Goal: Information Seeking & Learning: Find contact information

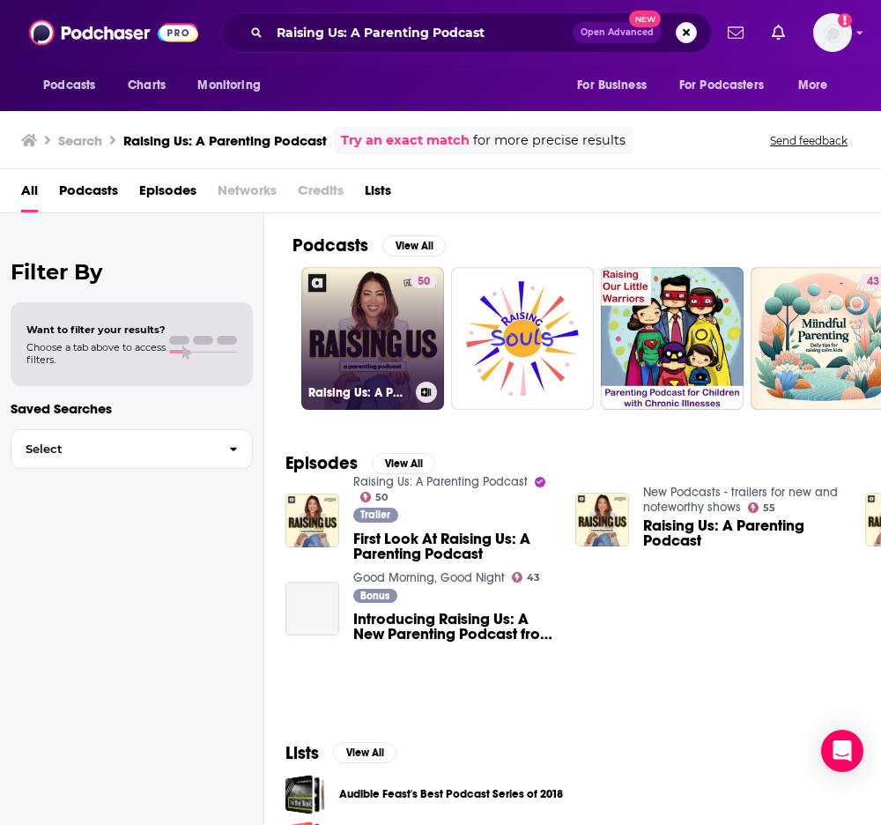
click at [349, 312] on link "50 Raising Us: A Parenting Podcast" at bounding box center [372, 338] width 143 height 143
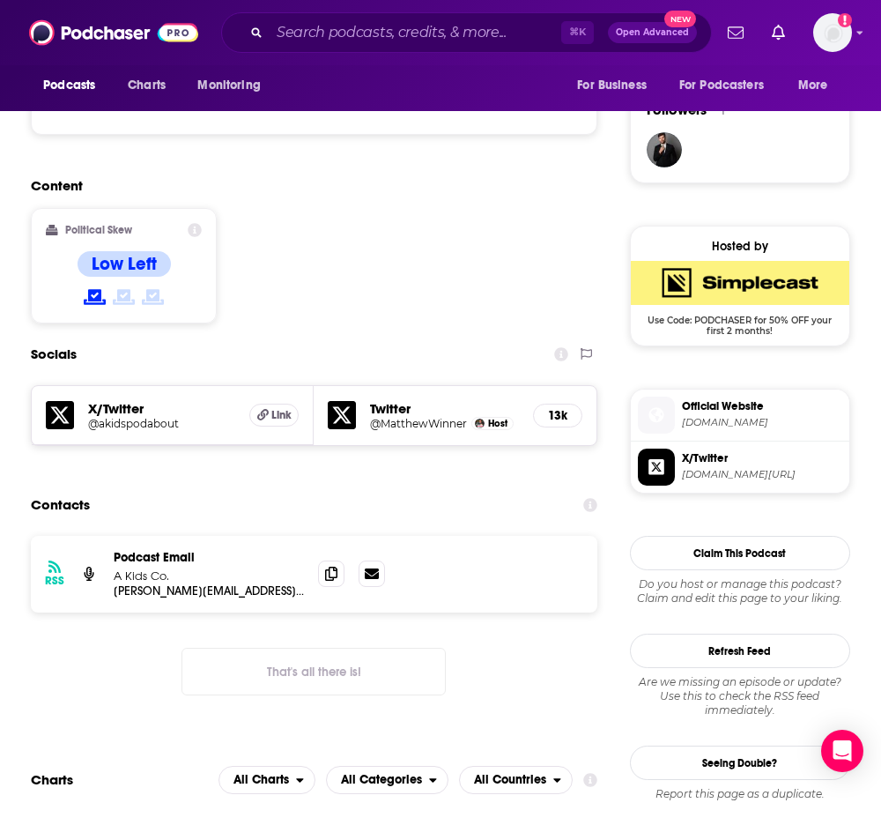
scroll to position [1351, 0]
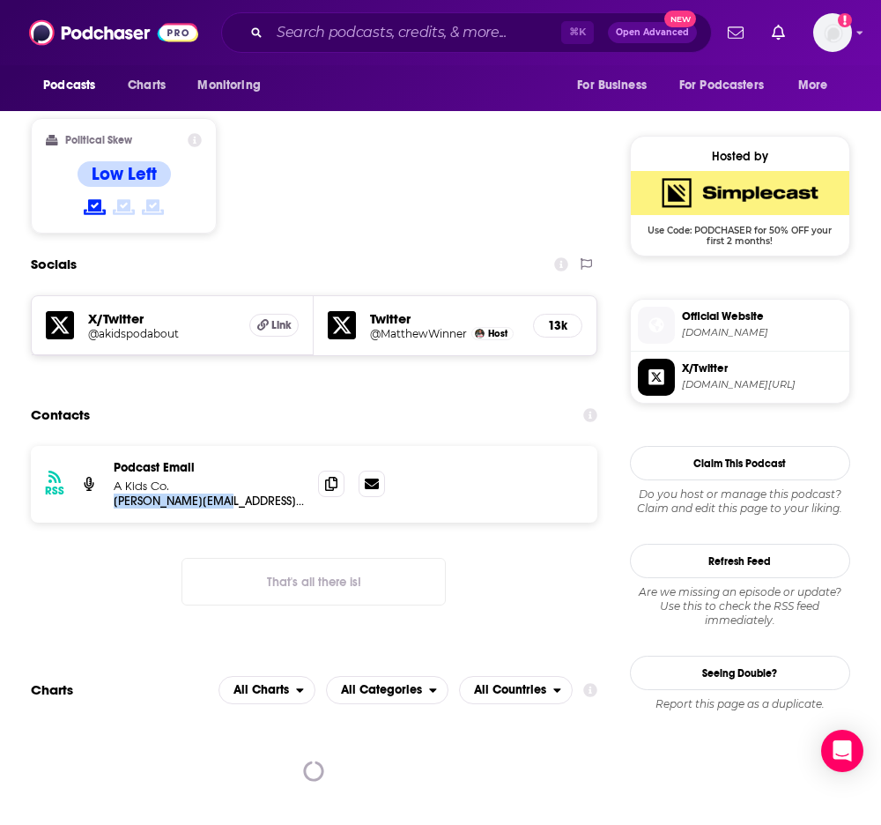
drag, startPoint x: 234, startPoint y: 426, endPoint x: 111, endPoint y: 427, distance: 123.3
click at [111, 446] on div "RSS Podcast Email A Kids Co. [PERSON_NAME][EMAIL_ADDRESS][DOMAIN_NAME] [PERSON_…" at bounding box center [314, 484] width 566 height 77
copy p "[PERSON_NAME][EMAIL_ADDRESS][DOMAIN_NAME]"
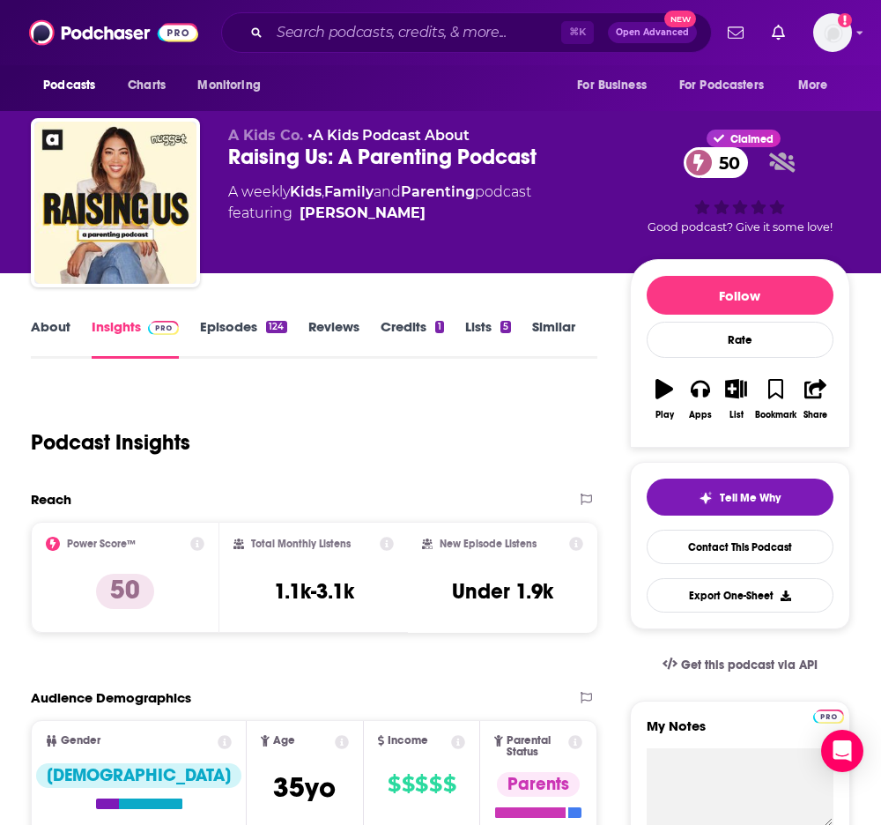
scroll to position [0, 0]
click at [60, 330] on link "About" at bounding box center [51, 338] width 40 height 41
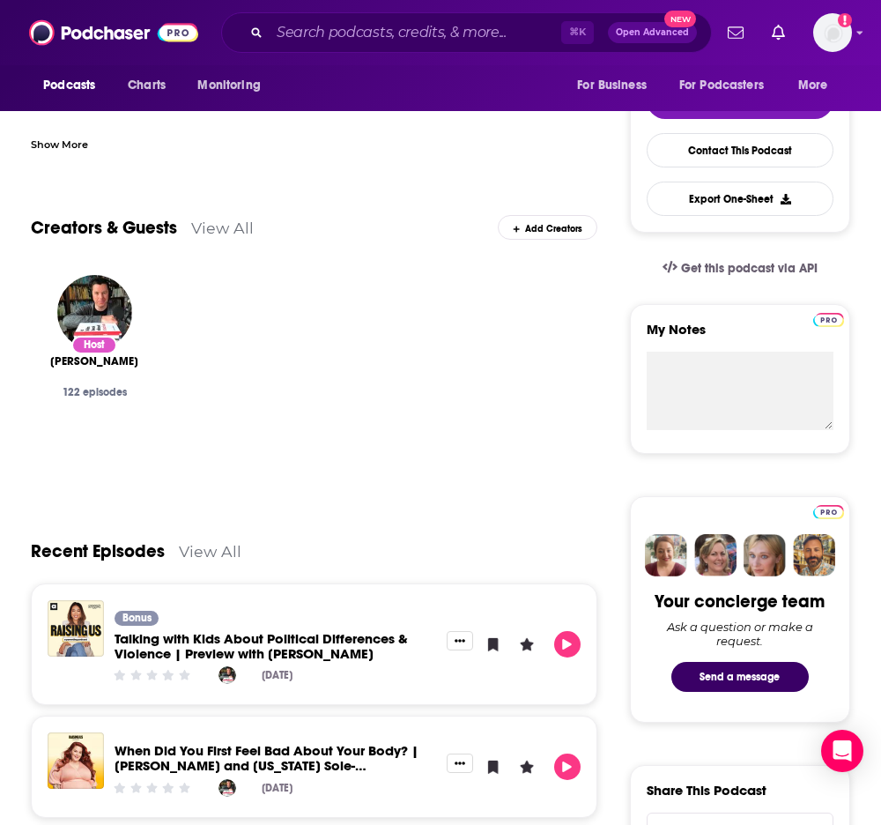
scroll to position [377, 0]
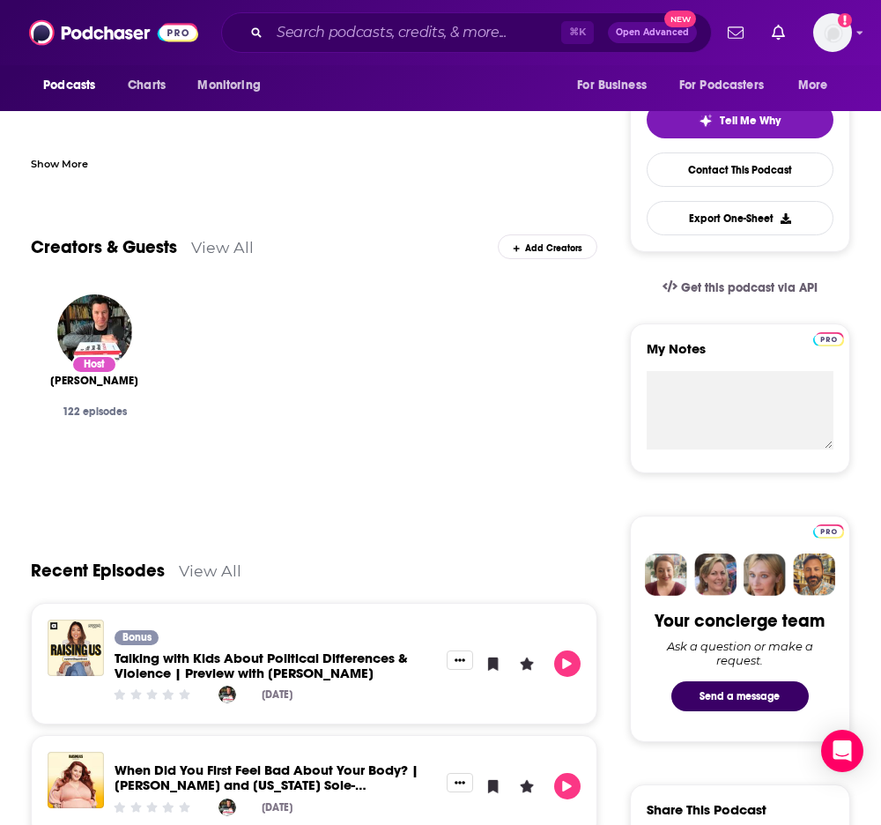
click at [211, 243] on link "View All" at bounding box center [222, 247] width 63 height 19
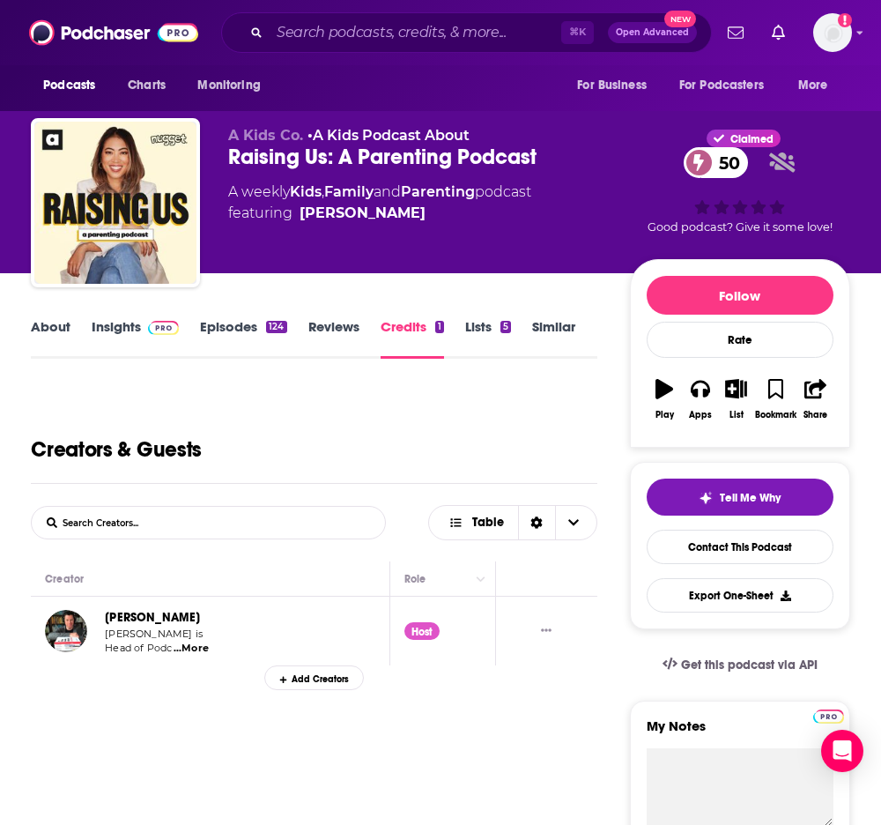
click at [222, 321] on link "Episodes 124" at bounding box center [243, 338] width 86 height 41
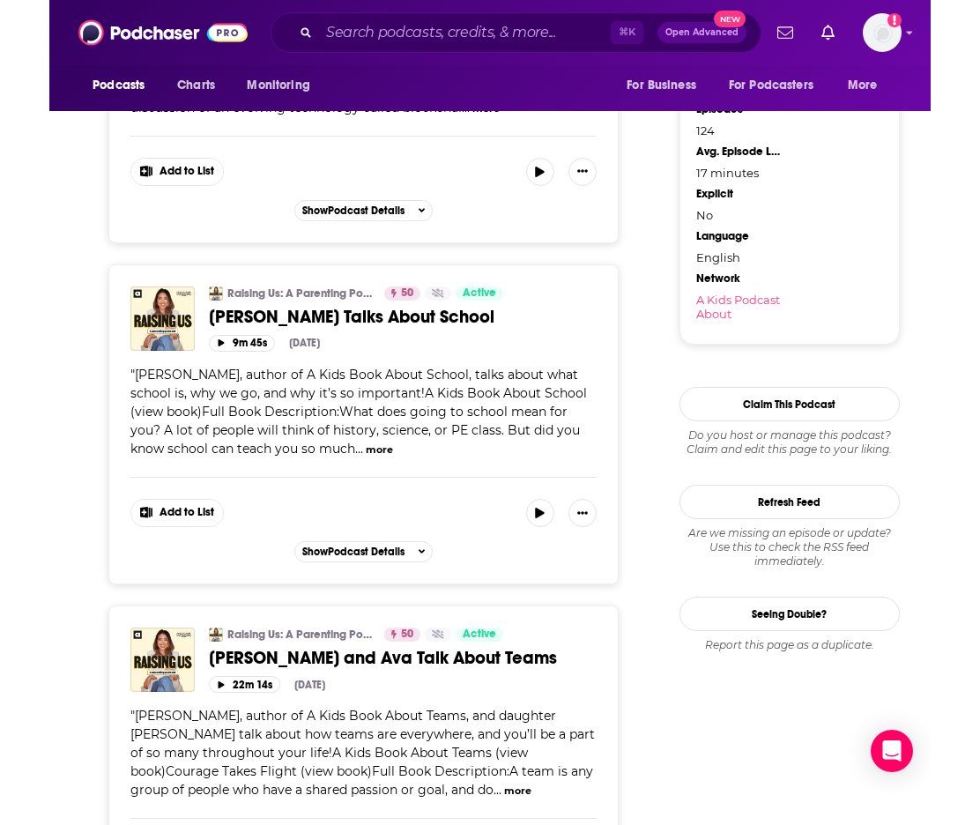
scroll to position [2161, 0]
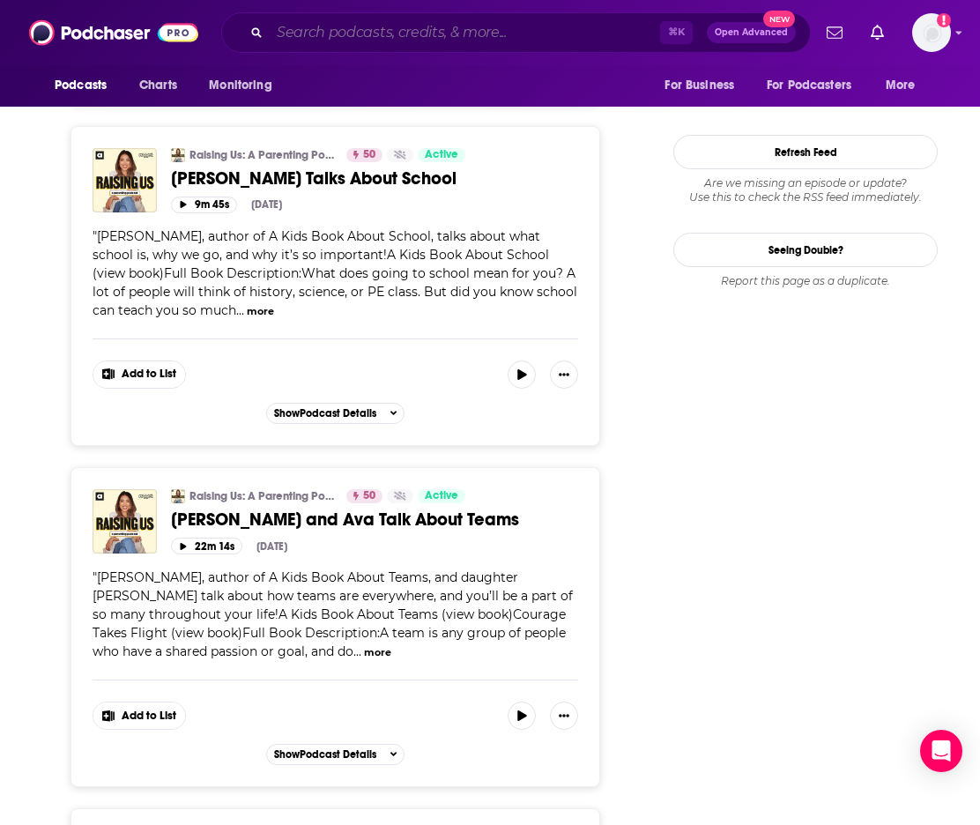
click at [308, 36] on input "Search podcasts, credits, & more..." at bounding box center [465, 33] width 390 height 28
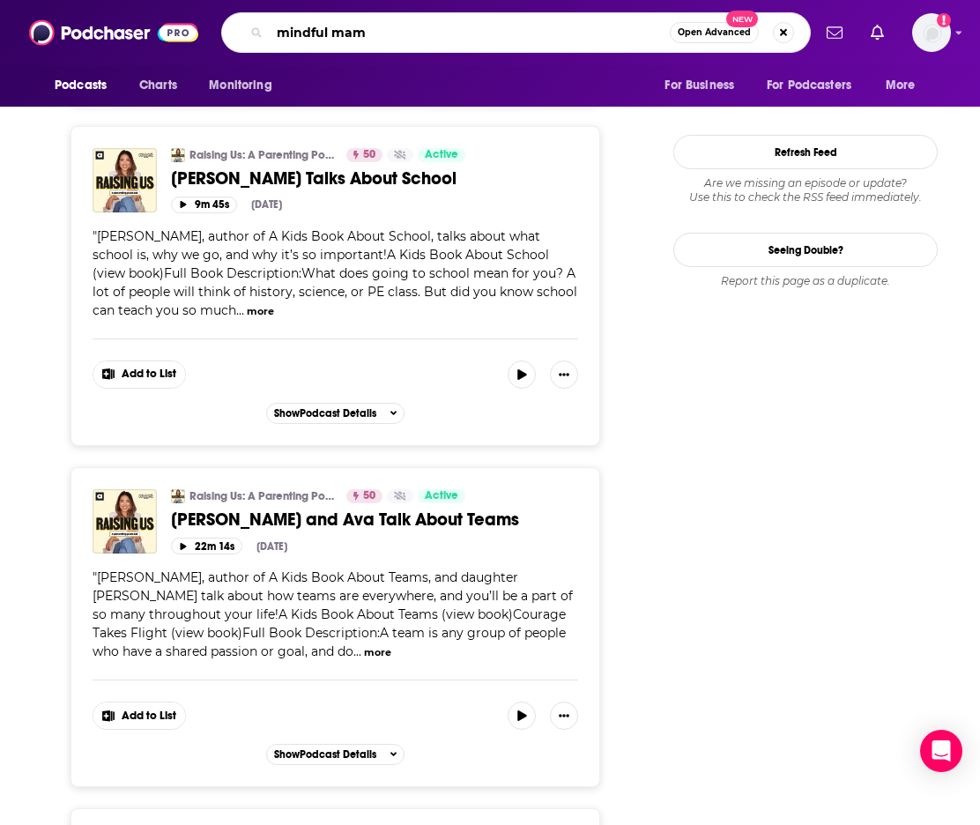
type input "mindful mama"
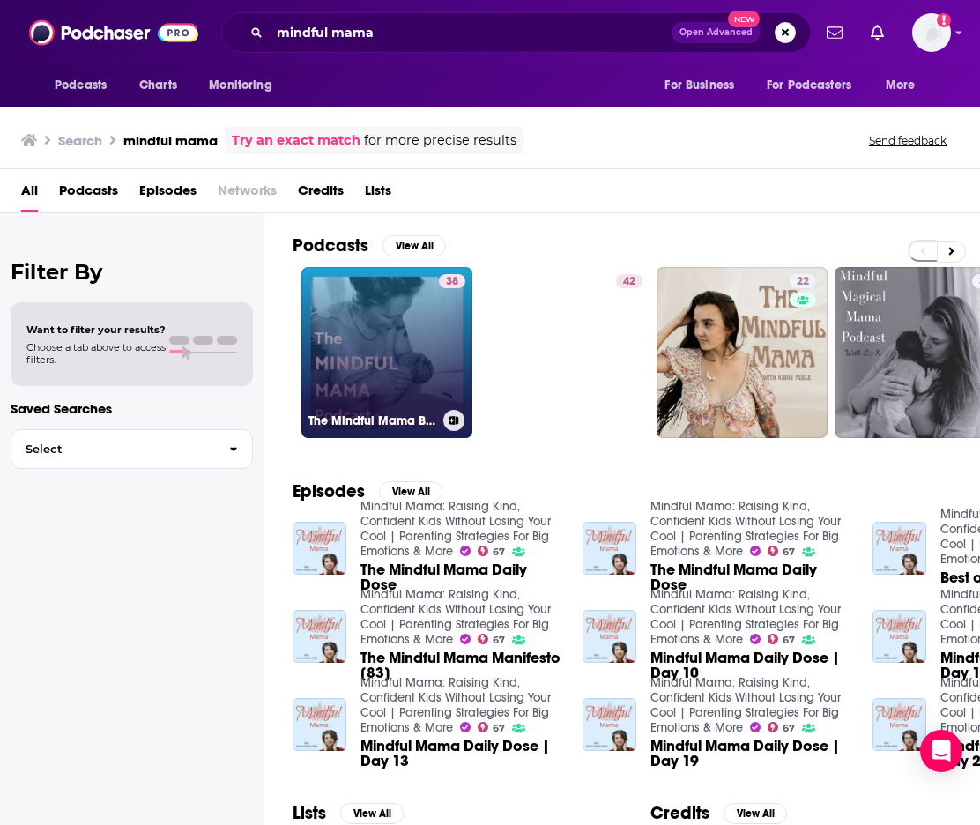
click at [336, 357] on link "38 The Mindful Mama Birth Podcast" at bounding box center [386, 352] width 171 height 171
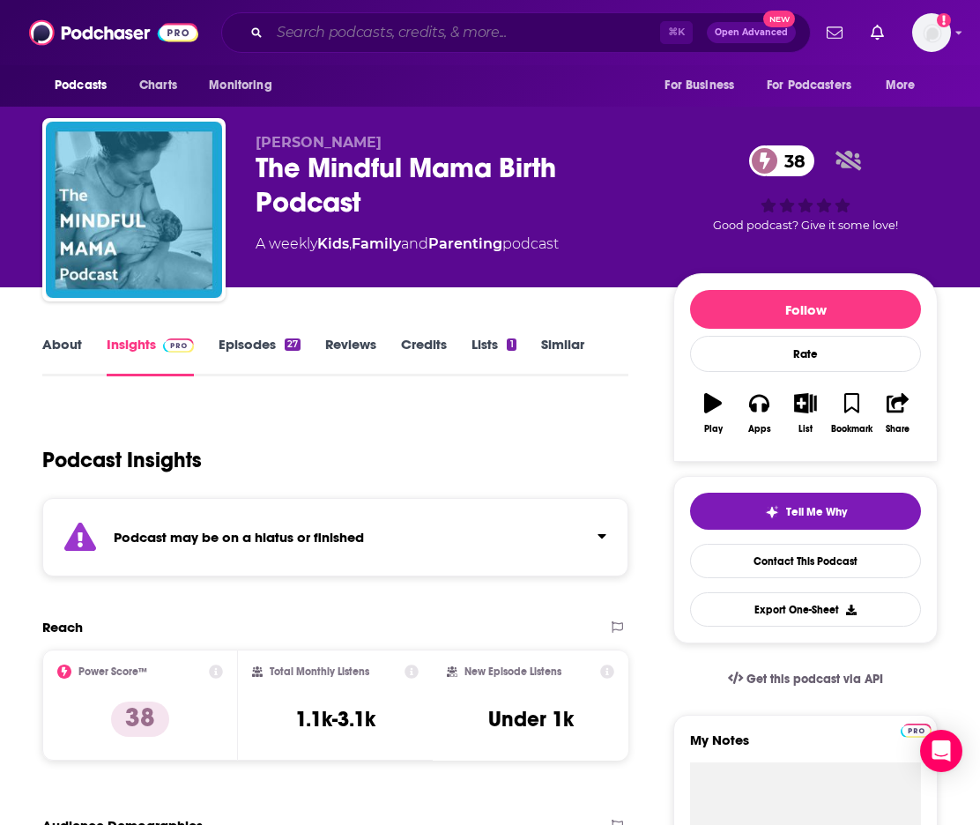
click at [332, 23] on input "Search podcasts, credits, & more..." at bounding box center [465, 33] width 390 height 28
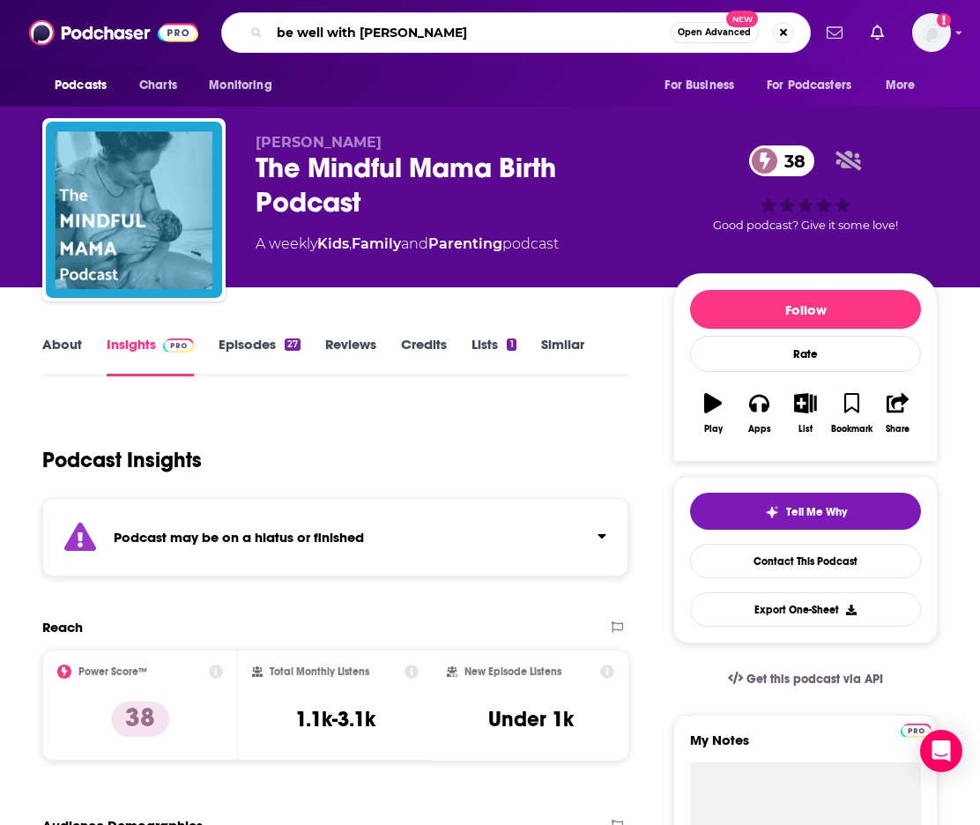
type input "be well with [PERSON_NAME]"
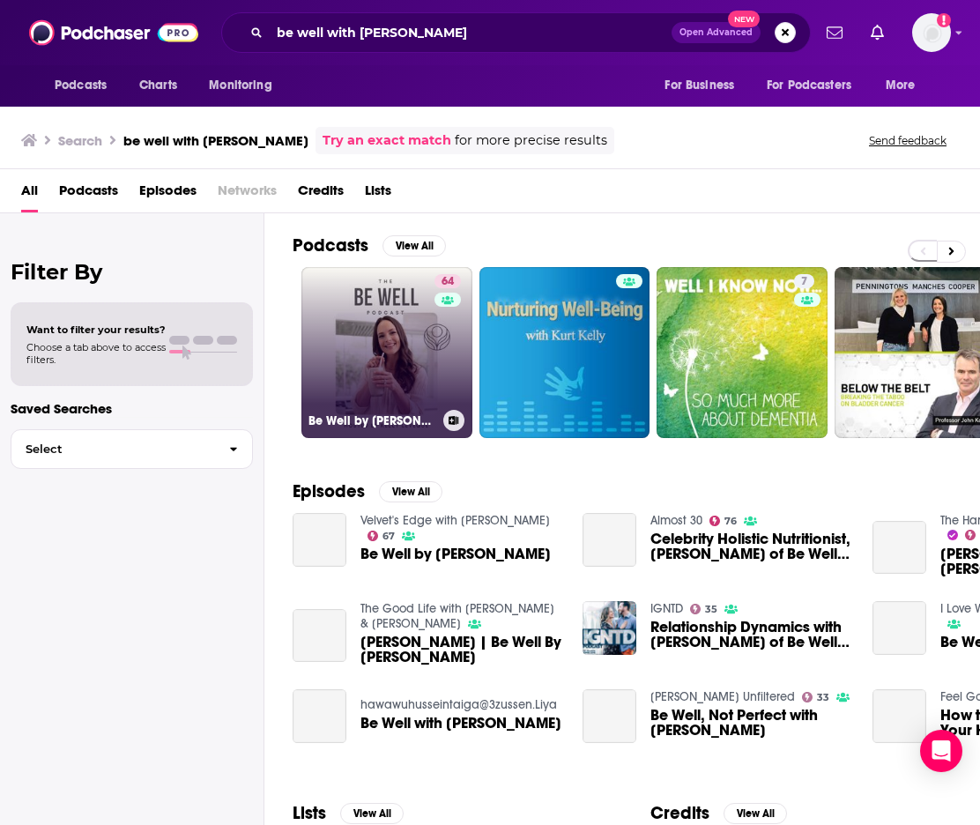
scroll to position [5, 0]
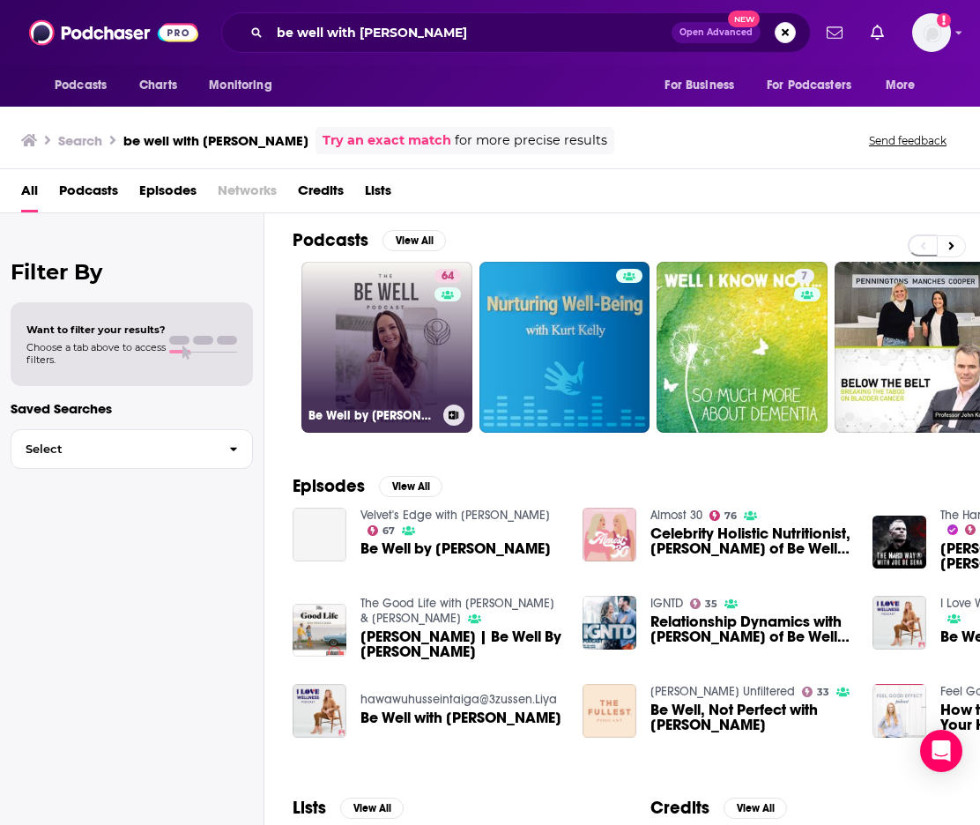
click at [379, 337] on link "64 Be Well by [PERSON_NAME]" at bounding box center [386, 347] width 171 height 171
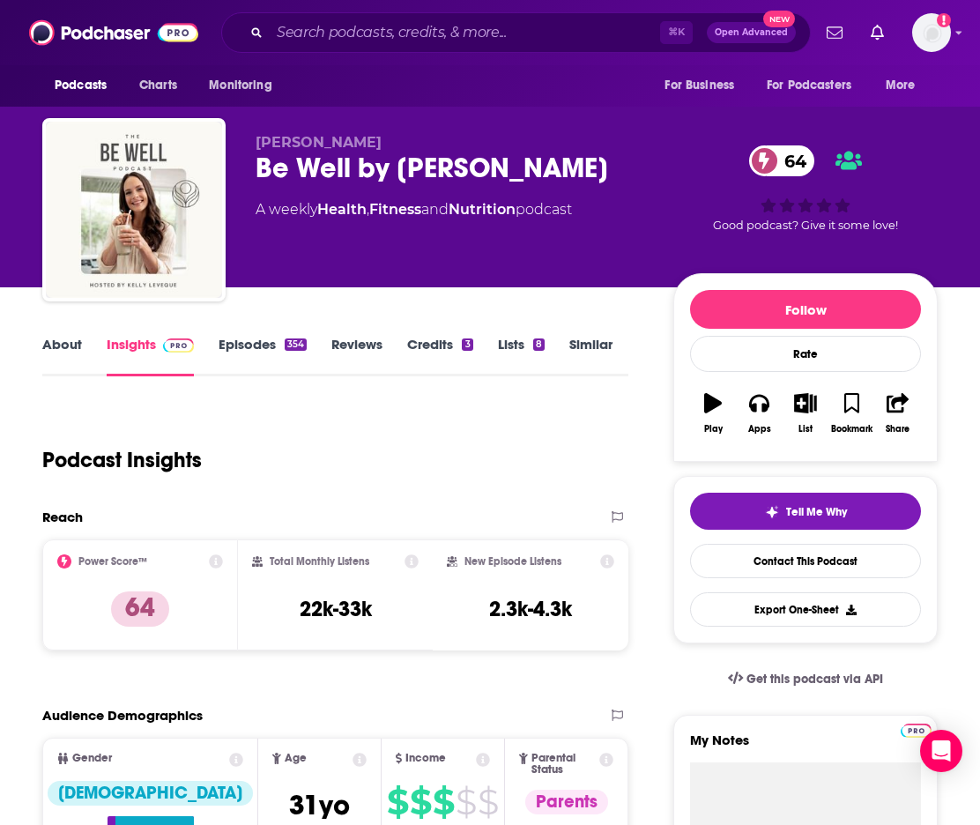
click at [70, 339] on link "About" at bounding box center [62, 356] width 40 height 41
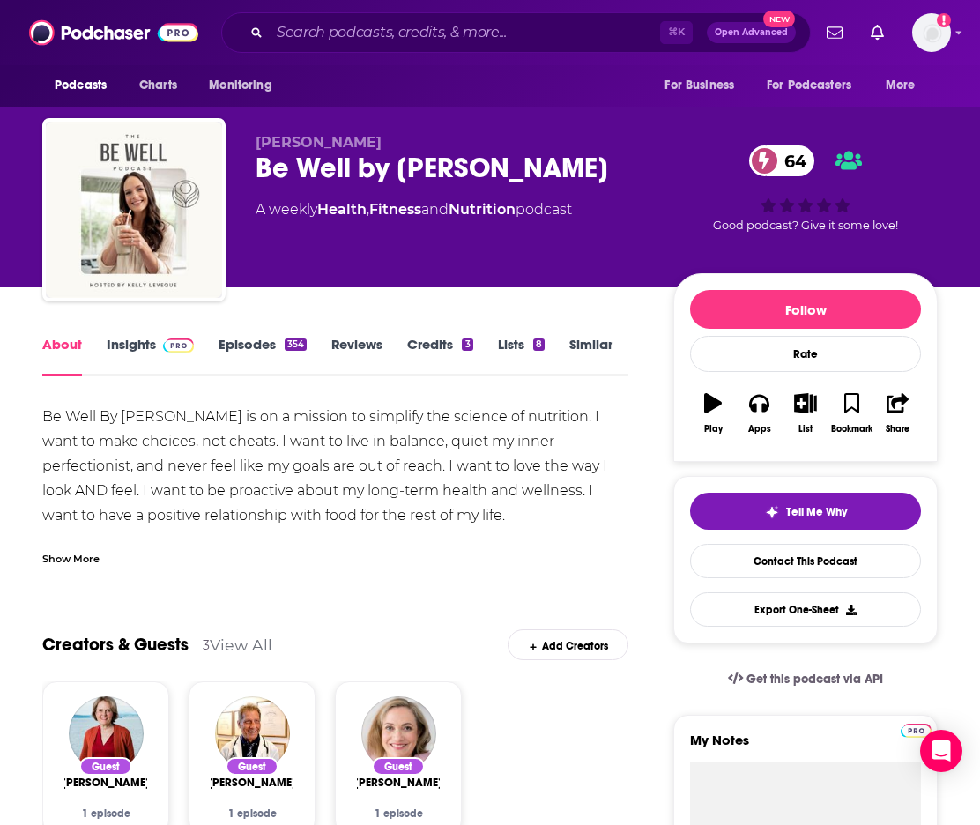
click at [308, 12] on div "Podcasts Charts Monitoring ⌘ K Open Advanced New For Business For Podcasters Mo…" at bounding box center [490, 32] width 980 height 65
click at [309, 26] on input "Search podcasts, credits, & more..." at bounding box center [465, 33] width 390 height 28
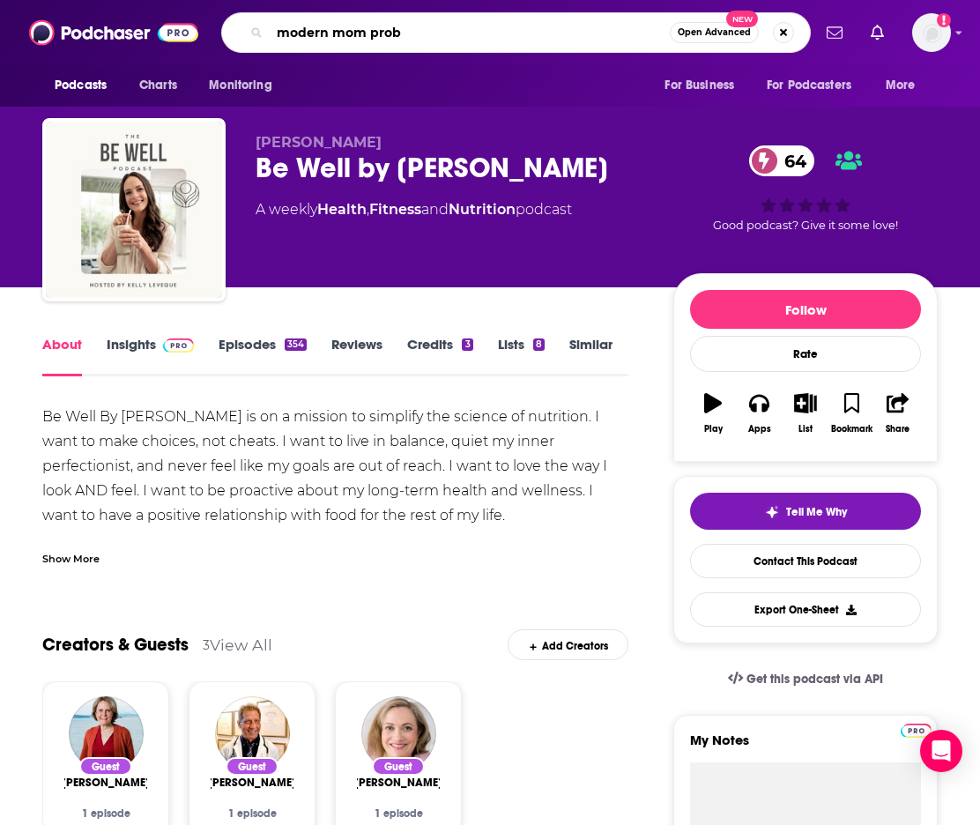
type input "modern mom probs"
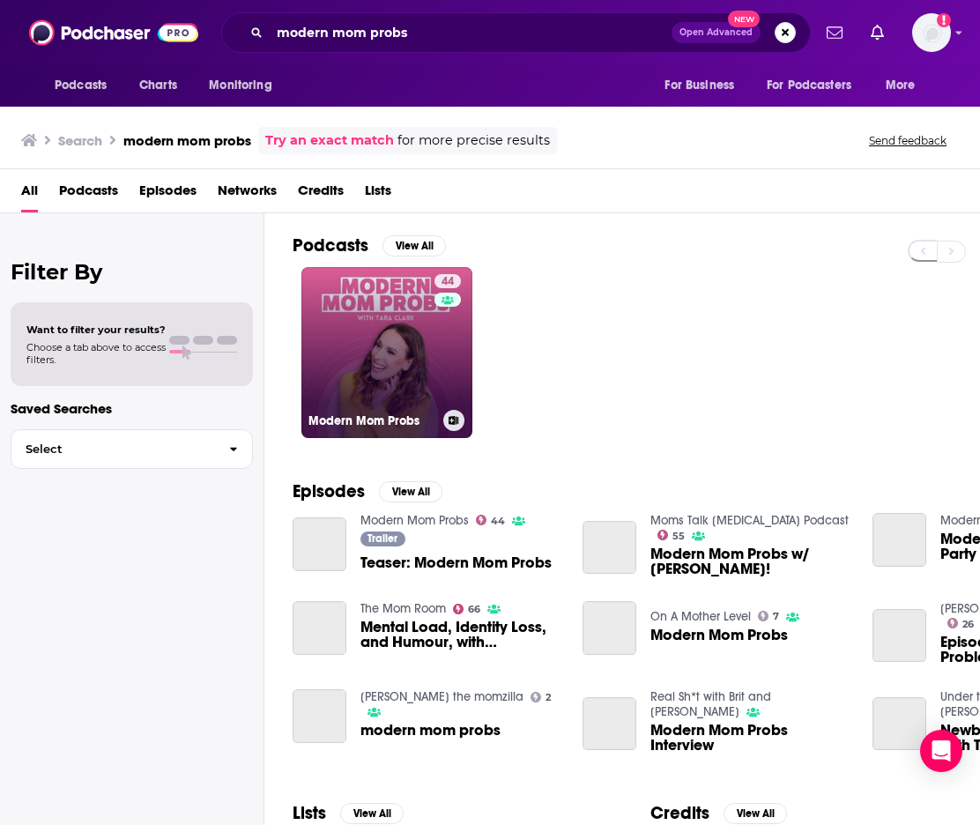
click at [419, 347] on link "44 Modern Mom Probs" at bounding box center [386, 352] width 171 height 171
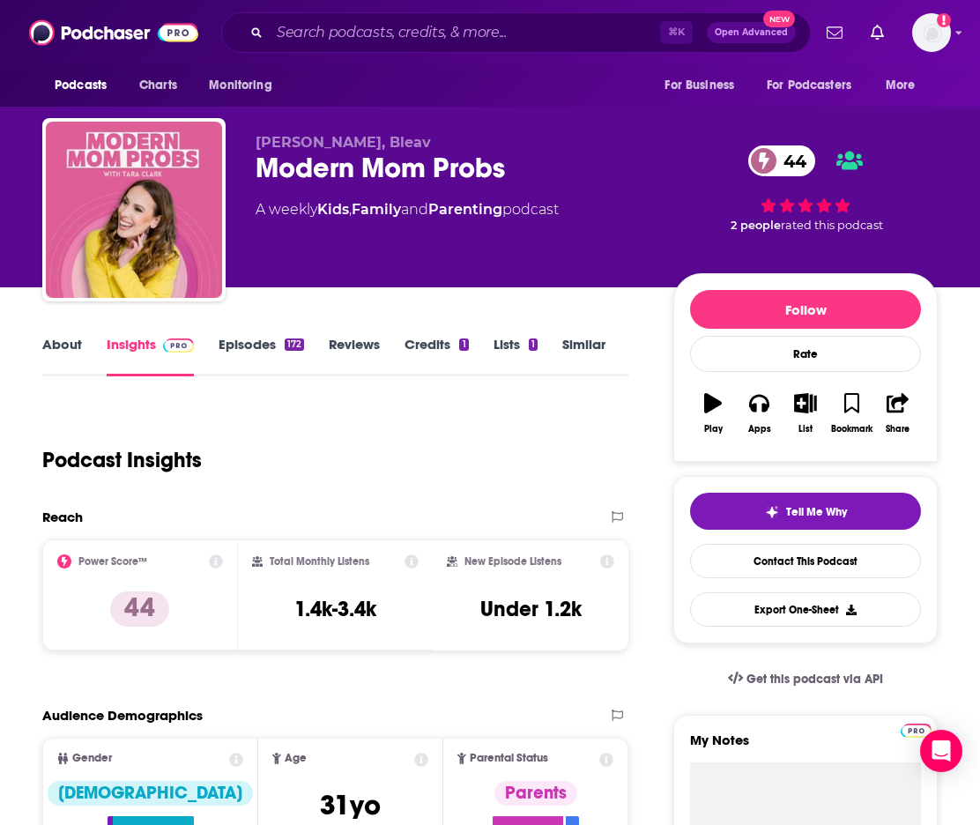
click at [66, 333] on div "About Insights Episodes 172 Reviews Credits 1 Lists 1 Similar" at bounding box center [335, 354] width 586 height 43
click at [71, 339] on link "About" at bounding box center [62, 356] width 40 height 41
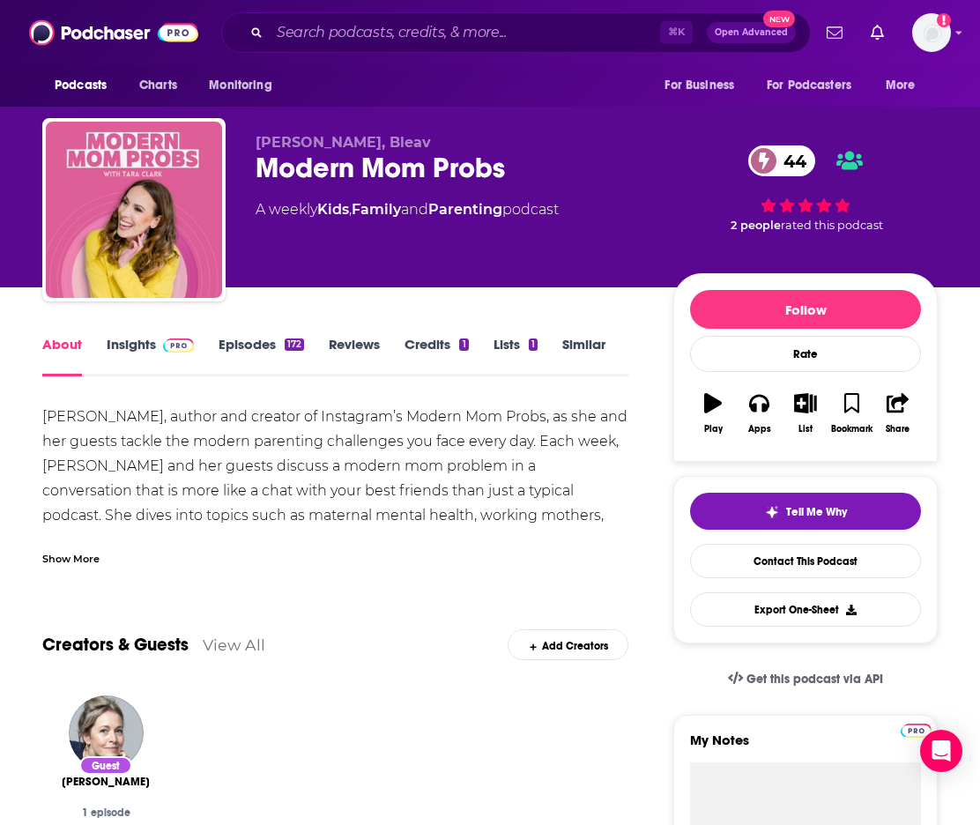
click at [119, 344] on link "Insights" at bounding box center [150, 356] width 87 height 41
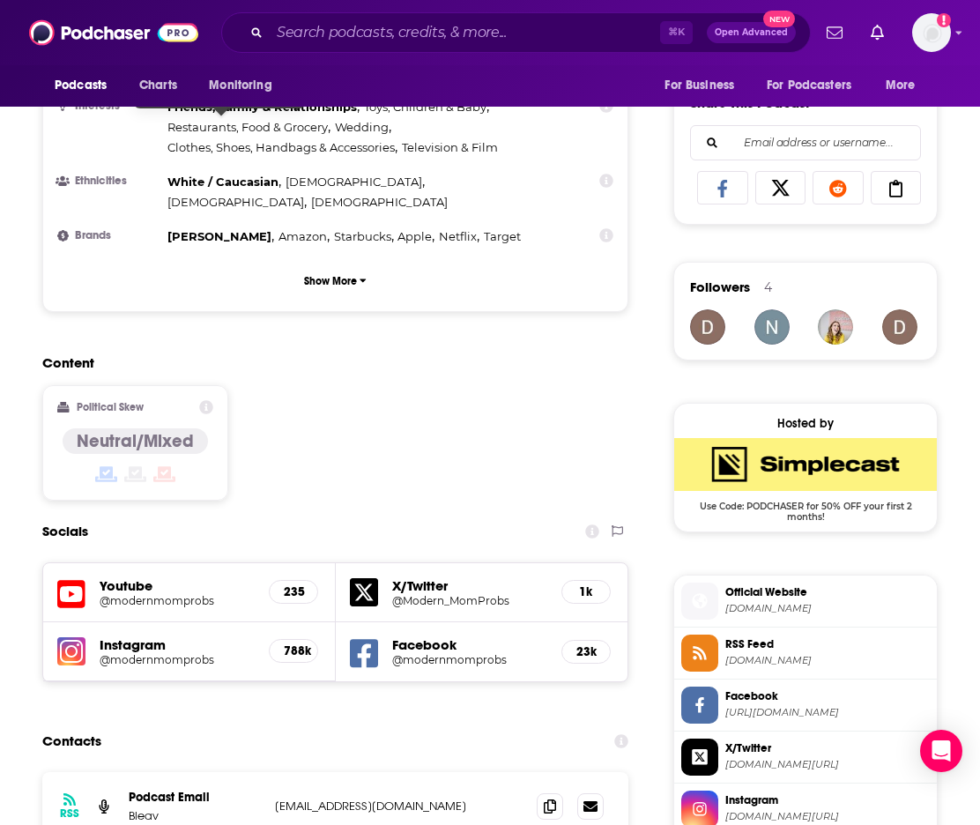
scroll to position [1375, 0]
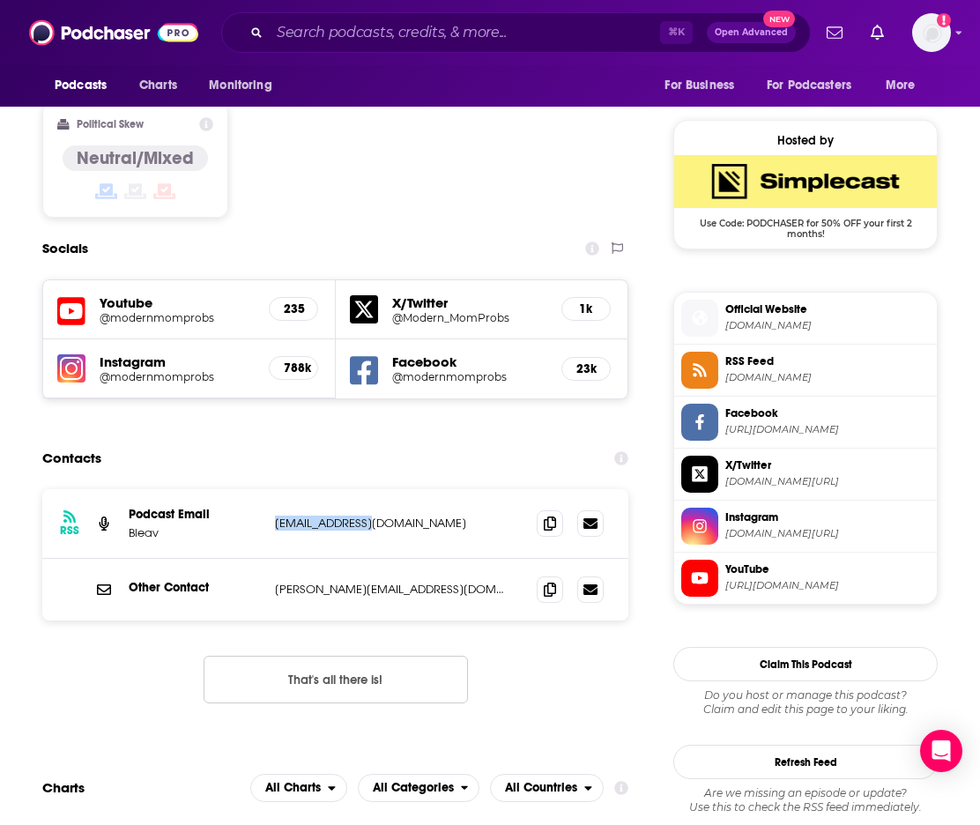
drag, startPoint x: 379, startPoint y: 445, endPoint x: 267, endPoint y: 448, distance: 111.9
click at [267, 489] on div "RSS Podcast Email Bleav [EMAIL_ADDRESS][DOMAIN_NAME] [EMAIL_ADDRESS][DOMAIN_NAM…" at bounding box center [335, 524] width 586 height 70
copy div "[EMAIL_ADDRESS][DOMAIN_NAME]"
drag, startPoint x: 417, startPoint y: 511, endPoint x: 236, endPoint y: 517, distance: 180.7
click at [0, 0] on div "Other Contact [PERSON_NAME][EMAIL_ADDRESS][DOMAIN_NAME] [PERSON_NAME][EMAIL_ADD…" at bounding box center [0, 0] width 0 height 0
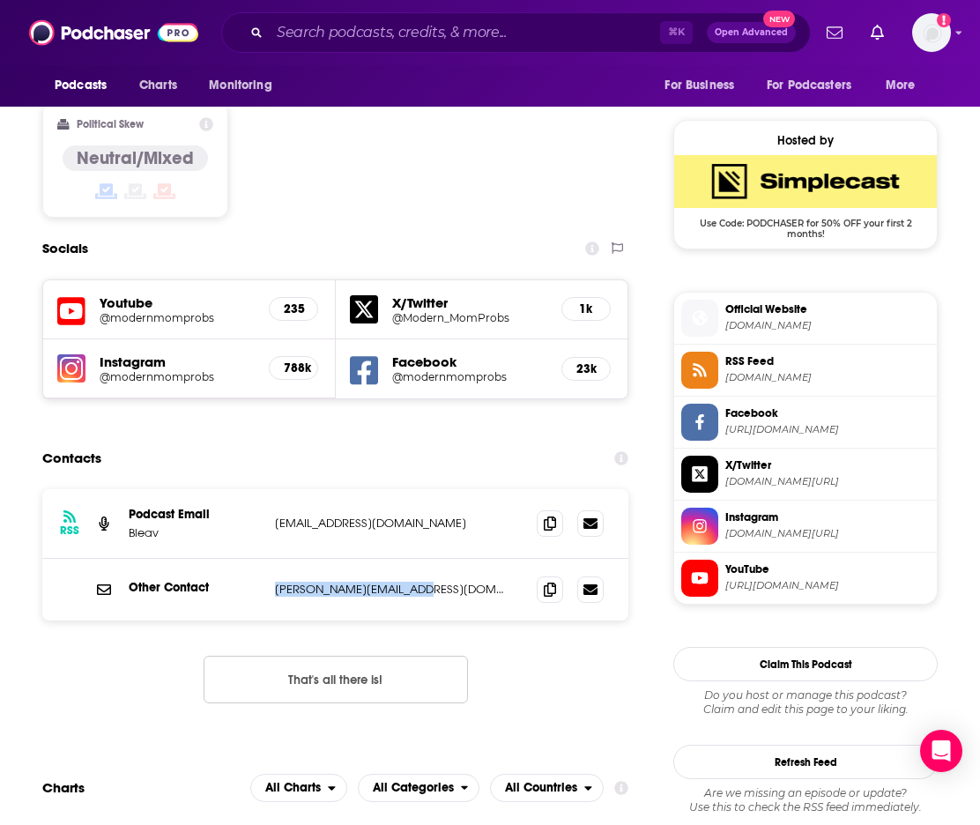
copy p "[PERSON_NAME][EMAIL_ADDRESS][DOMAIN_NAME]"
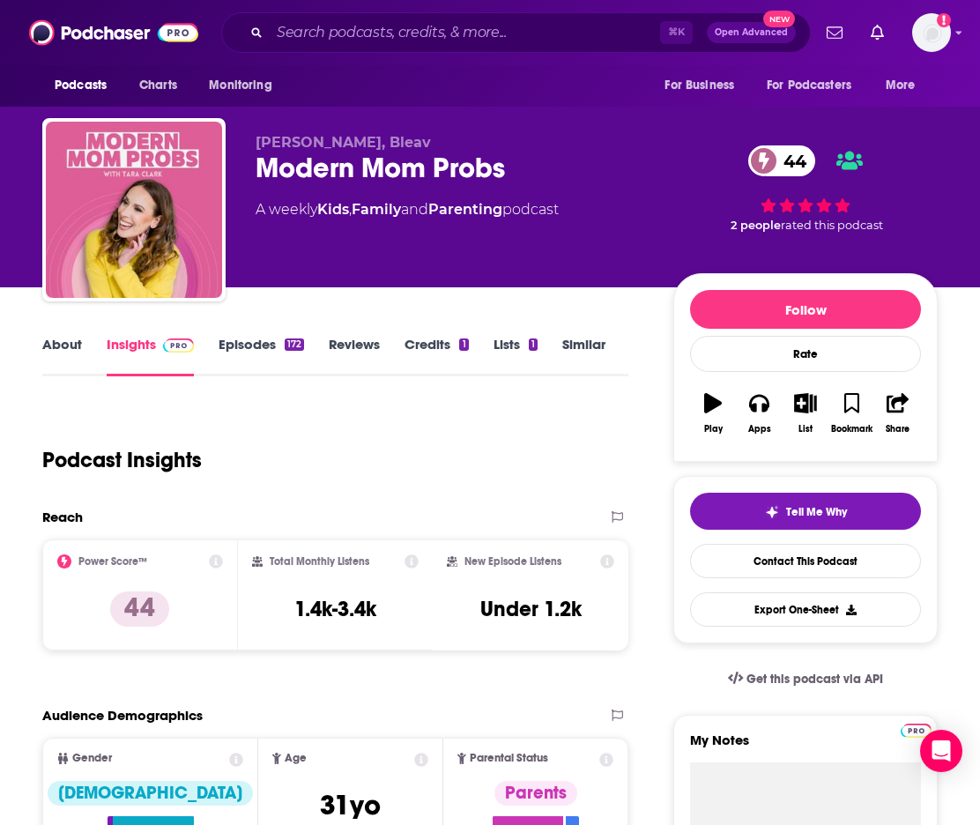
scroll to position [0, 0]
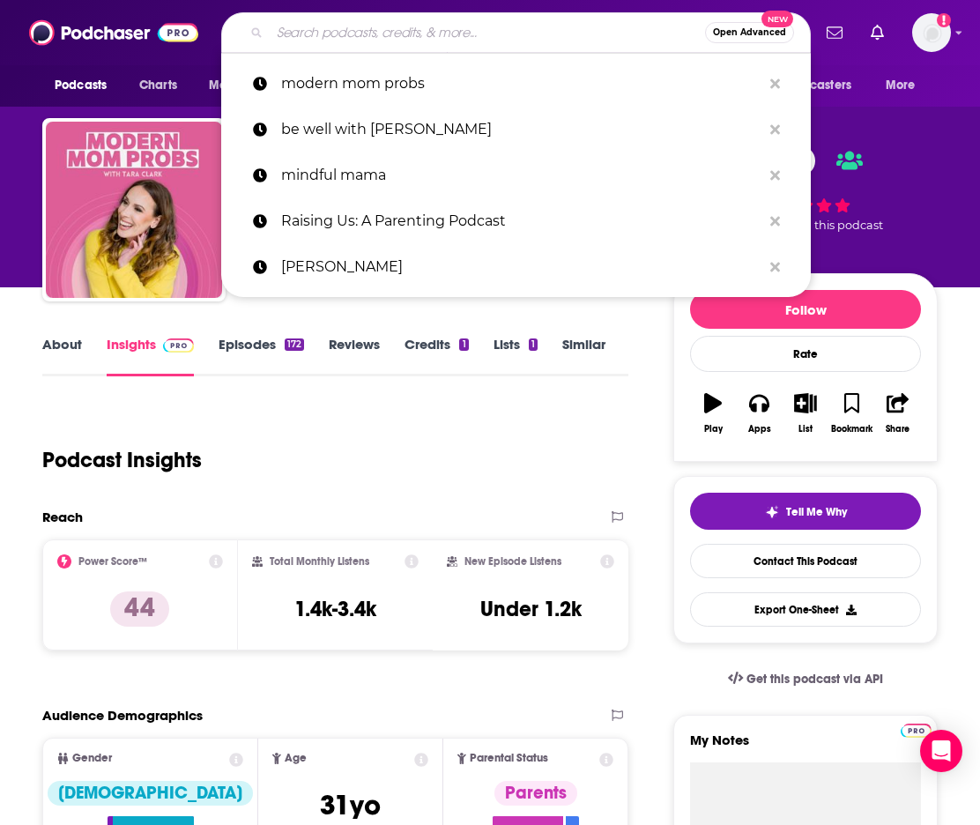
click at [328, 41] on input "Search podcasts, credits, & more..." at bounding box center [487, 33] width 435 height 28
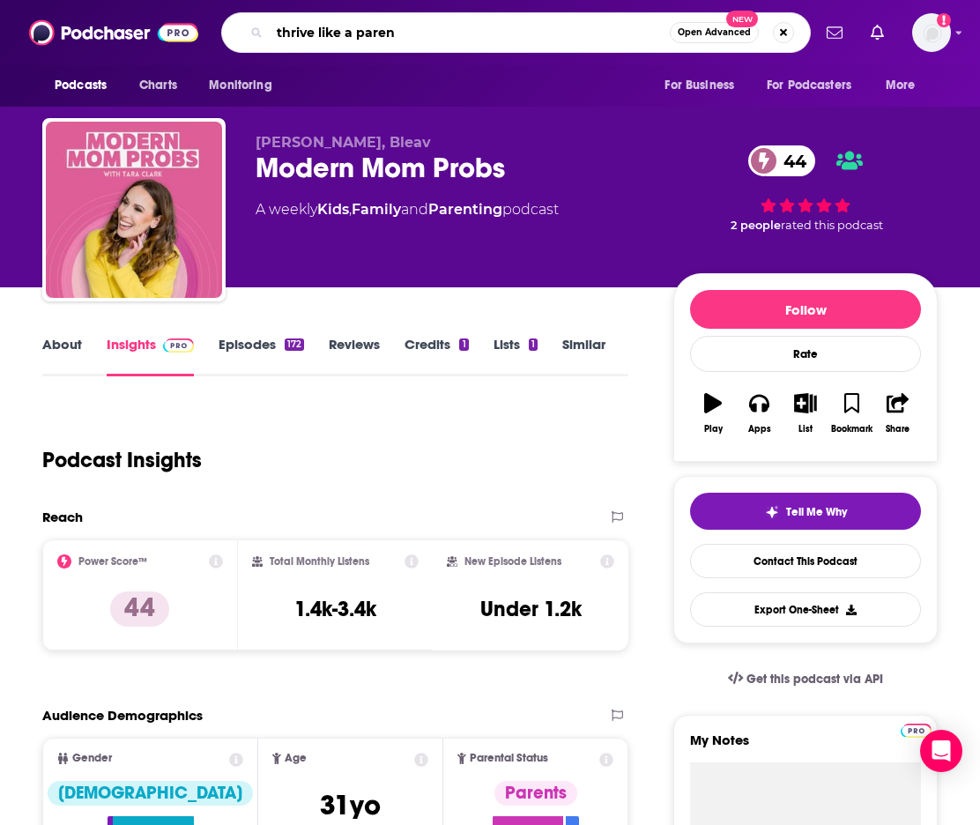
type input "thrive like a parent"
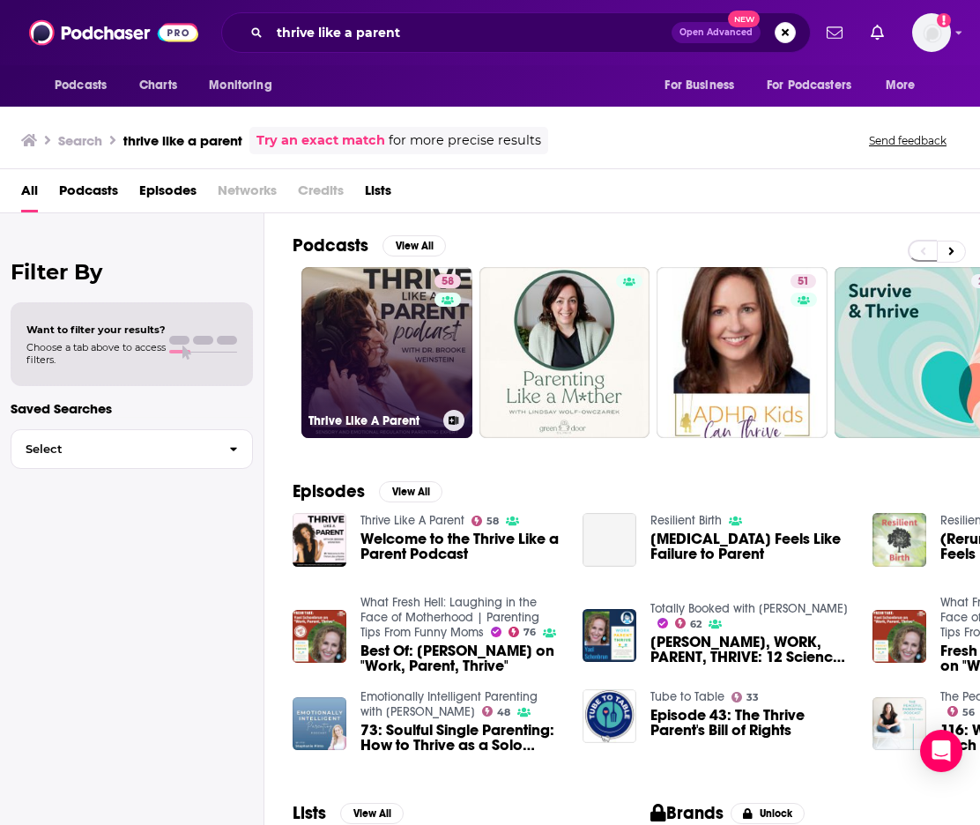
click at [367, 340] on link "58 Thrive Like A Parent" at bounding box center [386, 352] width 171 height 171
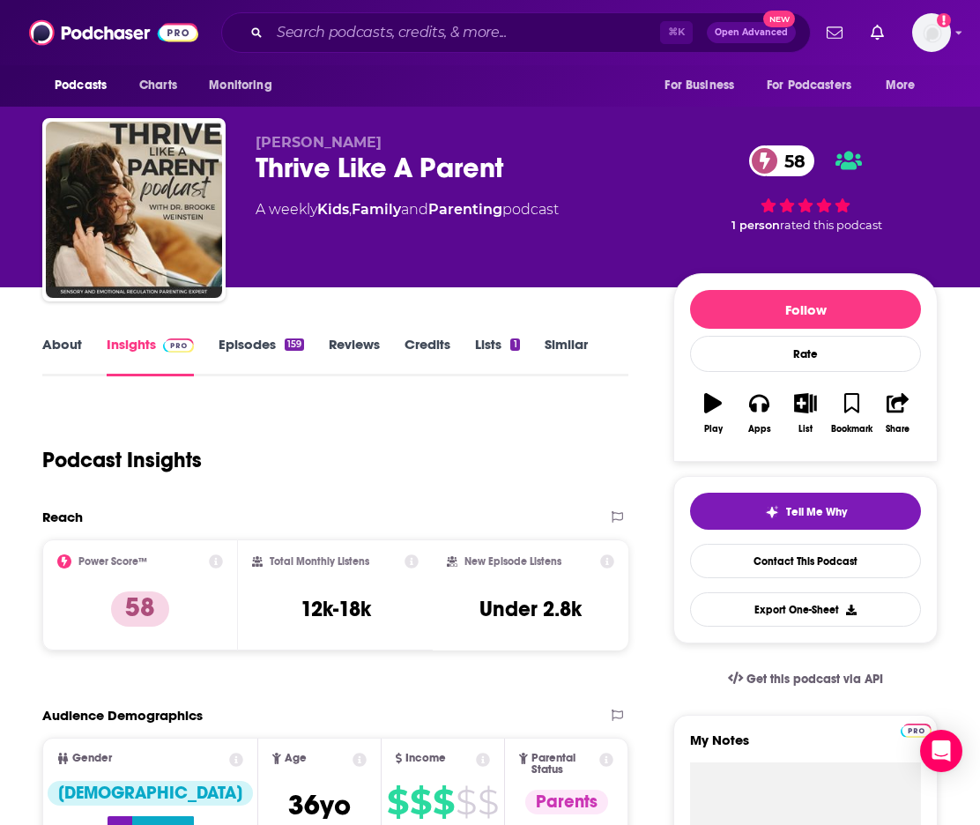
click at [75, 340] on link "About" at bounding box center [62, 356] width 40 height 41
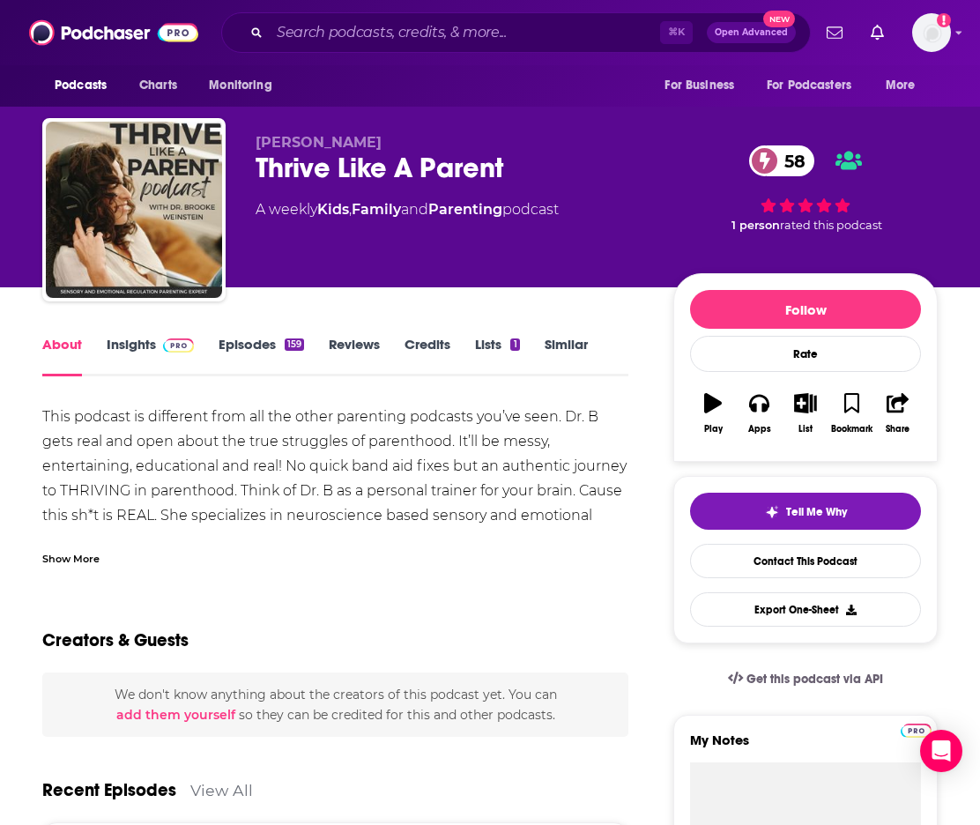
drag, startPoint x: 133, startPoint y: 330, endPoint x: 130, endPoint y: 341, distance: 10.9
click at [130, 342] on link "Insights" at bounding box center [150, 356] width 87 height 41
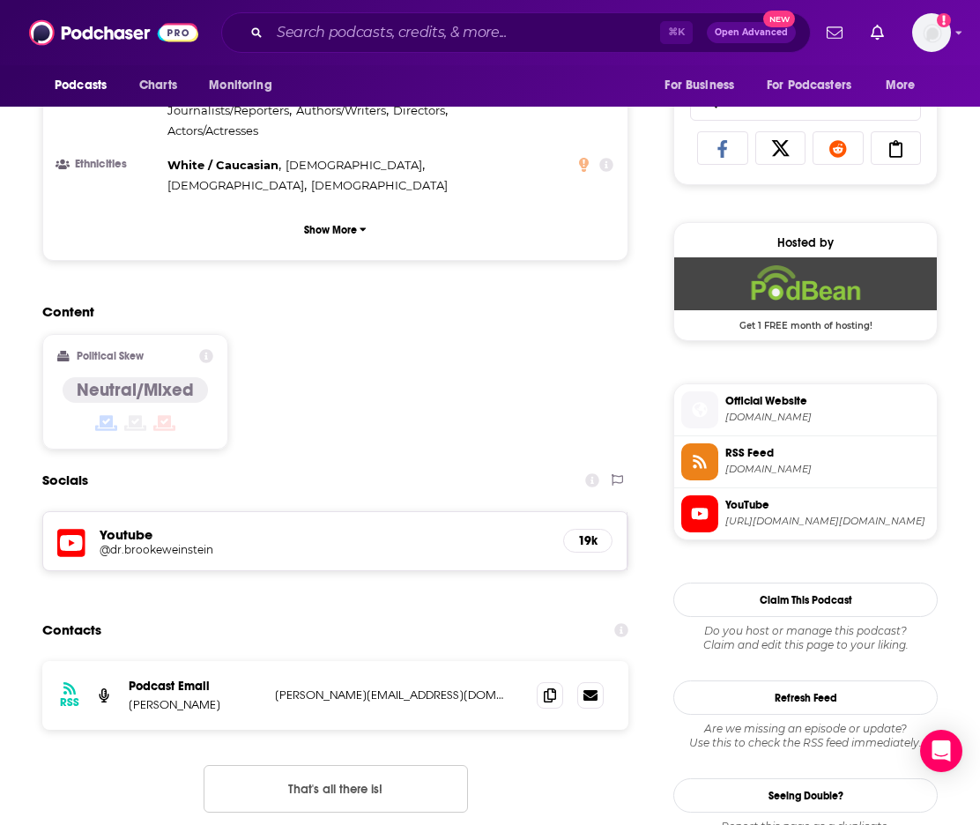
scroll to position [1255, 0]
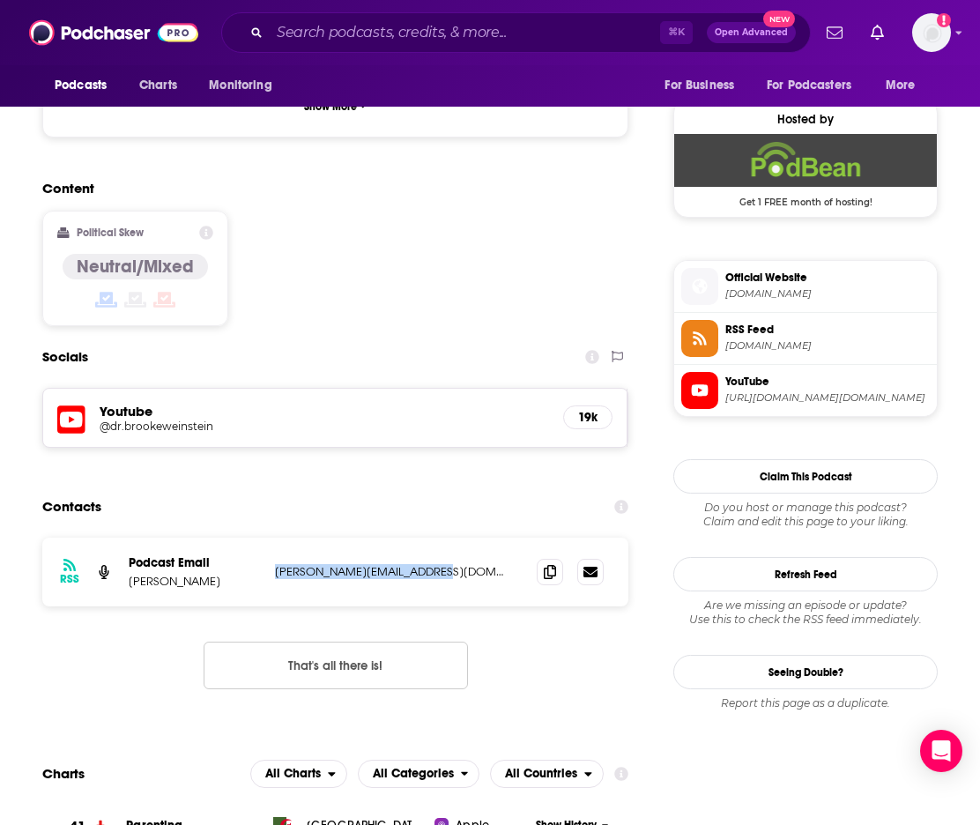
drag, startPoint x: 434, startPoint y: 522, endPoint x: 270, endPoint y: 517, distance: 163.9
click at [270, 537] on div "RSS Podcast Email [PERSON_NAME] [PERSON_NAME][EMAIL_ADDRESS][DOMAIN_NAME] [PERS…" at bounding box center [335, 571] width 586 height 69
copy p "[PERSON_NAME][EMAIL_ADDRESS][DOMAIN_NAME]"
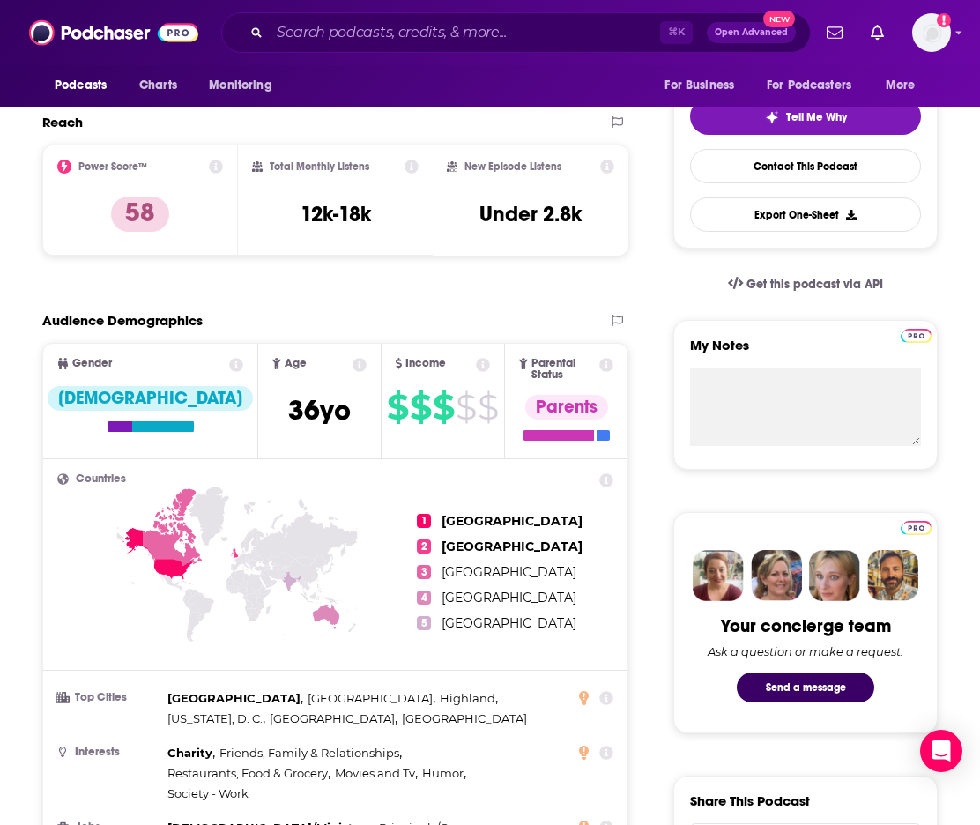
scroll to position [17, 0]
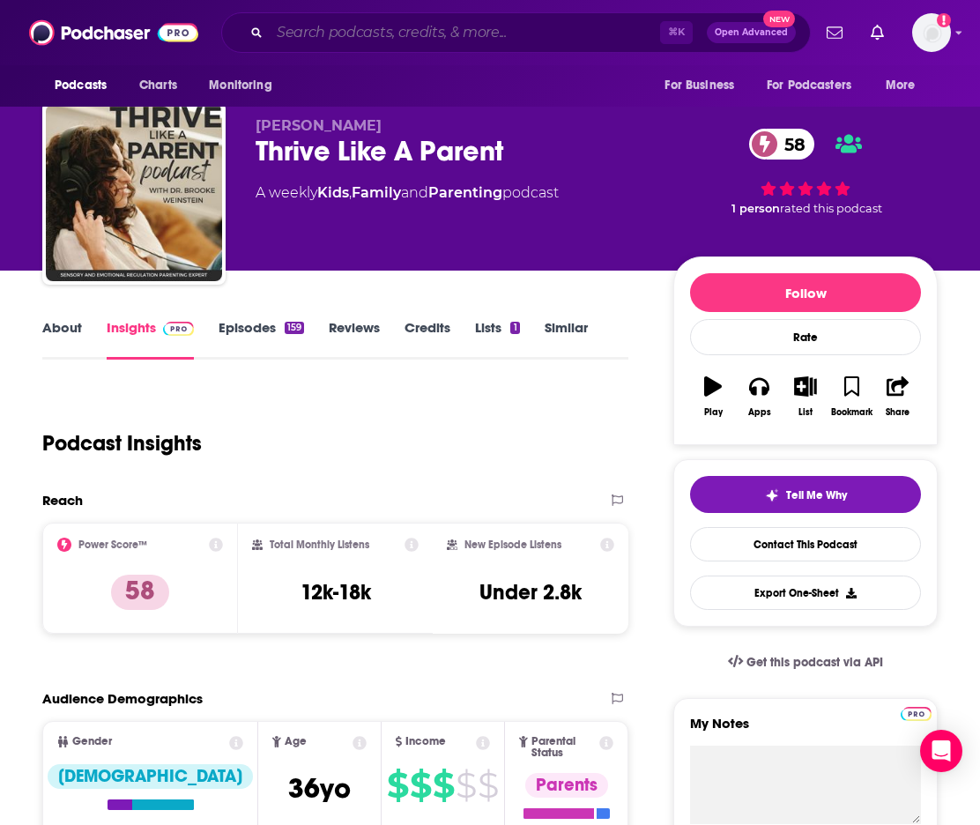
click at [287, 24] on input "Search podcasts, credits, & more..." at bounding box center [465, 33] width 390 height 28
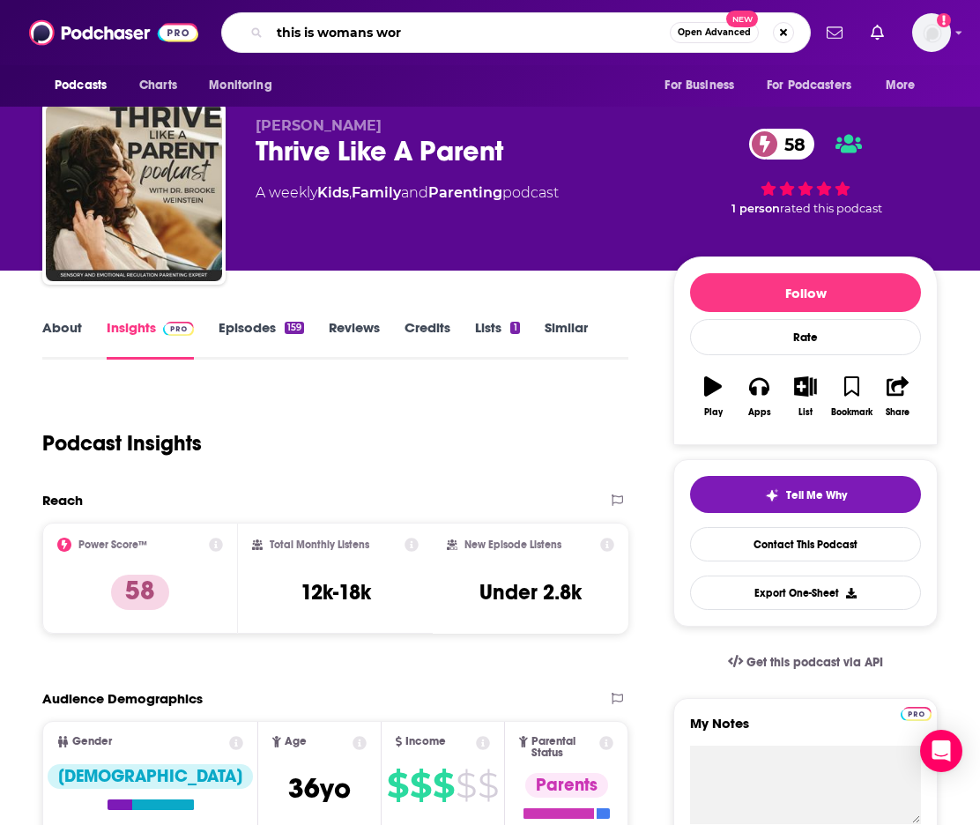
type input "this is womans work"
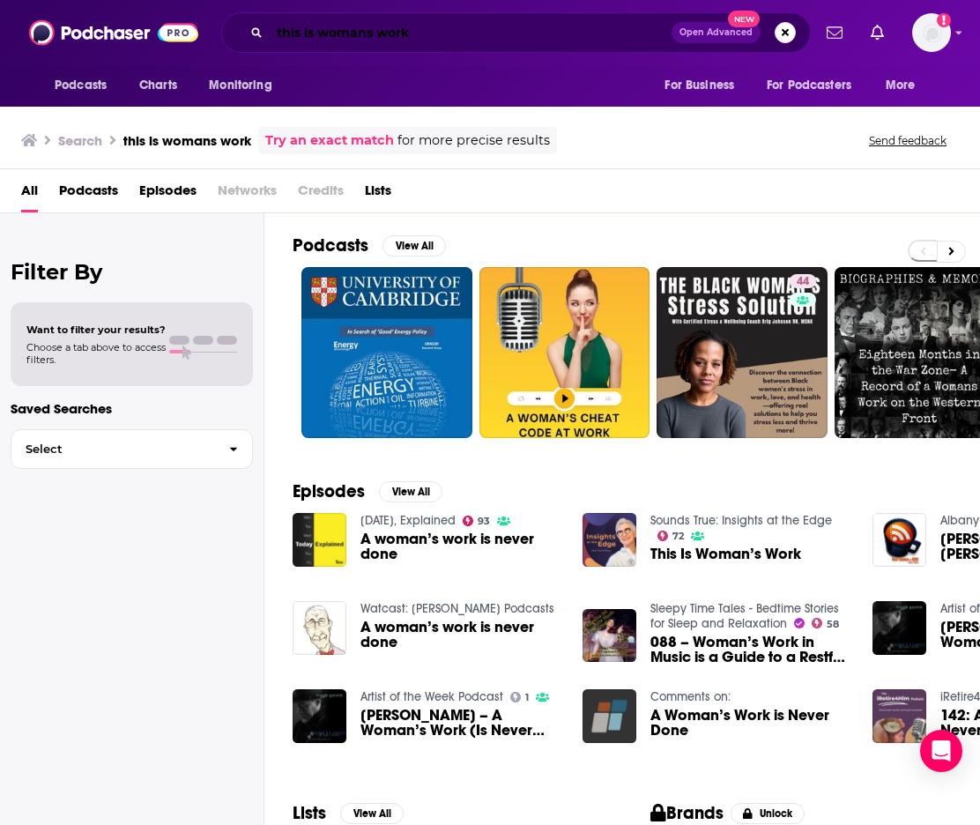
click at [366, 35] on input "this is womans work" at bounding box center [471, 33] width 402 height 28
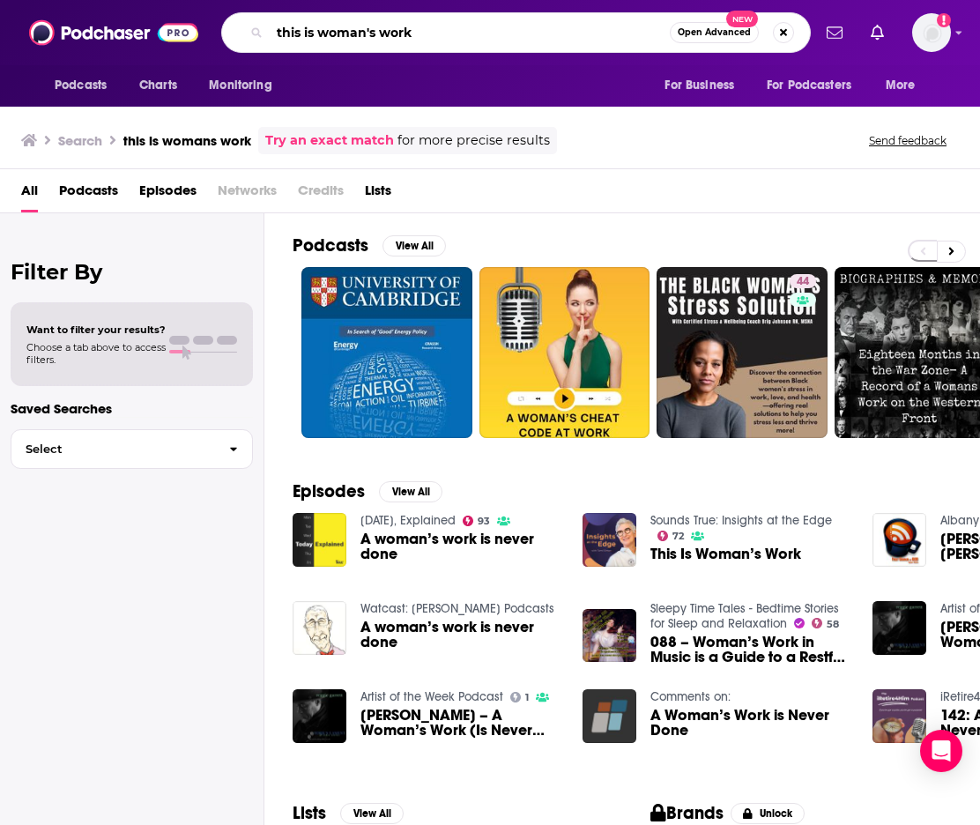
type input "this is woman's work"
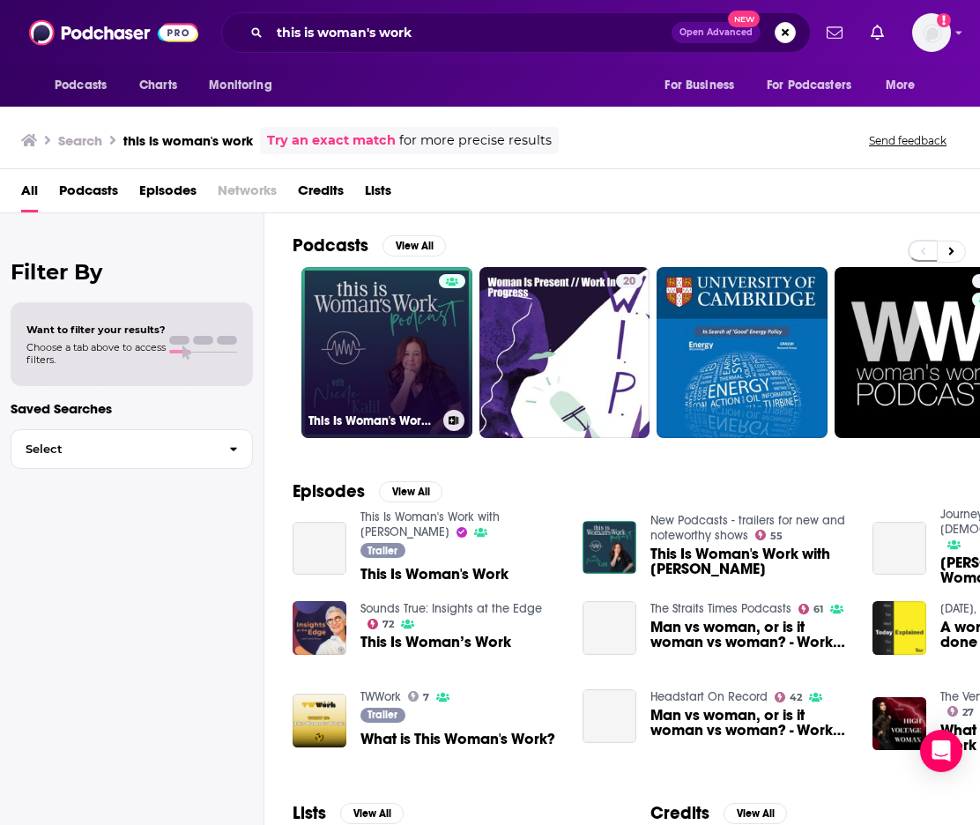
click at [363, 320] on link "This Is Woman's Work with [PERSON_NAME]" at bounding box center [386, 352] width 171 height 171
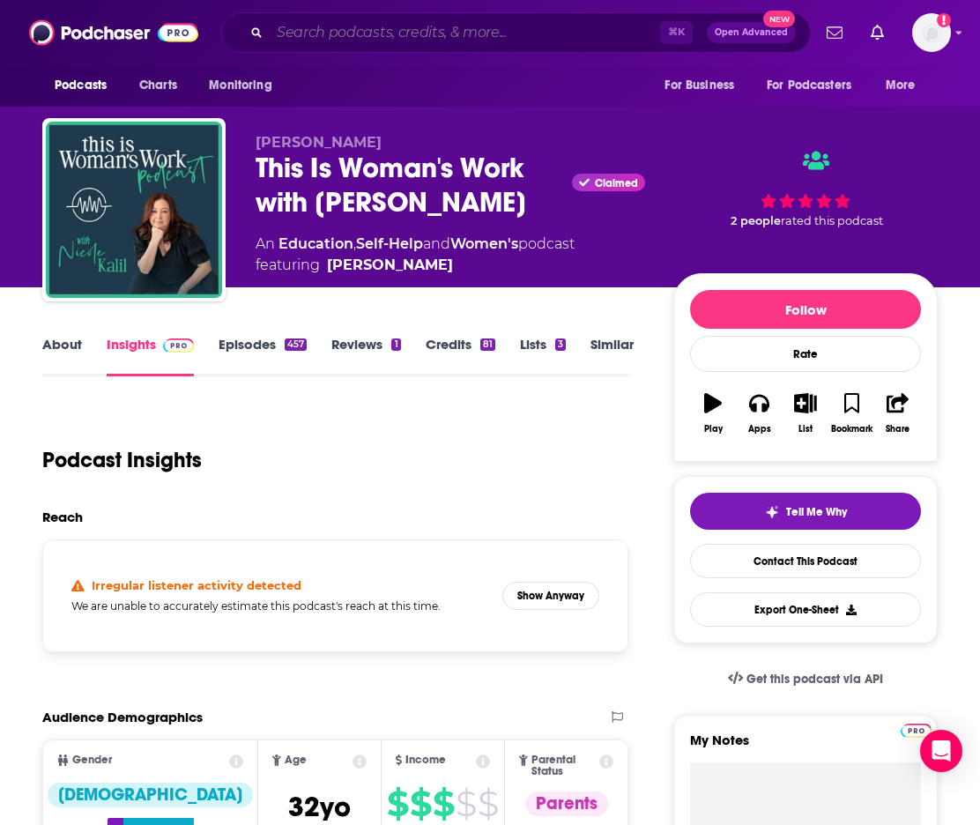
click at [330, 26] on input "Search podcasts, credits, & more..." at bounding box center [465, 33] width 390 height 28
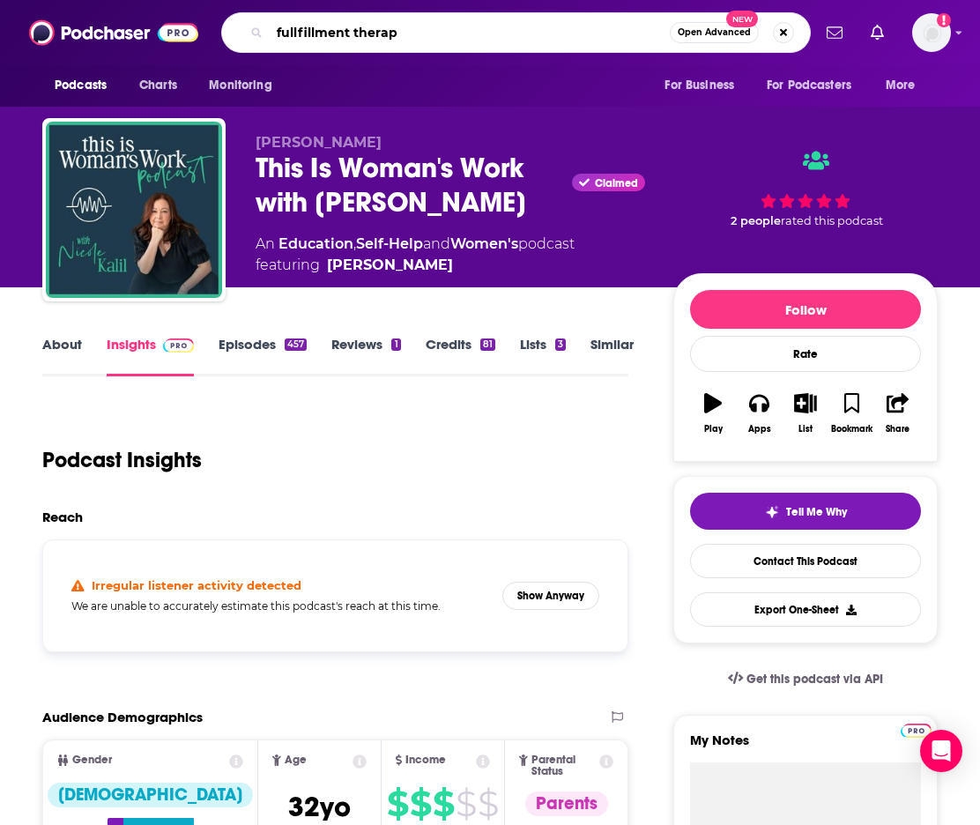
type input "fullfillment therapy"
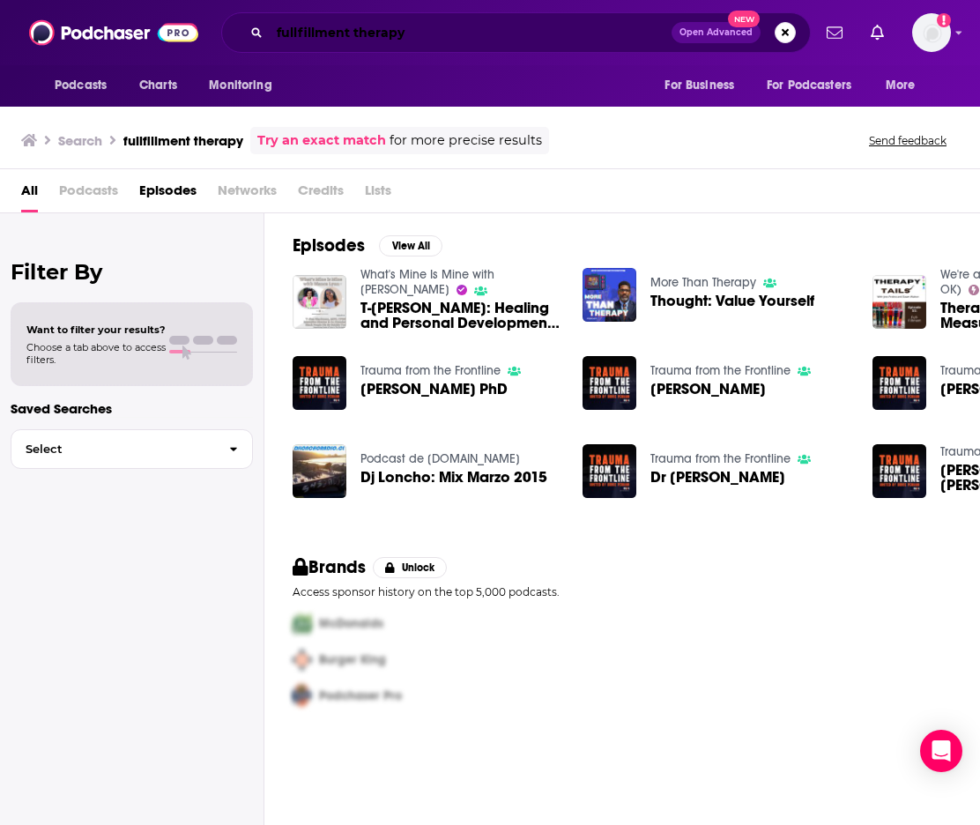
click at [297, 28] on input "fullfillment therapy" at bounding box center [471, 33] width 402 height 28
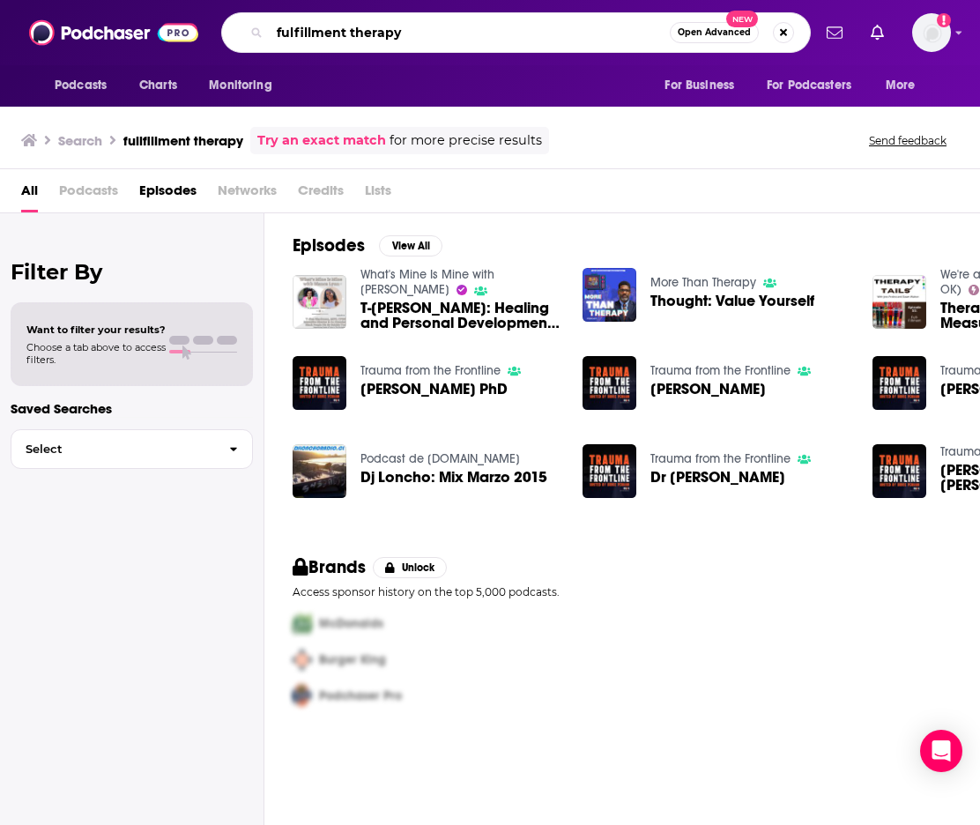
type input "fulfillment therapy"
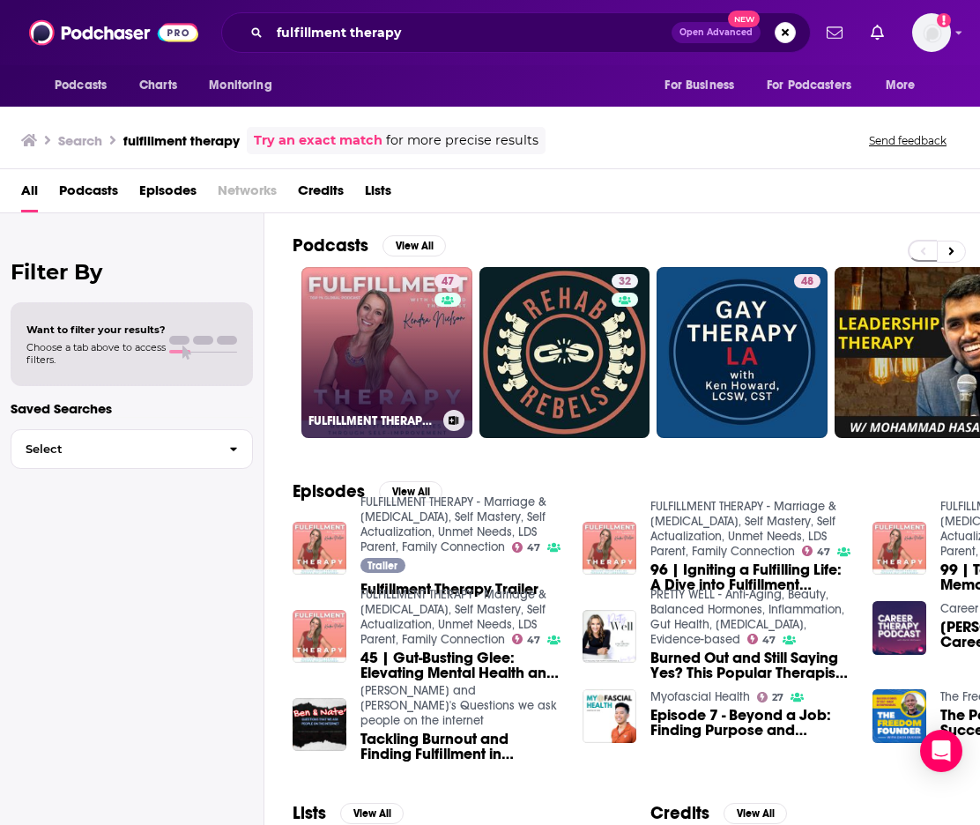
click at [379, 334] on link "47 FULFILLMENT THERAPY - Marriage & [MEDICAL_DATA], Self Mastery, Self Actualiz…" at bounding box center [386, 352] width 171 height 171
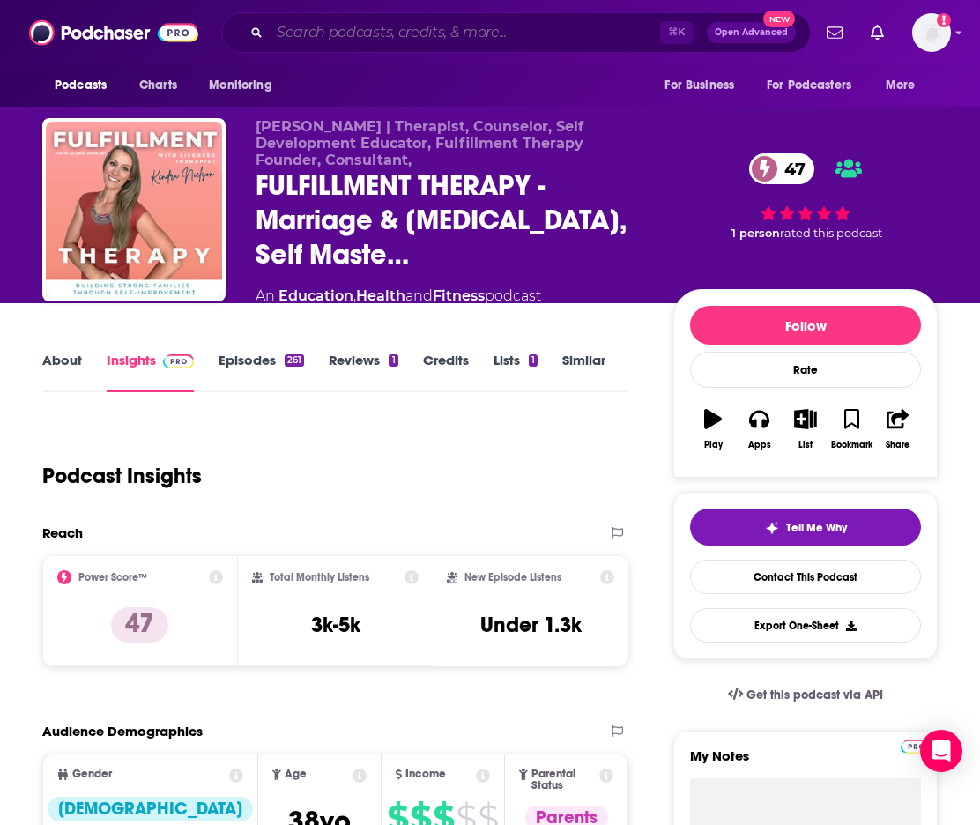
click at [295, 27] on input "Search podcasts, credits, & more..." at bounding box center [465, 33] width 390 height 28
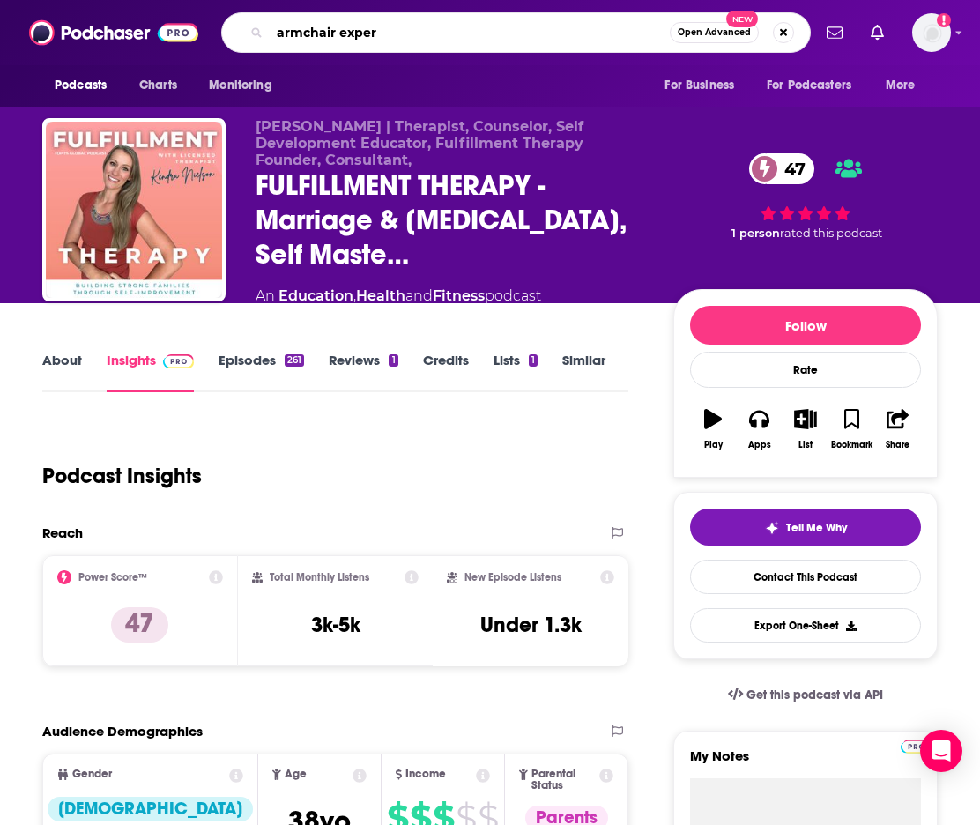
type input "armchair expert"
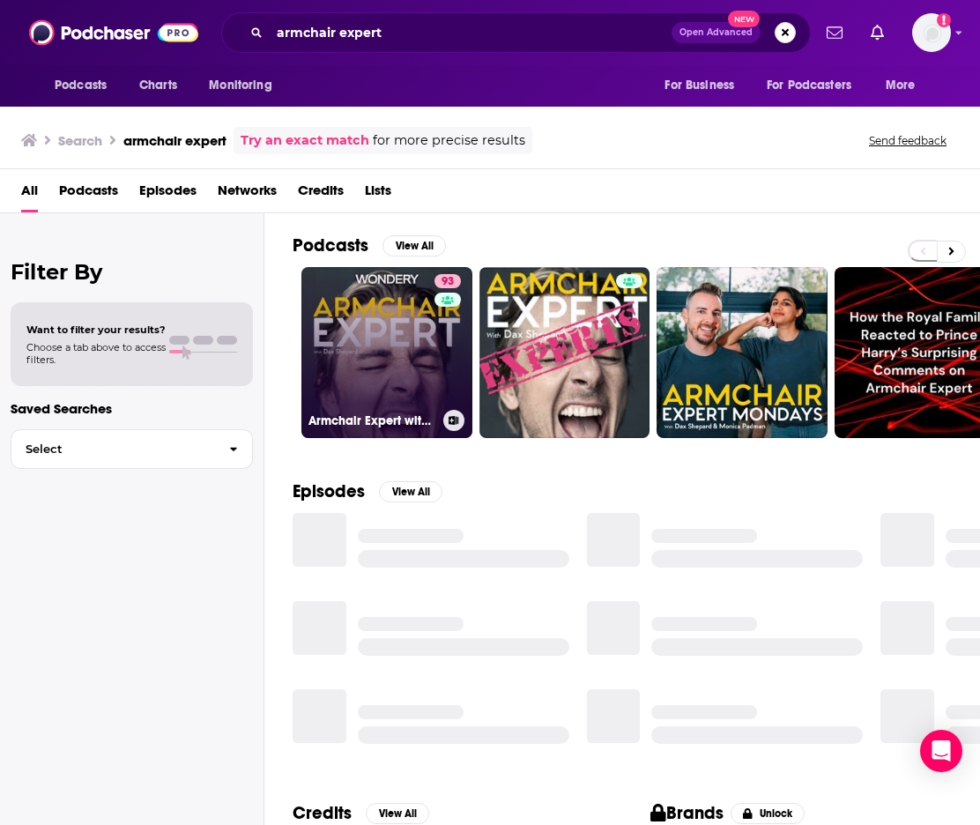
click at [344, 367] on link "93 Armchair Expert with [PERSON_NAME]" at bounding box center [386, 352] width 171 height 171
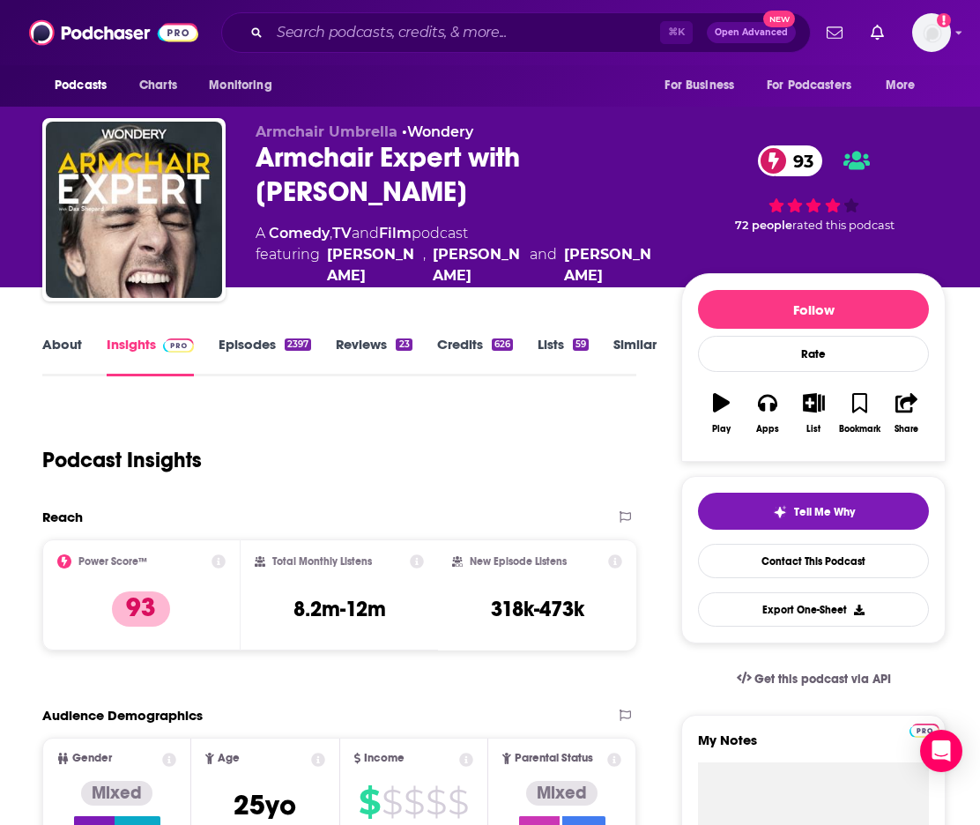
click at [68, 337] on link "About" at bounding box center [62, 356] width 40 height 41
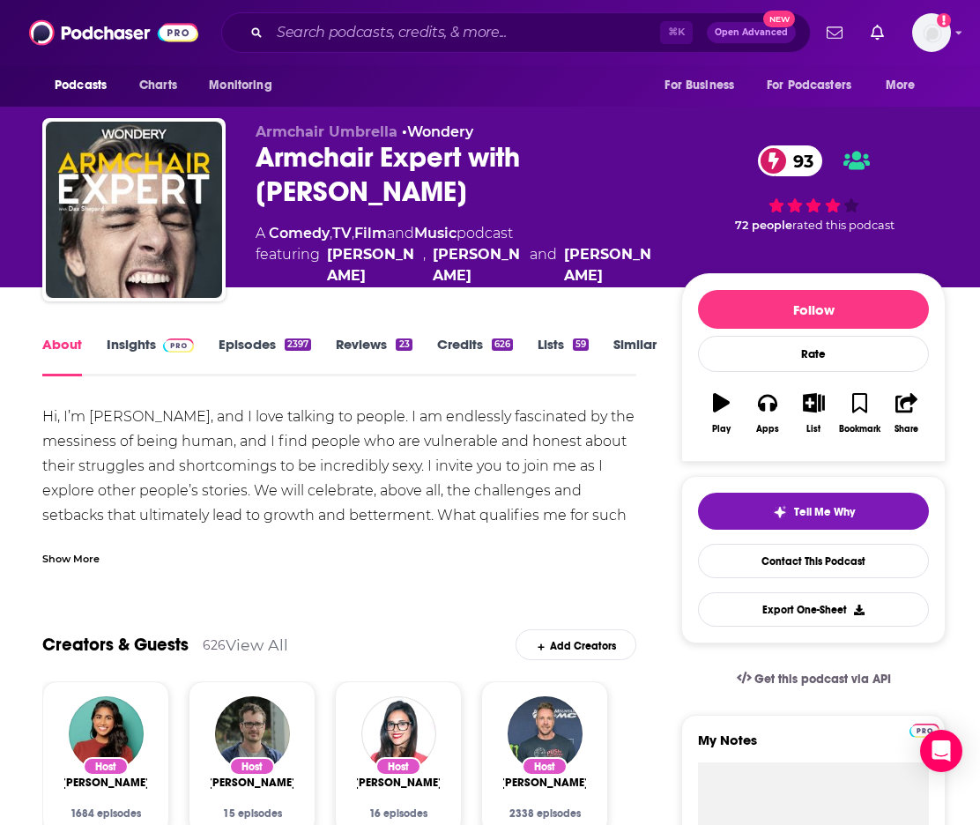
click at [298, 52] on div "⌘ K Open Advanced New" at bounding box center [515, 32] width 589 height 41
click at [301, 39] on input "Search podcasts, credits, & more..." at bounding box center [465, 33] width 390 height 28
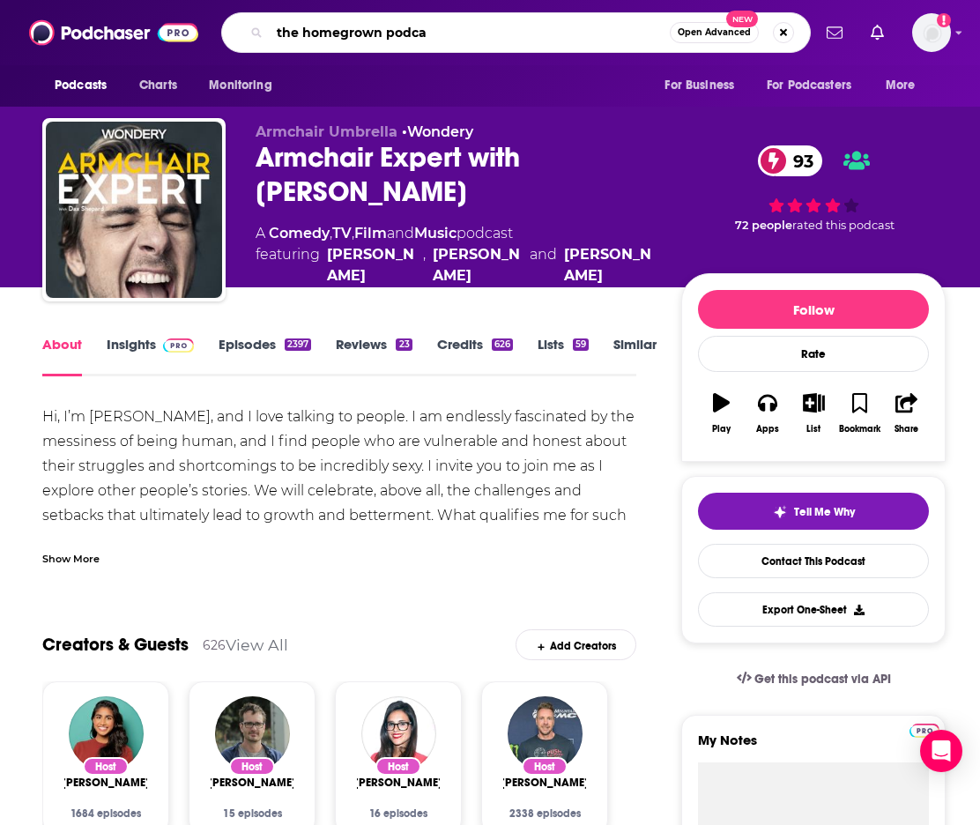
type input "the homegrown podcas"
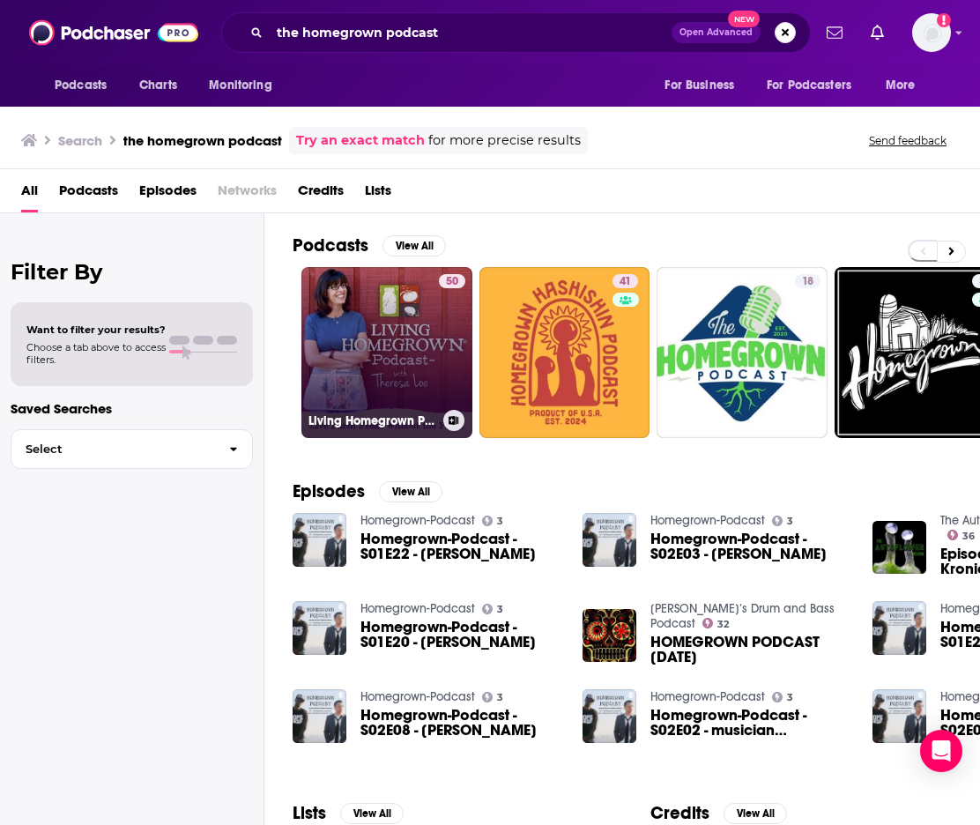
click at [394, 344] on link "50 Living Homegrown Podcast with [PERSON_NAME]" at bounding box center [386, 352] width 171 height 171
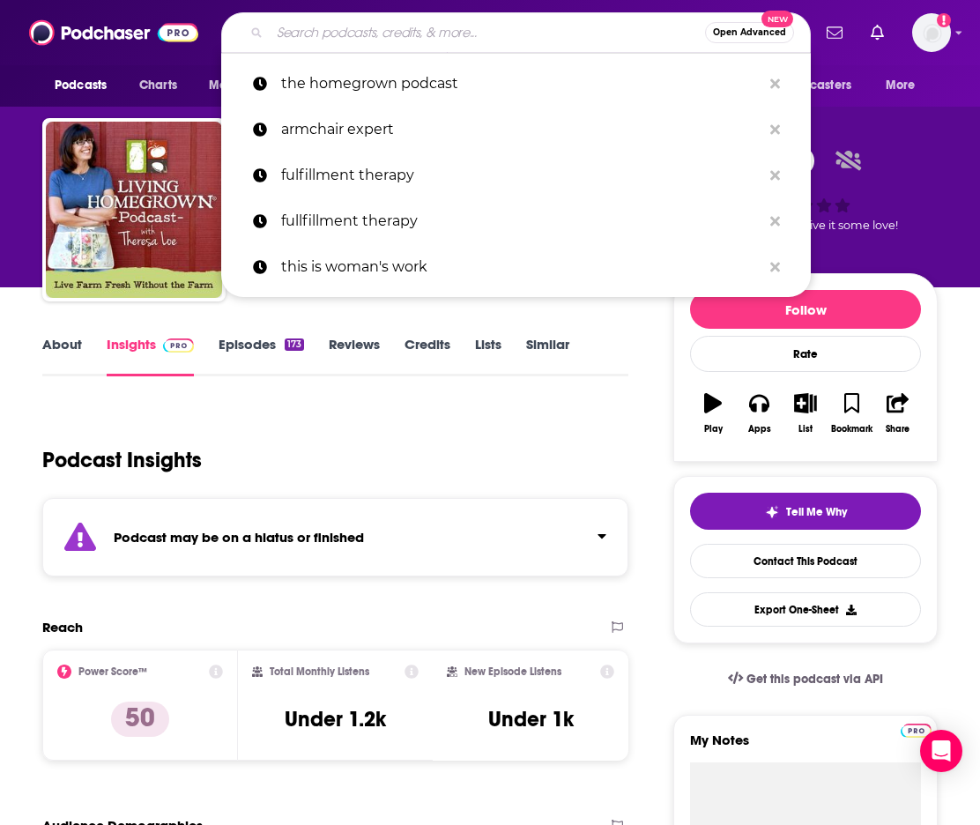
click at [349, 43] on input "Search podcasts, credits, & more..." at bounding box center [487, 33] width 435 height 28
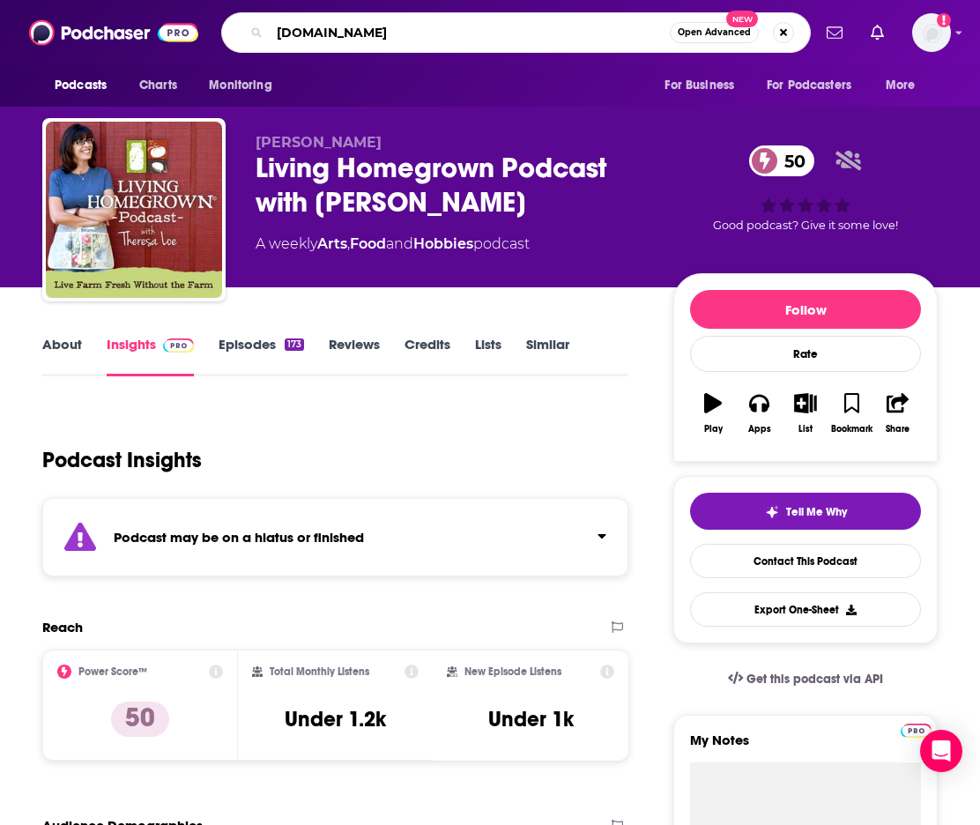
type input "every.body.talks"
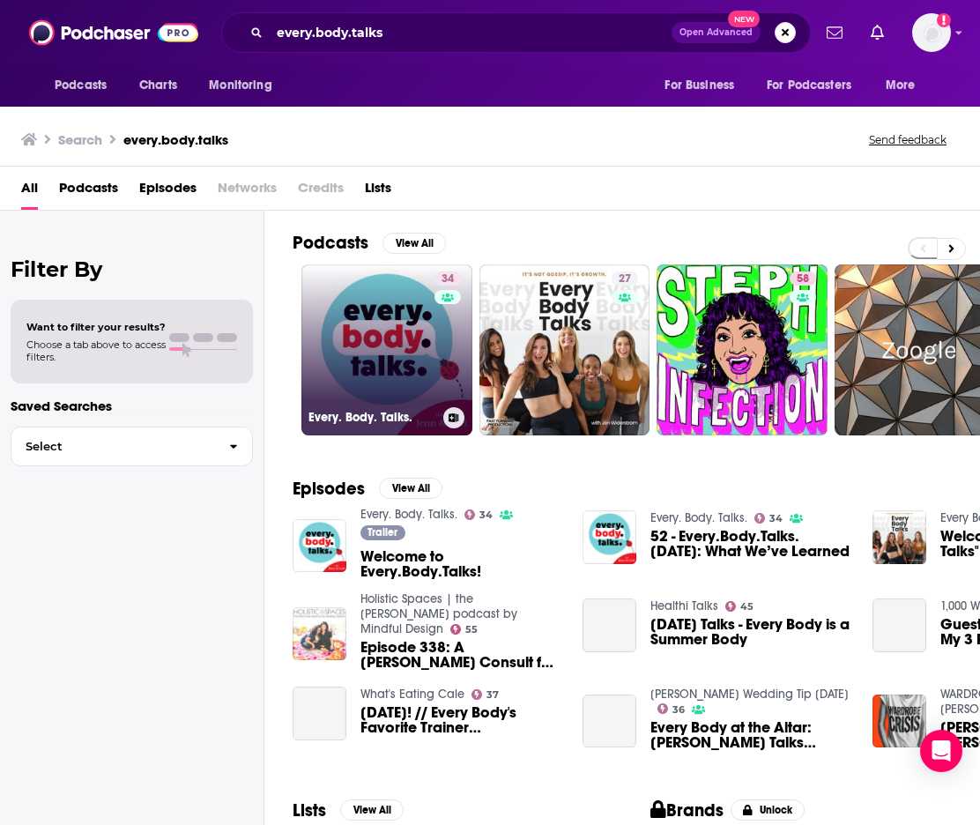
click at [362, 328] on link "34 Every. Body. Talks." at bounding box center [386, 349] width 171 height 171
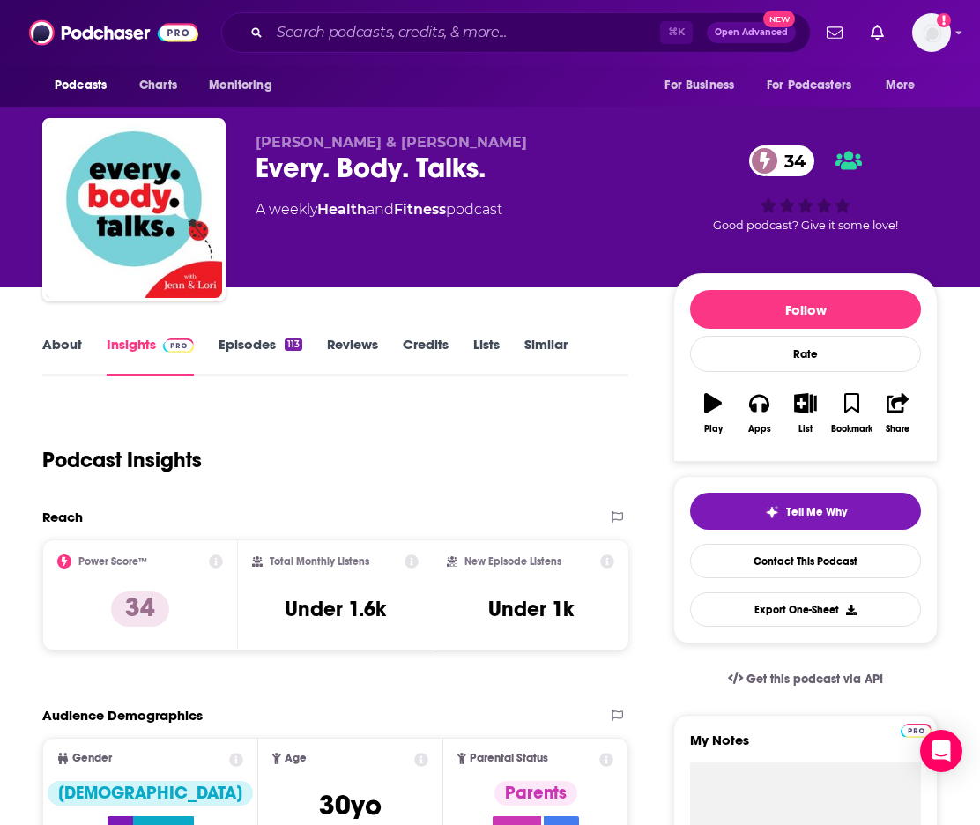
click at [67, 348] on link "About" at bounding box center [62, 356] width 40 height 41
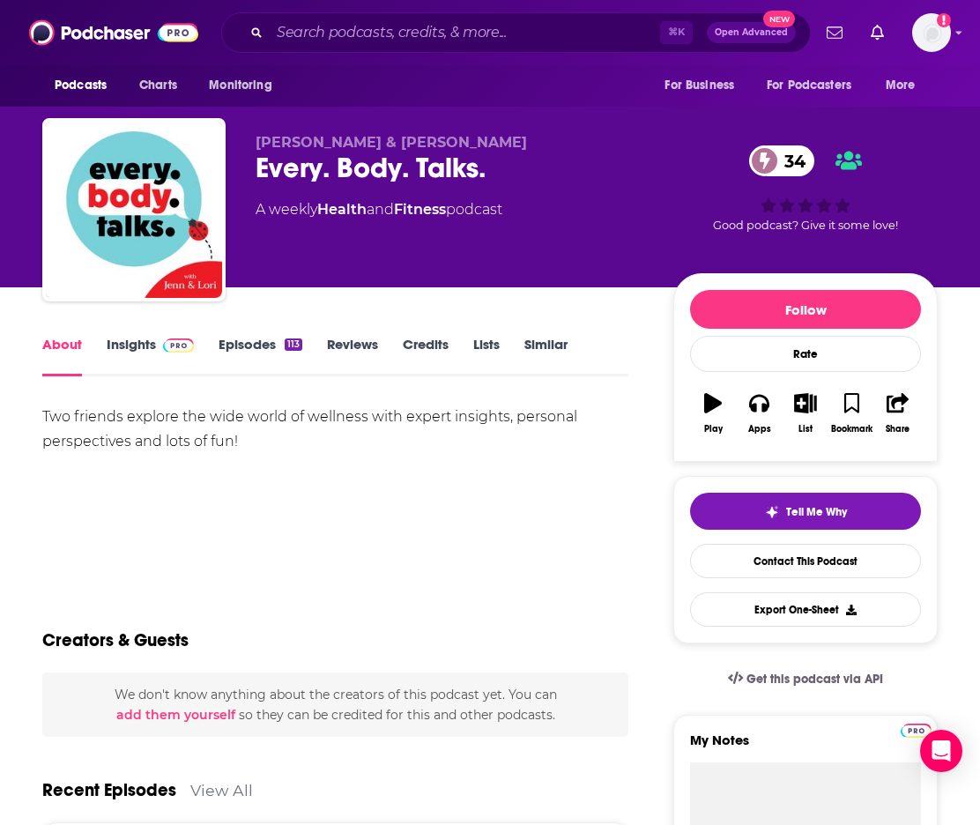
click at [116, 346] on link "Insights" at bounding box center [150, 356] width 87 height 41
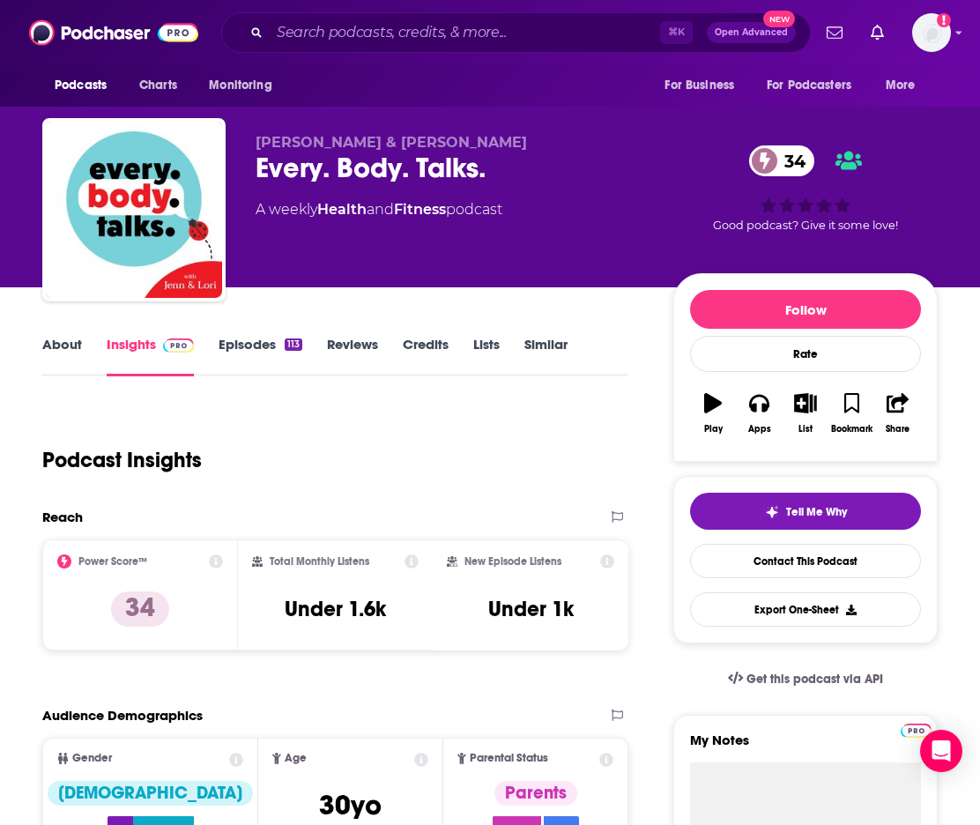
drag, startPoint x: 482, startPoint y: 403, endPoint x: 380, endPoint y: 376, distance: 105.6
click at [264, 350] on link "Episodes 113" at bounding box center [260, 356] width 84 height 41
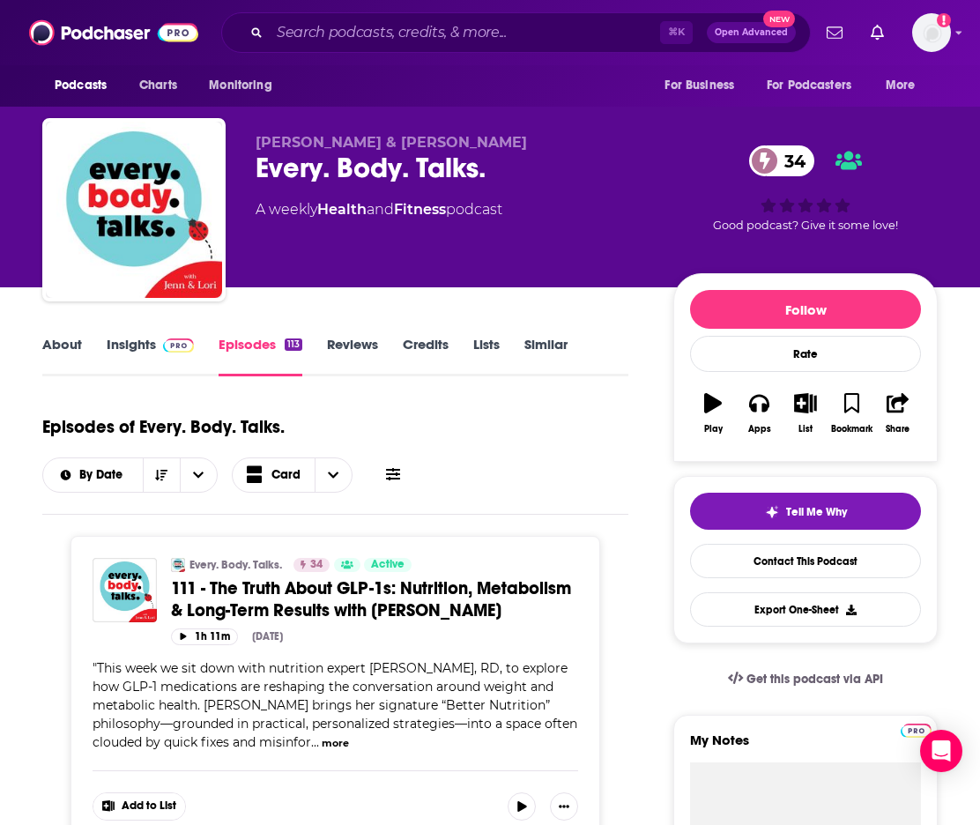
click at [73, 343] on link "About" at bounding box center [62, 356] width 40 height 41
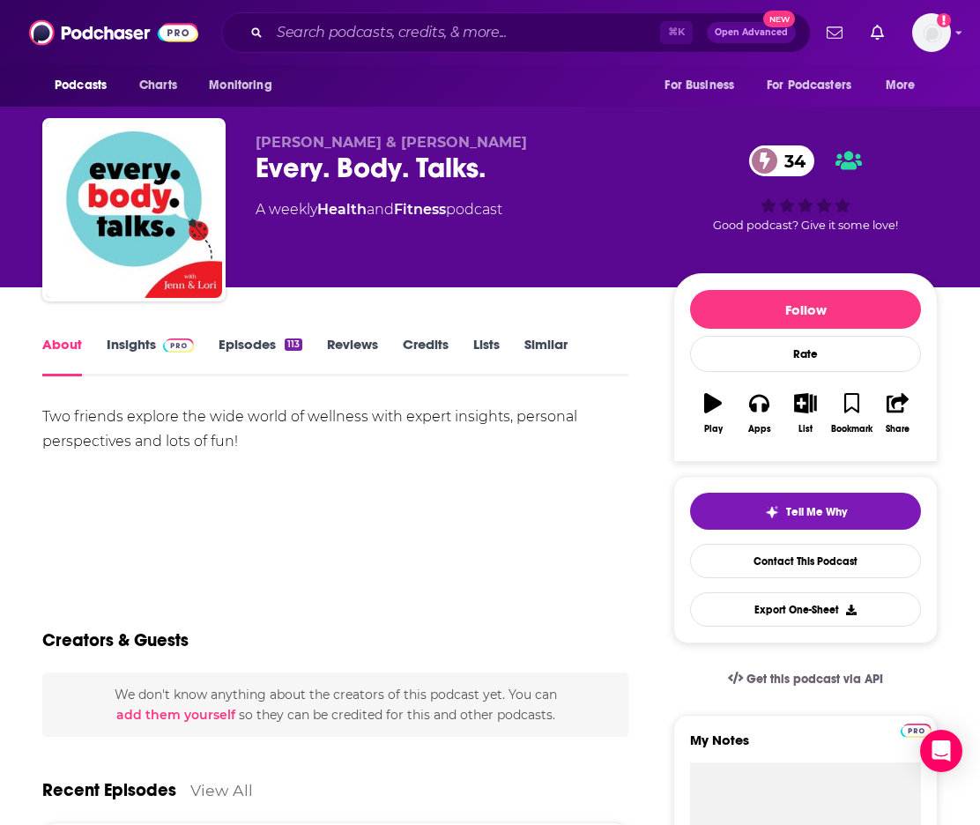
click at [145, 350] on link "Insights" at bounding box center [150, 356] width 87 height 41
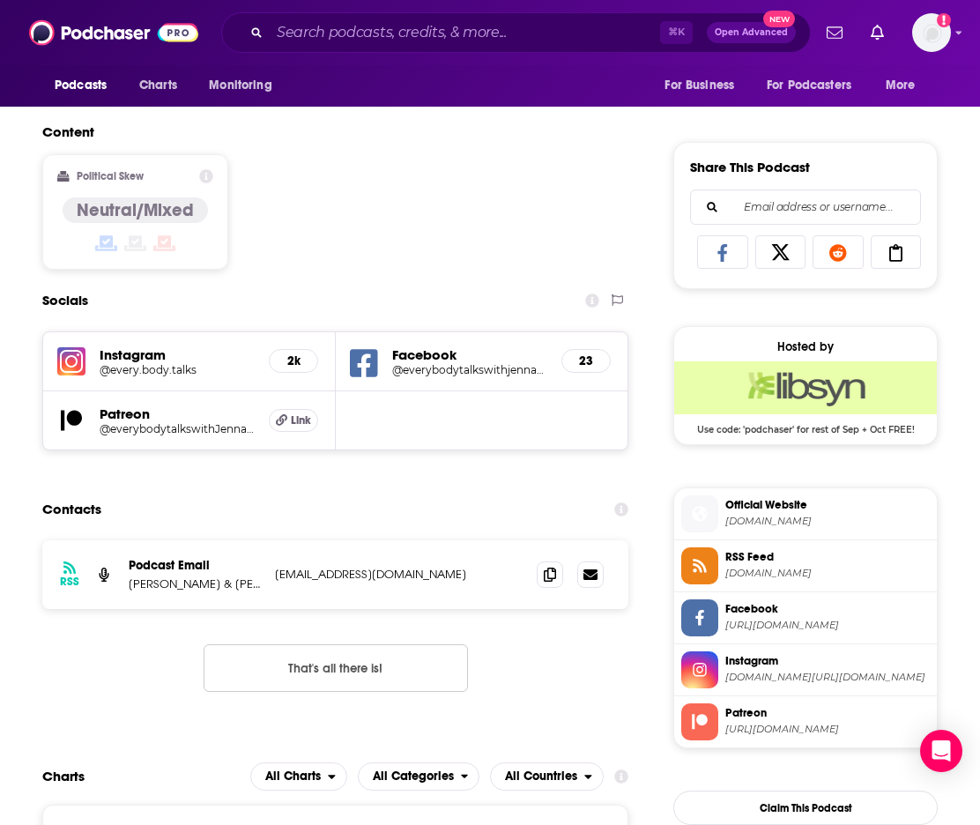
scroll to position [1050, 0]
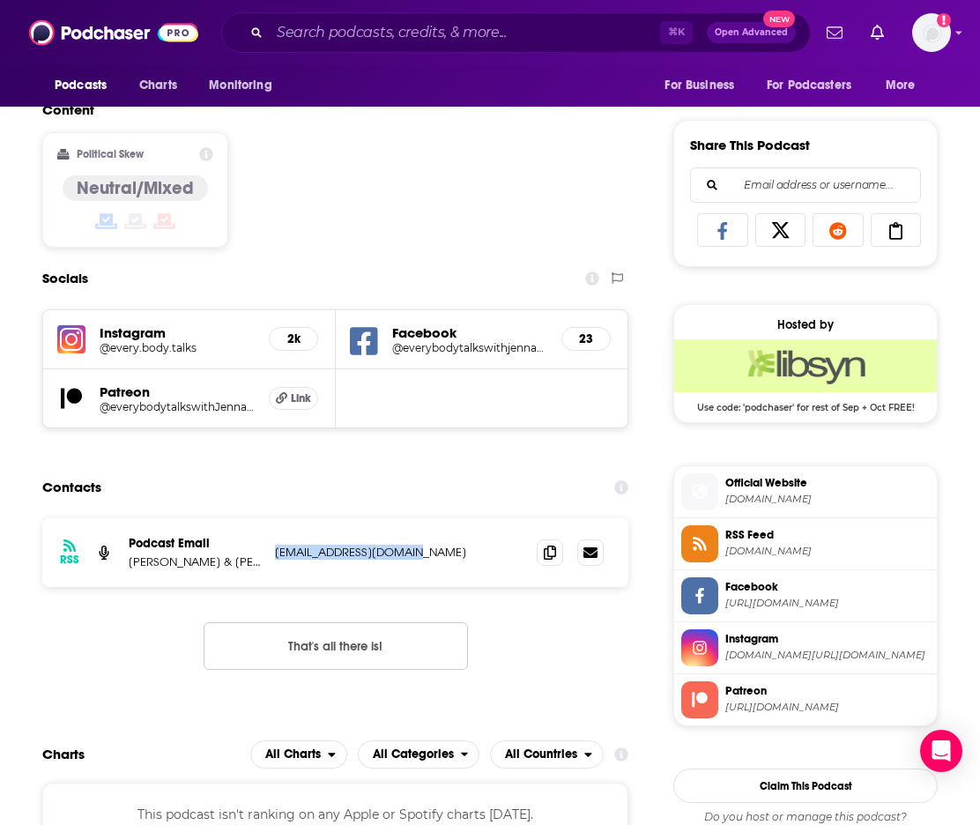
drag, startPoint x: 407, startPoint y: 555, endPoint x: 276, endPoint y: 556, distance: 131.3
click at [276, 556] on p "[EMAIL_ADDRESS][DOMAIN_NAME]" at bounding box center [391, 551] width 233 height 15
click at [327, 40] on input "Search podcasts, credits, & more..." at bounding box center [465, 33] width 390 height 28
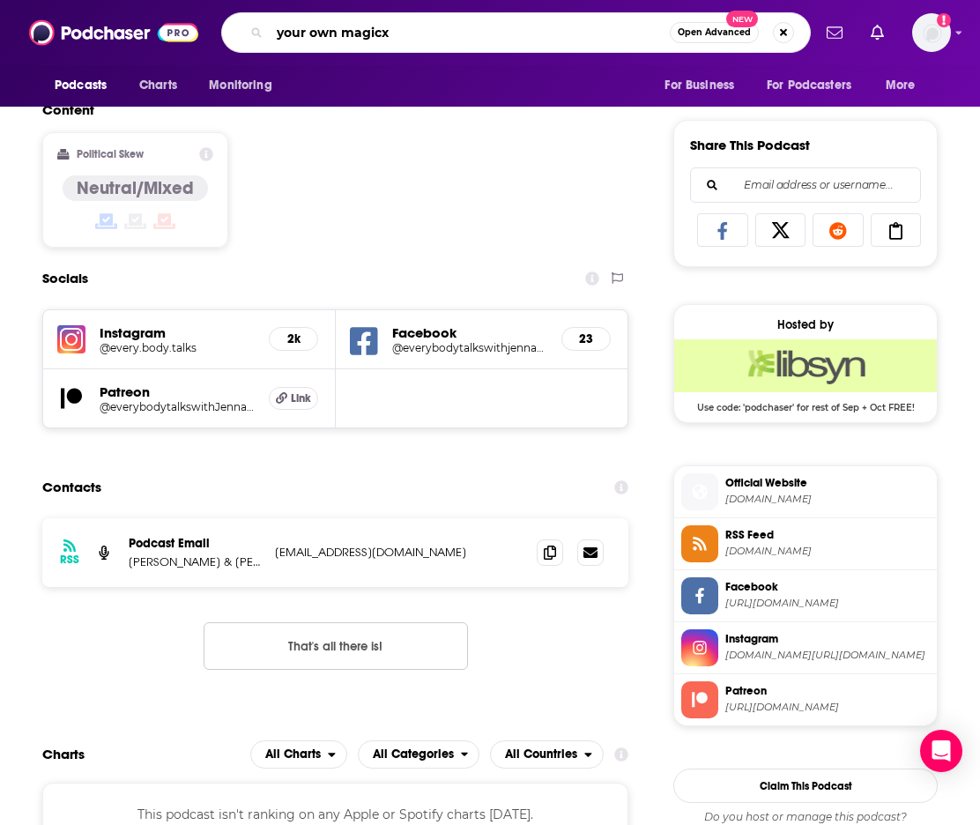
type input "your own magic"
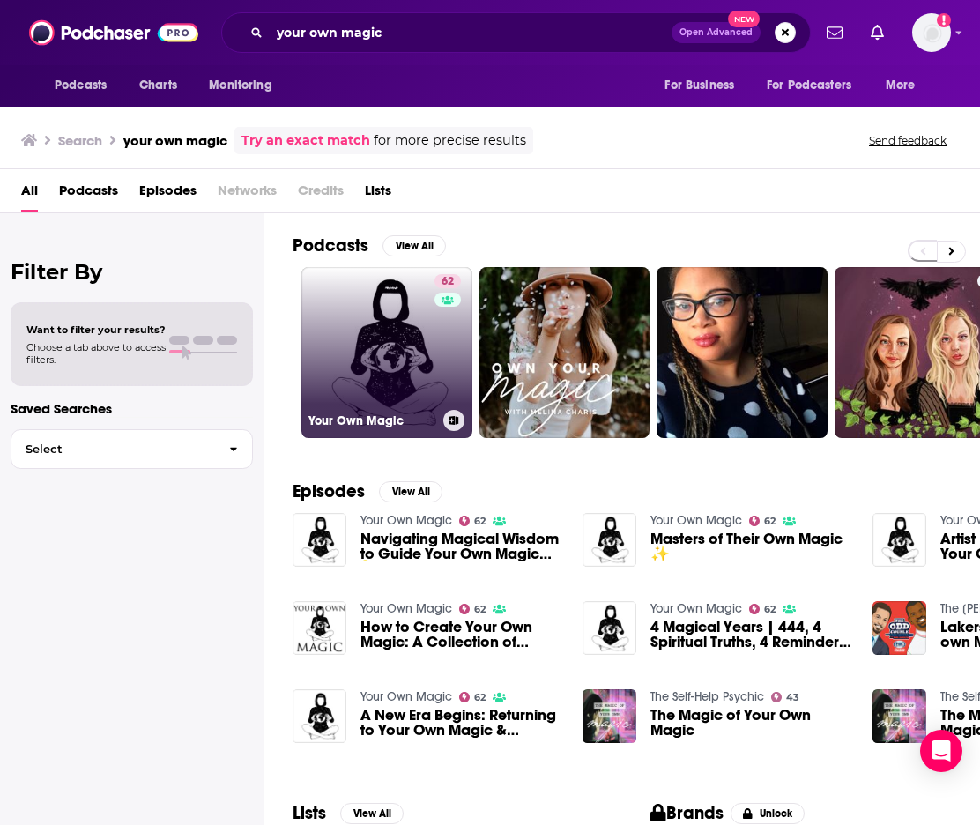
click at [365, 343] on link "62 Your Own Magic" at bounding box center [386, 352] width 171 height 171
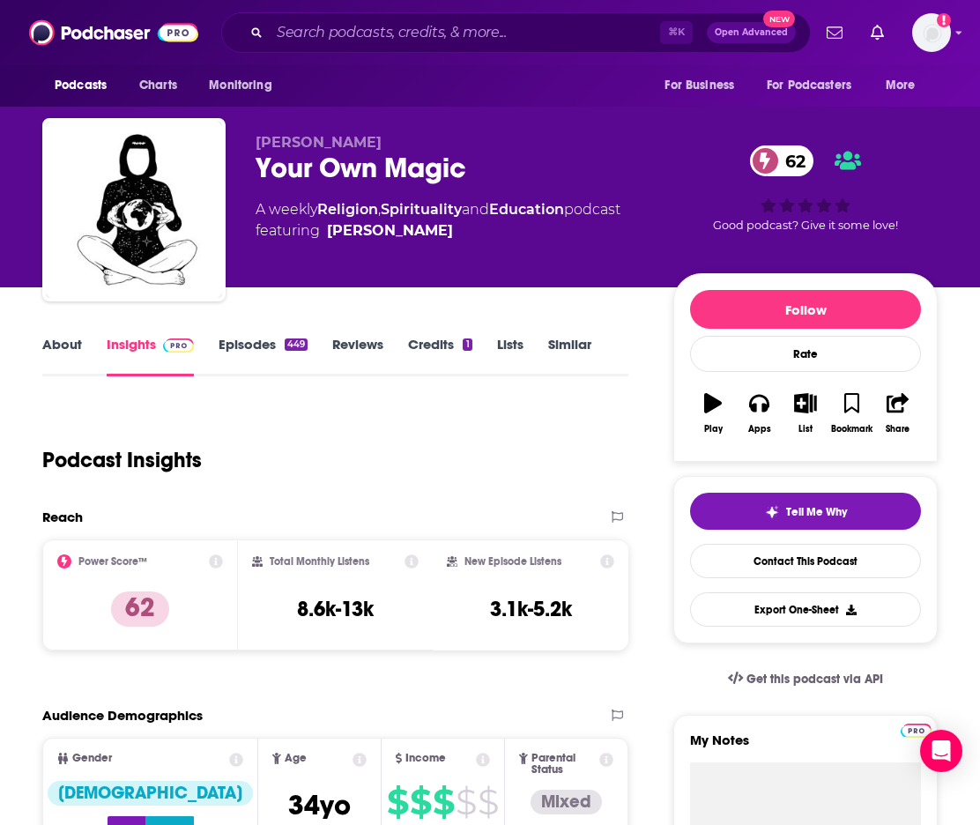
click at [65, 338] on link "About" at bounding box center [62, 356] width 40 height 41
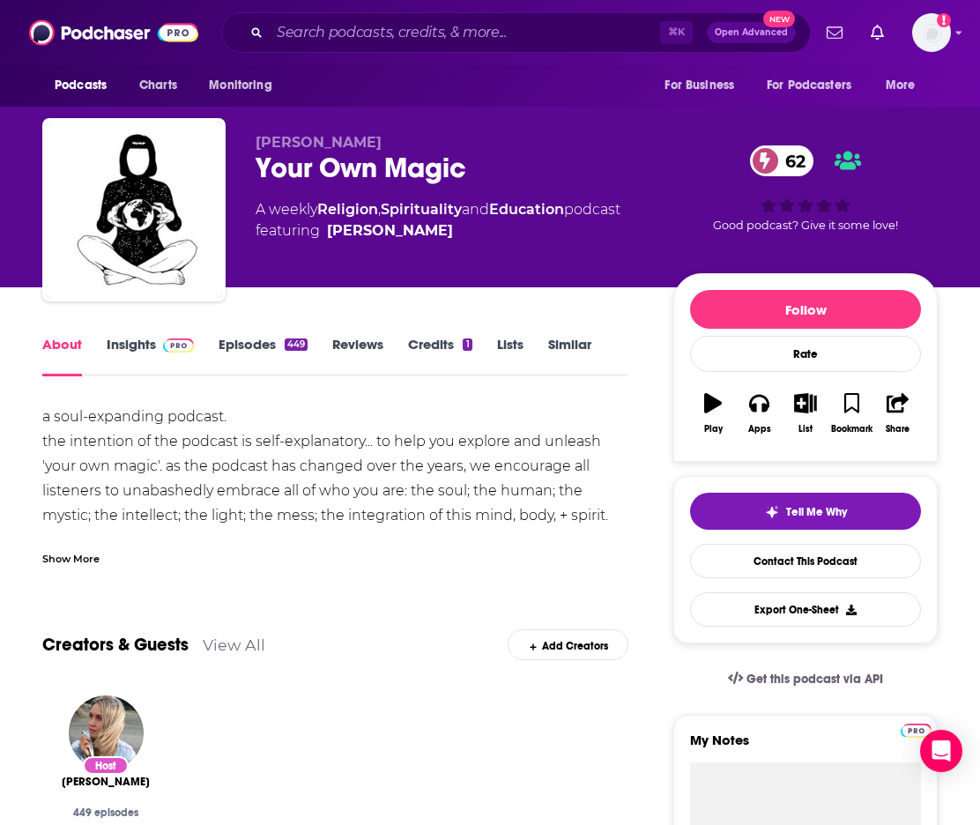
click at [76, 550] on div "Show More" at bounding box center [70, 557] width 57 height 17
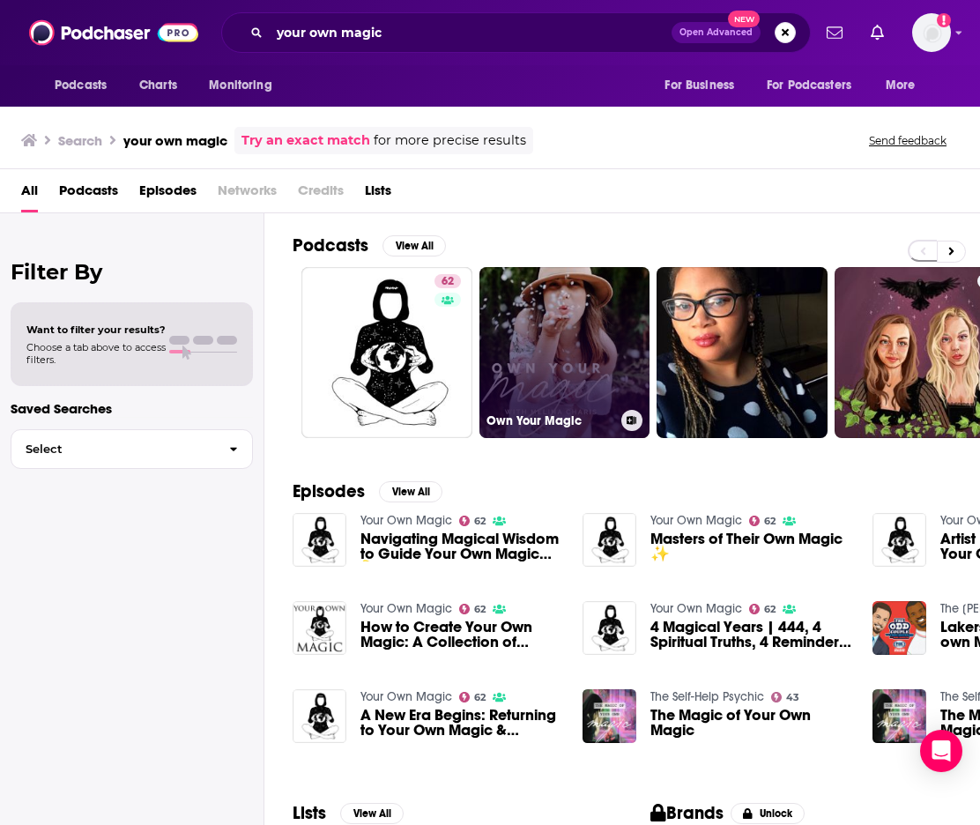
click at [508, 374] on link "Own Your Magic" at bounding box center [564, 352] width 171 height 171
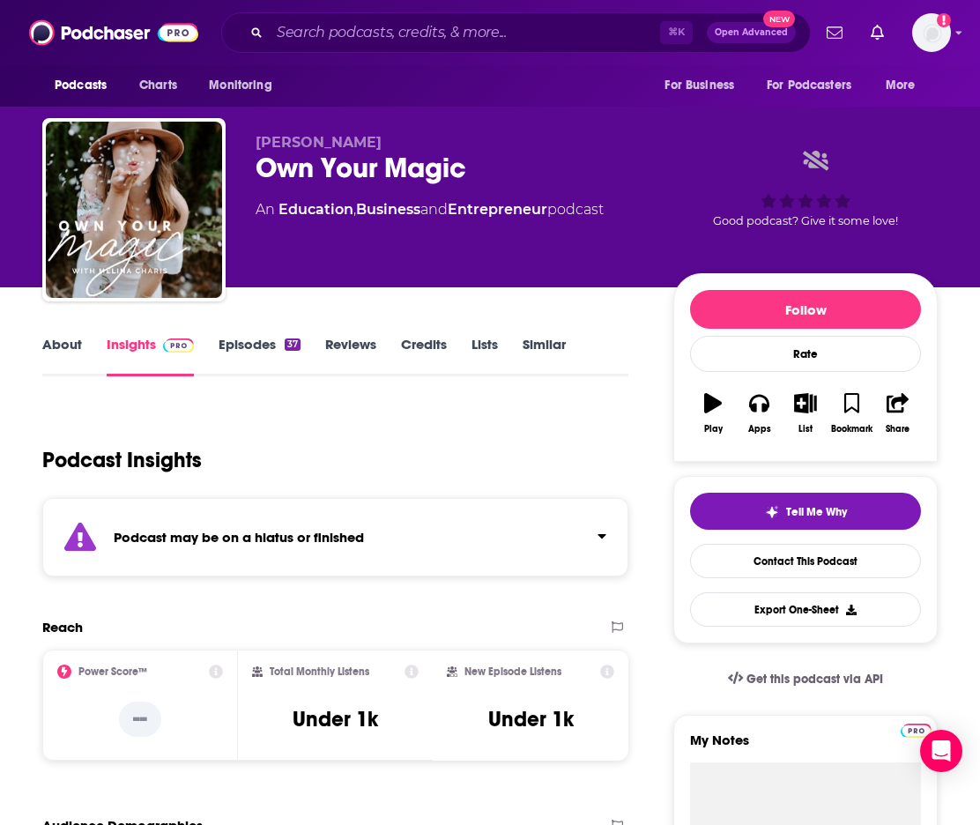
click at [432, 1] on div "Podcasts Charts Monitoring ⌘ K Open Advanced New For Business For Podcasters Mo…" at bounding box center [490, 32] width 980 height 65
click at [286, 29] on input "Search podcasts, credits, & more..." at bounding box center [465, 33] width 390 height 28
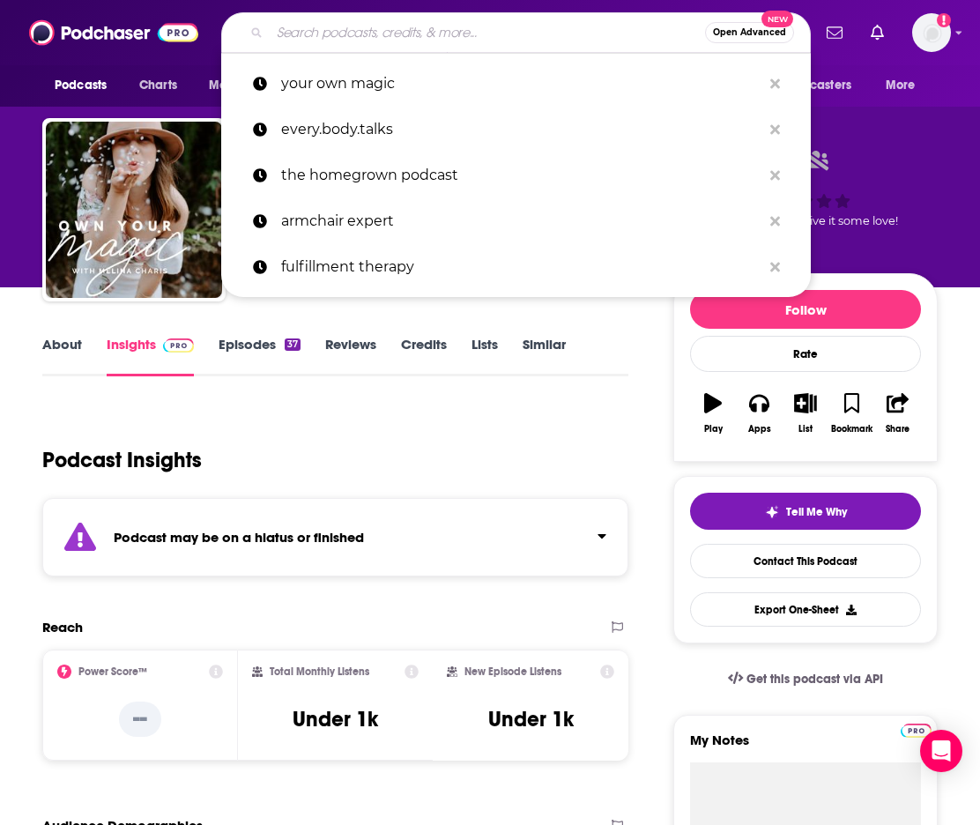
paste input "In It: Supporting Kids Who Learn and Think Differently"
type input "In It: Supporting Kids Who Learn and Think Differently"
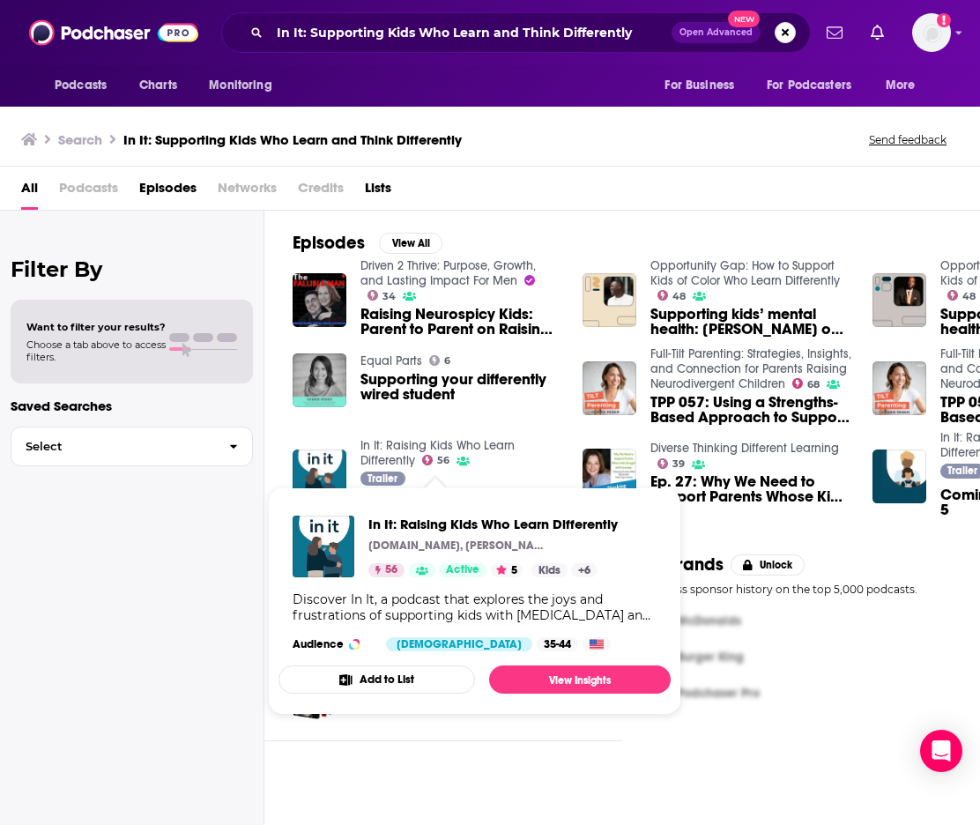
click at [386, 449] on link "In It: Raising Kids Who Learn Differently" at bounding box center [437, 453] width 154 height 30
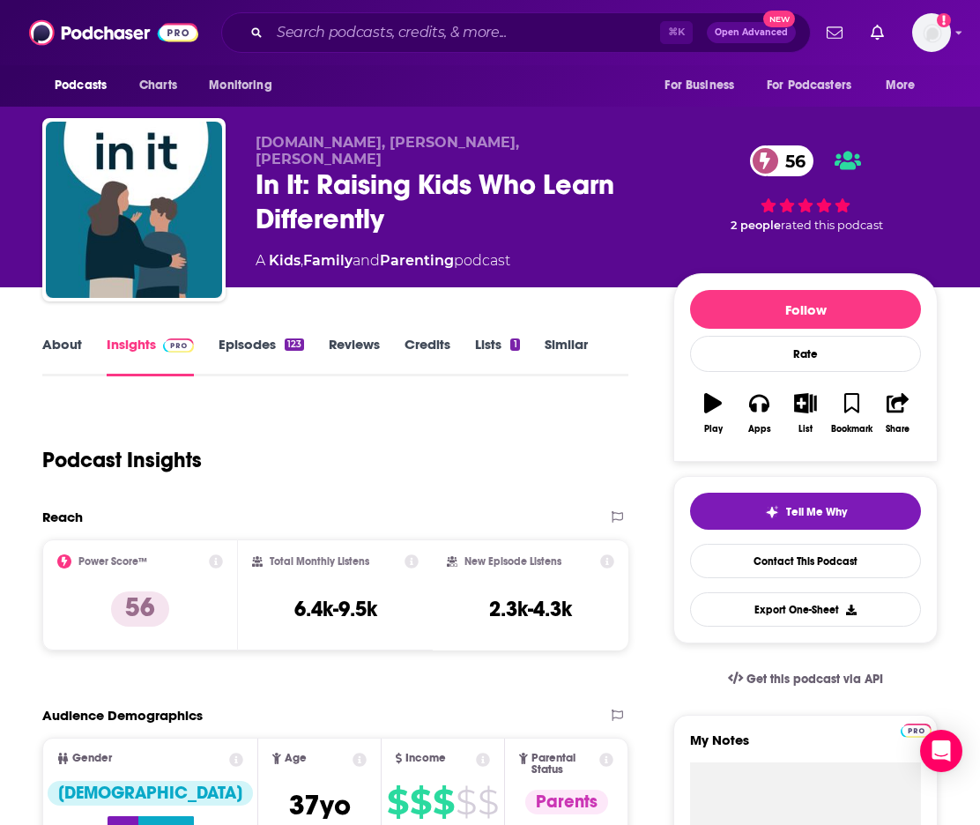
click at [71, 339] on link "About" at bounding box center [62, 356] width 40 height 41
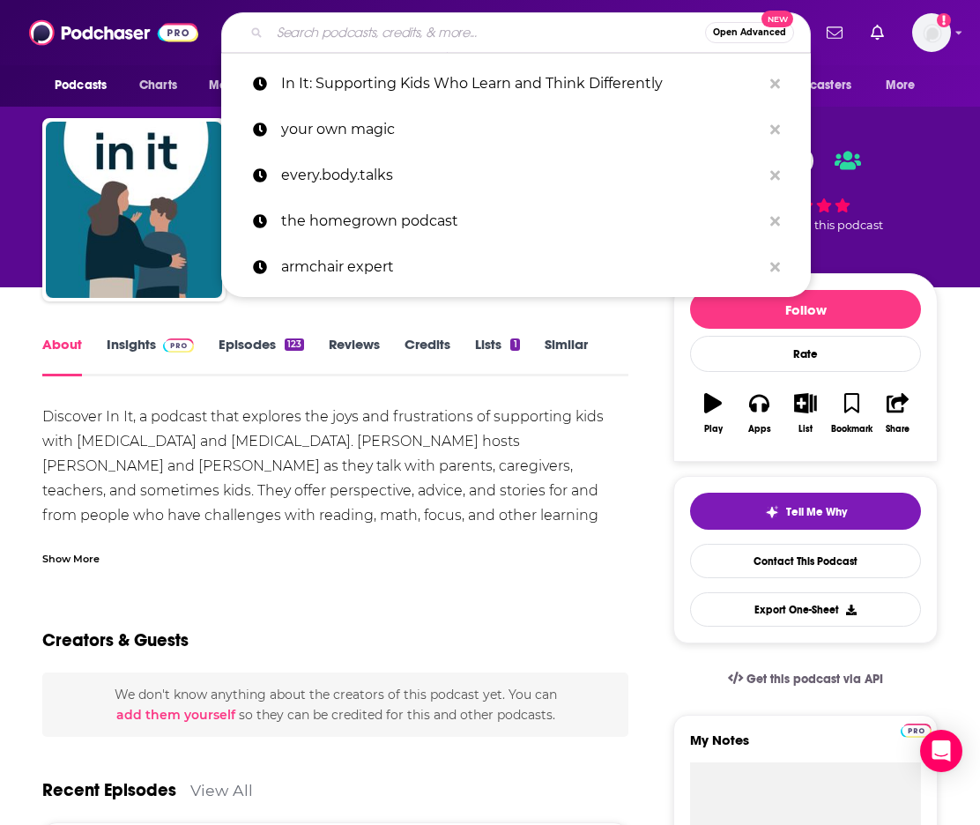
click at [277, 38] on input "Search podcasts, credits, & more..." at bounding box center [487, 33] width 435 height 28
paste input "Parenting & You With Dr. [PERSON_NAME]"
type input "Parenting & You With Dr. [PERSON_NAME]"
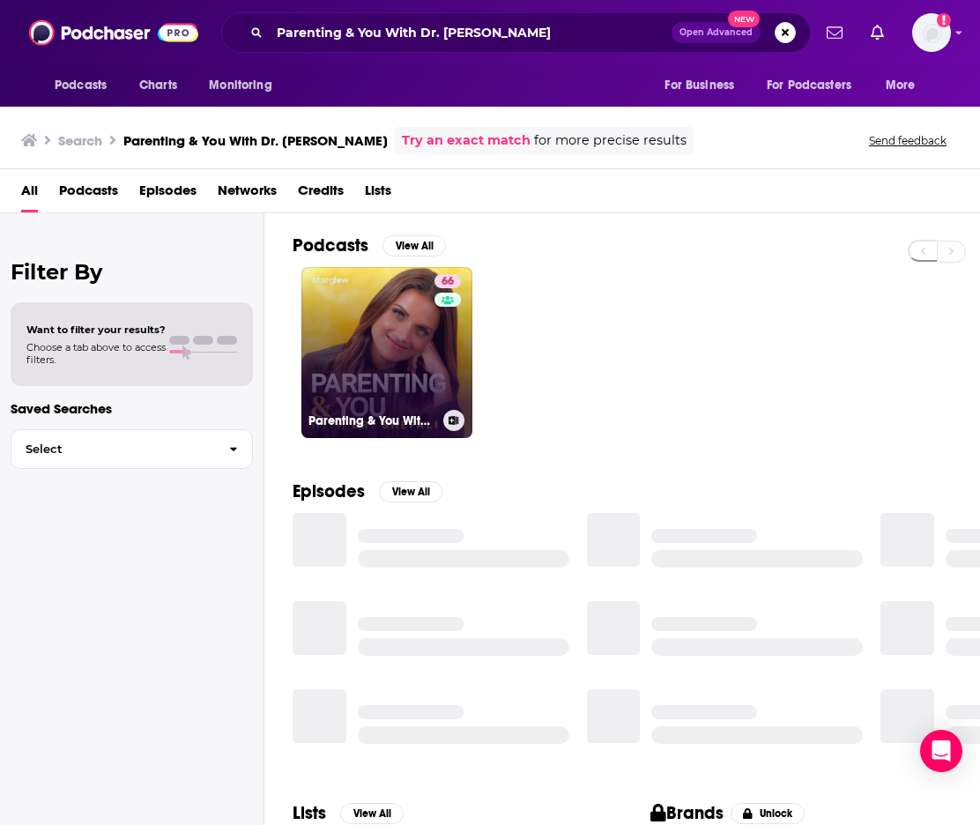
click at [327, 325] on link "66 Parenting & You With Dr. [PERSON_NAME]" at bounding box center [386, 352] width 171 height 171
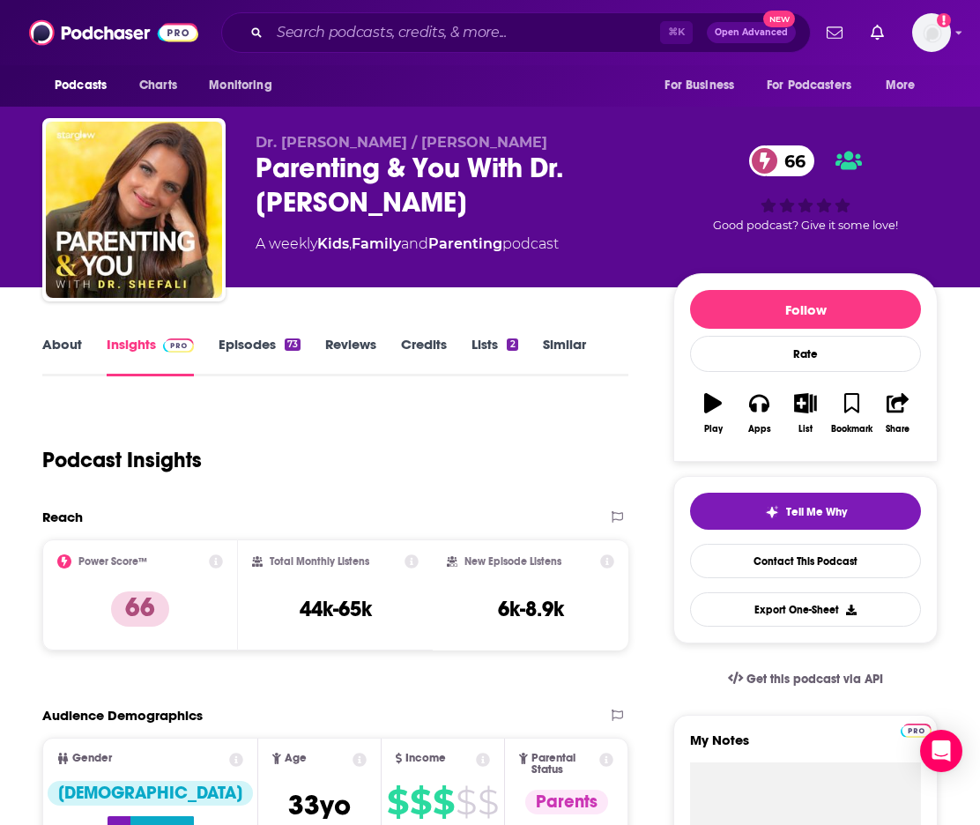
click at [71, 343] on link "About" at bounding box center [62, 356] width 40 height 41
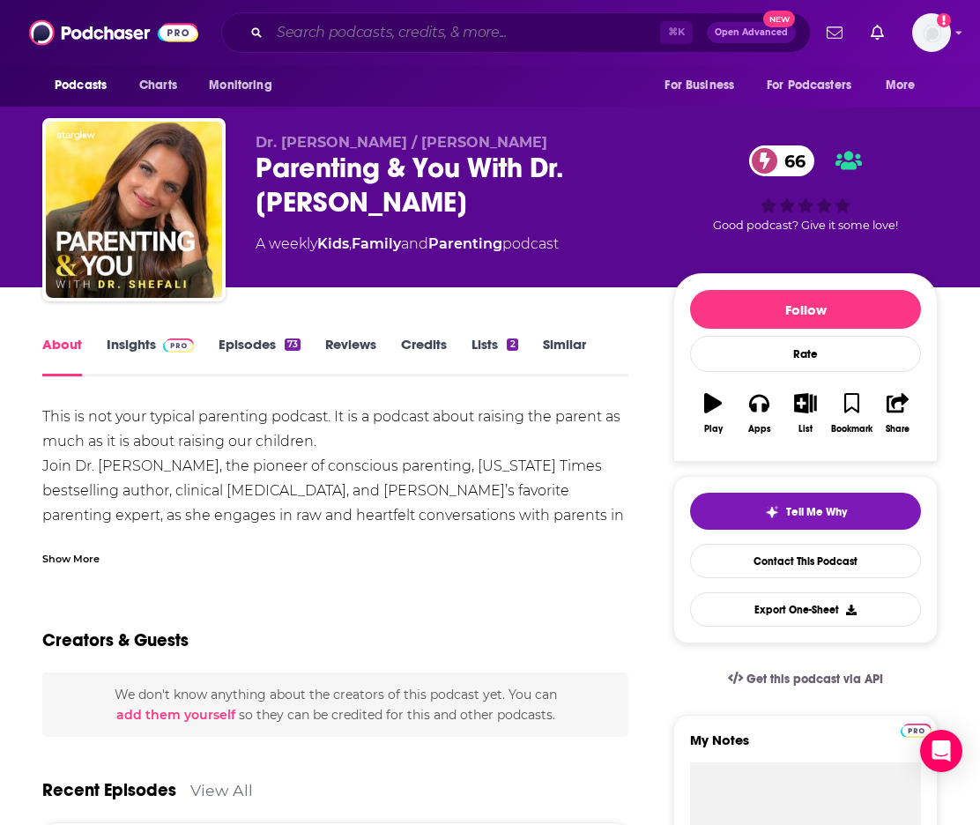
click at [302, 23] on input "Search podcasts, credits, & more..." at bounding box center [465, 33] width 390 height 28
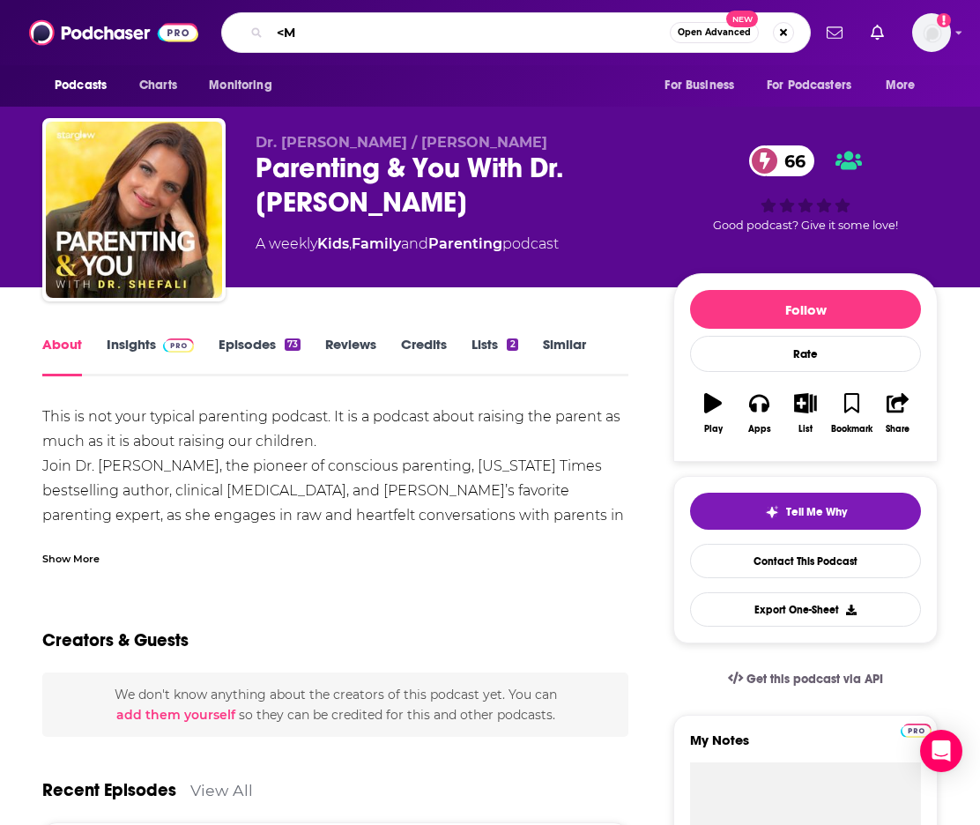
type input "<"
type input "M is for mama"
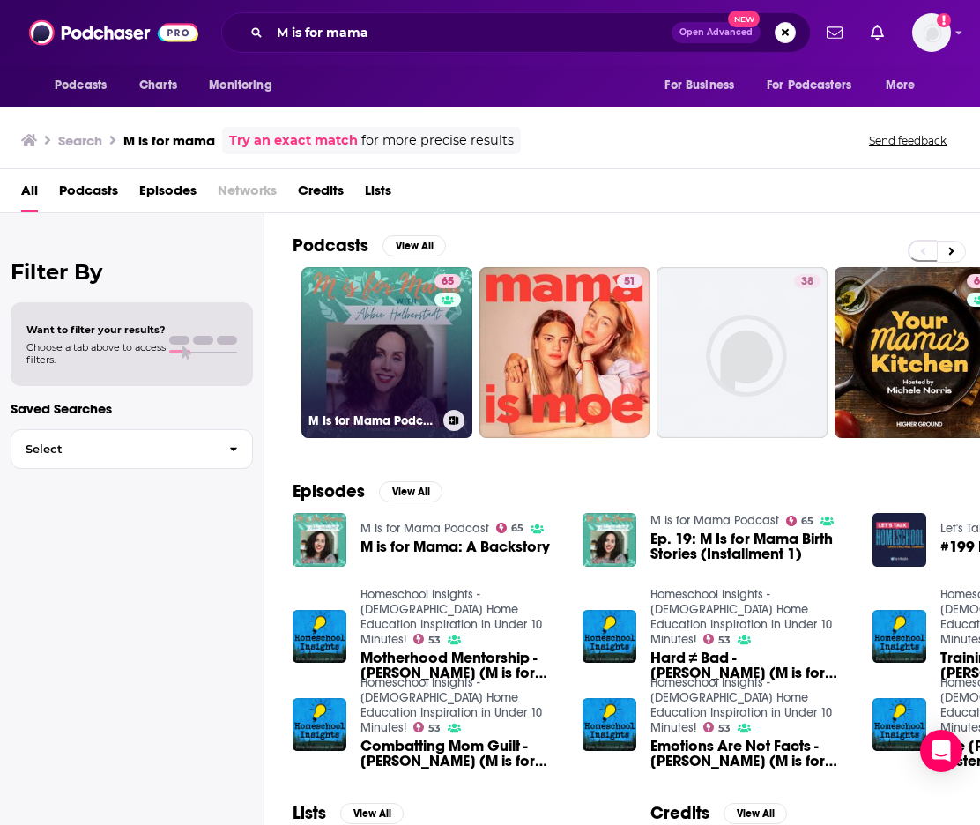
click at [363, 337] on link "65 M Is for Mama Podcast" at bounding box center [386, 352] width 171 height 171
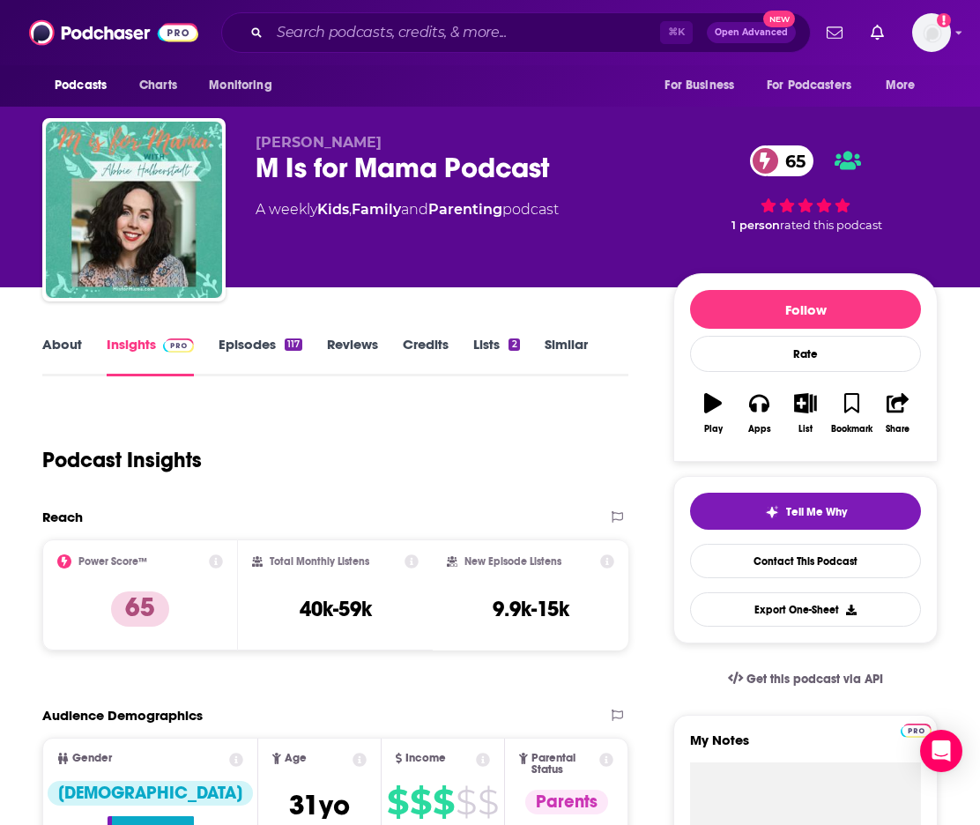
click at [70, 346] on link "About" at bounding box center [62, 356] width 40 height 41
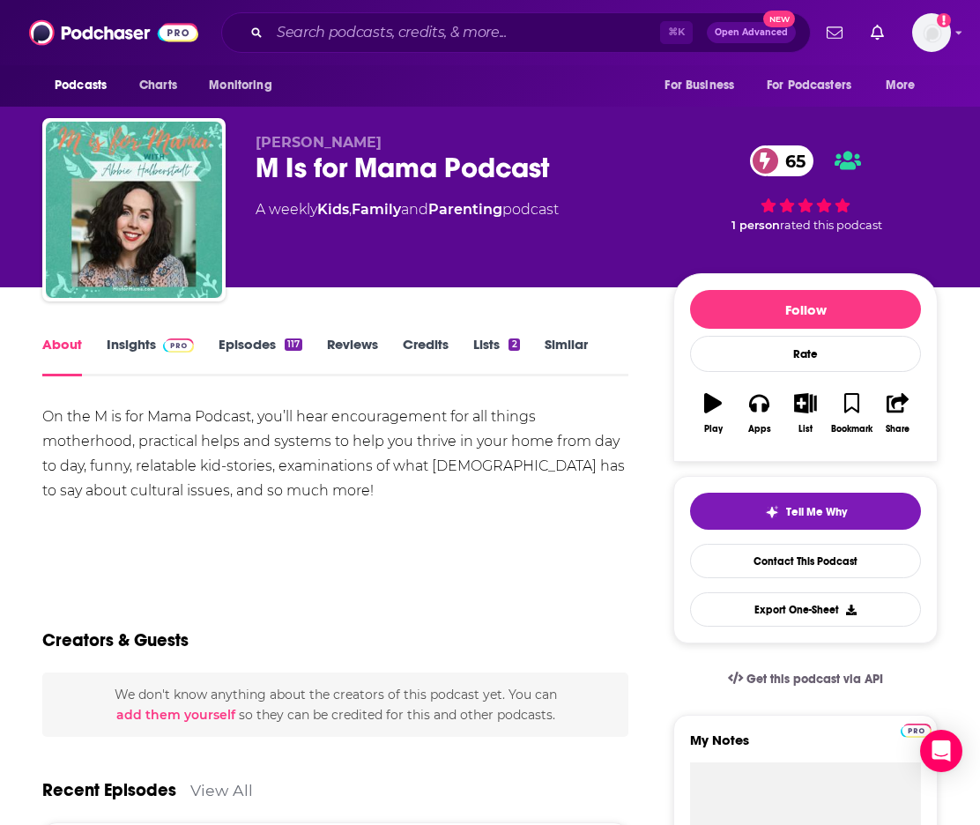
click at [248, 339] on link "Episodes 117" at bounding box center [260, 356] width 84 height 41
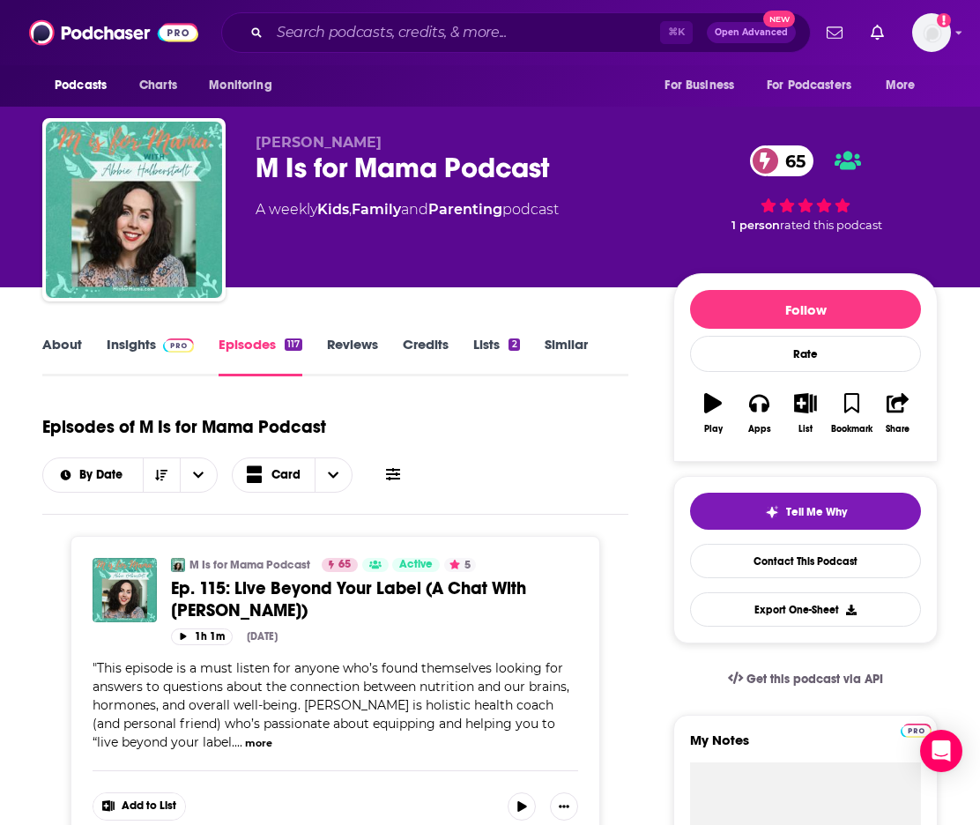
click at [62, 337] on link "About" at bounding box center [62, 356] width 40 height 41
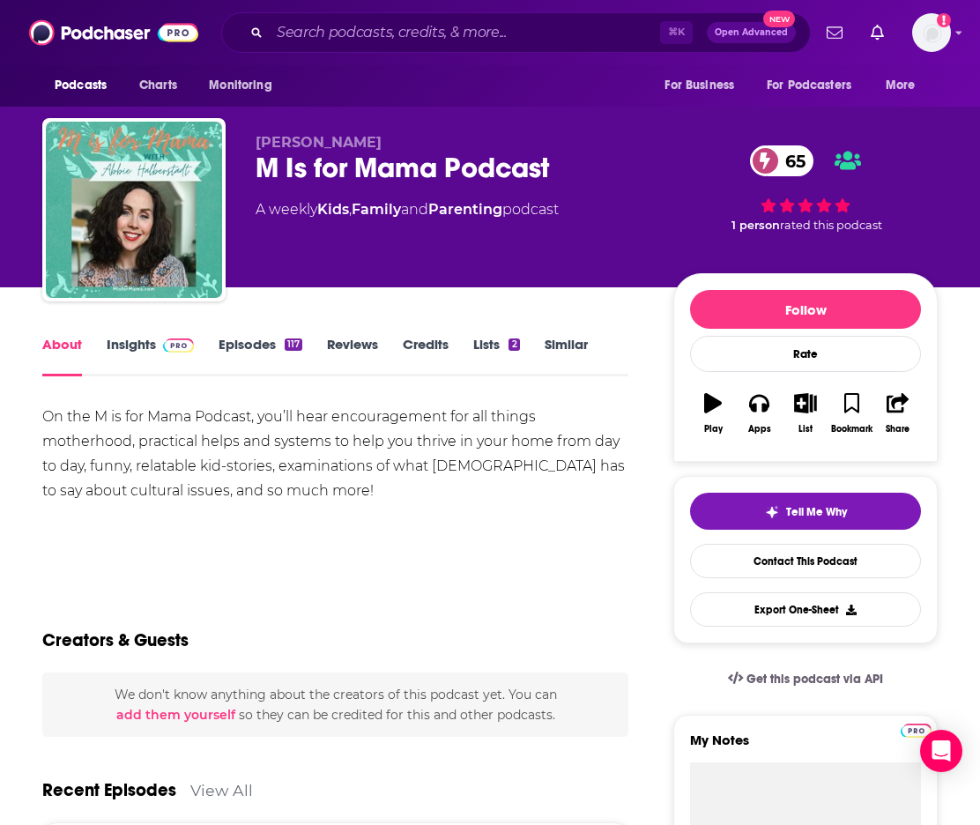
click at [133, 356] on link "Insights" at bounding box center [150, 356] width 87 height 41
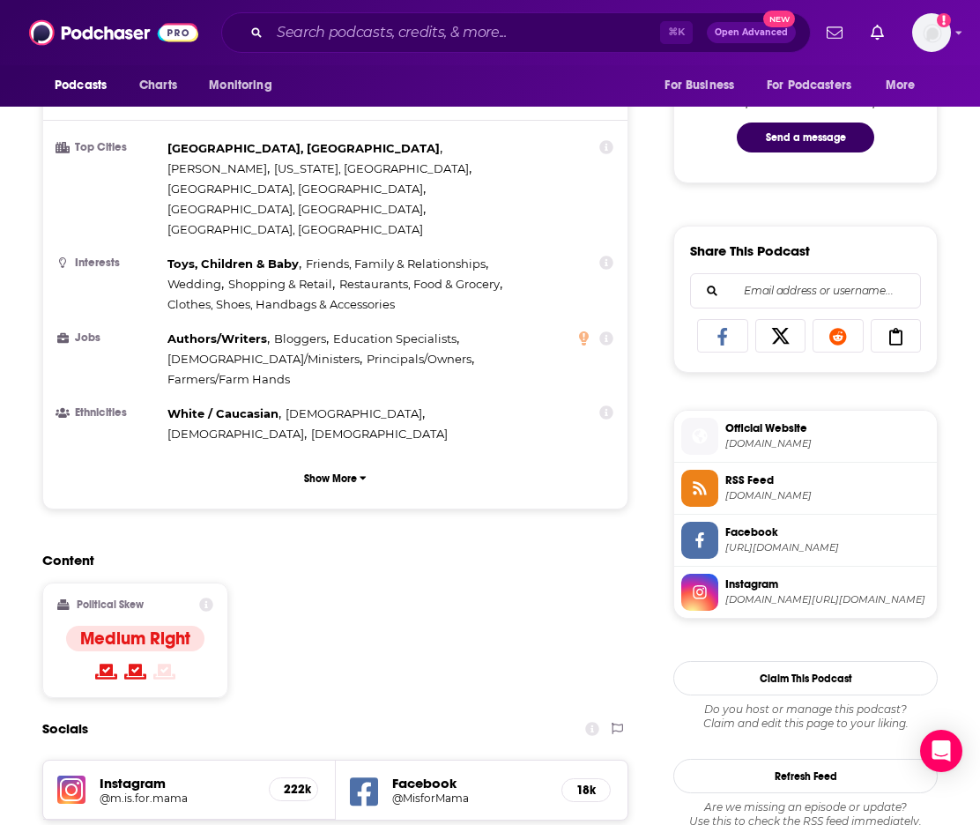
scroll to position [1276, 0]
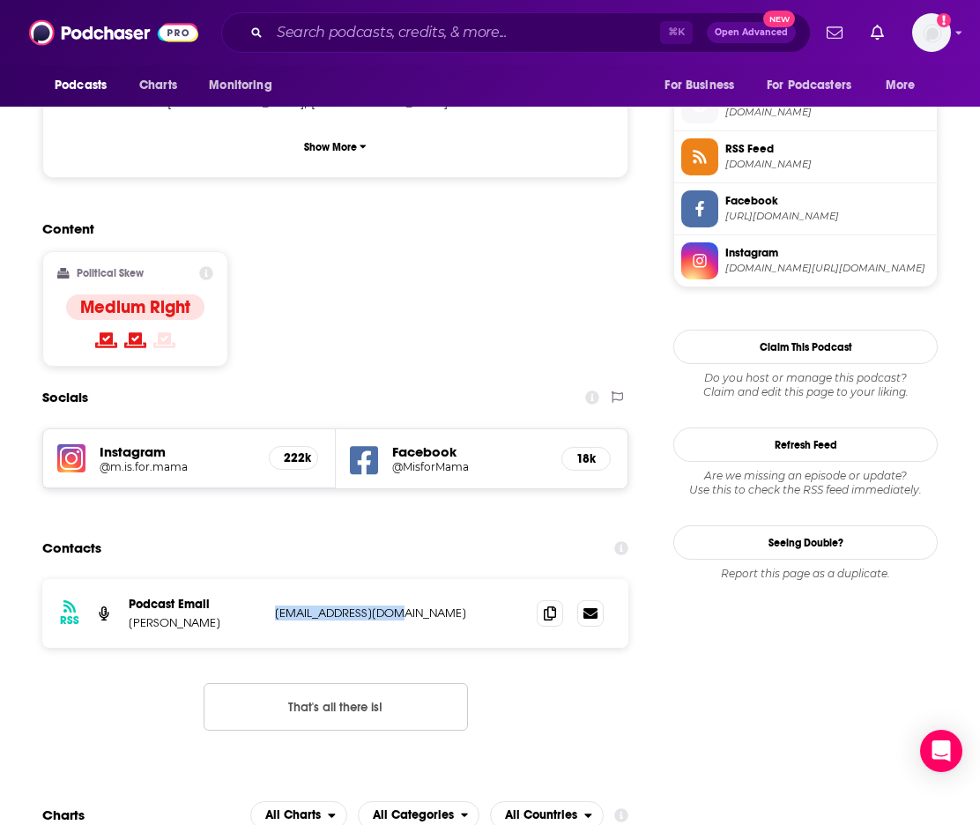
drag, startPoint x: 412, startPoint y: 494, endPoint x: 401, endPoint y: 505, distance: 15.6
click at [401, 579] on div "RSS Podcast Email [PERSON_NAME] [EMAIL_ADDRESS][DOMAIN_NAME] [EMAIL_ADDRESS][DO…" at bounding box center [335, 613] width 586 height 69
copy p "[EMAIL_ADDRESS][DOMAIN_NAME]"
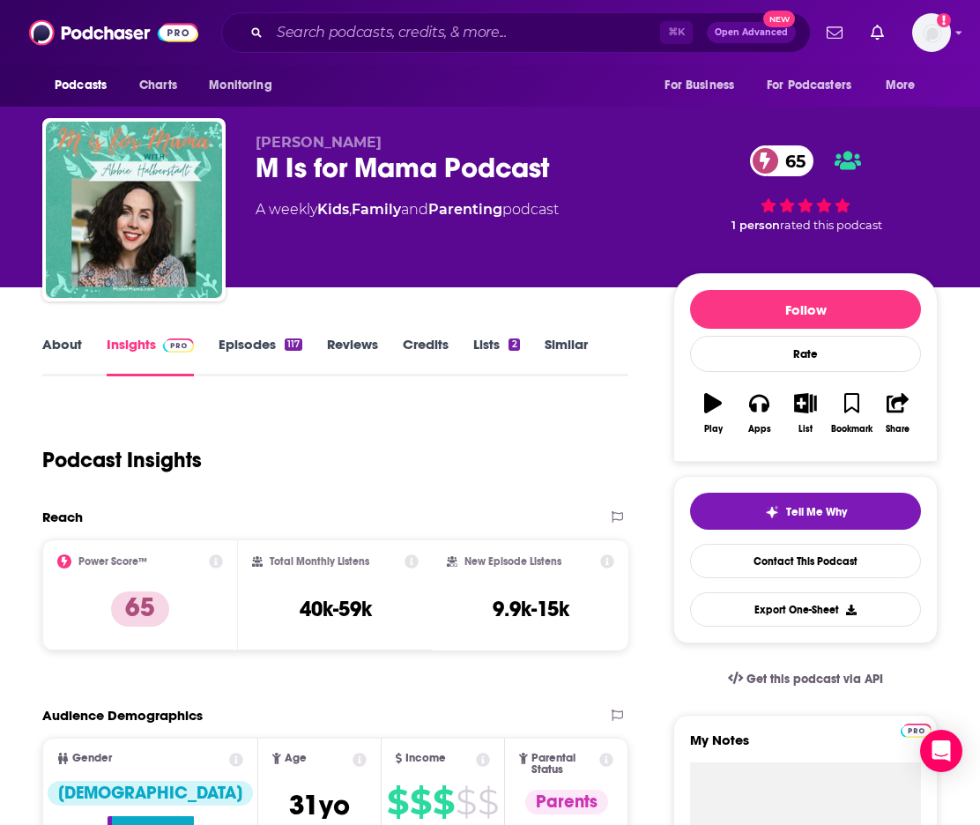
scroll to position [0, 0]
click at [271, 48] on div "⌘ K Open Advanced New" at bounding box center [515, 32] width 589 height 41
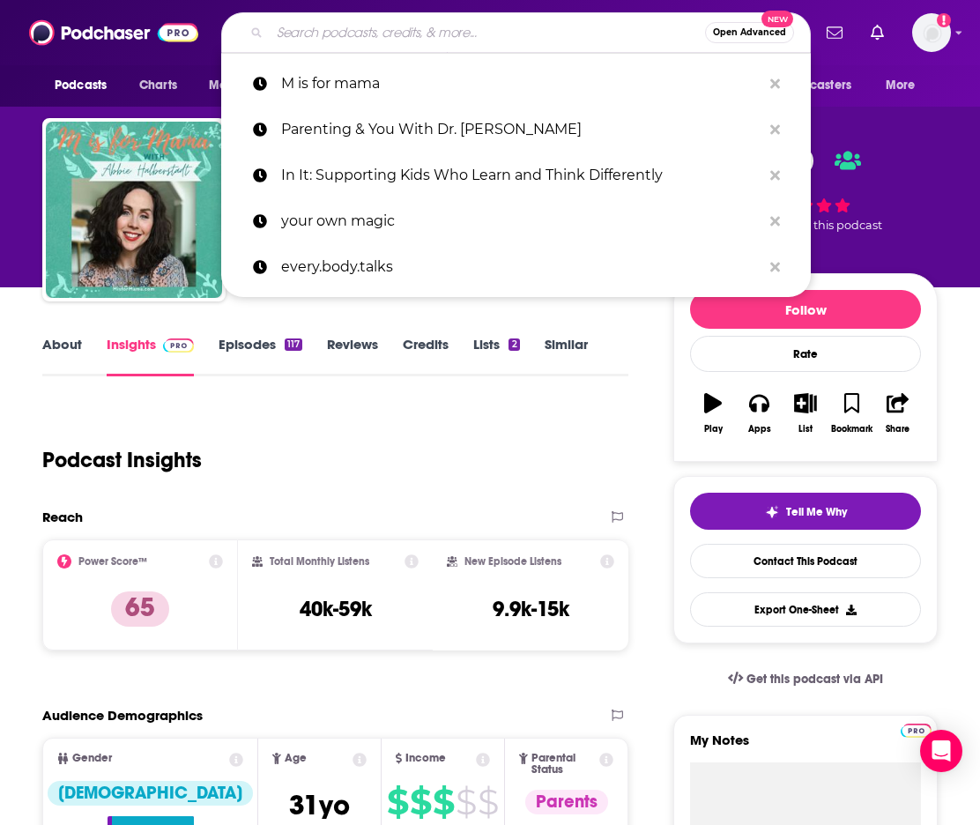
click at [280, 40] on input "Search podcasts, credits, & more..." at bounding box center [487, 33] width 435 height 28
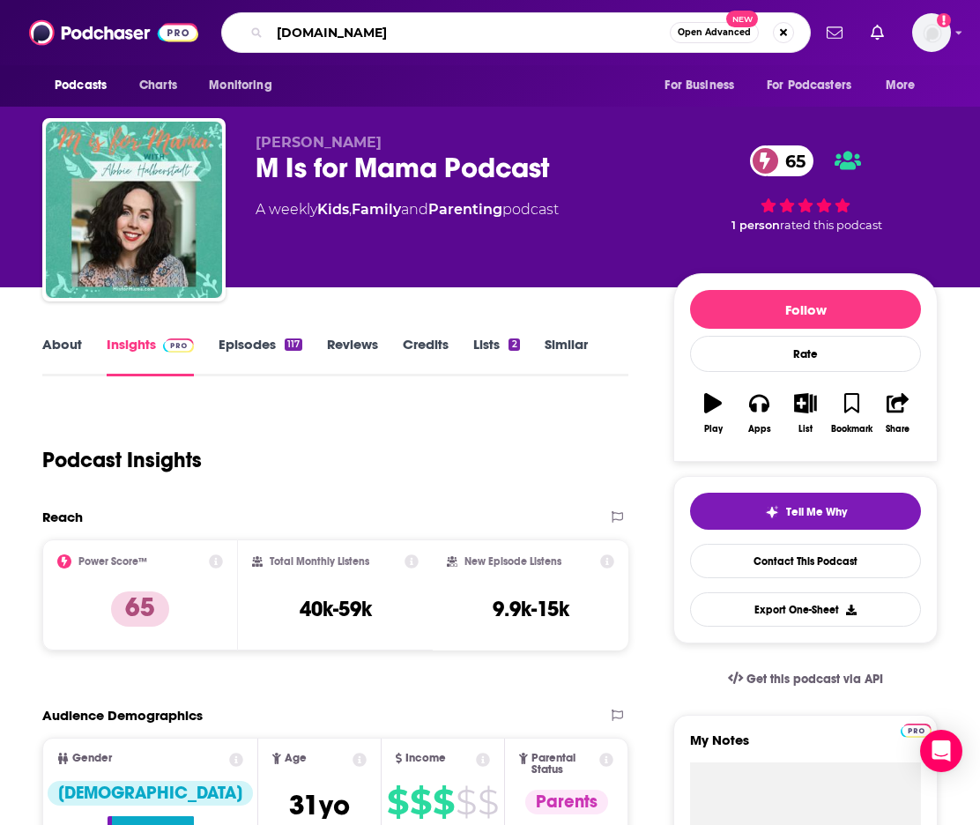
type input "every.body.talks"
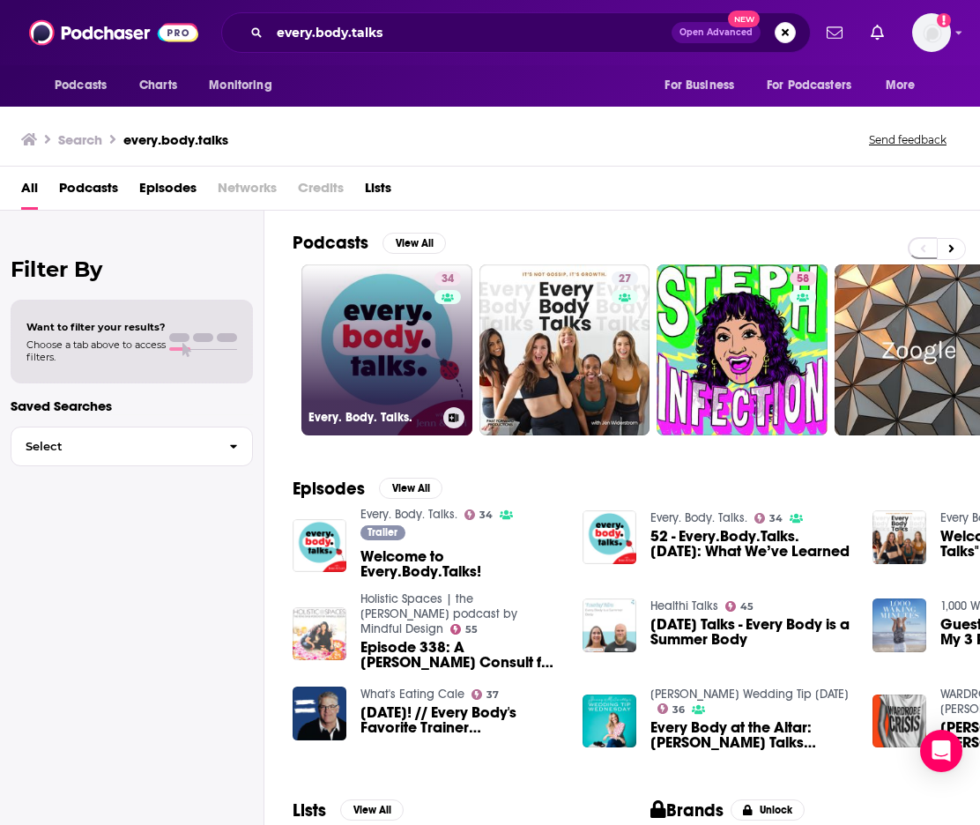
click at [359, 359] on link "34 Every. Body. Talks." at bounding box center [386, 349] width 171 height 171
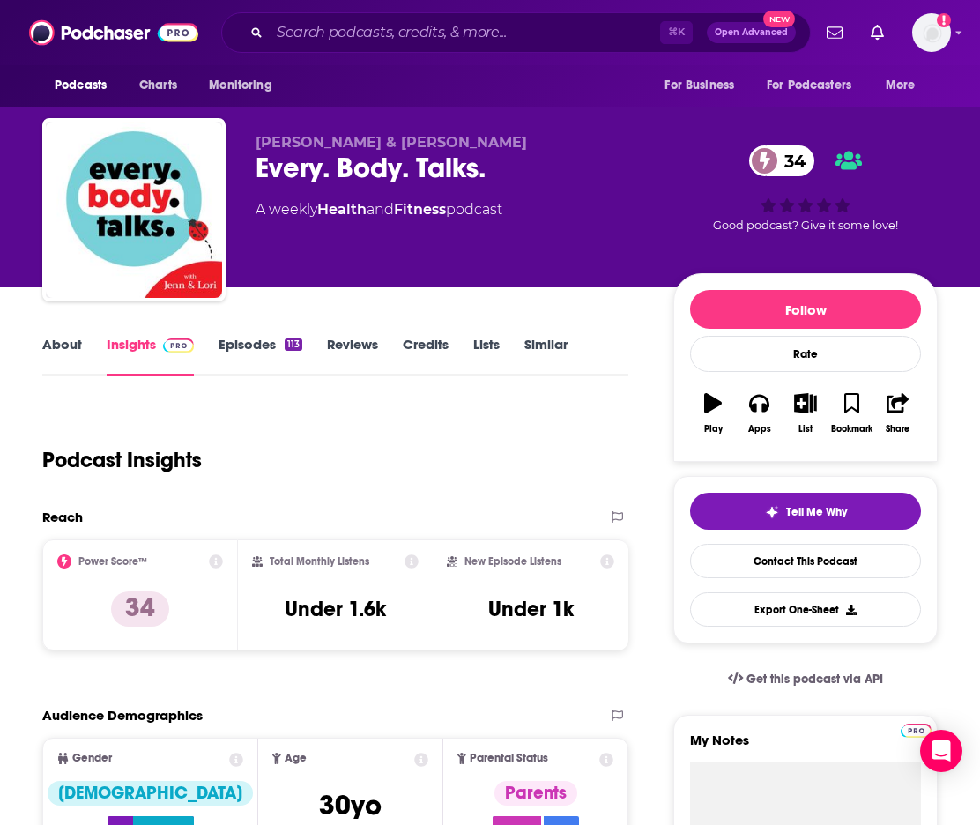
click at [328, 53] on div "Podcasts Charts Monitoring ⌘ K Open Advanced New For Business For Podcasters Mo…" at bounding box center [490, 32] width 980 height 65
click at [324, 41] on input "Search podcasts, credits, & more..." at bounding box center [465, 33] width 390 height 28
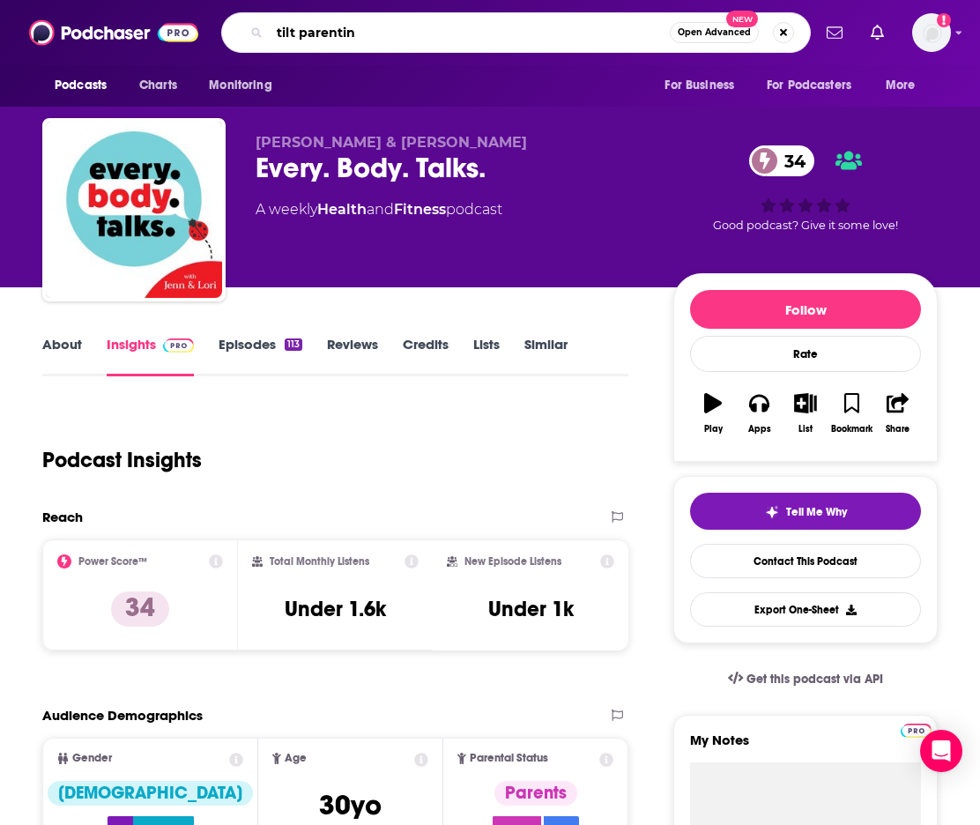
type input "tilt parenting"
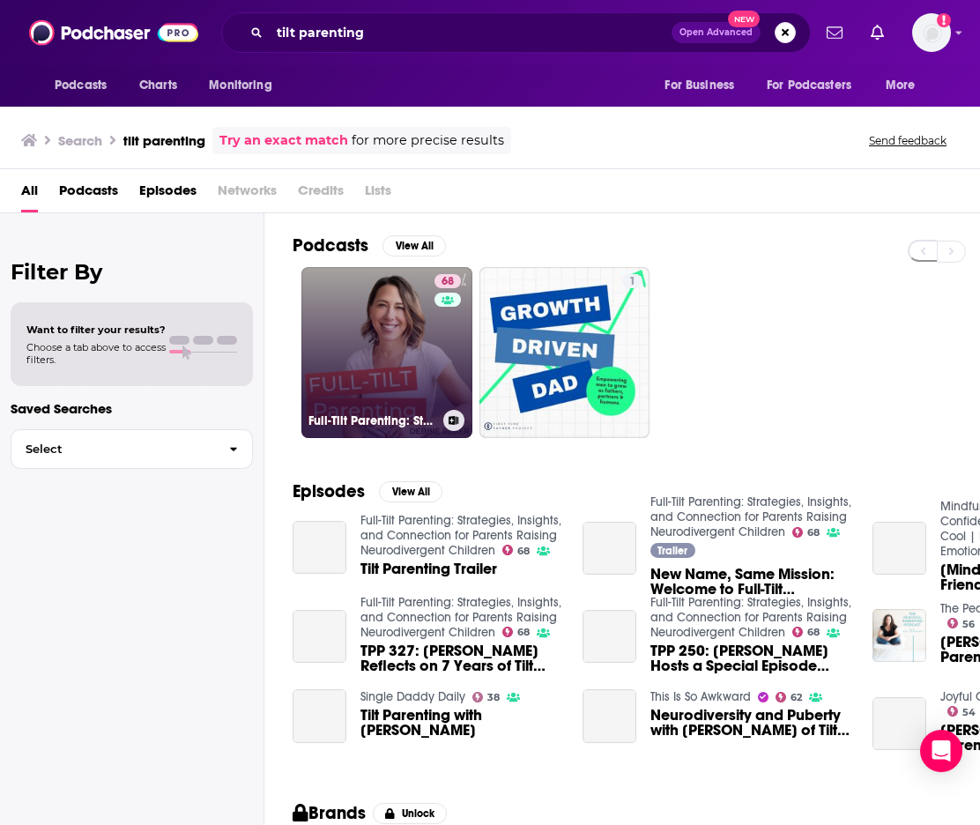
click at [363, 343] on link "68 Full-Tilt Parenting: Strategies, Insights, and Connection for Parents Raisin…" at bounding box center [386, 352] width 171 height 171
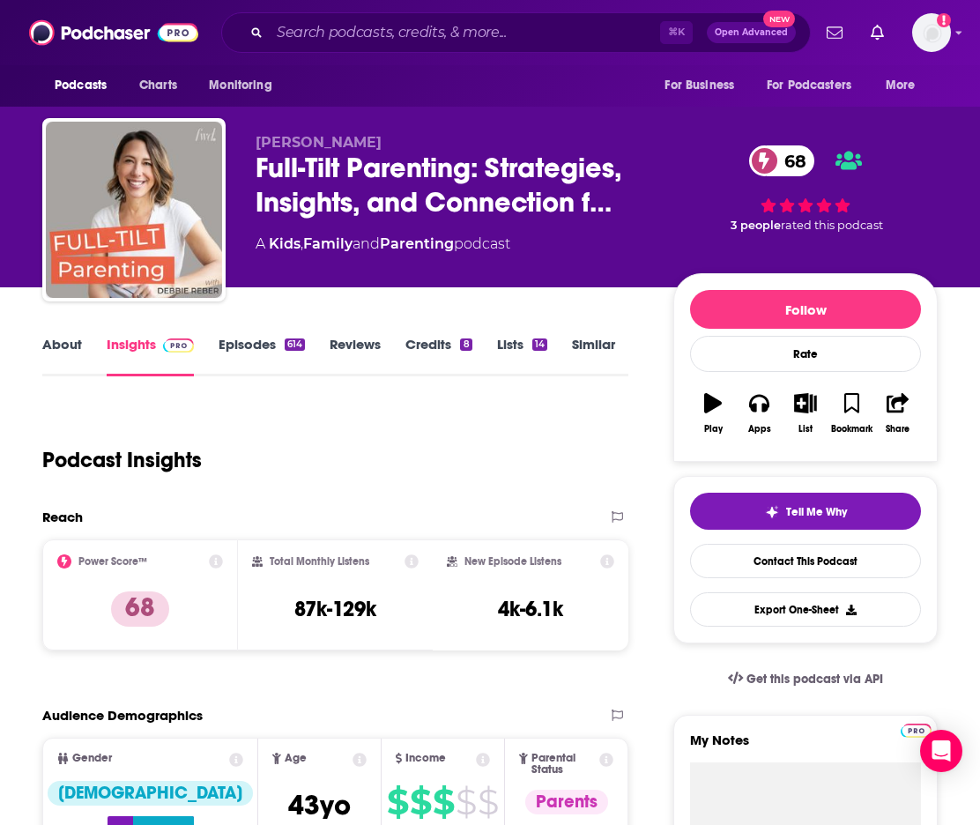
click at [61, 349] on link "About" at bounding box center [62, 356] width 40 height 41
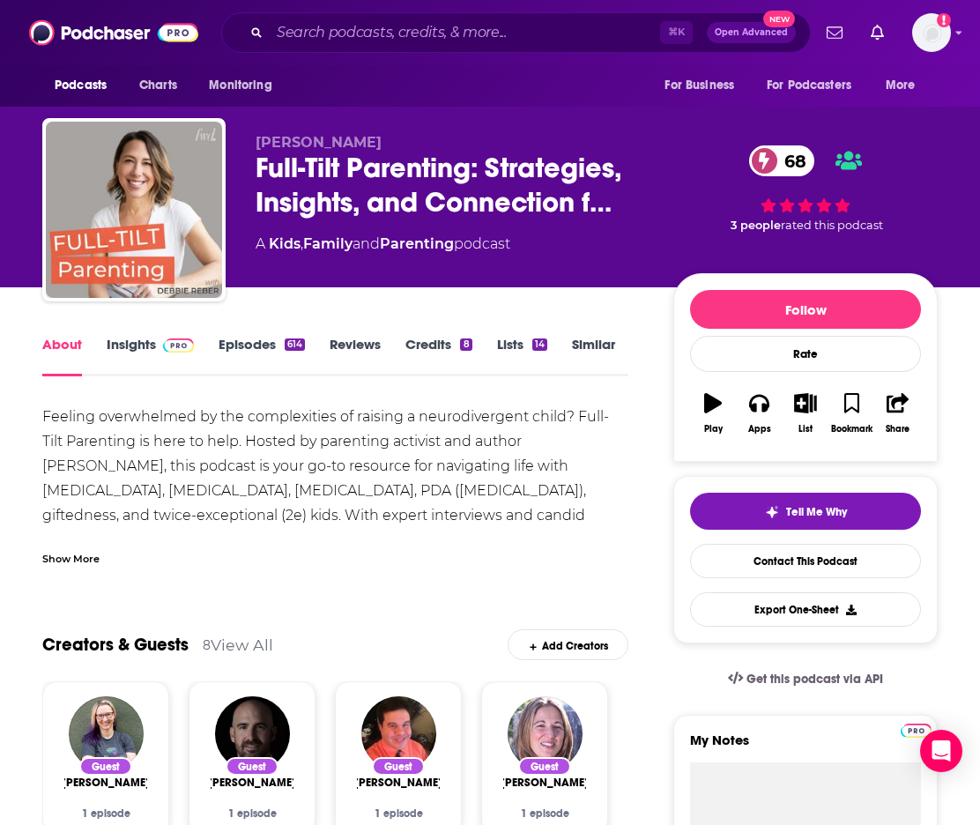
click at [330, 20] on div "⌘ K Open Advanced New" at bounding box center [515, 32] width 589 height 41
click at [327, 41] on input "Search podcasts, credits, & more..." at bounding box center [465, 33] width 390 height 28
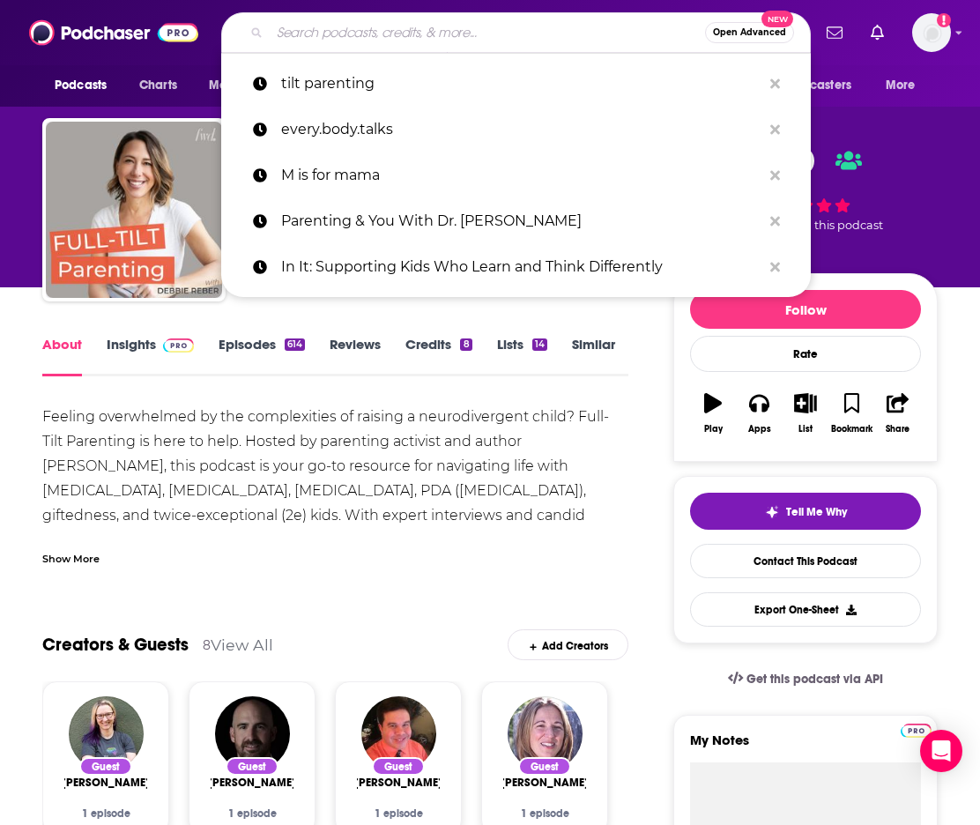
scroll to position [0, 2]
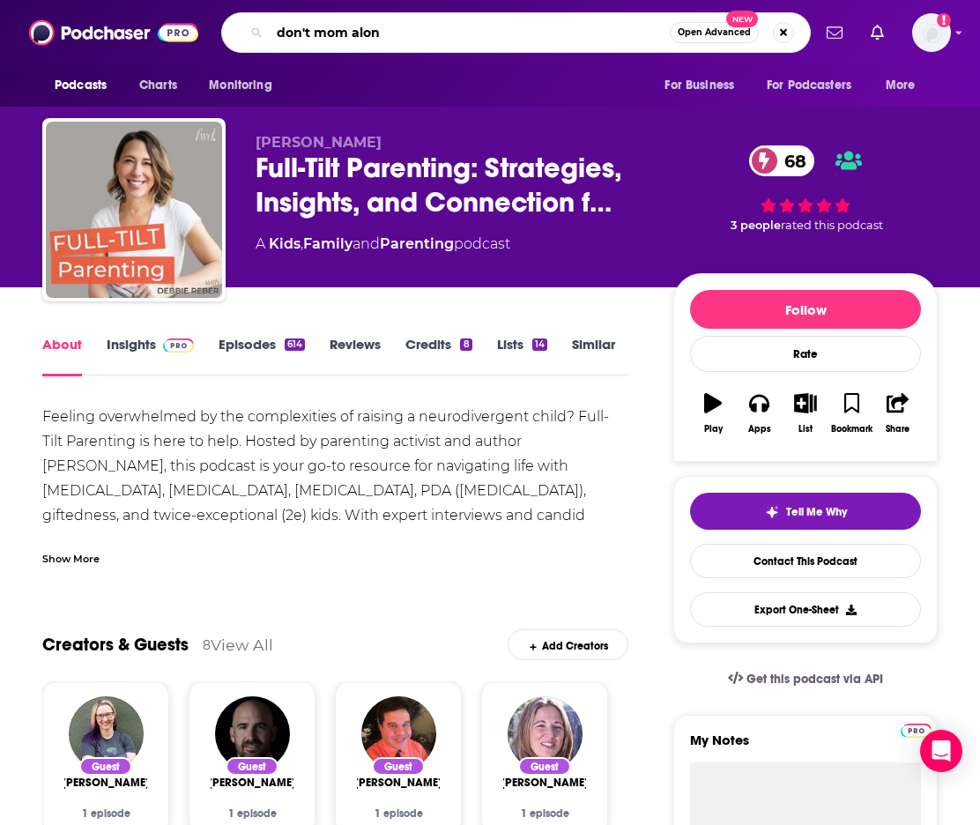
type input "don't mom alone"
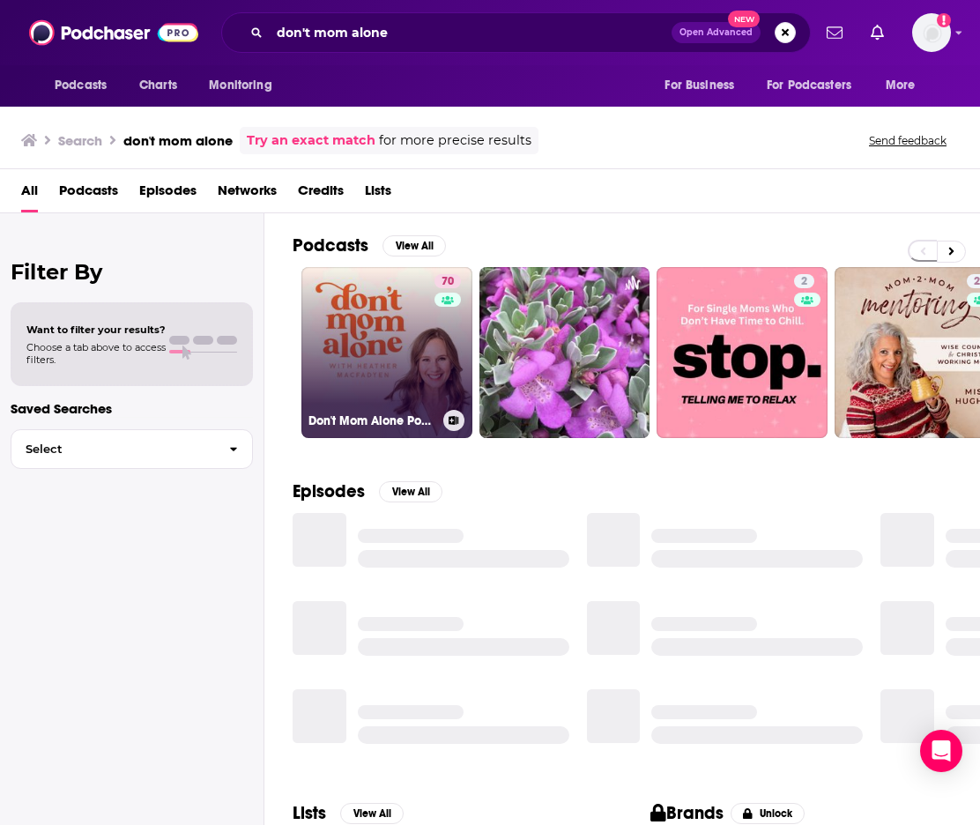
click at [344, 337] on link "70 Don't Mom Alone Podcast" at bounding box center [386, 352] width 171 height 171
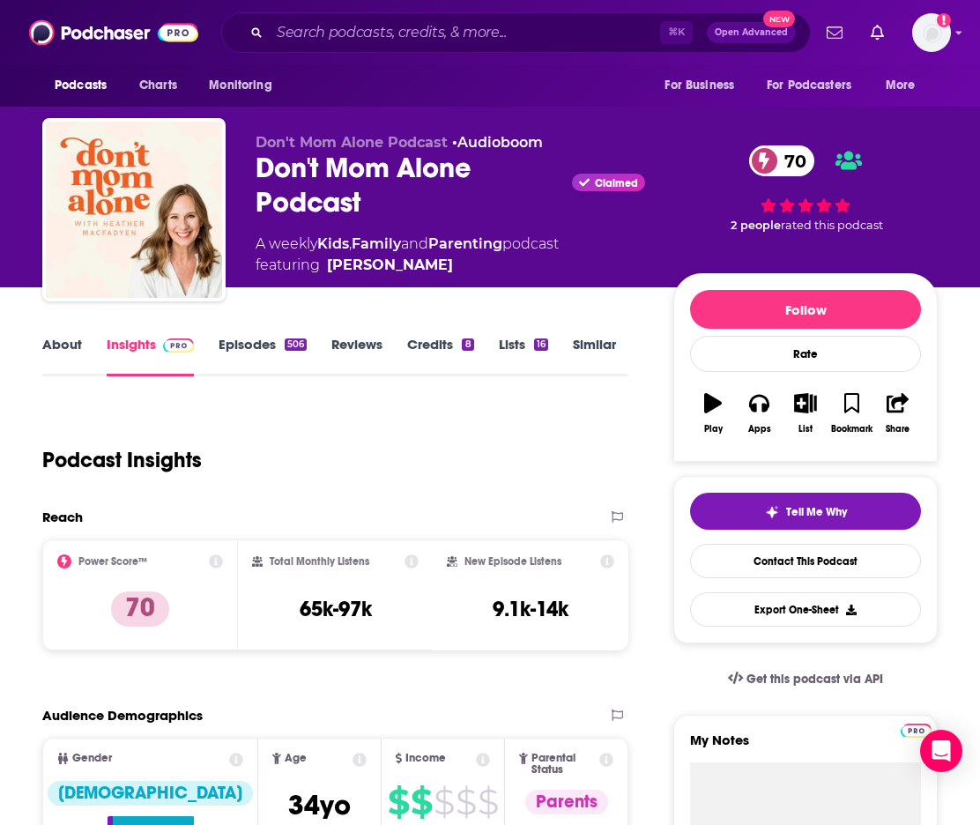
scroll to position [0, 11]
click at [73, 334] on div "About Insights Episodes 506 Reviews Credits 8 Lists 16 Similar" at bounding box center [335, 354] width 586 height 43
click at [56, 337] on link "About" at bounding box center [62, 356] width 40 height 41
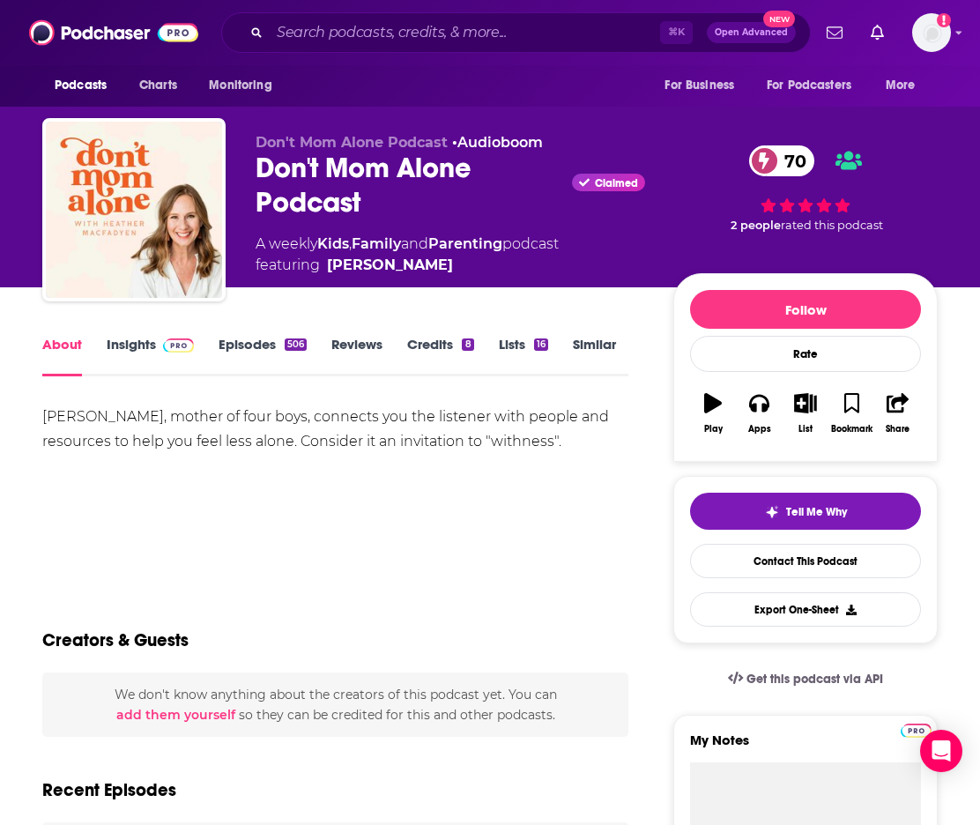
scroll to position [1, 0]
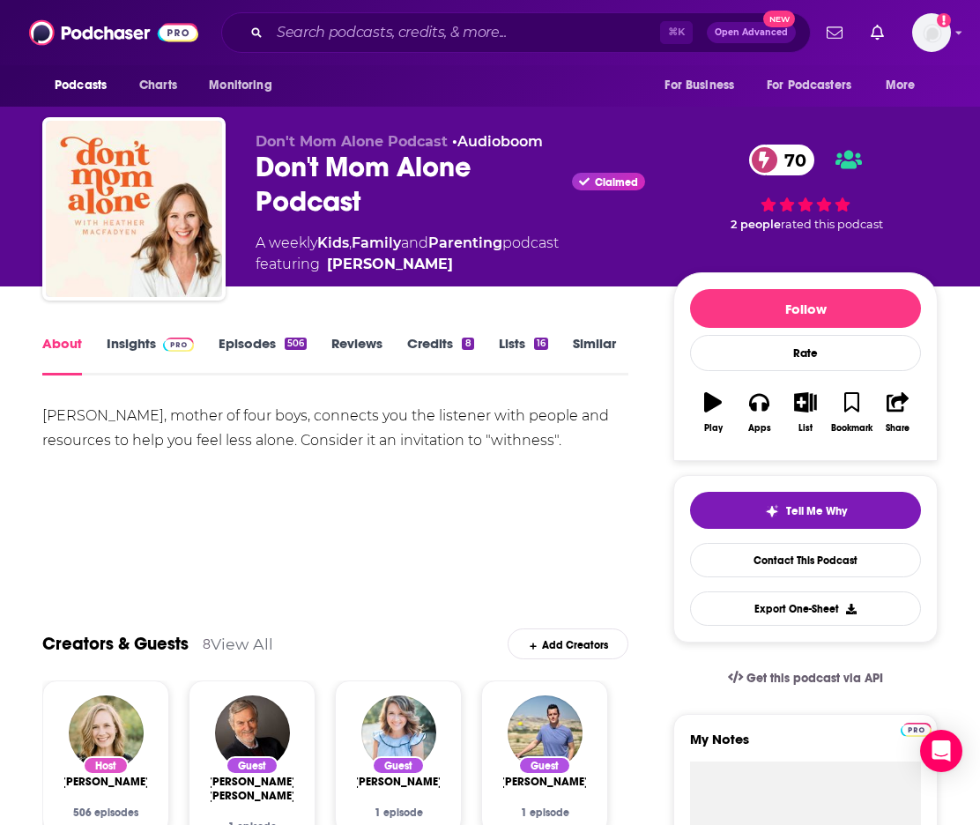
click at [144, 343] on link "Insights" at bounding box center [150, 355] width 87 height 41
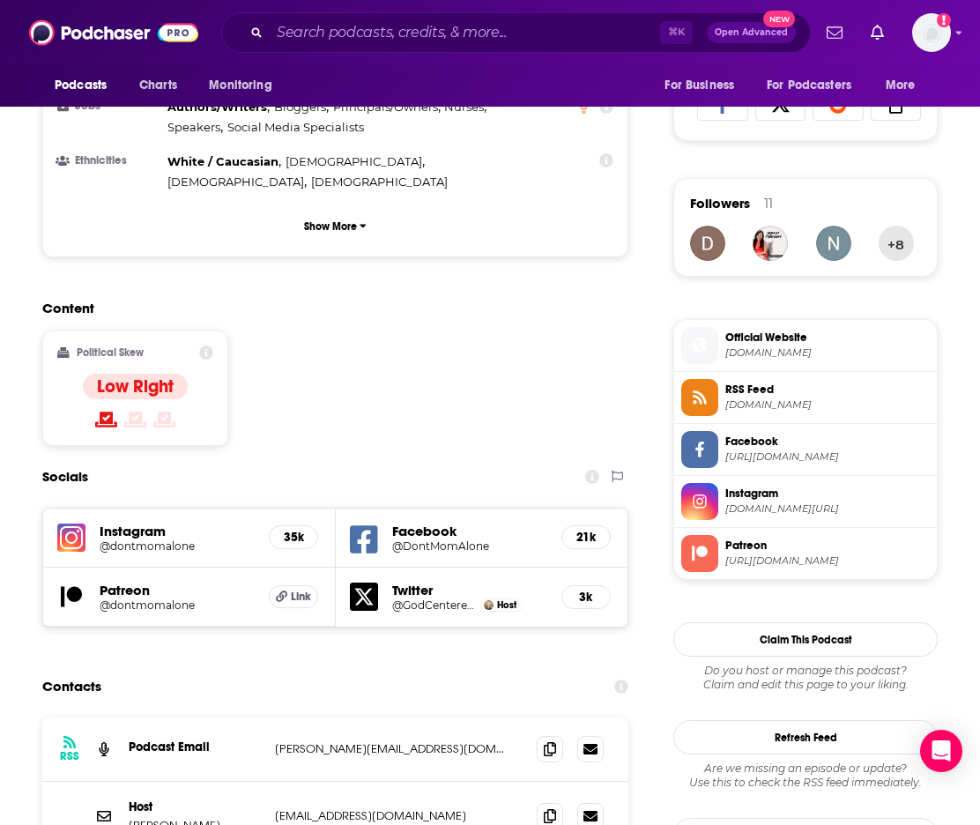
scroll to position [1310, 0]
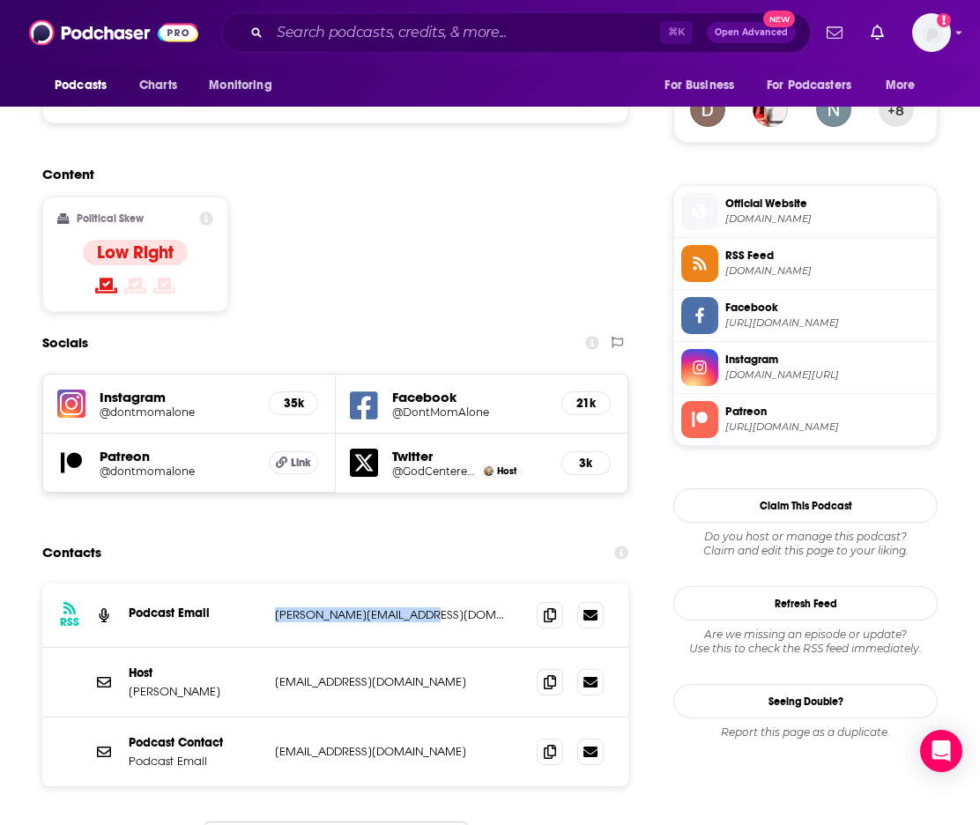
drag, startPoint x: 465, startPoint y: 529, endPoint x: 273, endPoint y: 528, distance: 192.1
click at [273, 583] on div "RSS Podcast Email [EMAIL_ADDRESS][DOMAIN_NAME] [PERSON_NAME][EMAIL_ADDRESS][DOM…" at bounding box center [335, 615] width 586 height 64
copy p "[PERSON_NAME][EMAIL_ADDRESS][DOMAIN_NAME]"
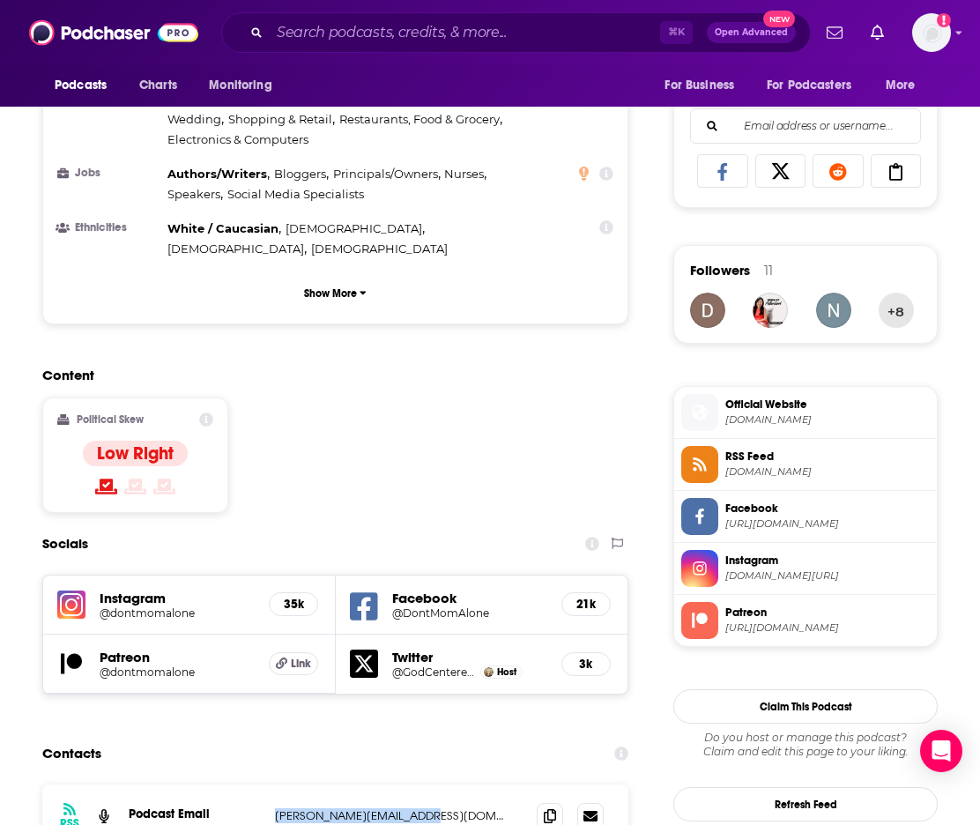
scroll to position [1198, 0]
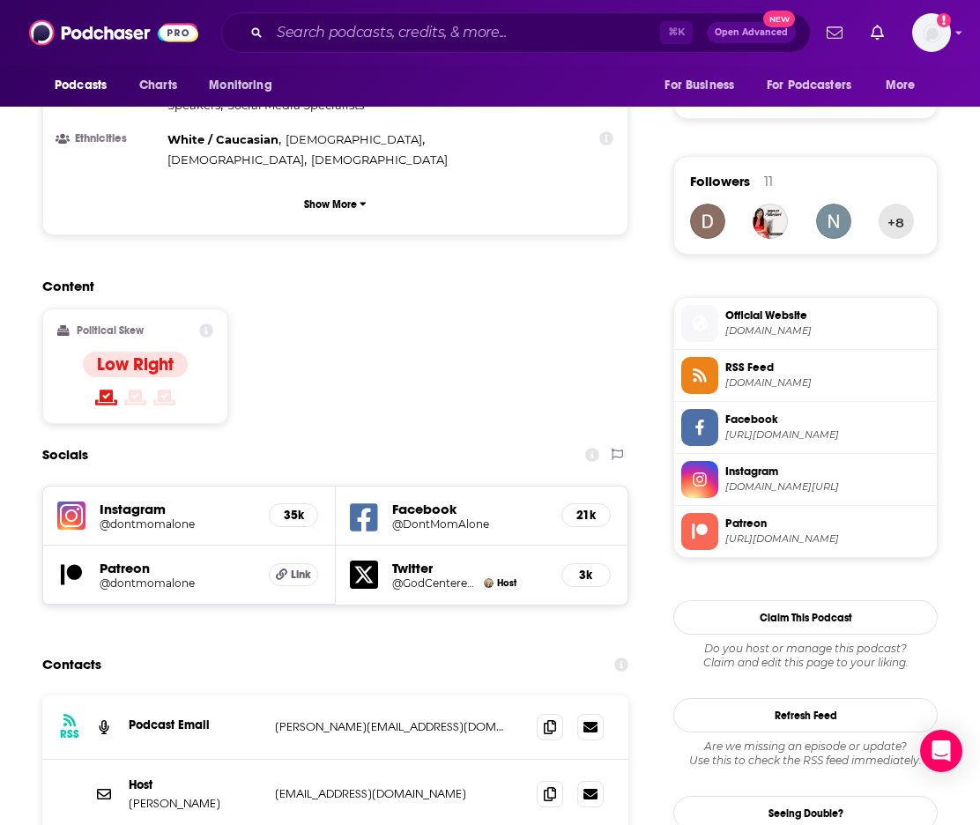
click at [418, 759] on div "Host [PERSON_NAME] [EMAIL_ADDRESS][DOMAIN_NAME] [EMAIL_ADDRESS][DOMAIN_NAME]" at bounding box center [335, 794] width 586 height 70
drag, startPoint x: 416, startPoint y: 706, endPoint x: 272, endPoint y: 711, distance: 143.7
click at [272, 759] on div "Host [PERSON_NAME] [EMAIL_ADDRESS][DOMAIN_NAME] [EMAIL_ADDRESS][DOMAIN_NAME]" at bounding box center [335, 794] width 586 height 70
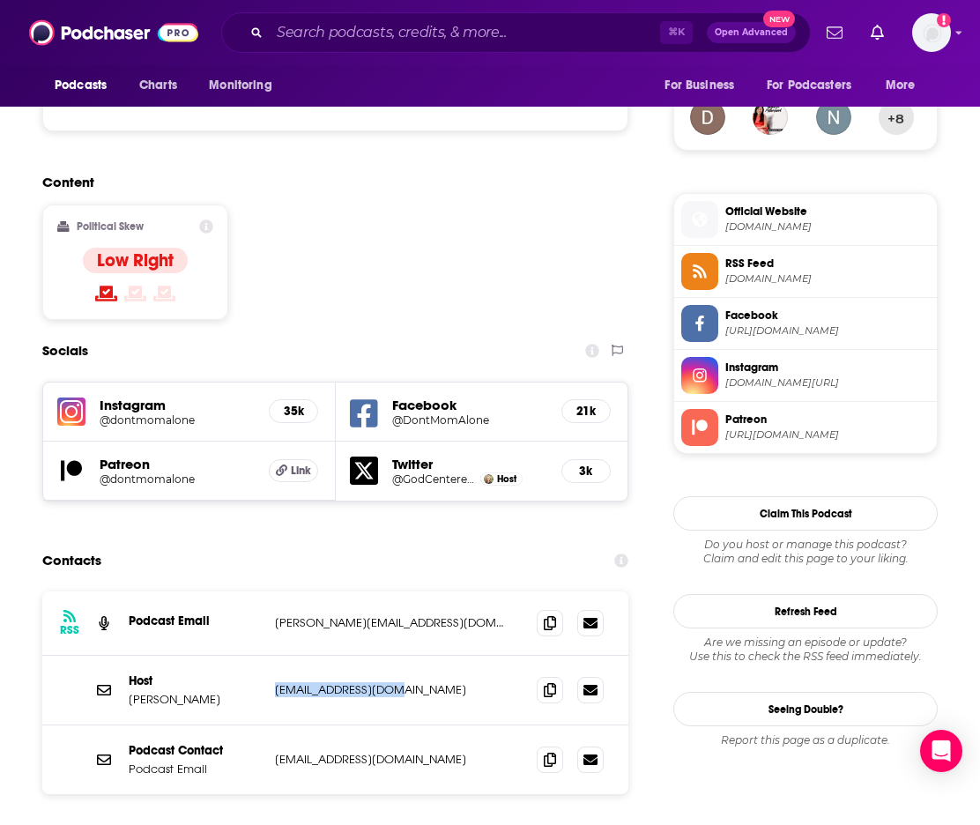
scroll to position [1310, 0]
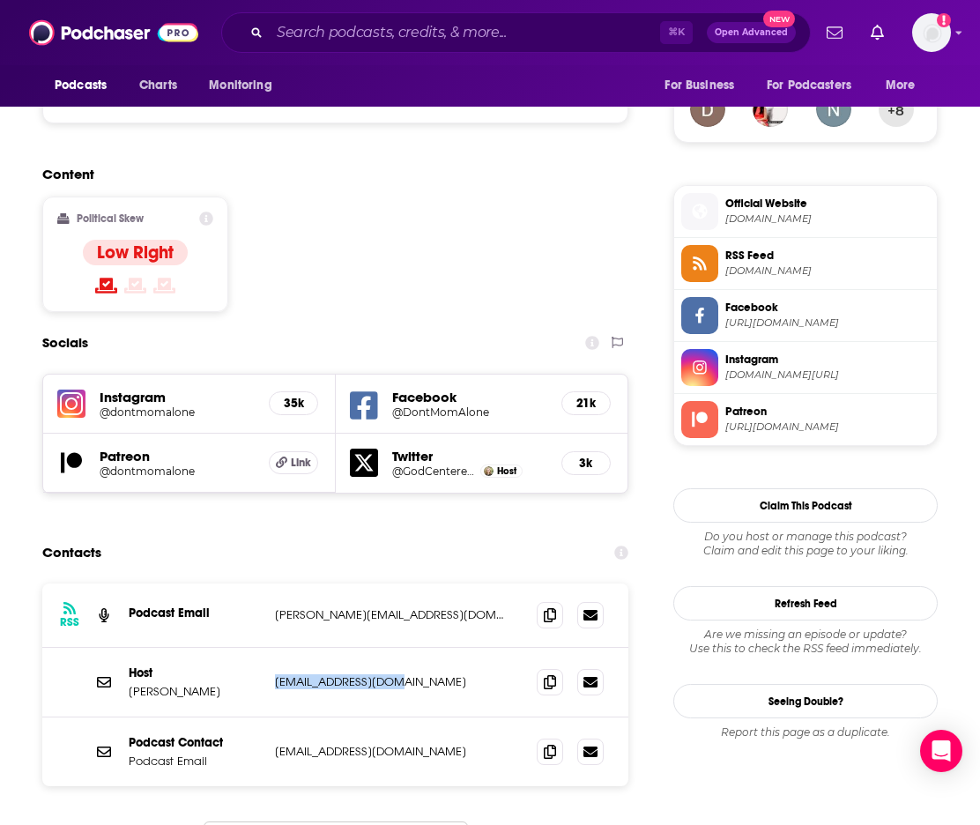
copy p "[EMAIL_ADDRESS][DOMAIN_NAME]"
drag, startPoint x: 361, startPoint y: 670, endPoint x: 424, endPoint y: 664, distance: 62.9
click at [374, 717] on div "Podcast Contact Podcast Email [EMAIL_ADDRESS][DOMAIN_NAME] [EMAIL_ADDRESS][DOMA…" at bounding box center [335, 751] width 586 height 69
drag, startPoint x: 427, startPoint y: 664, endPoint x: 271, endPoint y: 667, distance: 156.0
click at [271, 717] on div "Podcast Contact Podcast Email [EMAIL_ADDRESS][DOMAIN_NAME] [EMAIL_ADDRESS][DOMA…" at bounding box center [335, 751] width 586 height 69
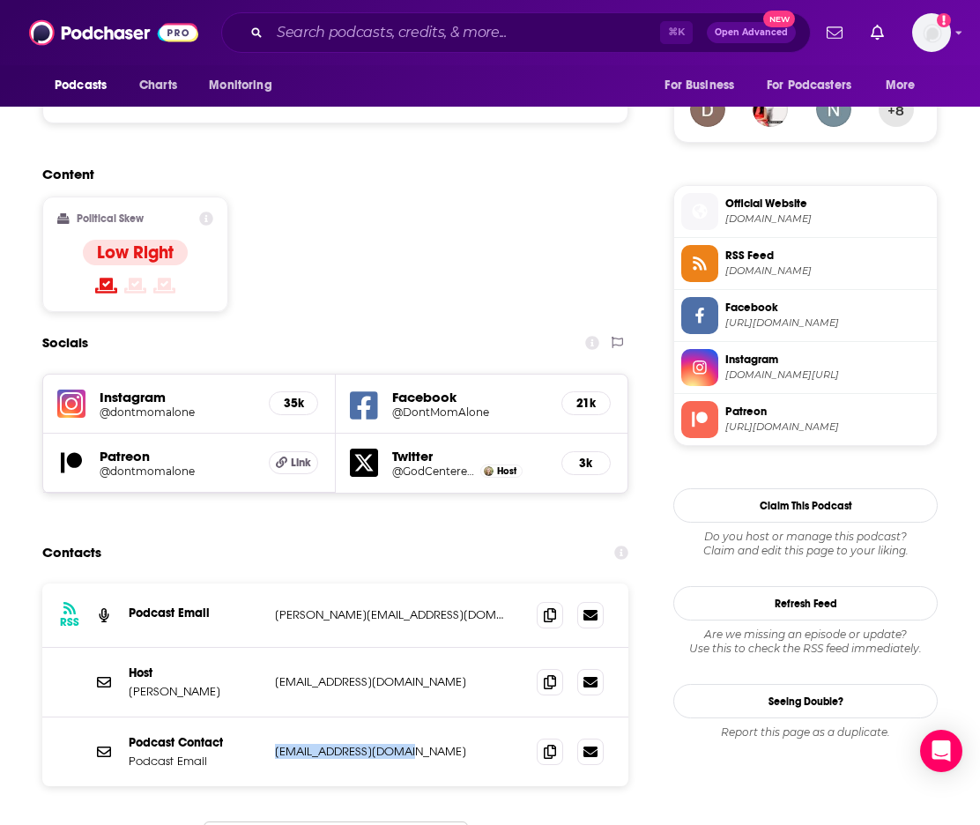
copy p "[EMAIL_ADDRESS][DOMAIN_NAME]"
click at [245, 536] on div "Contacts" at bounding box center [335, 552] width 586 height 33
click at [297, 43] on input "Search podcasts, credits, & more..." at bounding box center [465, 33] width 390 height 28
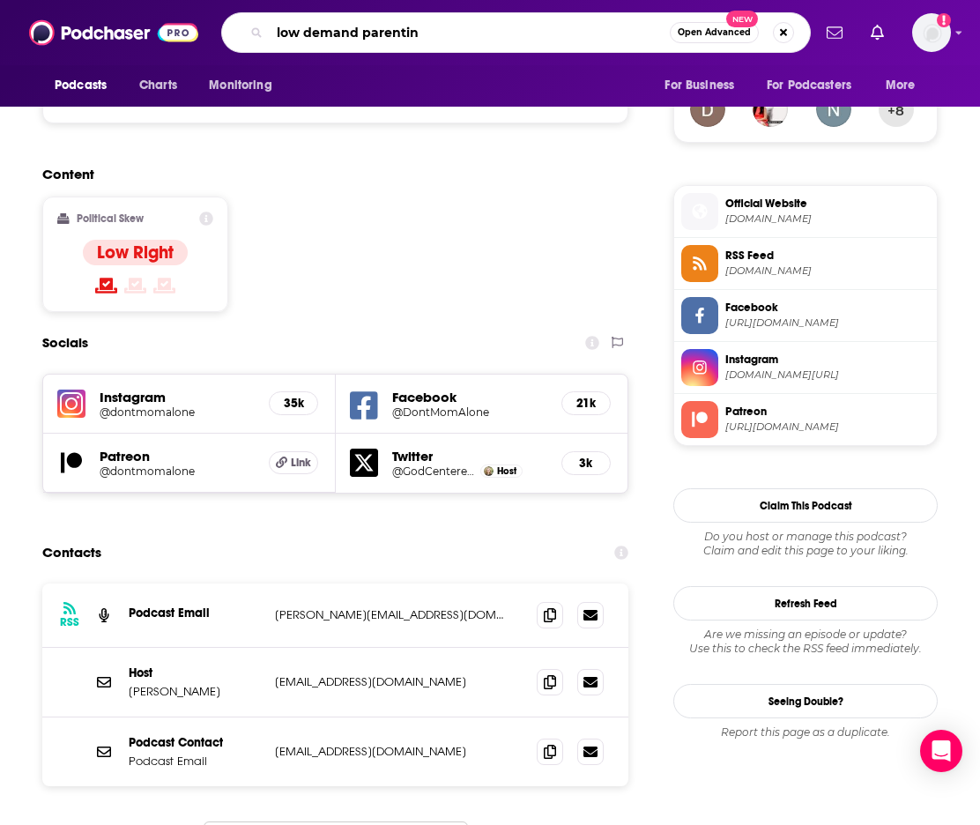
type input "low demand parenting"
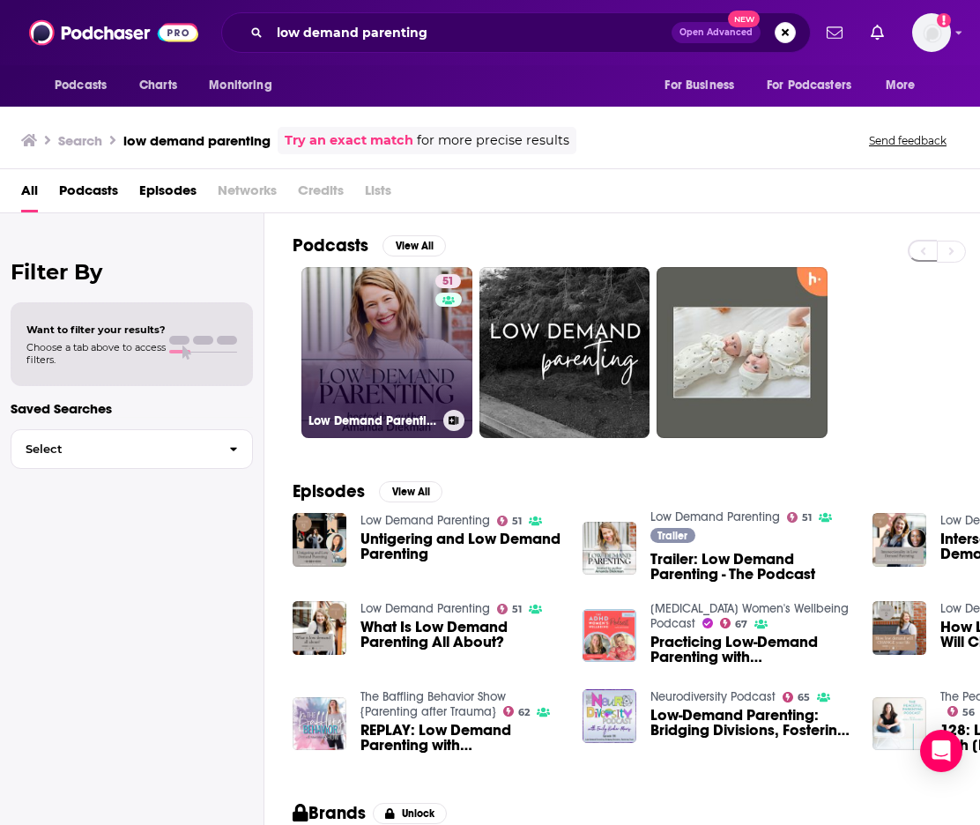
click at [376, 351] on link "51 Low Demand Parenting" at bounding box center [386, 352] width 171 height 171
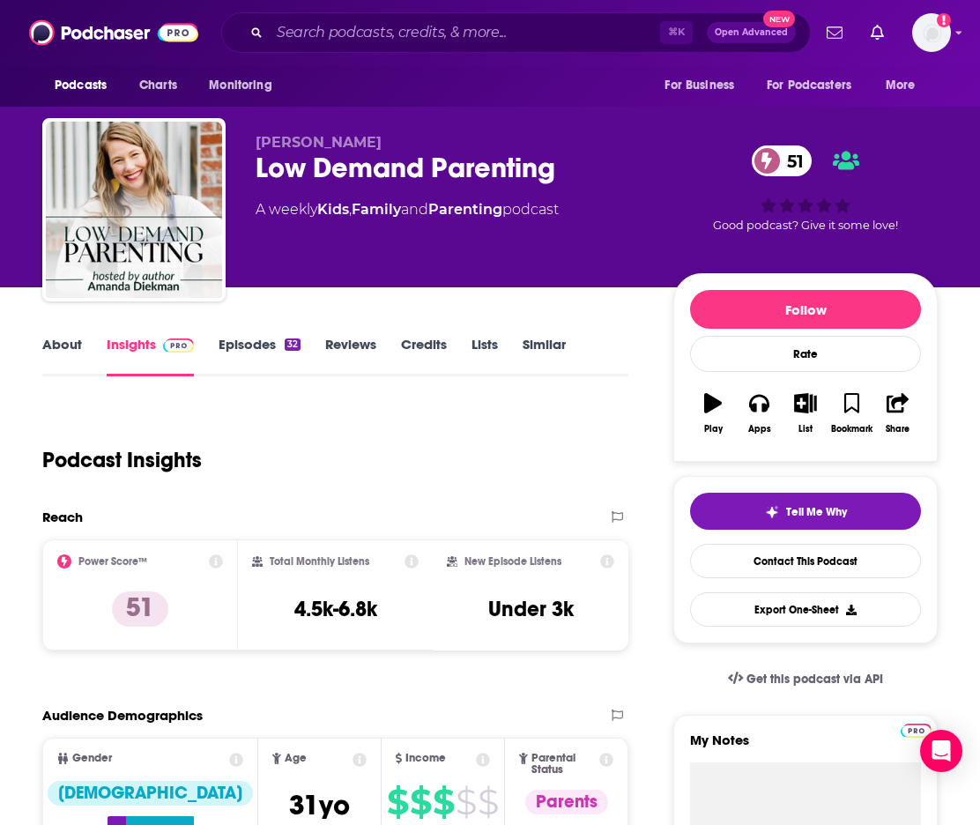
click at [59, 341] on link "About" at bounding box center [62, 356] width 40 height 41
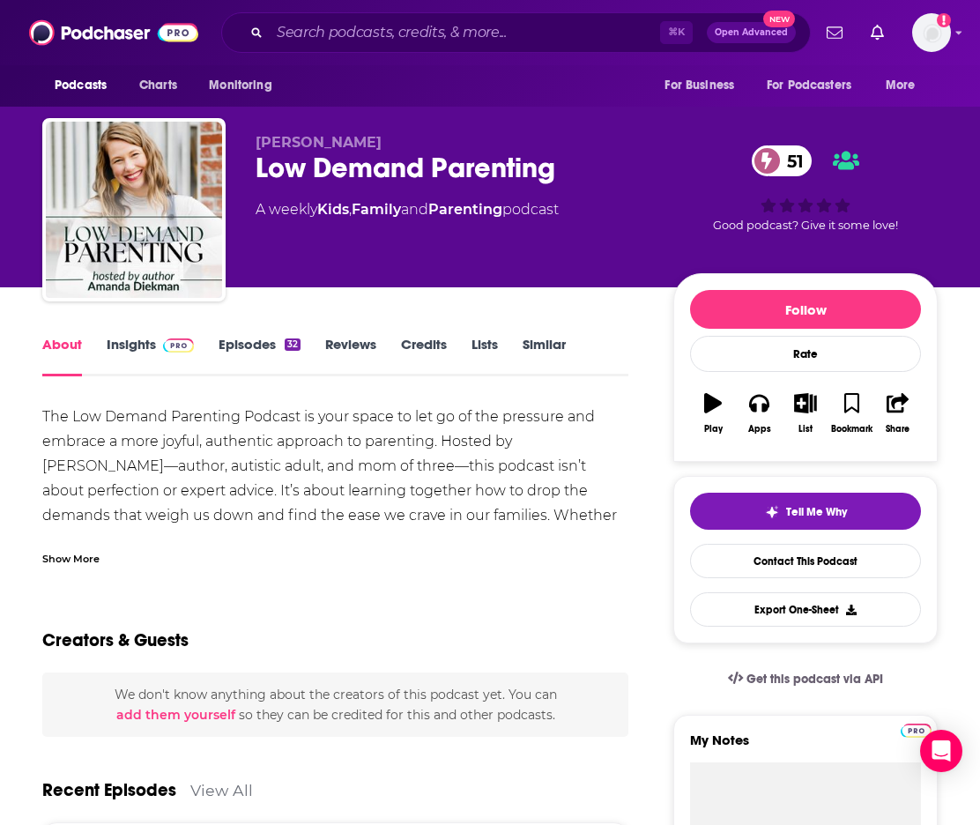
click at [131, 337] on link "Insights" at bounding box center [150, 356] width 87 height 41
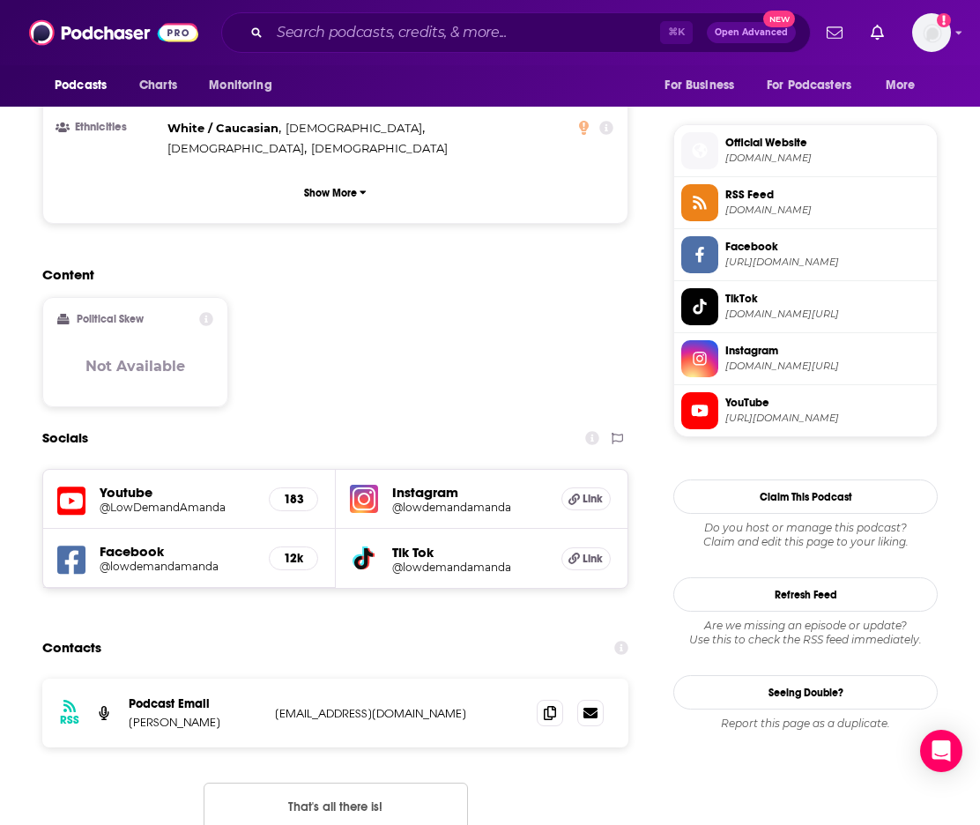
scroll to position [1231, 0]
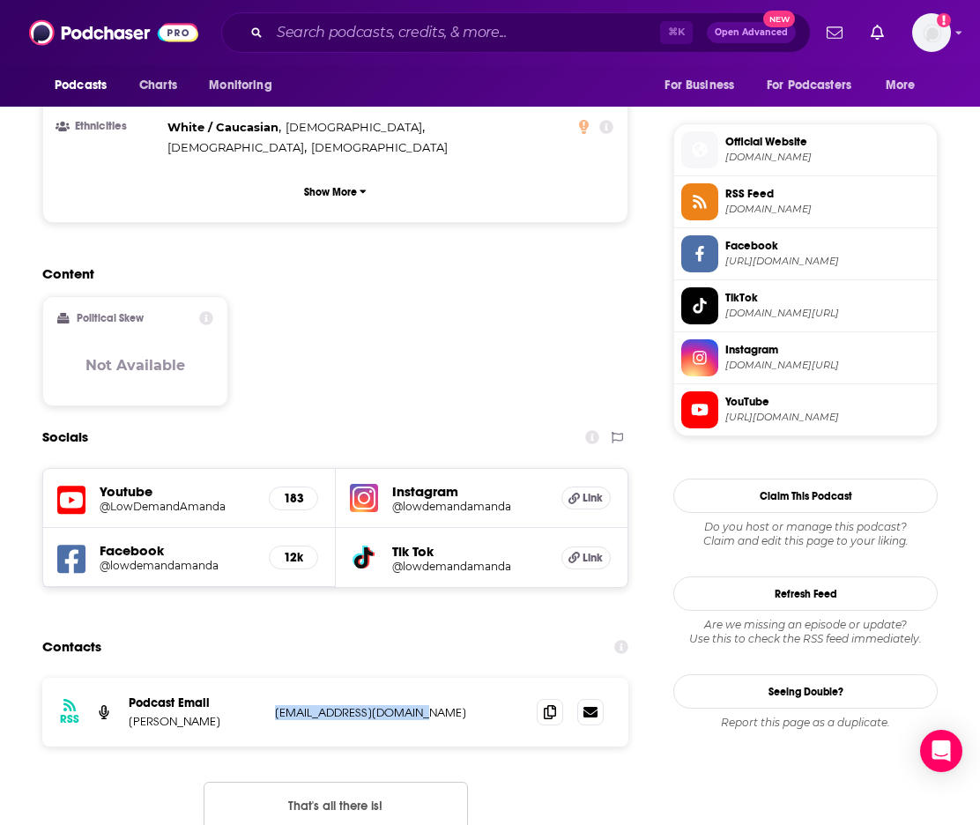
drag, startPoint x: 441, startPoint y: 602, endPoint x: 269, endPoint y: 604, distance: 171.8
click at [269, 678] on div "RSS Podcast Email [PERSON_NAME] [EMAIL_ADDRESS][DOMAIN_NAME] [EMAIL_ADDRESS][DO…" at bounding box center [335, 712] width 586 height 69
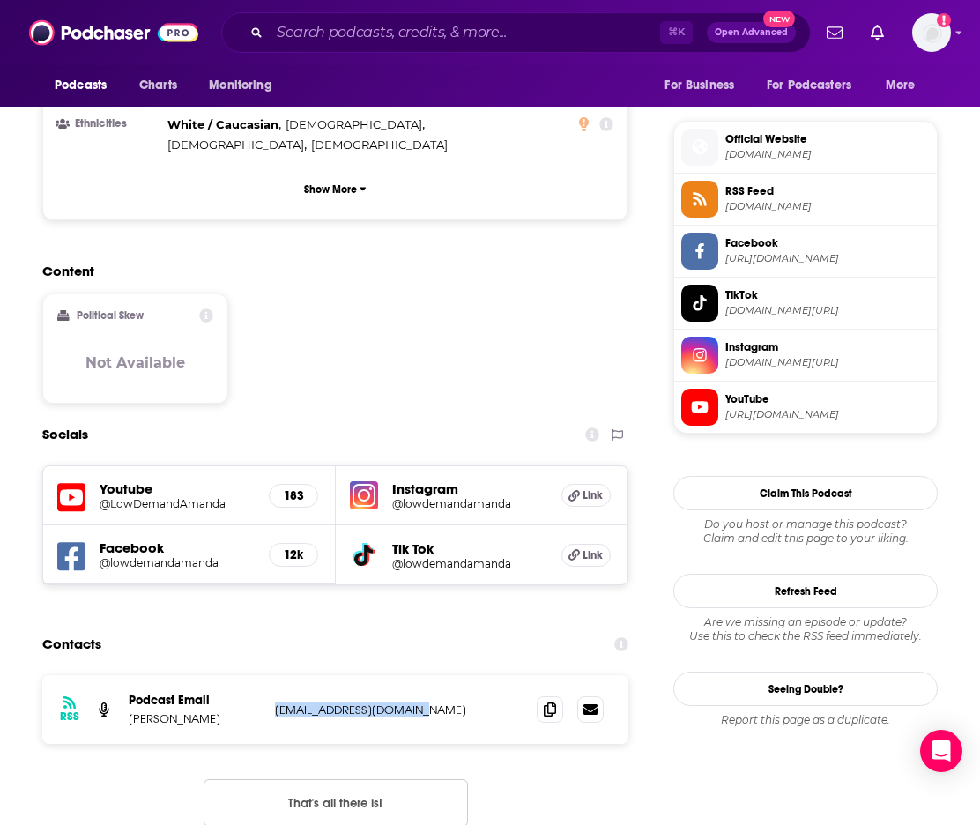
copy p "[EMAIL_ADDRESS][DOMAIN_NAME]"
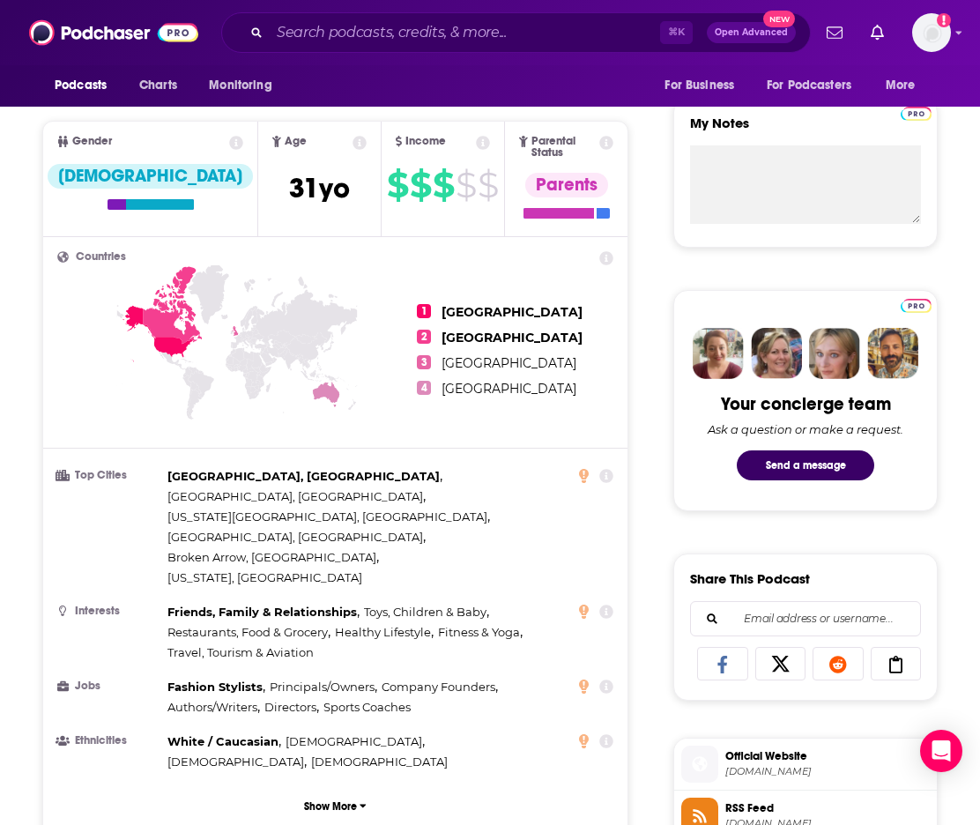
scroll to position [0, 0]
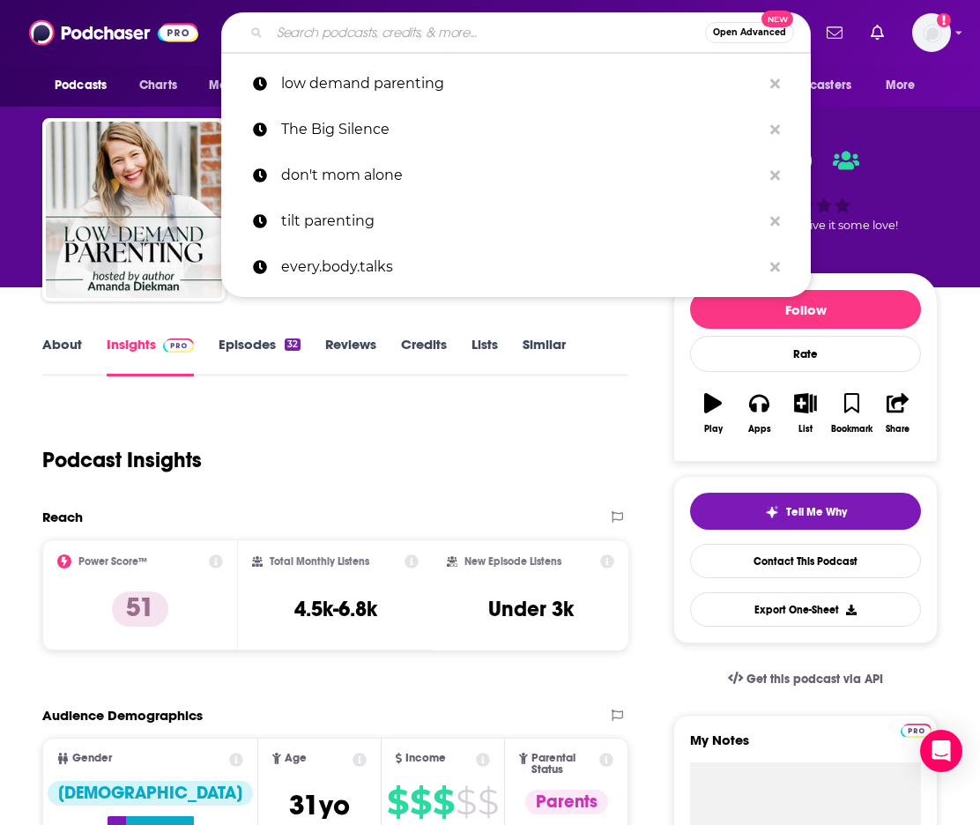
click at [307, 40] on input "Search podcasts, credits, & more..." at bounding box center [487, 33] width 435 height 28
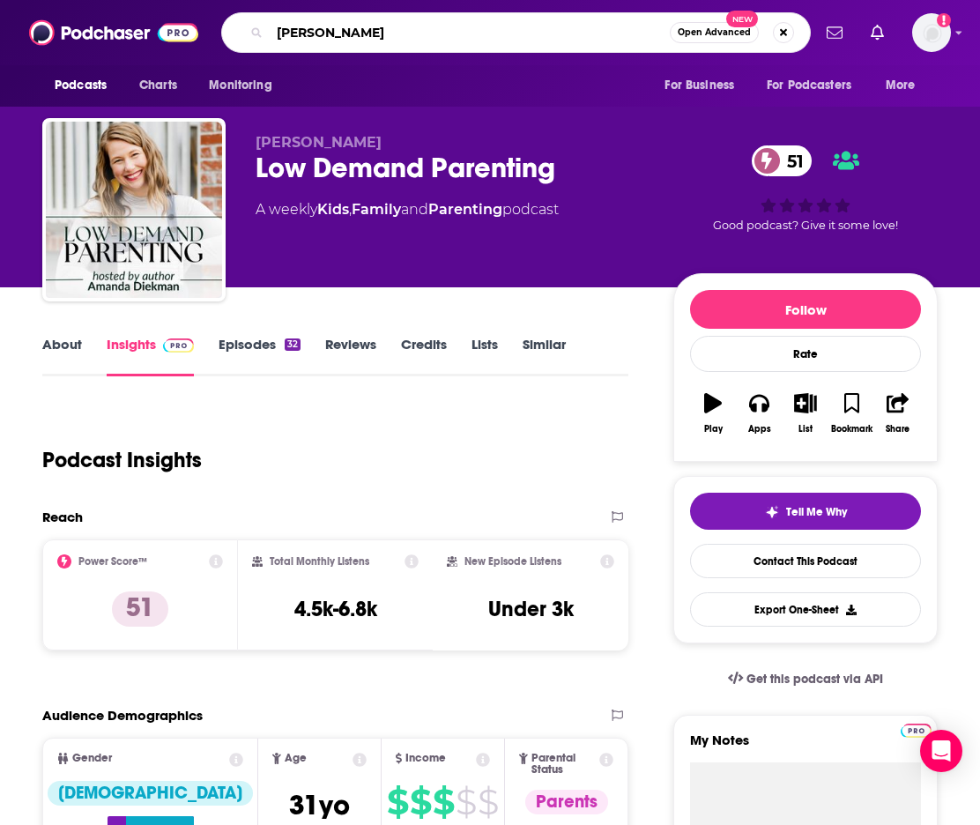
type input "HERself"
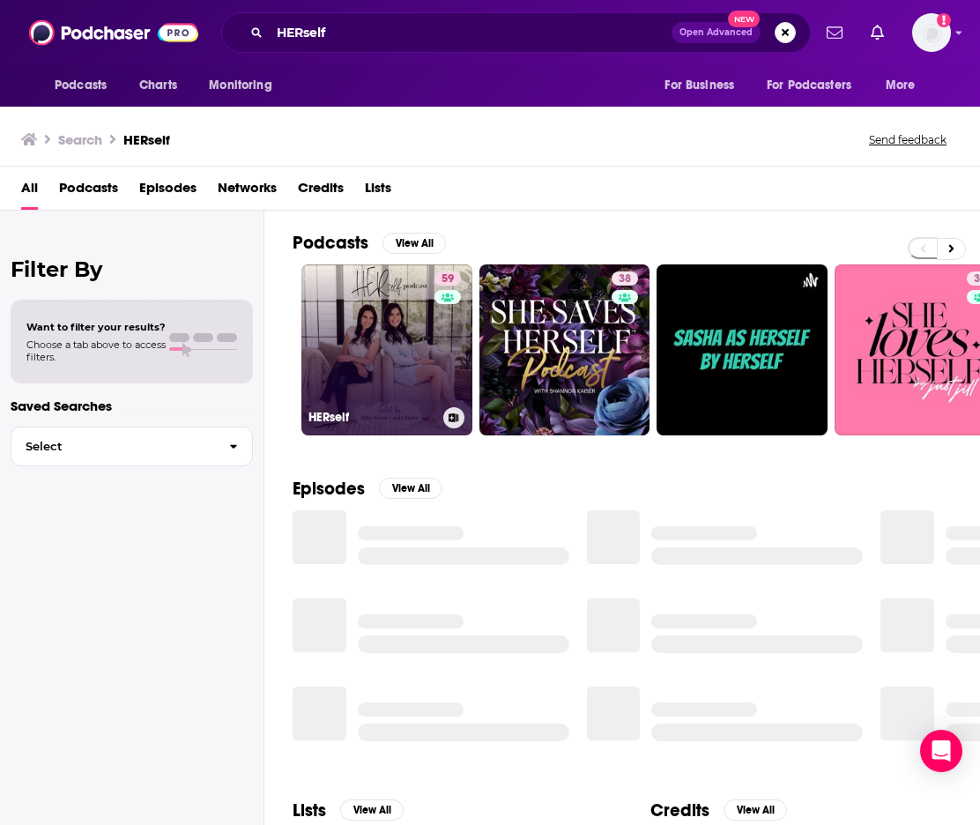
click at [364, 345] on link "59 HERself" at bounding box center [386, 349] width 171 height 171
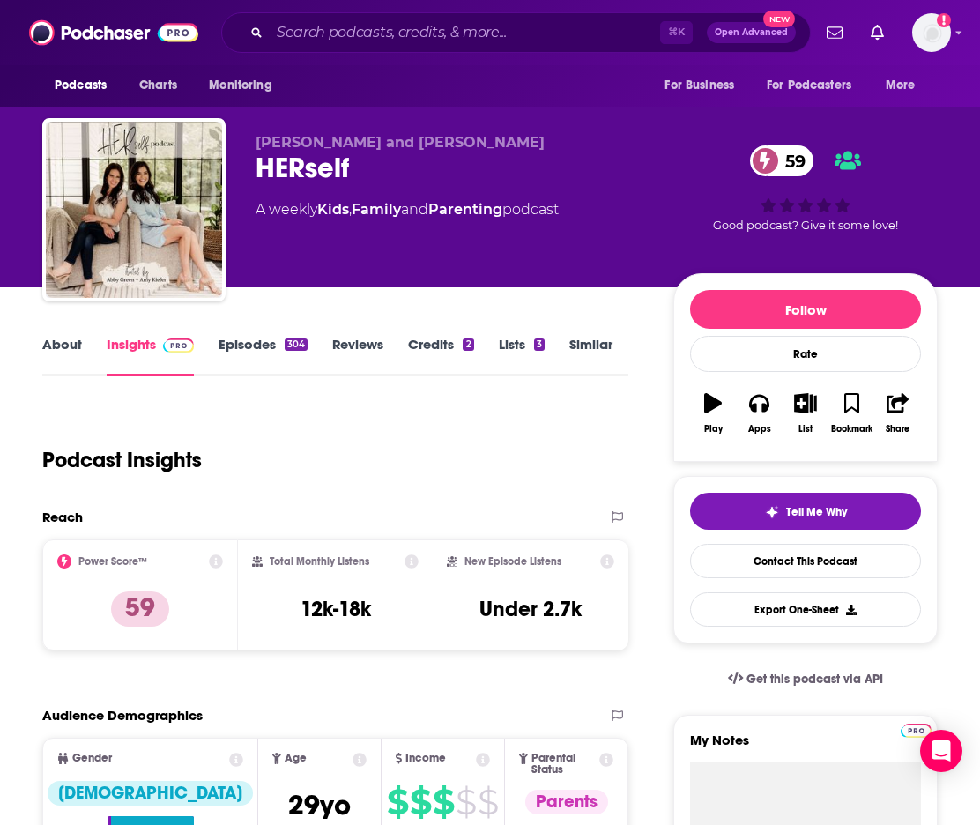
click at [59, 345] on link "About" at bounding box center [62, 356] width 40 height 41
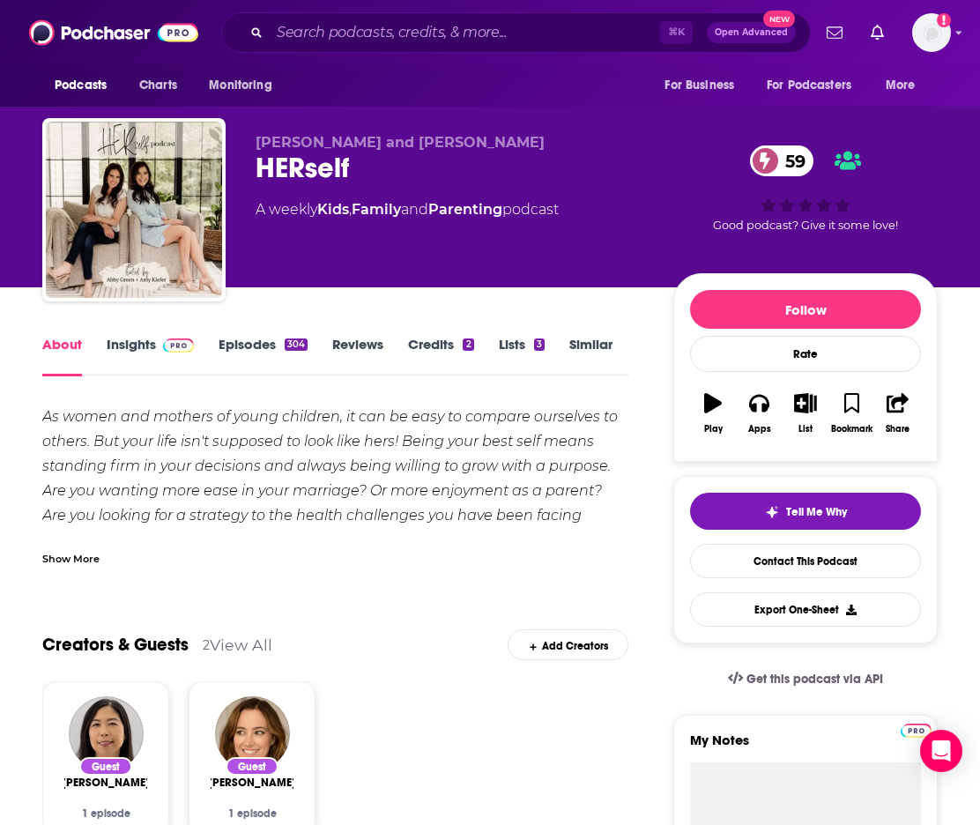
click at [84, 557] on div "Show More" at bounding box center [70, 557] width 57 height 17
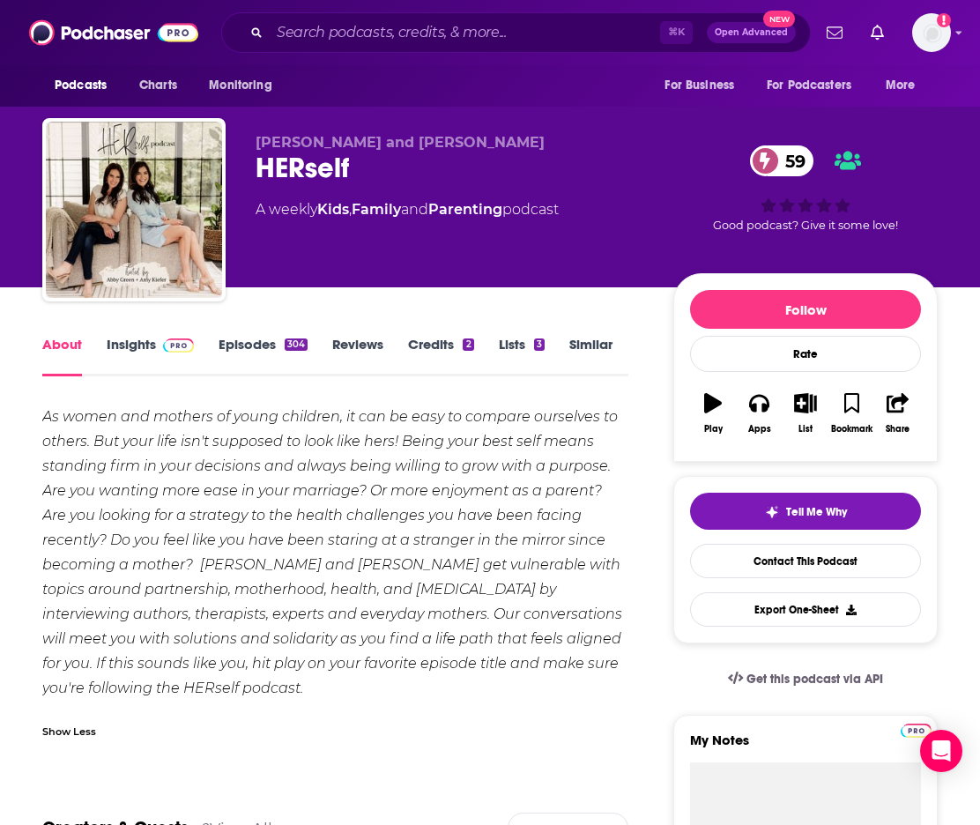
click at [233, 336] on link "Episodes 304" at bounding box center [262, 356] width 89 height 41
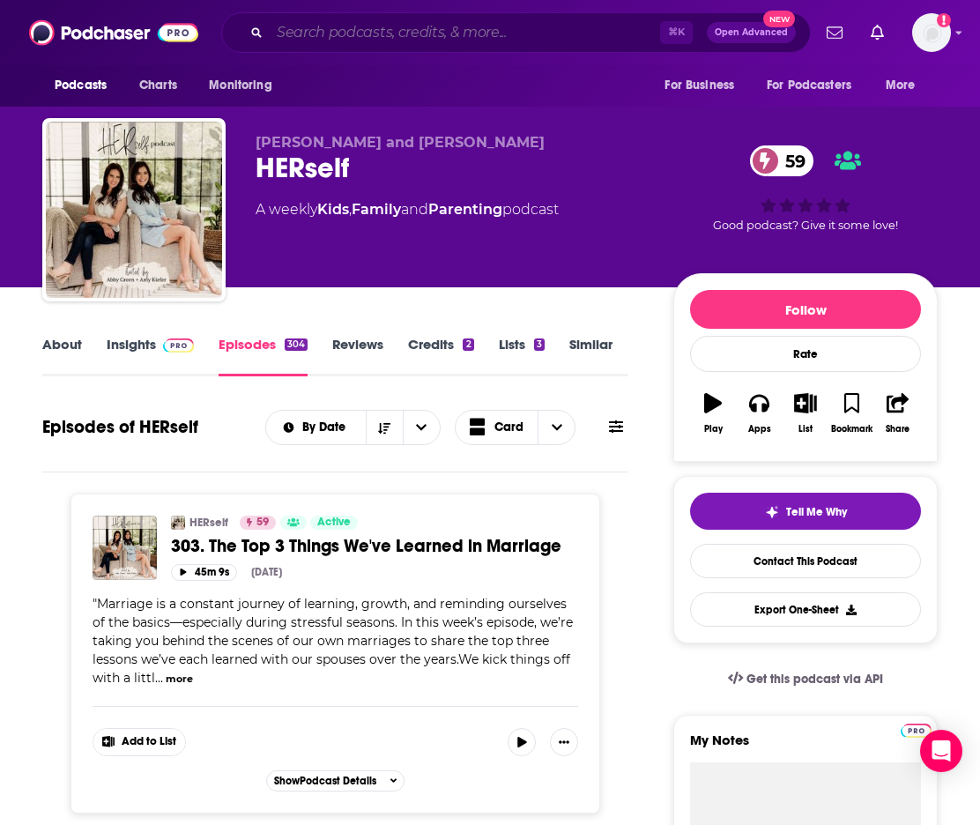
click at [365, 42] on input "Search podcasts, credits, & more..." at bounding box center [465, 33] width 390 height 28
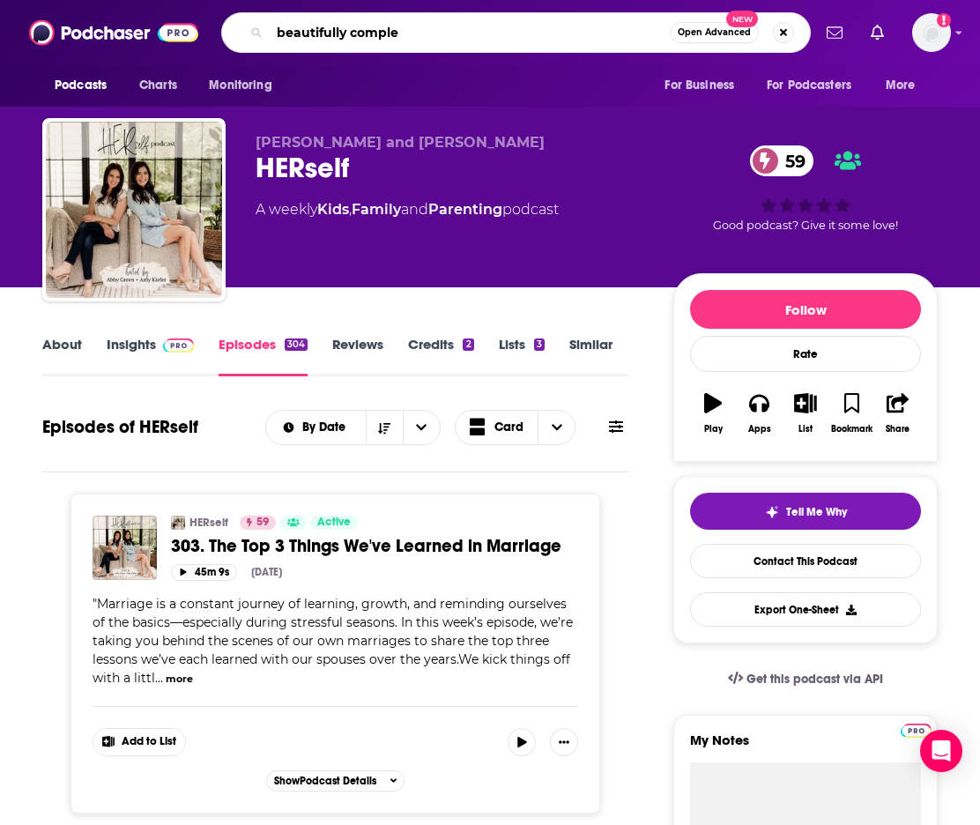
type input "beautifully complex"
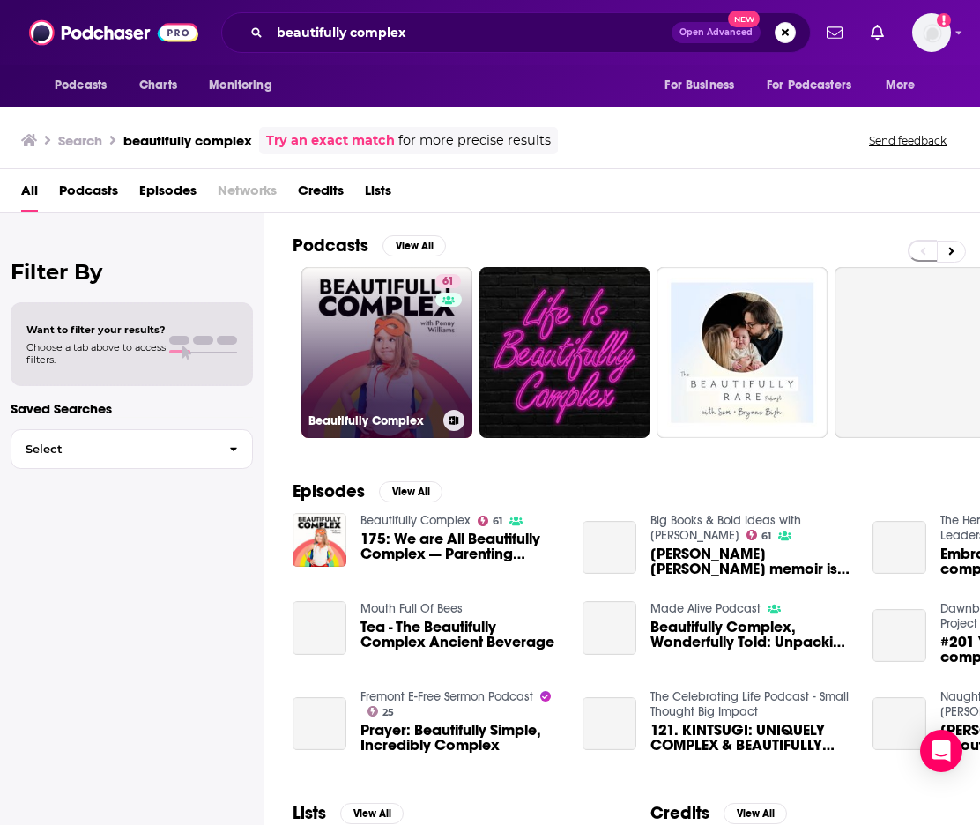
click at [377, 358] on link "61 Beautifully Complex" at bounding box center [386, 352] width 171 height 171
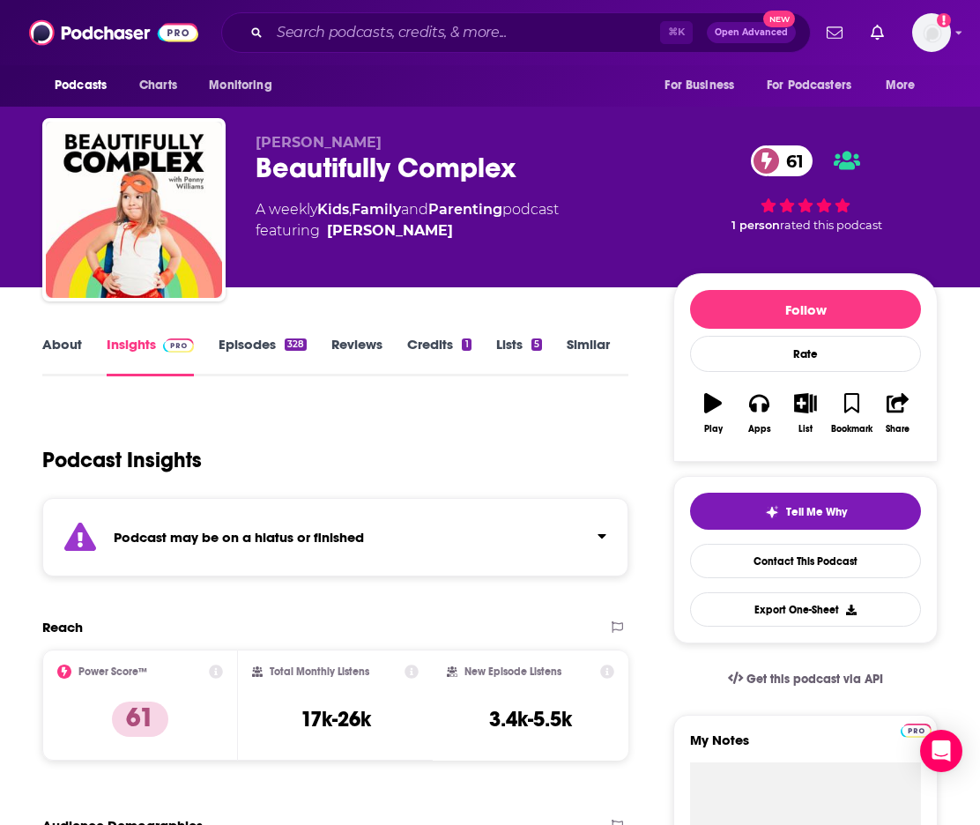
click at [50, 346] on link "About" at bounding box center [62, 356] width 40 height 41
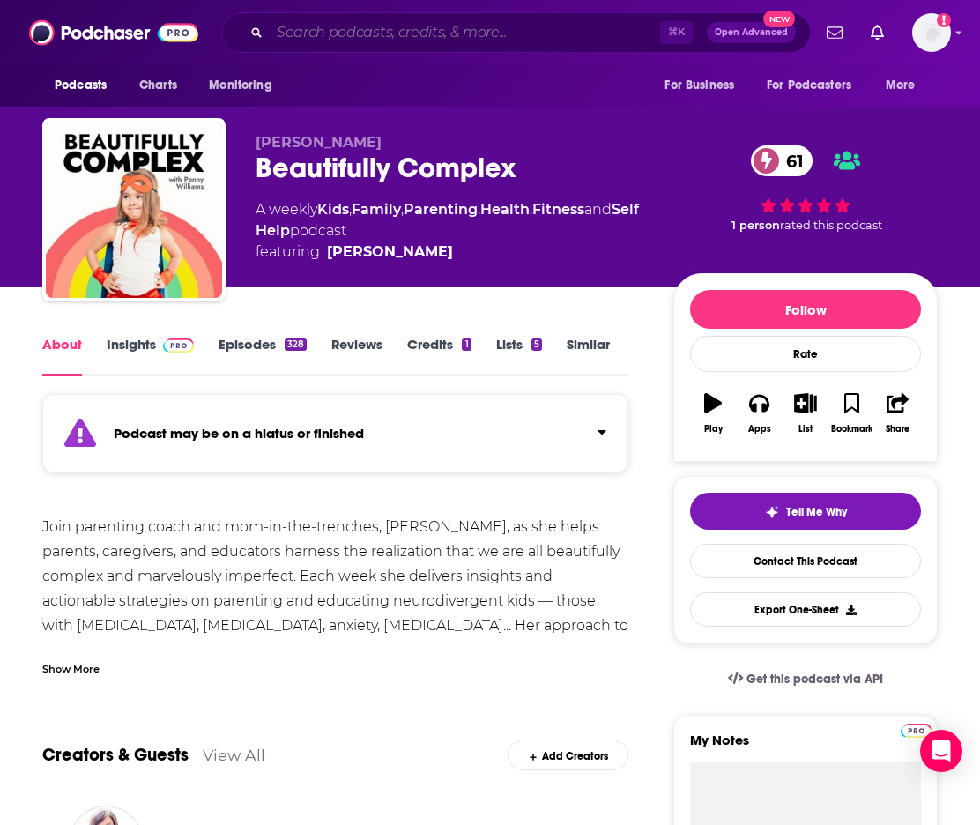
click at [325, 25] on input "Search podcasts, credits, & more..." at bounding box center [465, 33] width 390 height 28
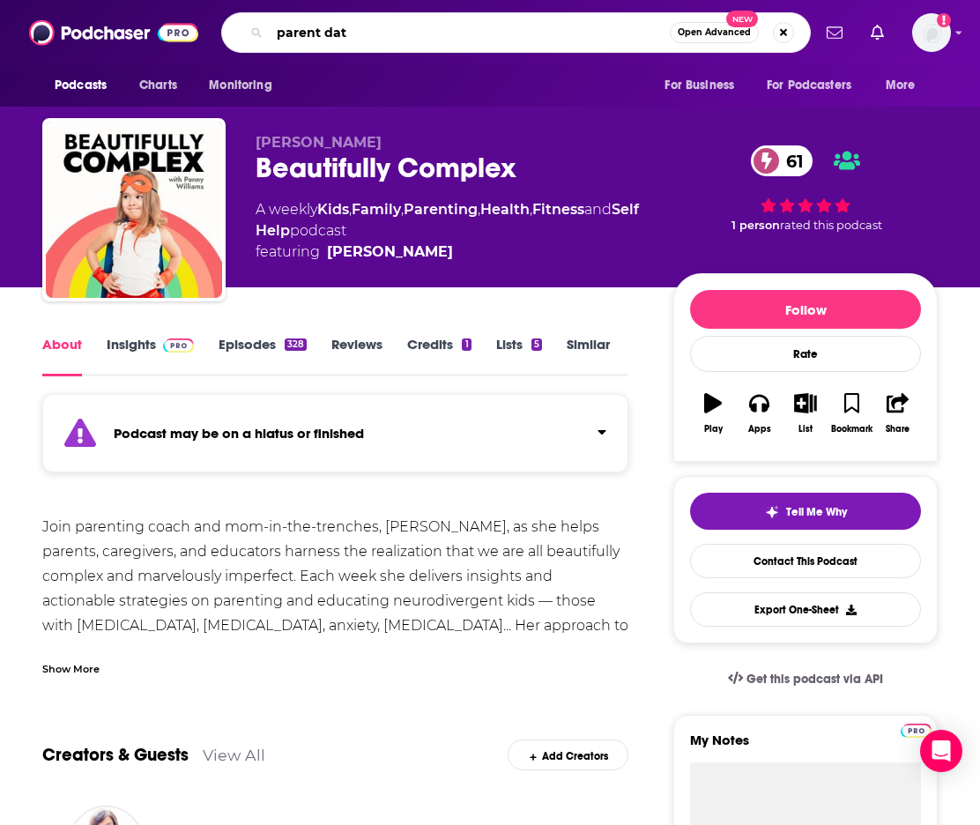
type input "parent data"
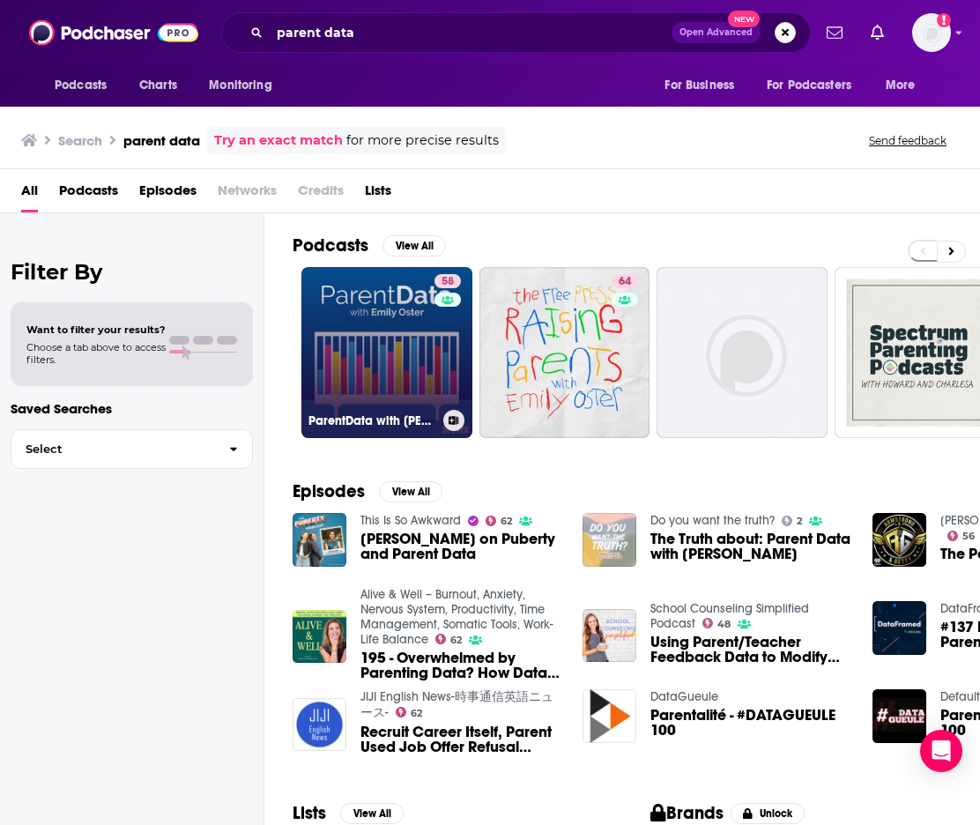
click at [448, 361] on div "58" at bounding box center [449, 342] width 31 height 136
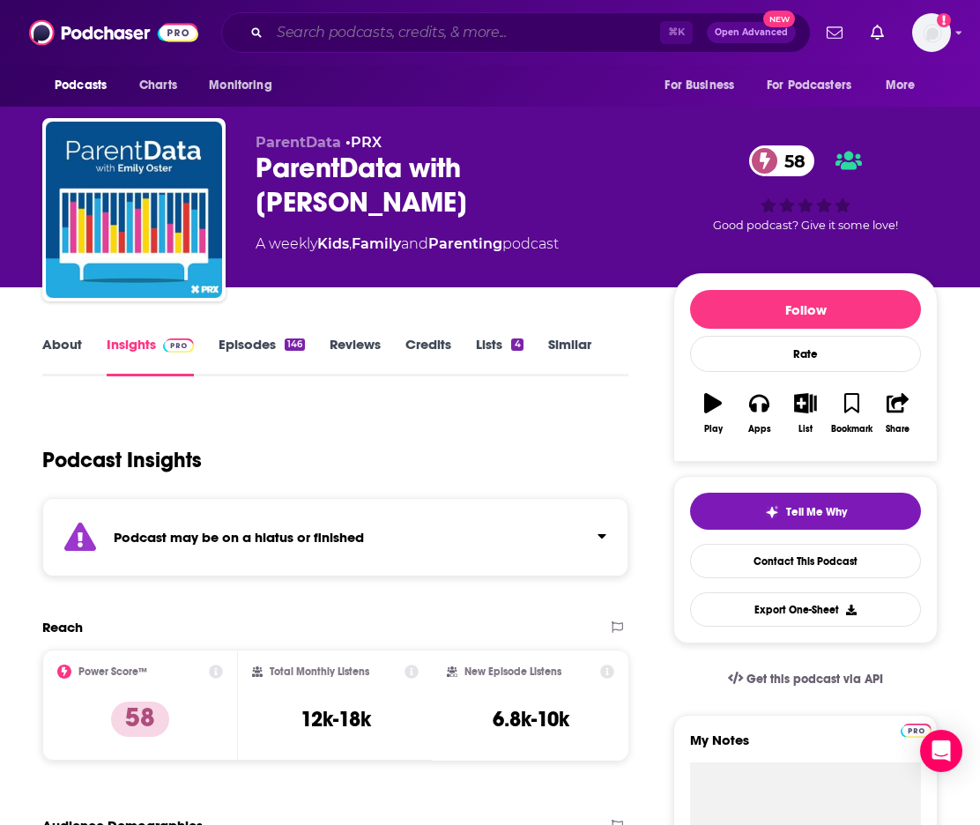
click at [317, 35] on input "Search podcasts, credits, & more..." at bounding box center [465, 33] width 390 height 28
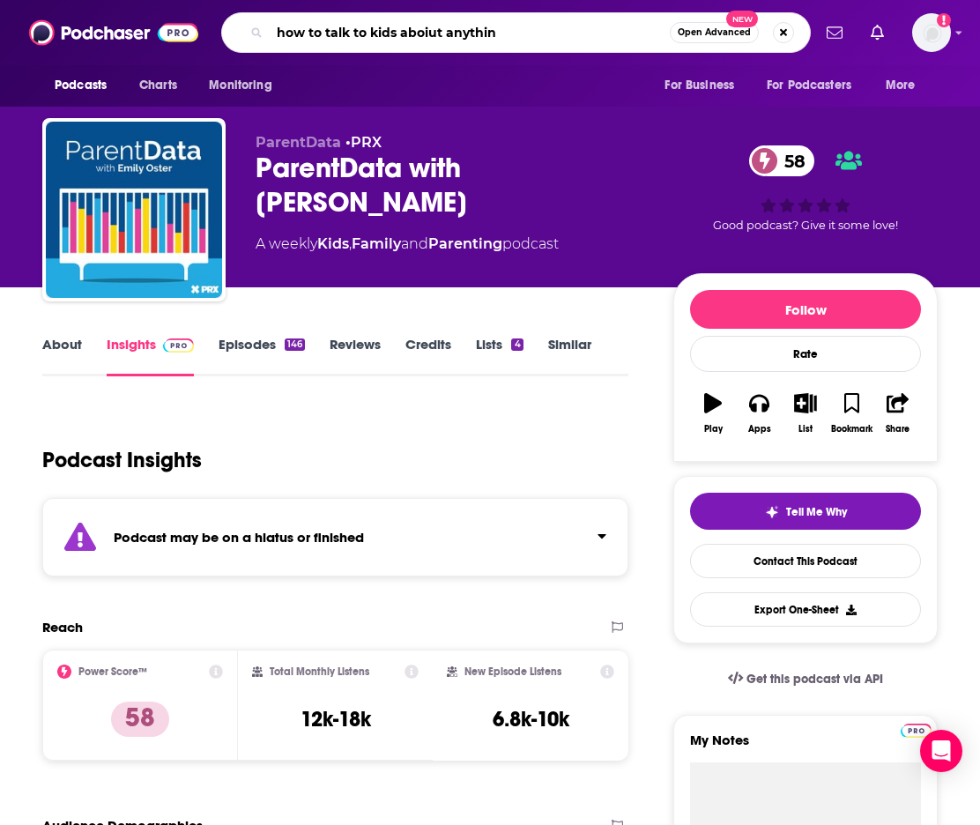
type input "how to talk to kids aboiut anything"
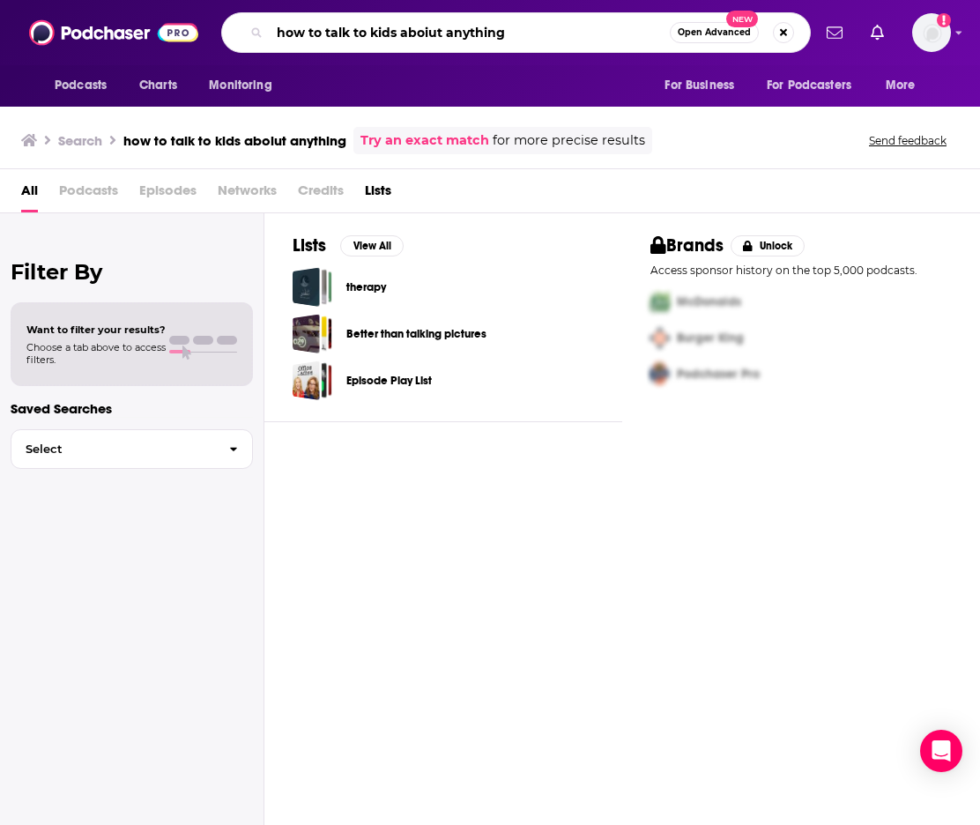
click at [430, 33] on input "how to talk to kids aboiut anything" at bounding box center [470, 33] width 400 height 28
type input "how to talk to kids about anything"
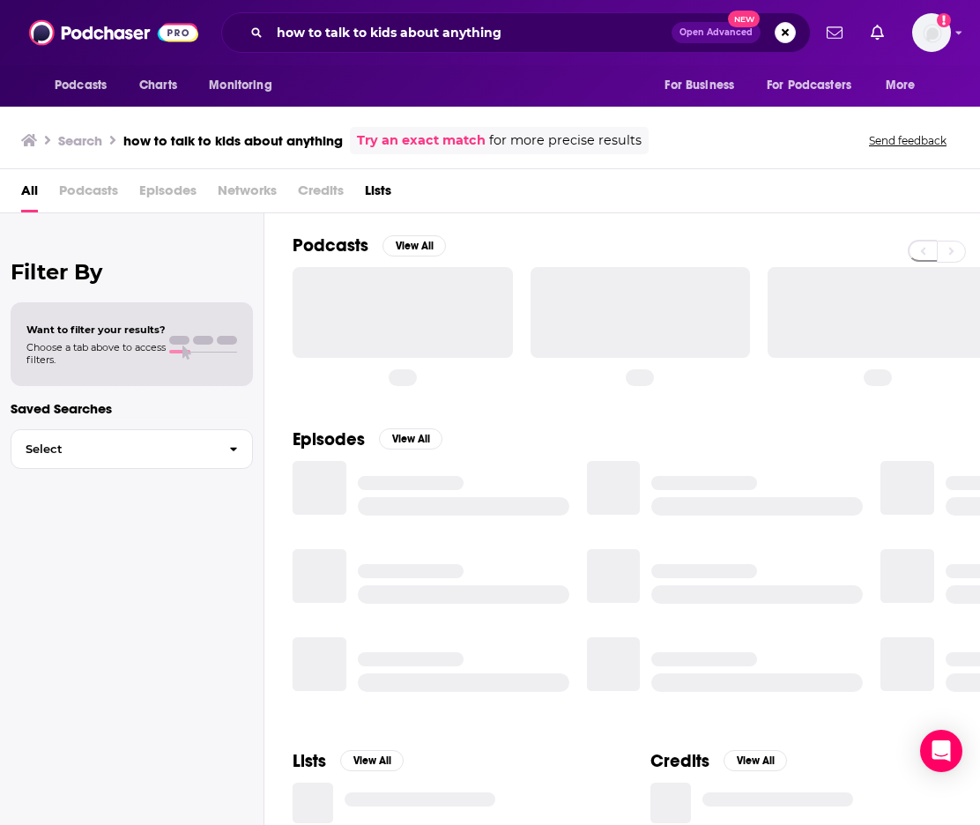
scroll to position [0, 1]
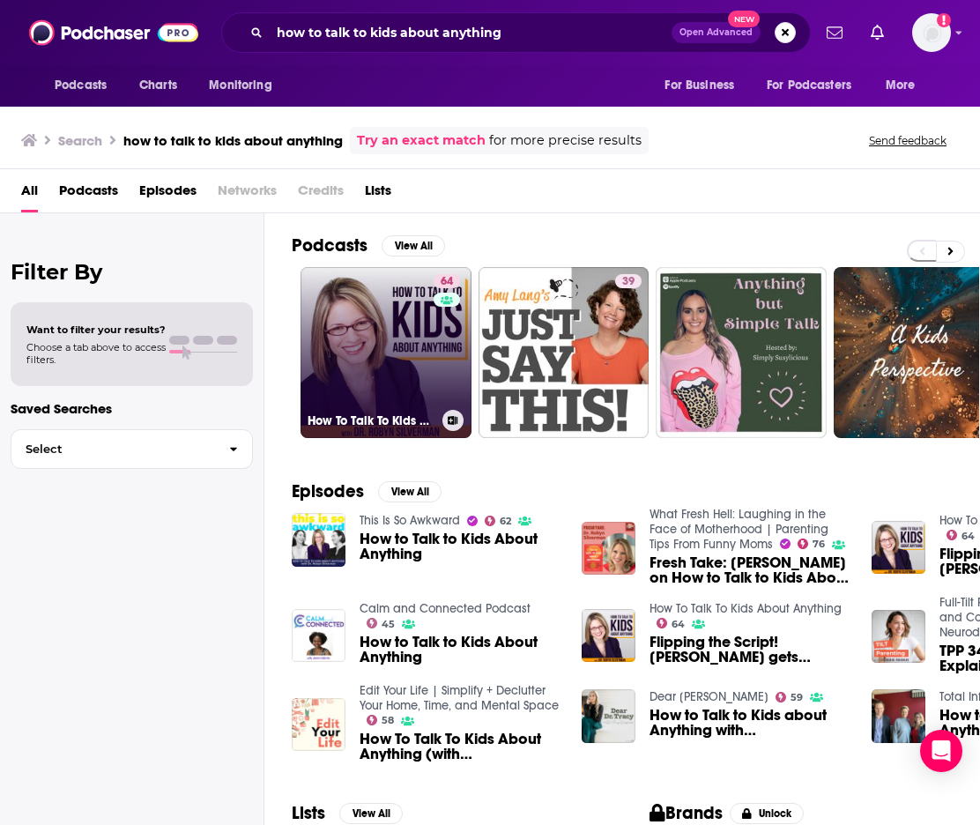
click at [368, 335] on link "64 How To Talk To Kids About Anything" at bounding box center [385, 352] width 171 height 171
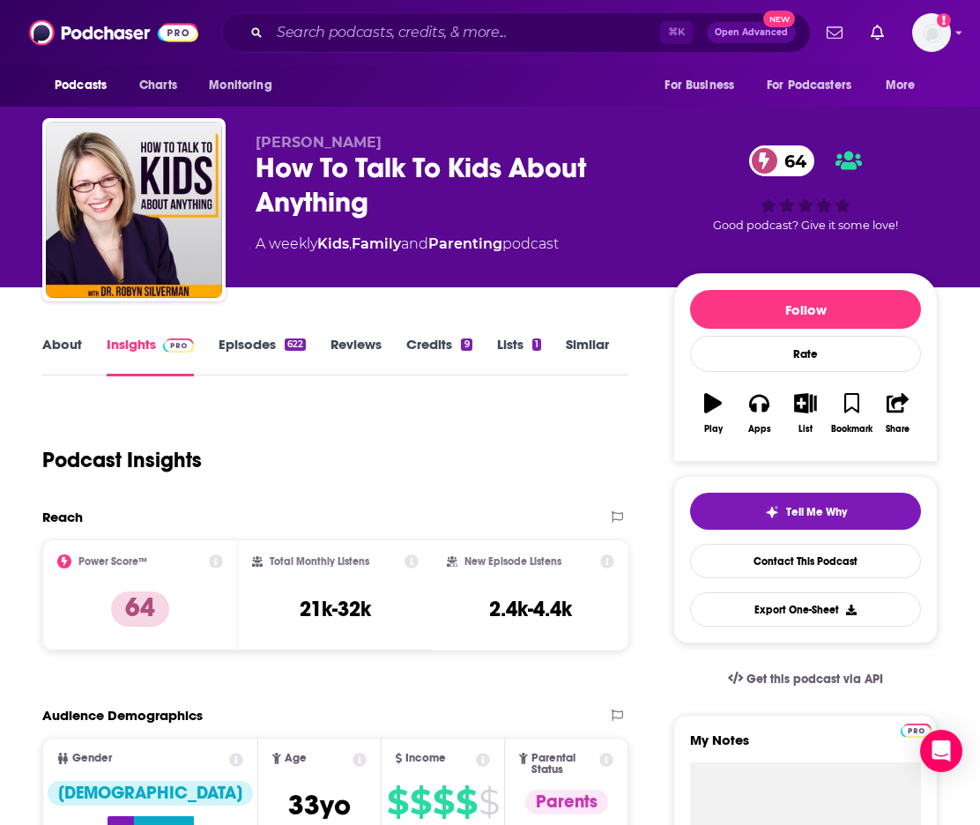
click at [68, 347] on link "About" at bounding box center [62, 356] width 40 height 41
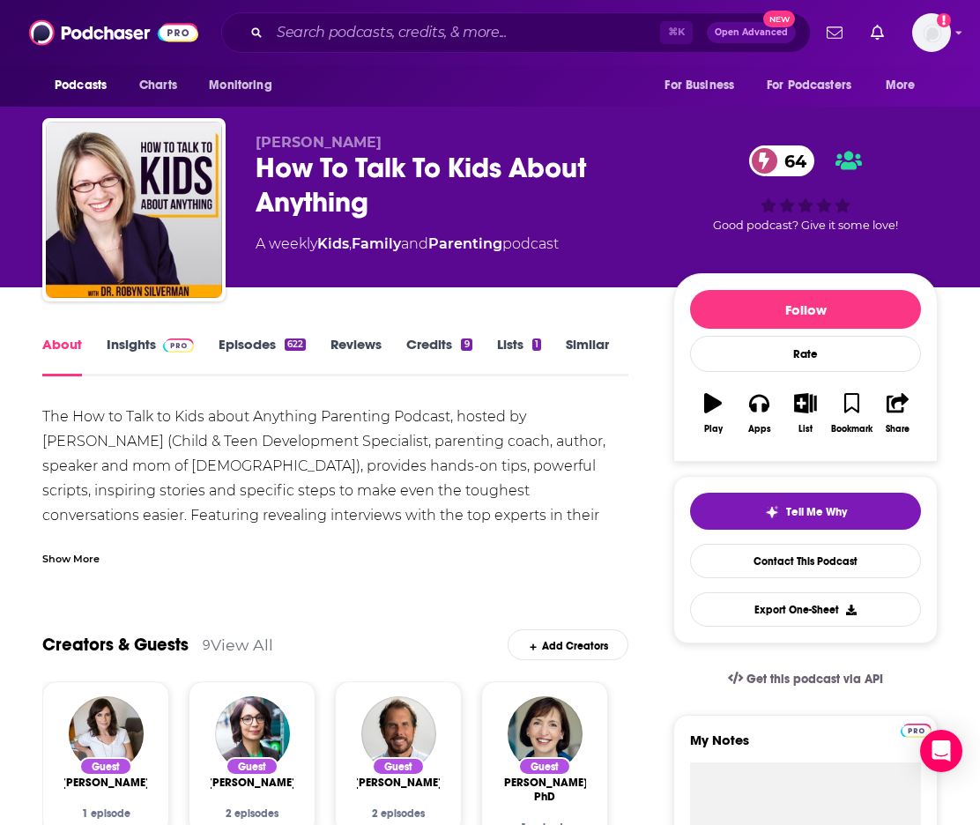
click at [277, 344] on link "Episodes 622" at bounding box center [261, 356] width 87 height 41
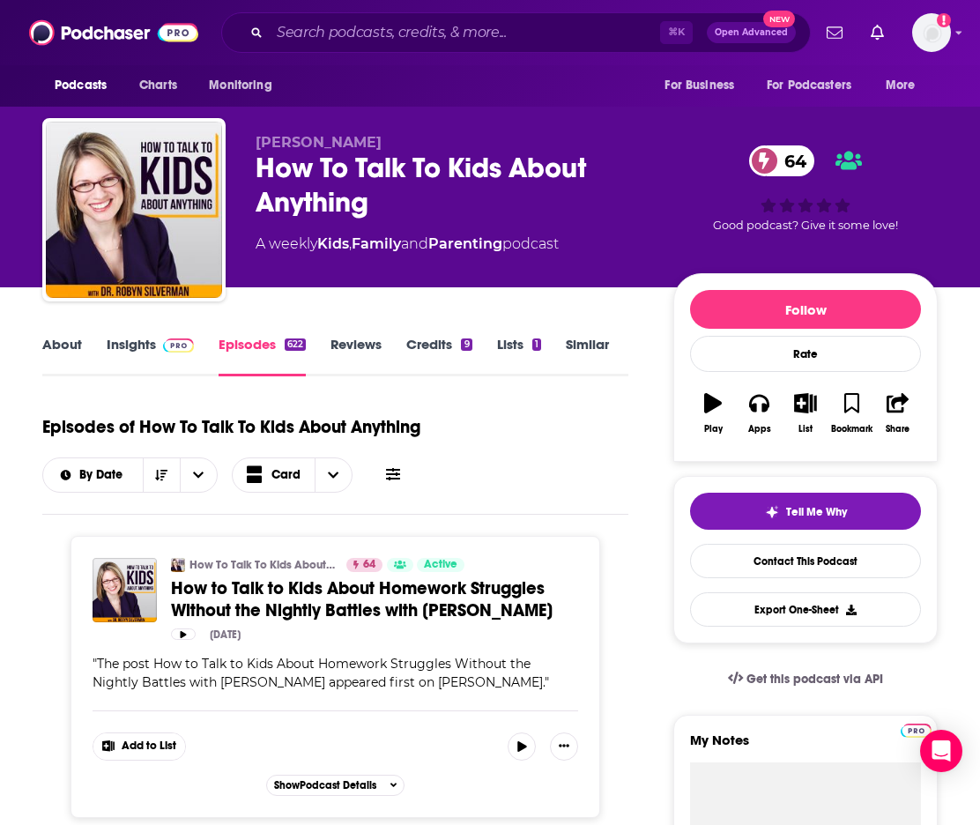
click at [128, 338] on link "Insights" at bounding box center [150, 356] width 87 height 41
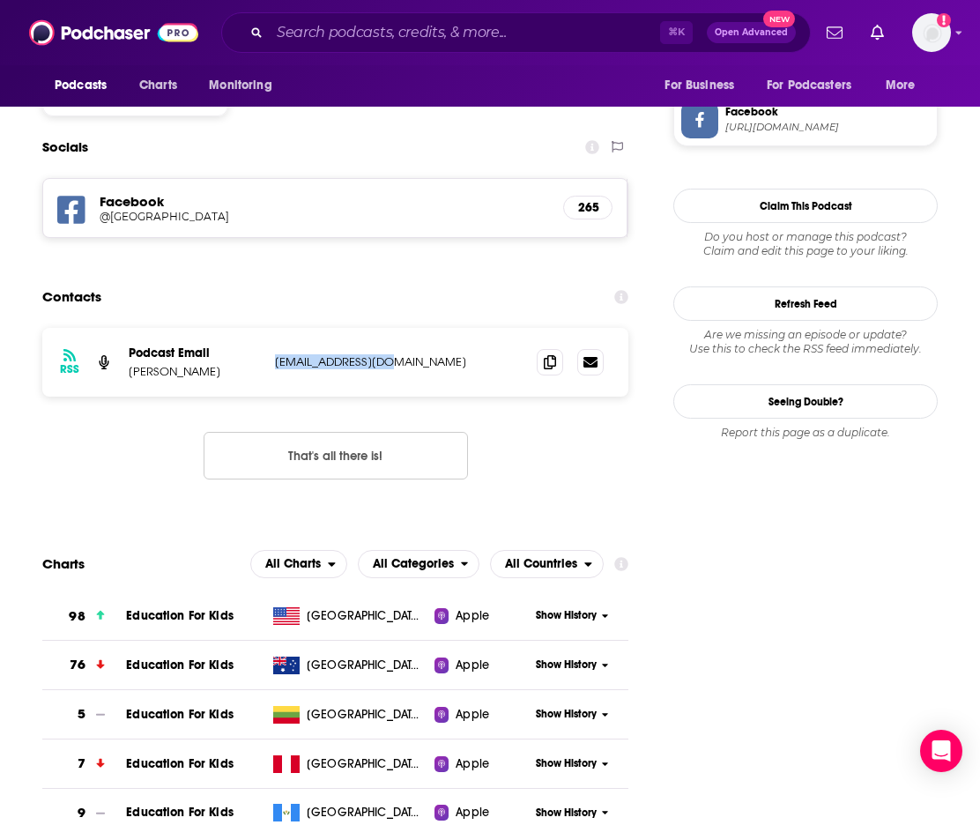
drag, startPoint x: 389, startPoint y: 278, endPoint x: 277, endPoint y: 275, distance: 111.9
click at [277, 354] on p "[EMAIL_ADDRESS][DOMAIN_NAME]" at bounding box center [391, 361] width 233 height 15
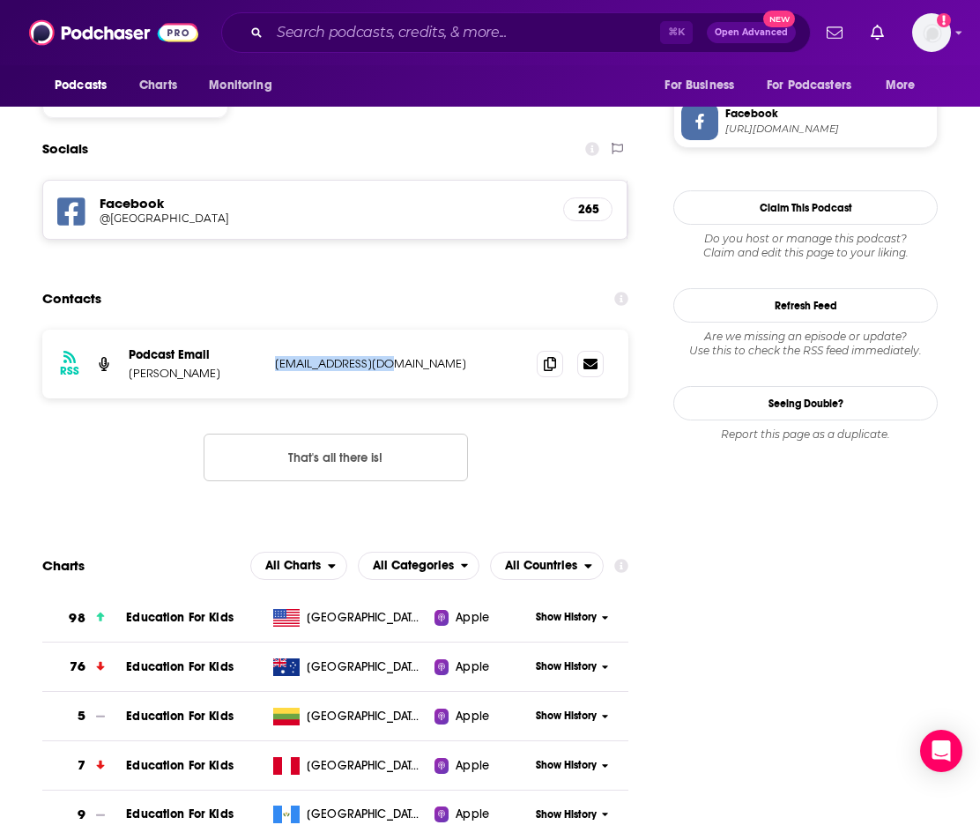
copy p "[EMAIL_ADDRESS][DOMAIN_NAME]"
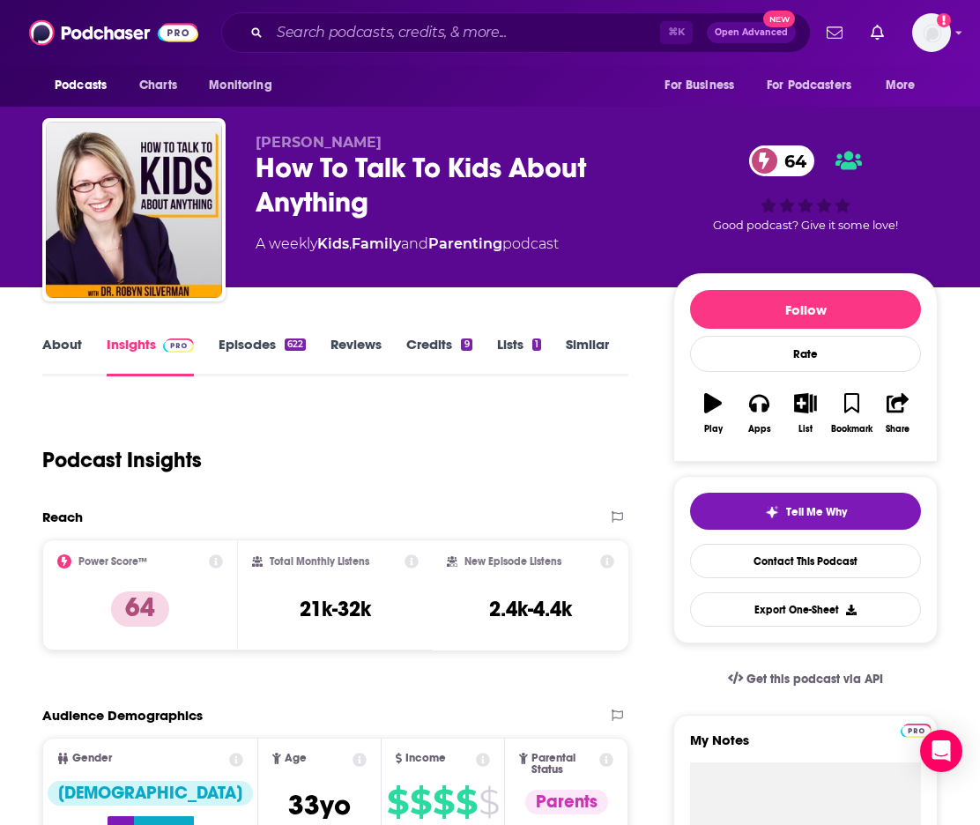
scroll to position [0, 0]
click at [342, 38] on input "Search podcasts, credits, & more..." at bounding box center [465, 33] width 390 height 28
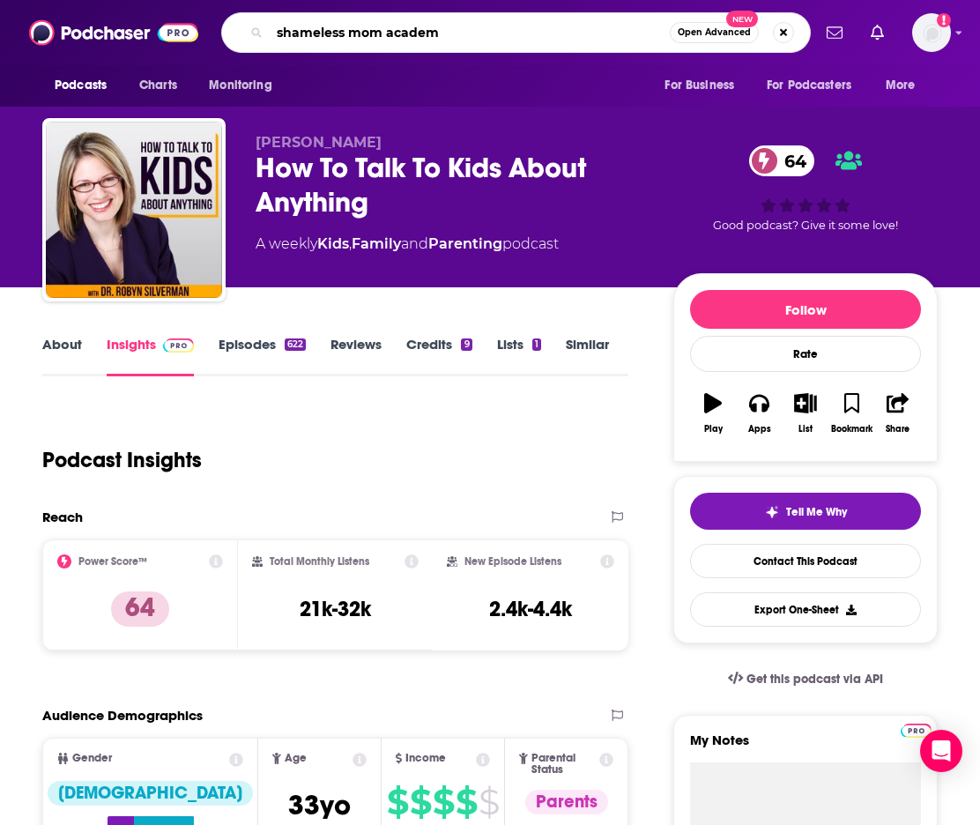
type input "shameless mom academy"
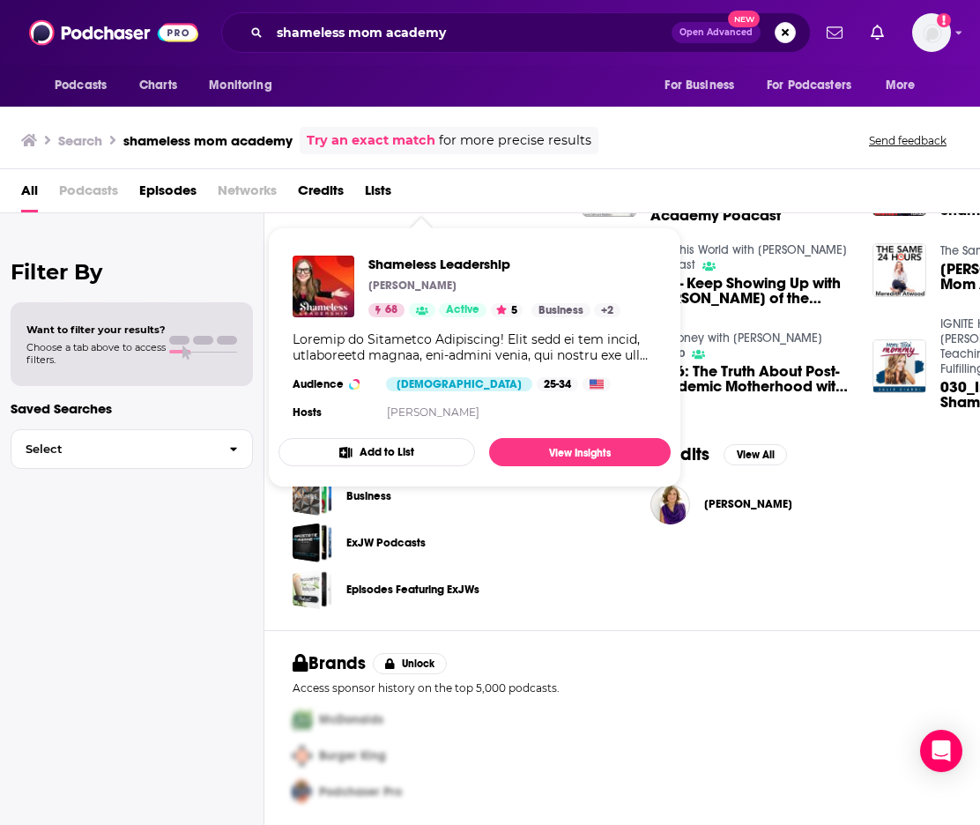
scroll to position [116, 0]
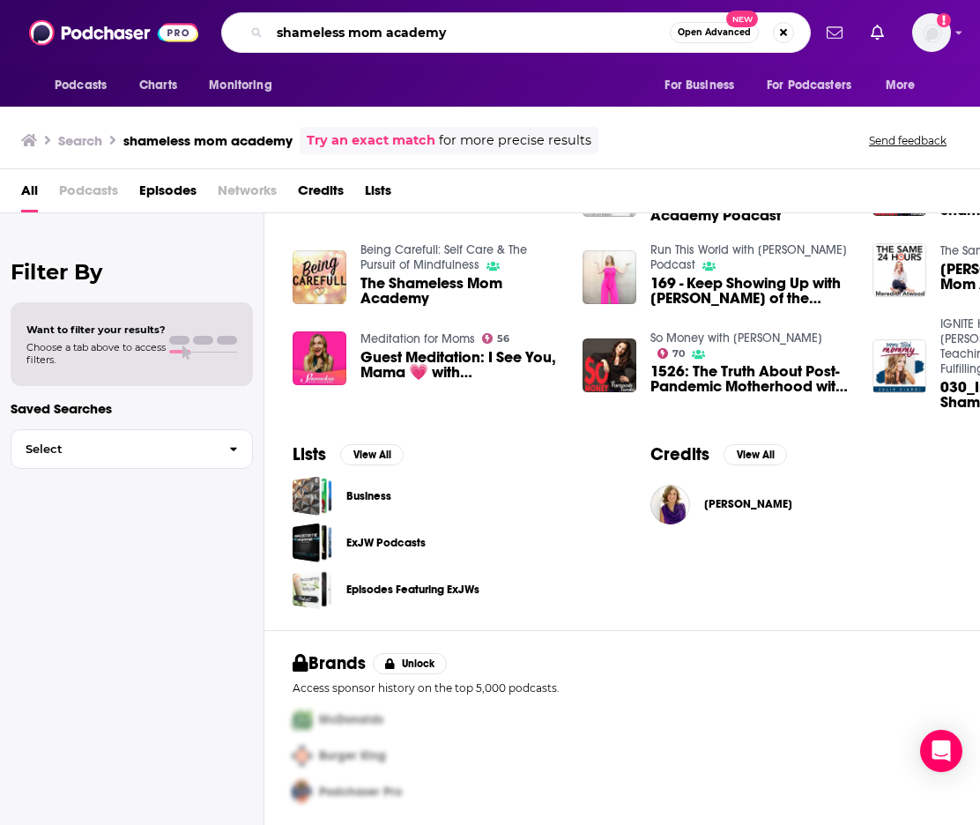
click at [299, 32] on input "shameless mom academy" at bounding box center [470, 33] width 400 height 28
type input "the mom room"
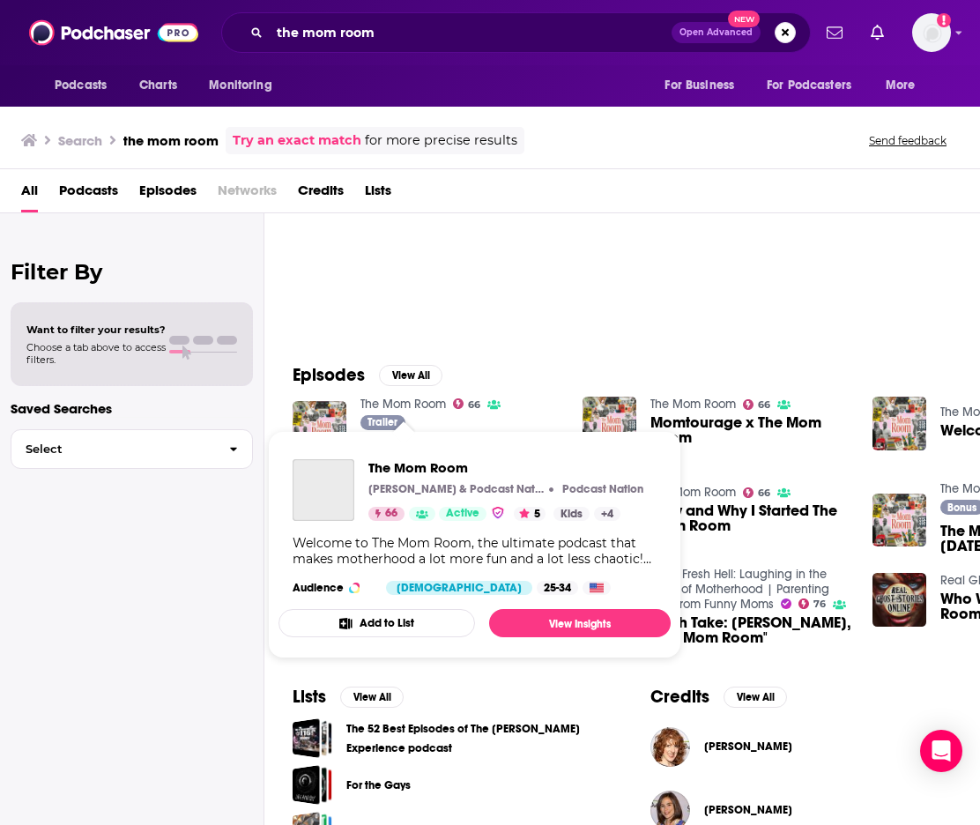
click at [426, 405] on link "The Mom Room" at bounding box center [402, 403] width 85 height 15
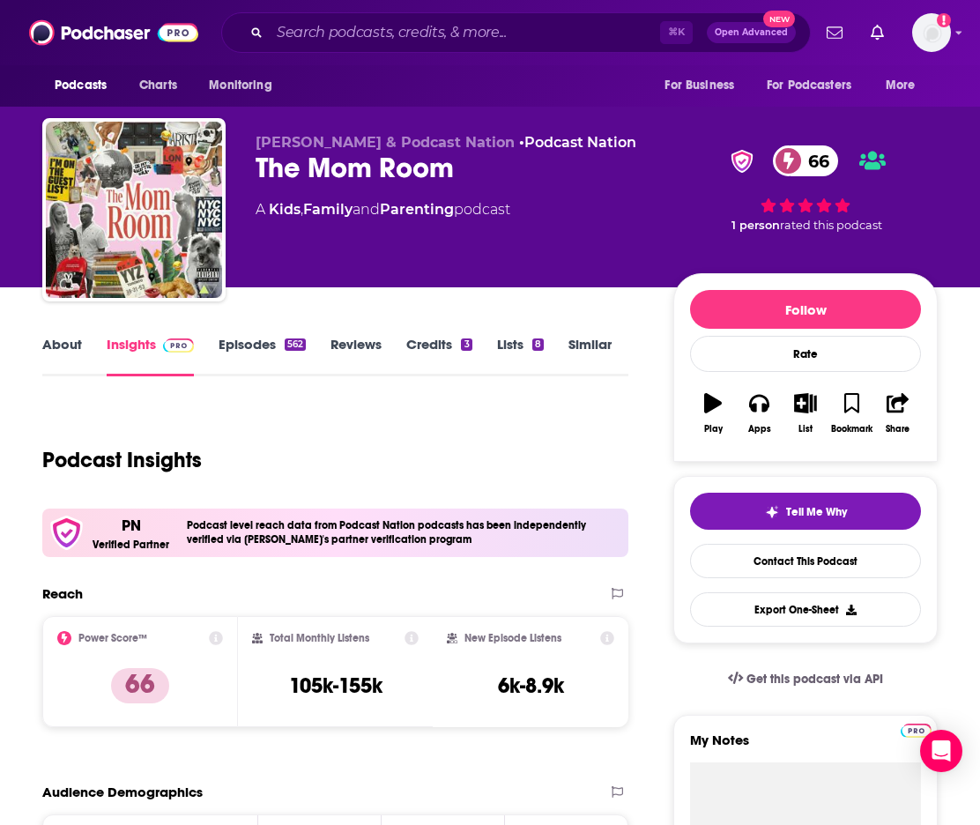
click at [61, 346] on link "About" at bounding box center [62, 356] width 40 height 41
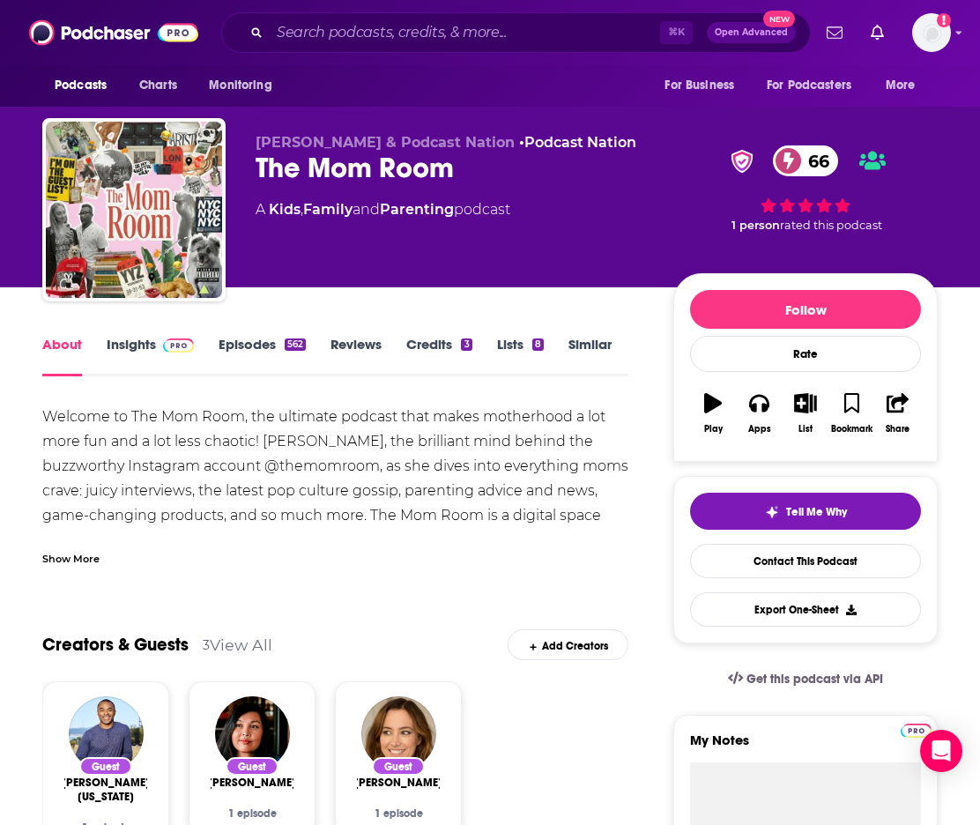
click at [143, 341] on link "Insights" at bounding box center [150, 356] width 87 height 41
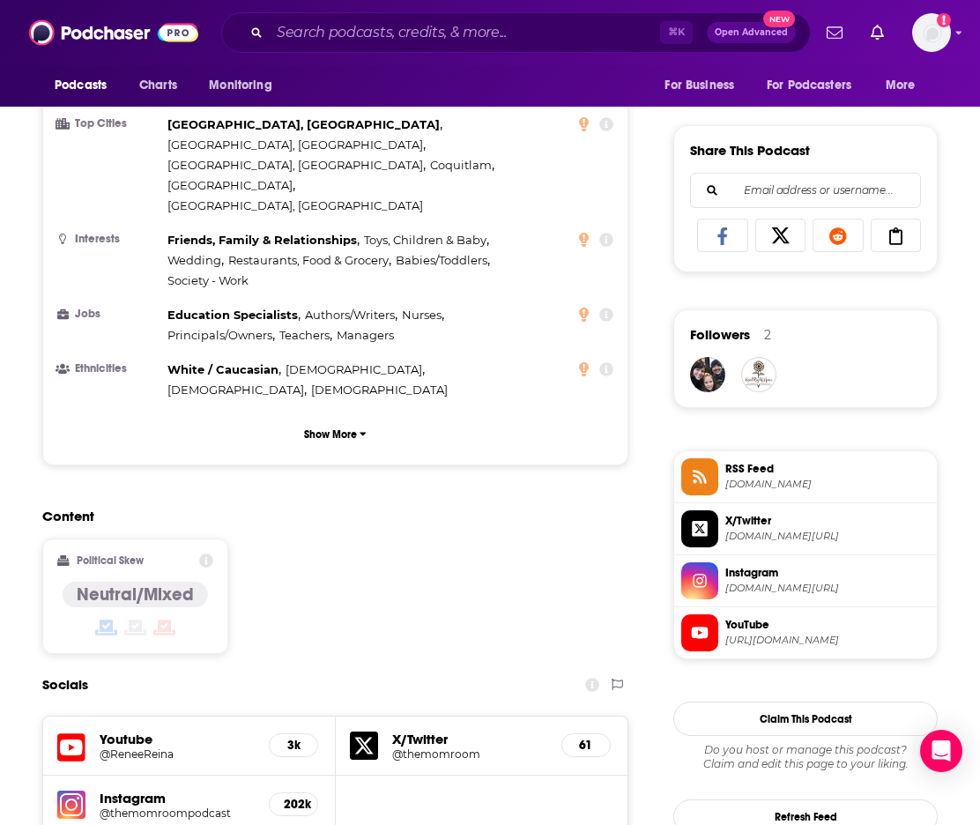
scroll to position [1302, 0]
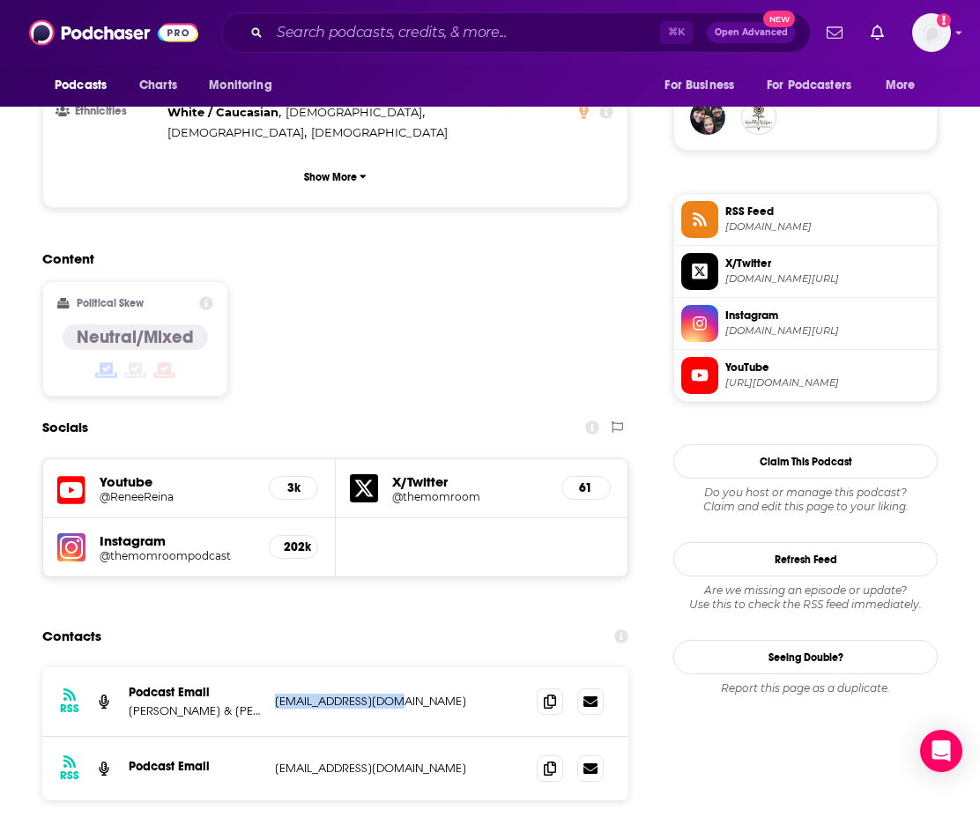
drag, startPoint x: 408, startPoint y: 608, endPoint x: 272, endPoint y: 609, distance: 135.7
click at [272, 667] on div "RSS Podcast Email [PERSON_NAME] & [PERSON_NAME] [EMAIL_ADDRESS][DOMAIN_NAME] [E…" at bounding box center [335, 702] width 586 height 70
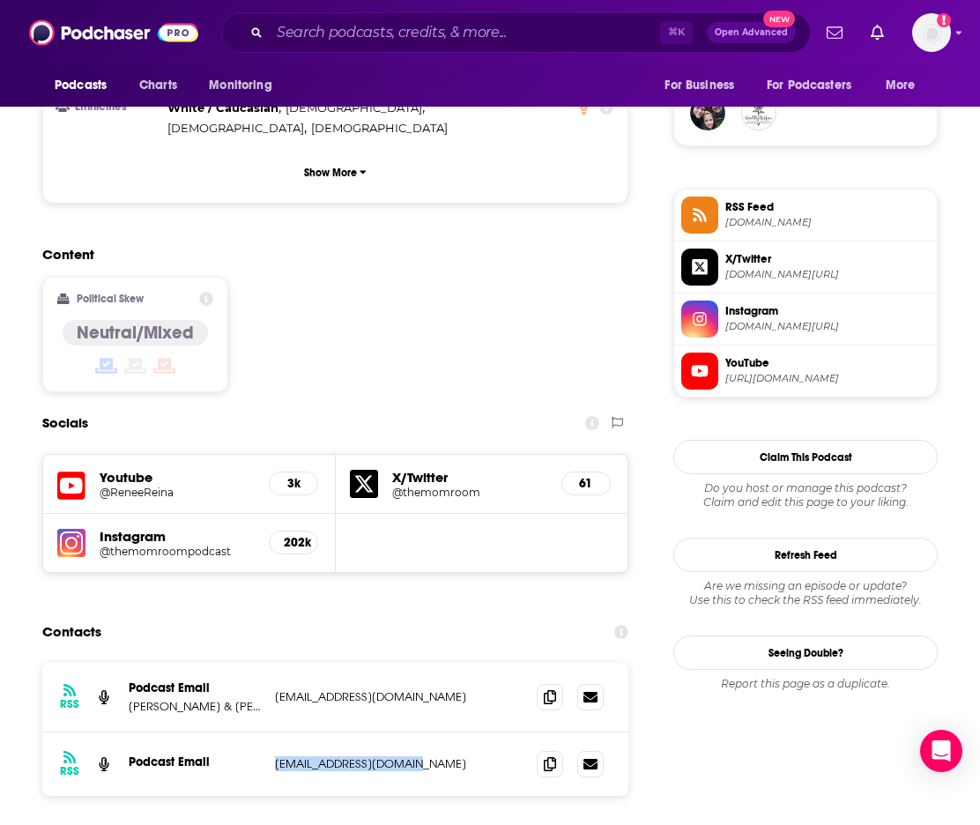
drag, startPoint x: 416, startPoint y: 680, endPoint x: 271, endPoint y: 678, distance: 144.5
click at [271, 732] on div "RSS Podcast Email [EMAIL_ADDRESS][DOMAIN_NAME] [EMAIL_ADDRESS][DOMAIN_NAME]" at bounding box center [335, 763] width 586 height 63
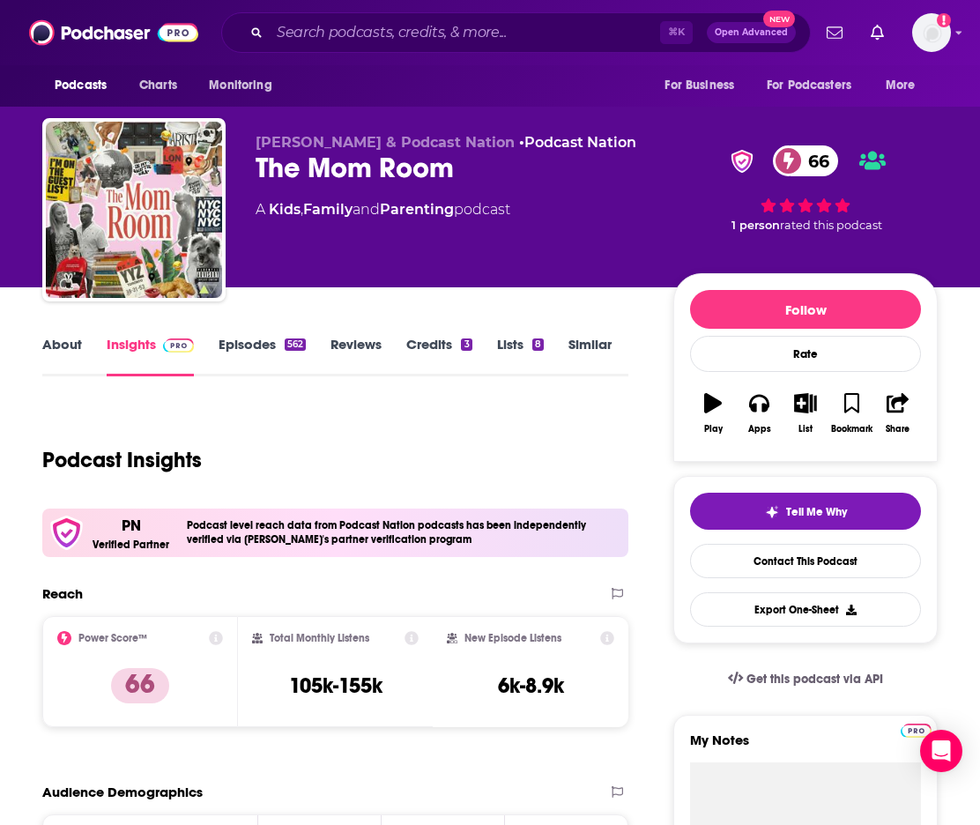
scroll to position [403, 0]
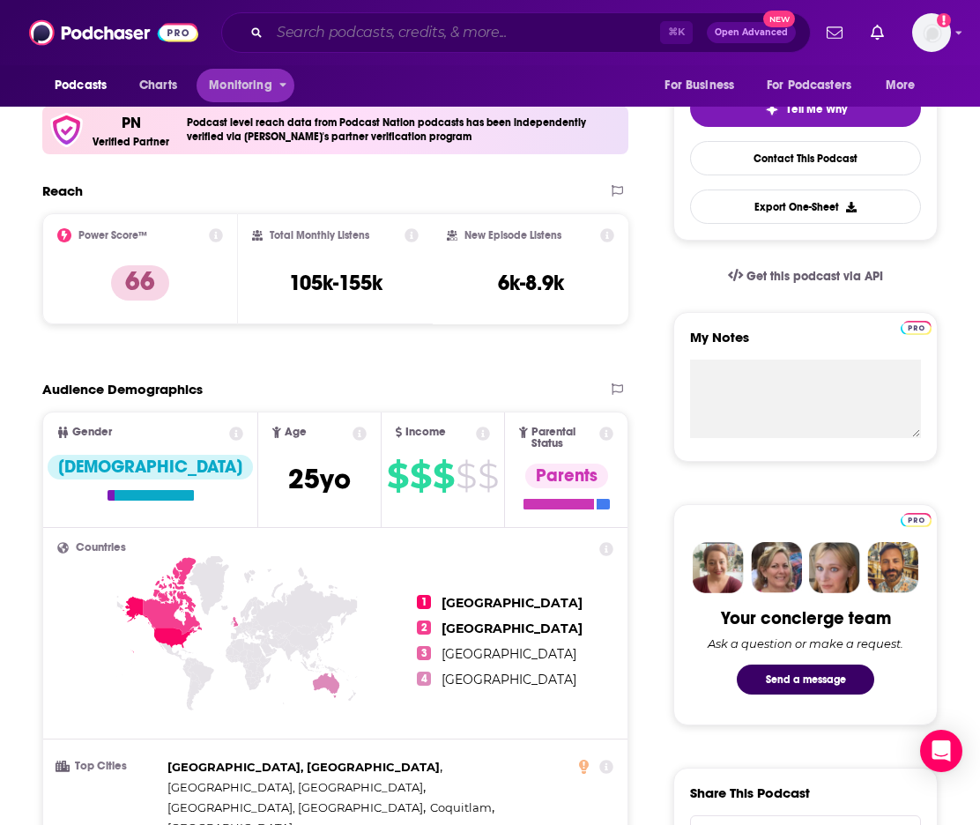
click at [316, 24] on input "Search podcasts, credits, & more..." at bounding box center [465, 33] width 390 height 28
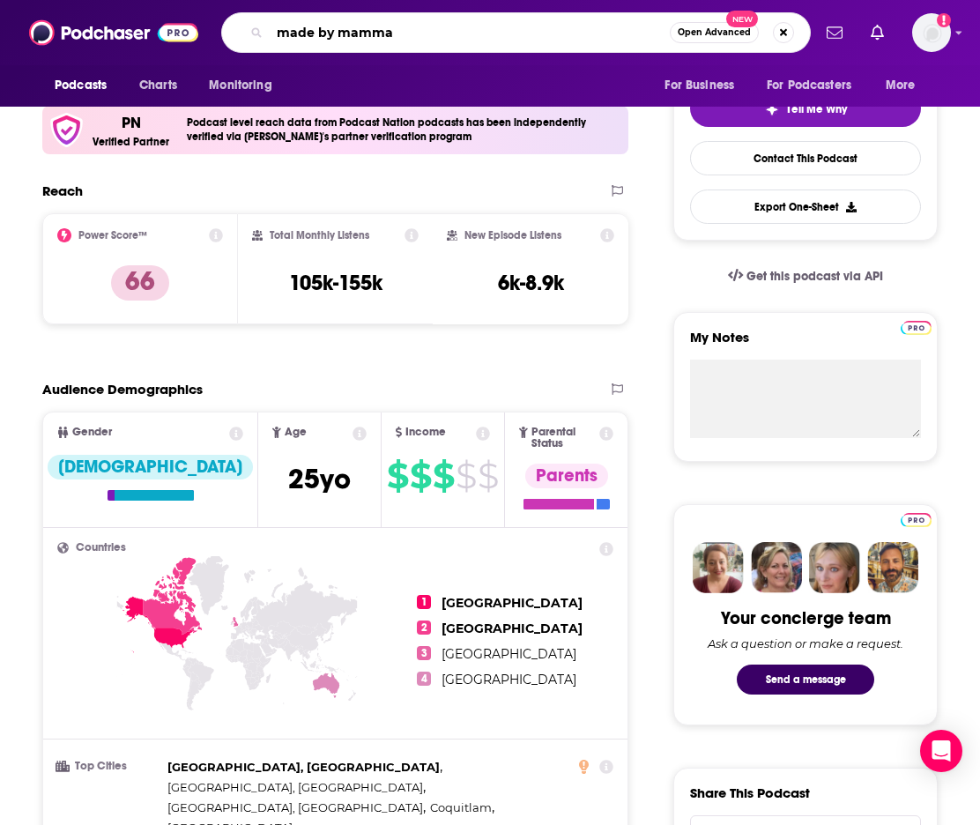
type input "made by mammas"
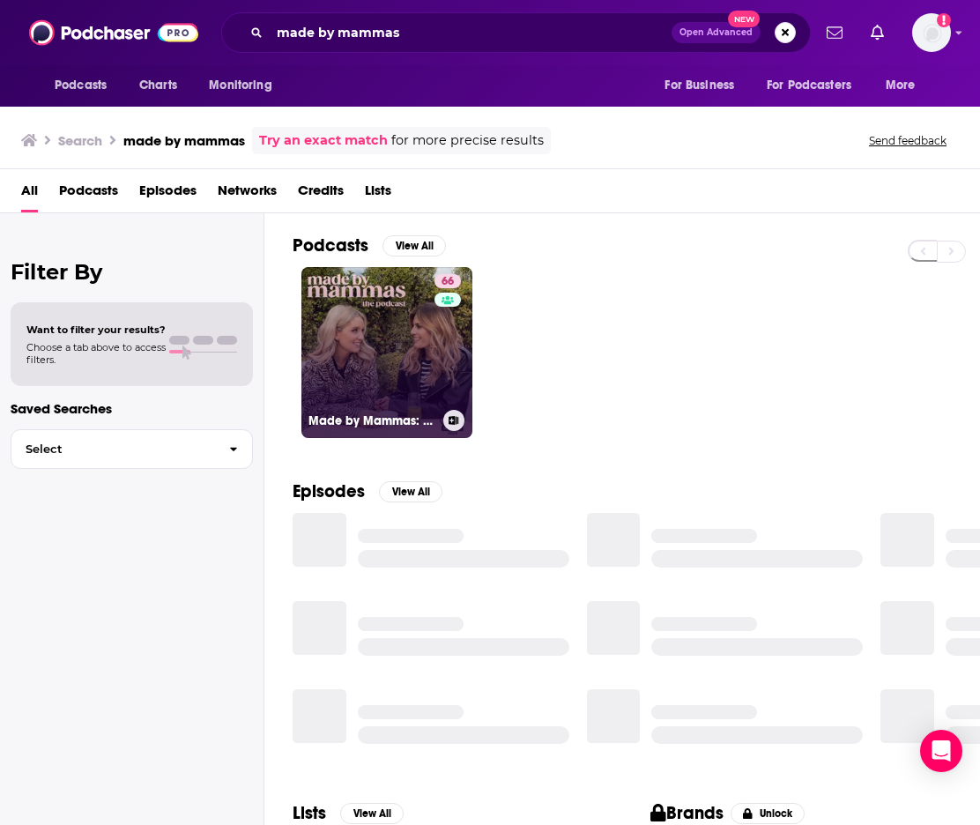
click at [334, 307] on link "66 Made by Mammas: The Podcast" at bounding box center [386, 352] width 171 height 171
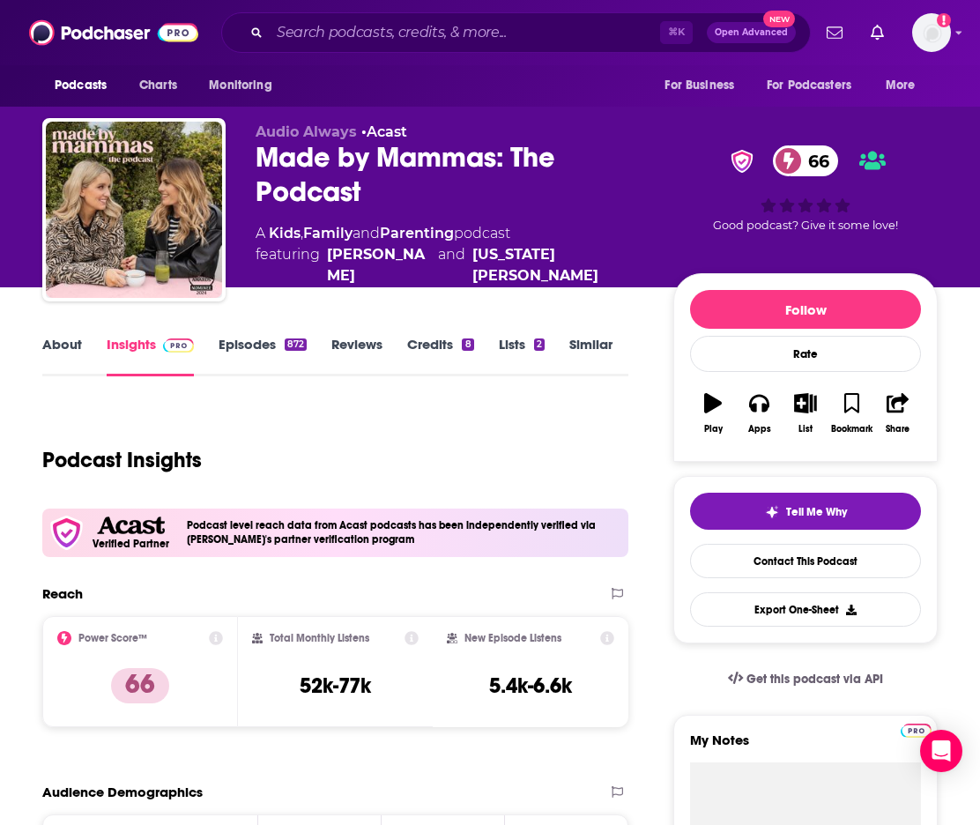
click at [67, 342] on link "About" at bounding box center [62, 356] width 40 height 41
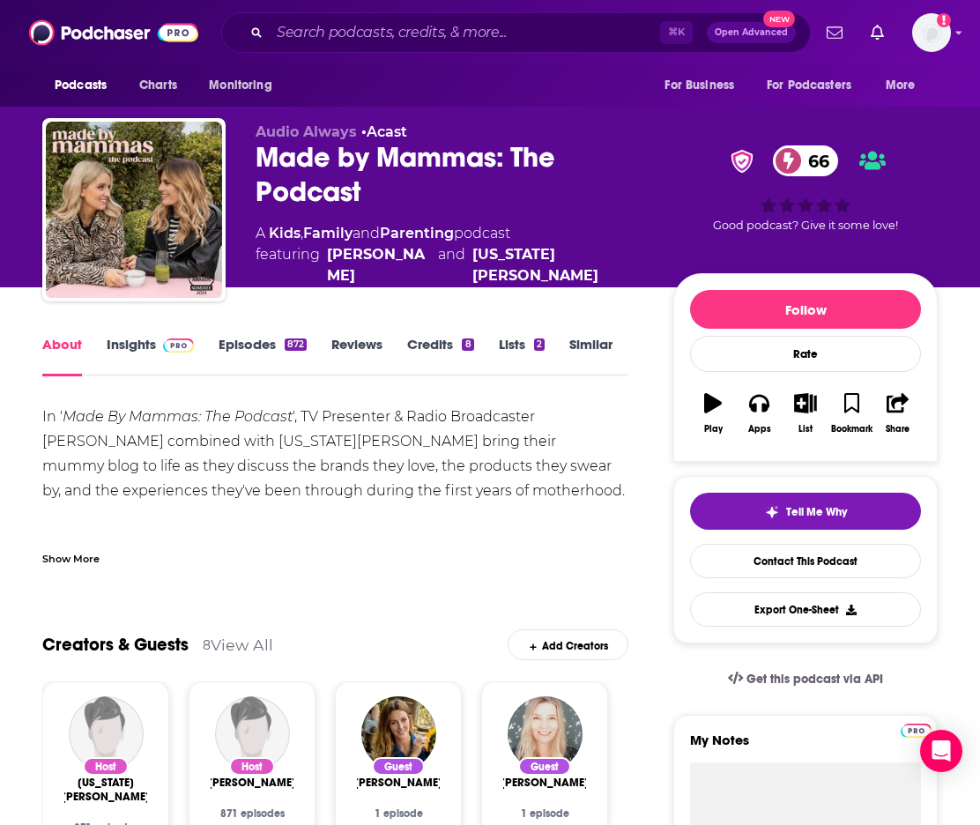
click at [128, 340] on link "Insights" at bounding box center [150, 356] width 87 height 41
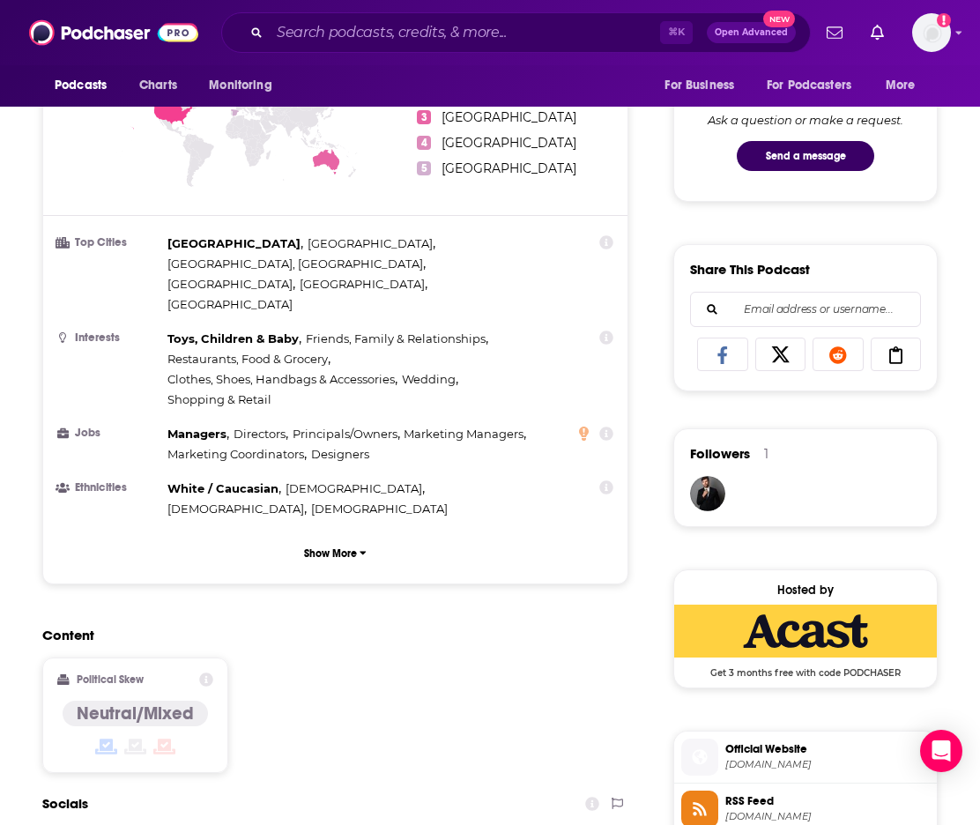
scroll to position [1327, 0]
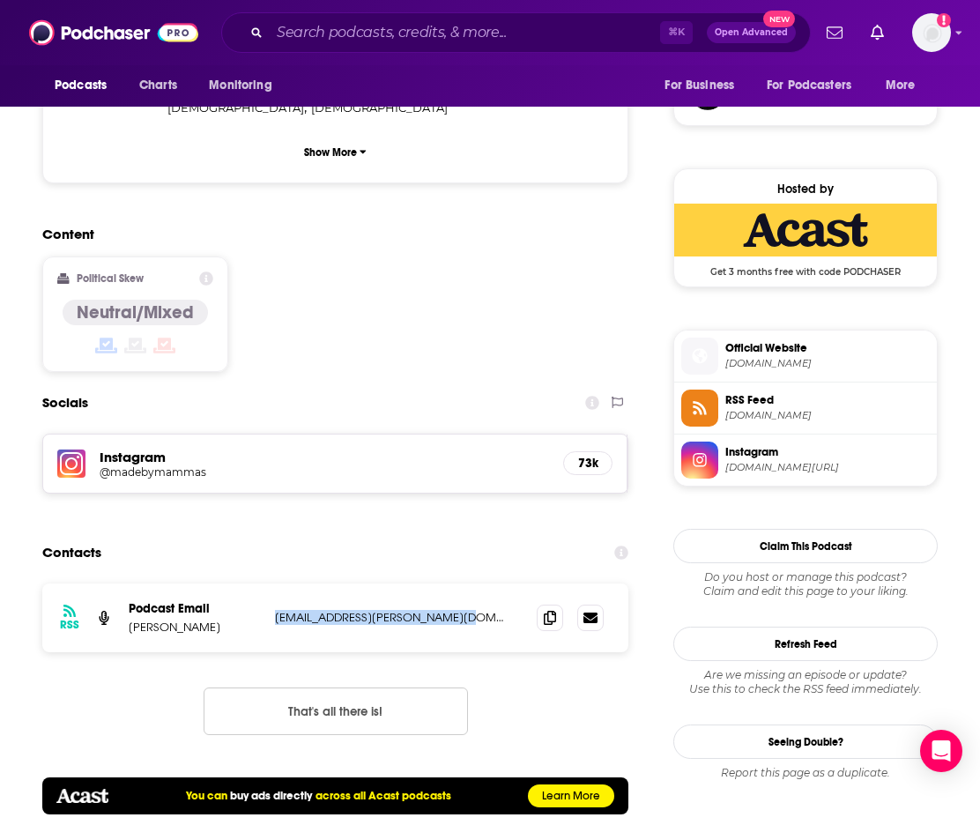
drag, startPoint x: 459, startPoint y: 527, endPoint x: 272, endPoint y: 533, distance: 186.9
click at [272, 583] on div "RSS Podcast Email [PERSON_NAME] [PERSON_NAME][EMAIL_ADDRESS][PERSON_NAME][DOMAI…" at bounding box center [335, 617] width 586 height 69
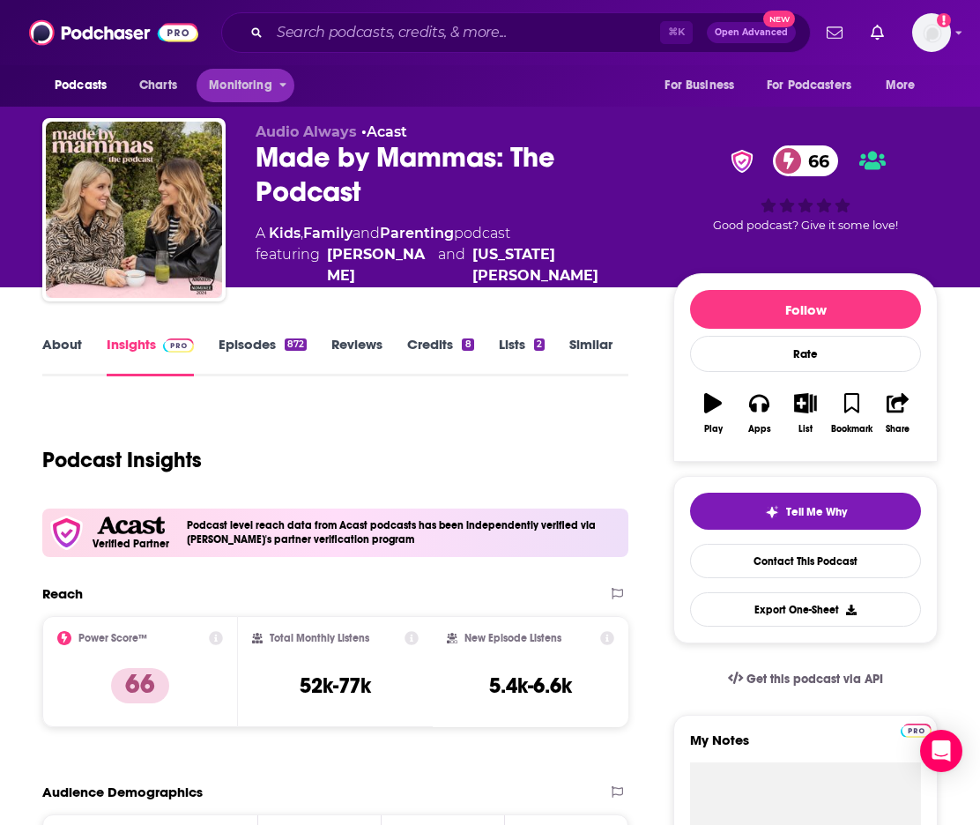
scroll to position [0, 0]
click at [347, 37] on input "Search podcasts, credits, & more..." at bounding box center [465, 33] width 390 height 28
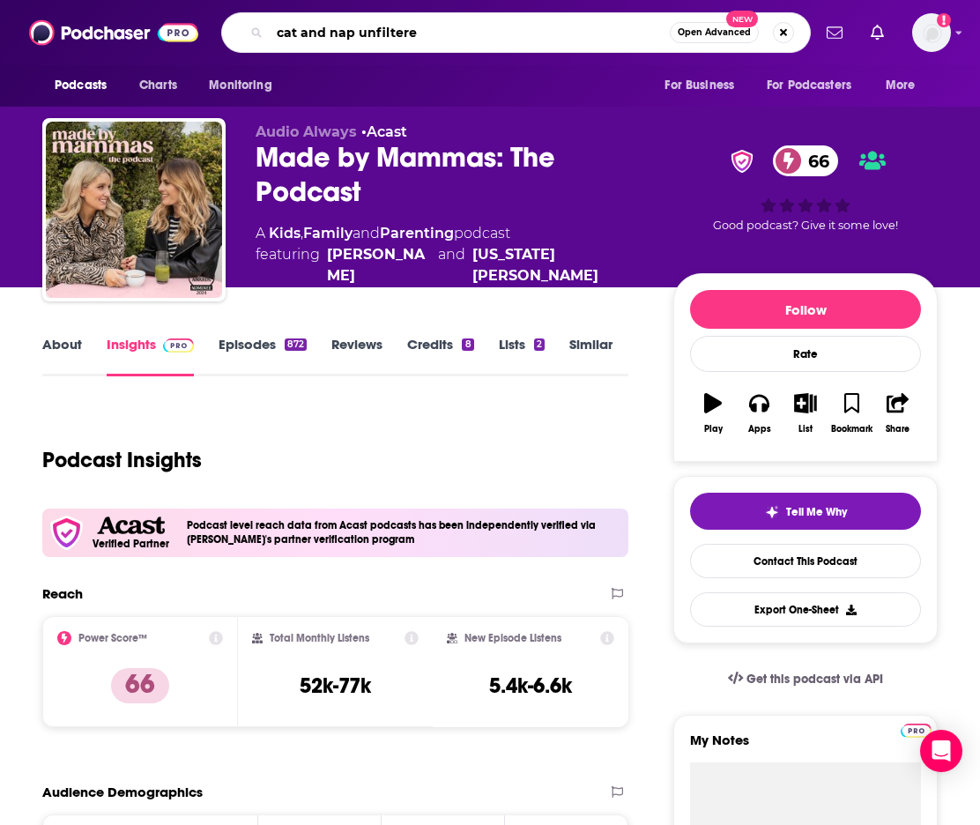
type input "cat and nap unfiltered"
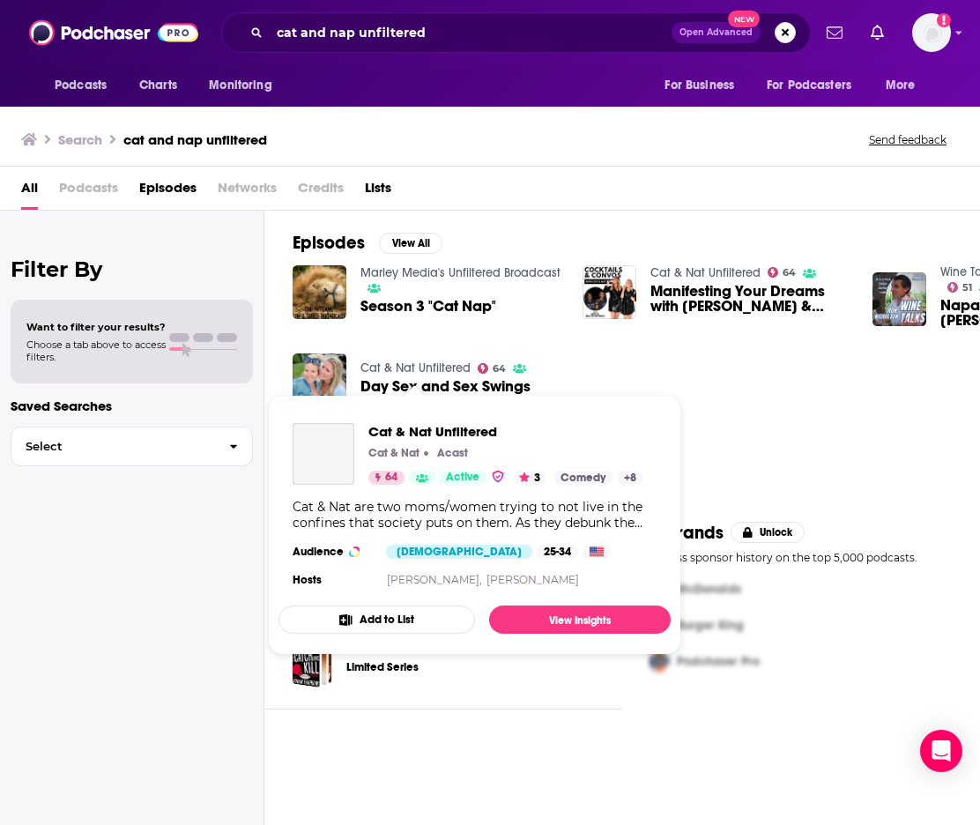
click at [405, 367] on link "Cat & Nat Unfiltered" at bounding box center [415, 367] width 110 height 15
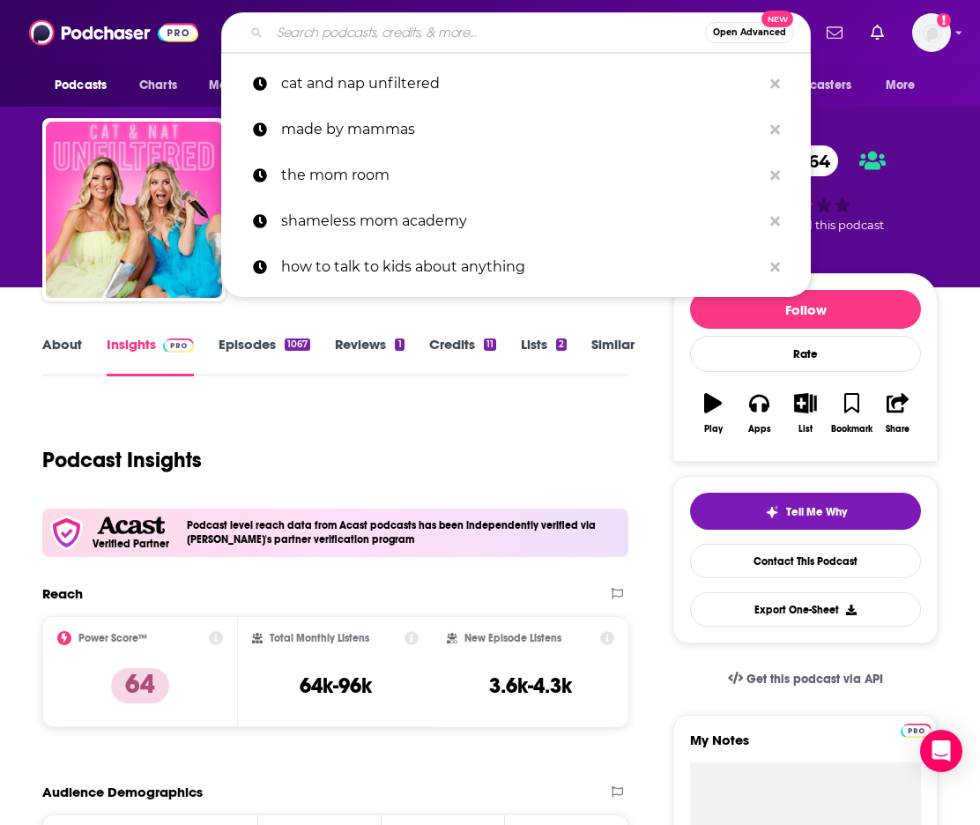
click at [306, 35] on input "Search podcasts, credits, & more..." at bounding box center [487, 33] width 435 height 28
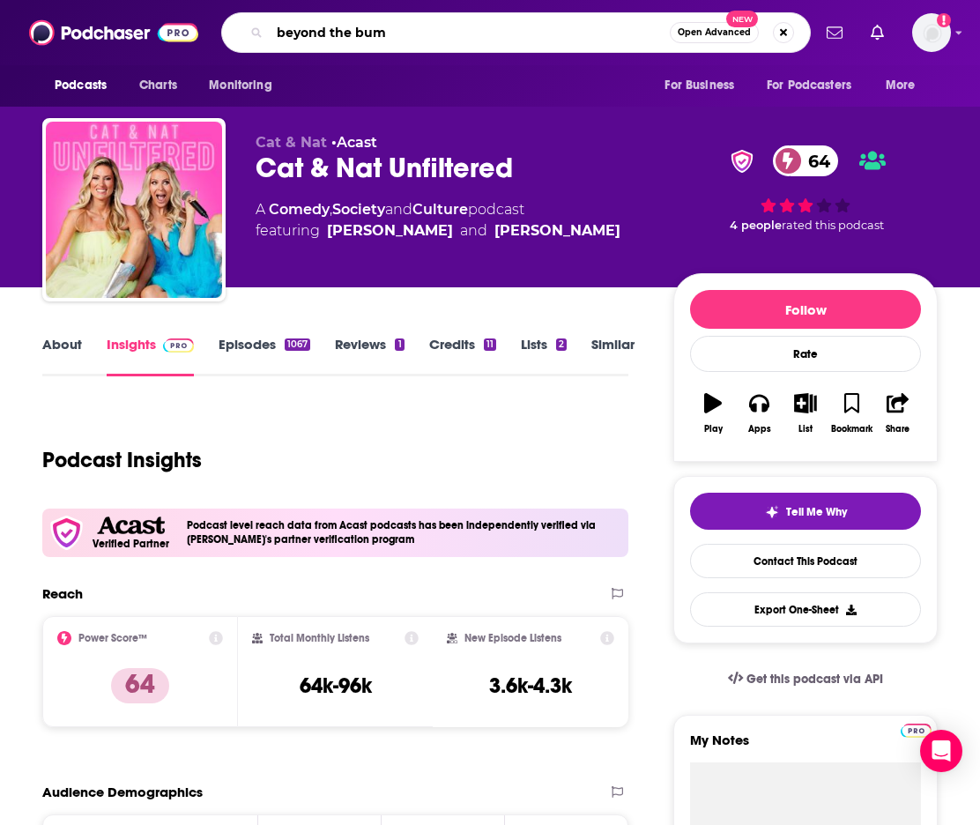
type input "beyond the bumo"
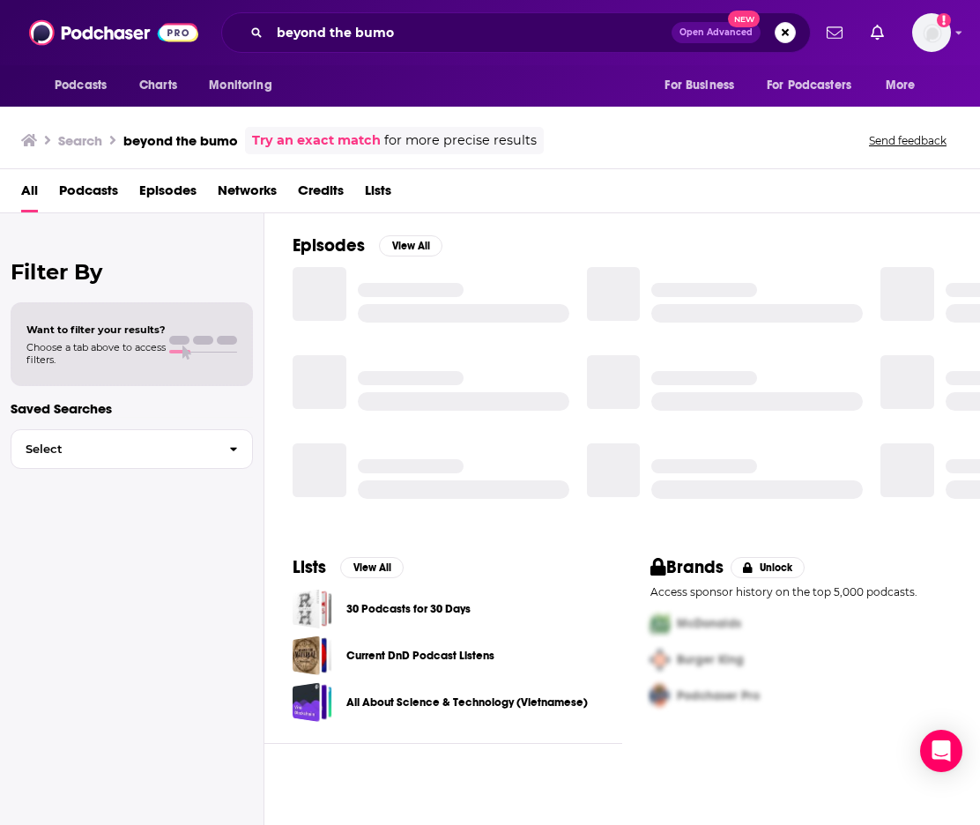
click at [424, 53] on div "Podcasts Charts Monitoring beyond the bumo Open Advanced New For Business For P…" at bounding box center [490, 32] width 980 height 65
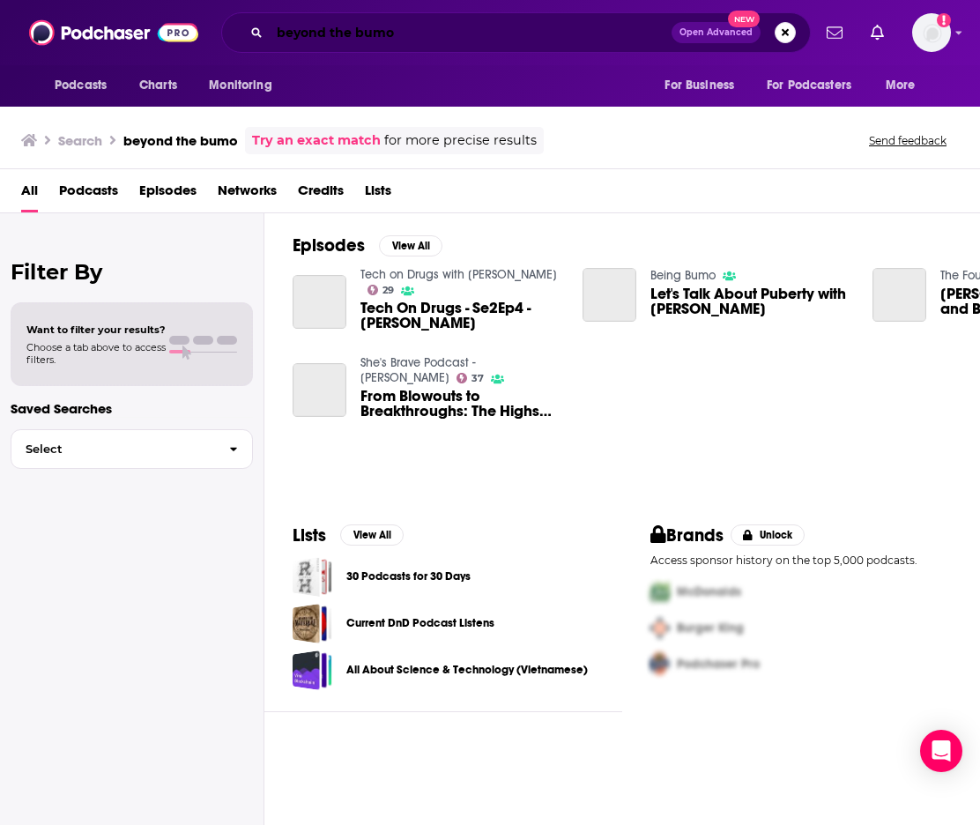
click at [418, 37] on input "beyond the bumo" at bounding box center [471, 33] width 402 height 28
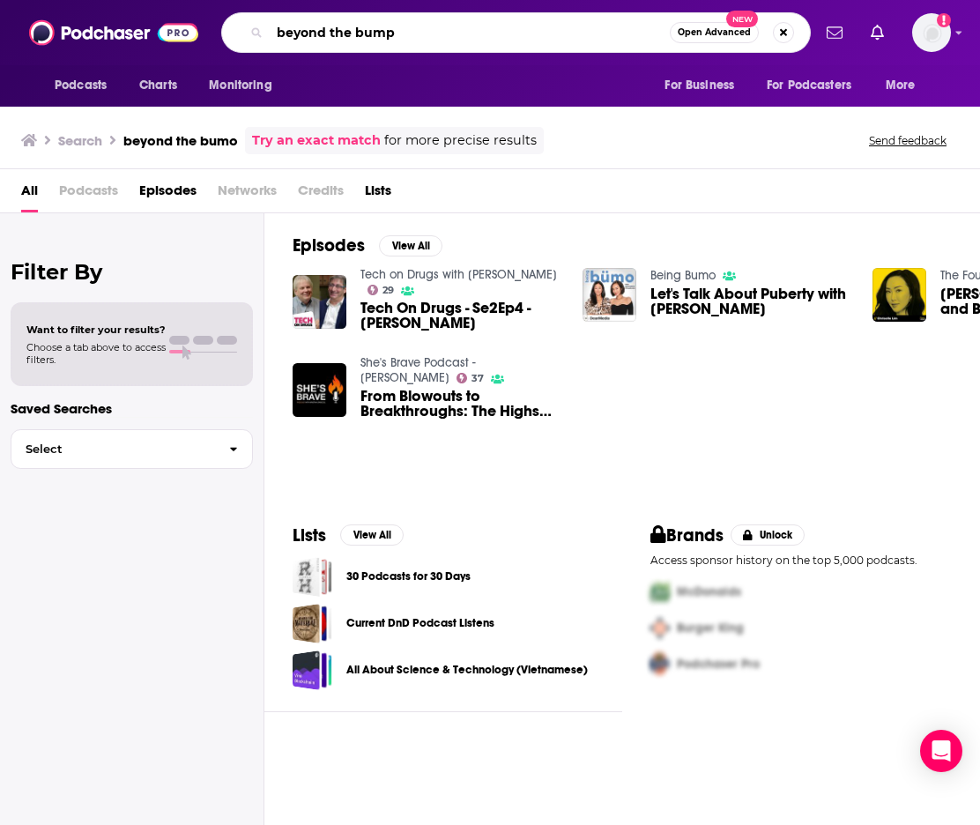
type input "beyond the bump"
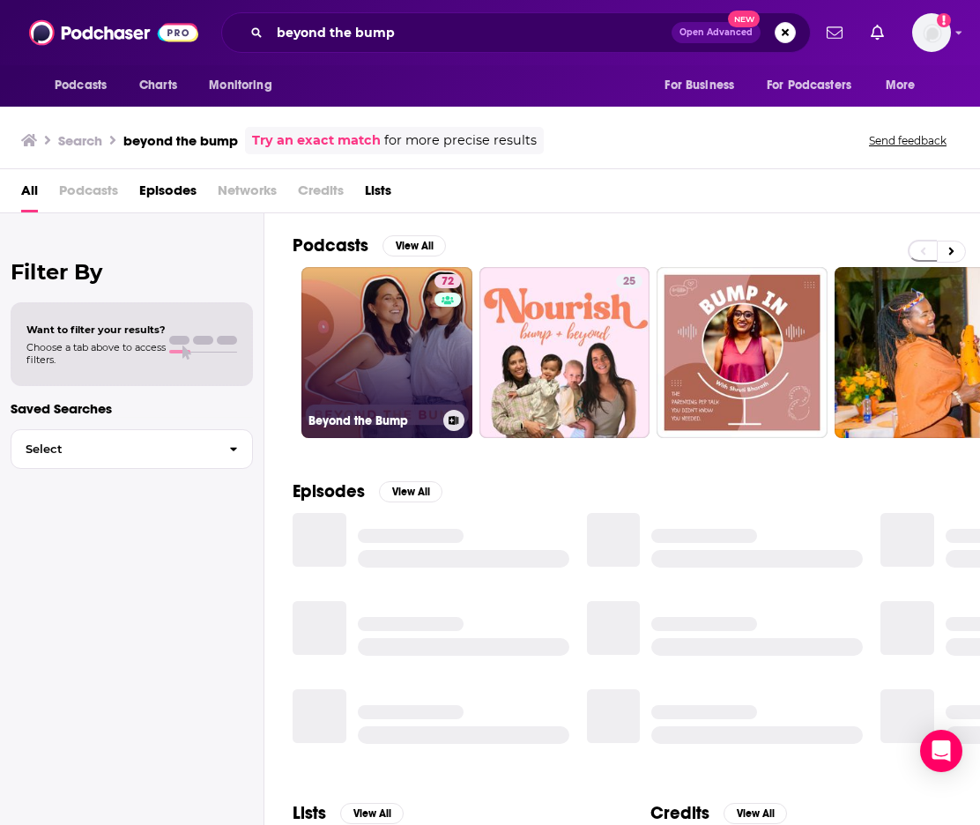
click at [371, 372] on link "72 Beyond the Bump" at bounding box center [386, 352] width 171 height 171
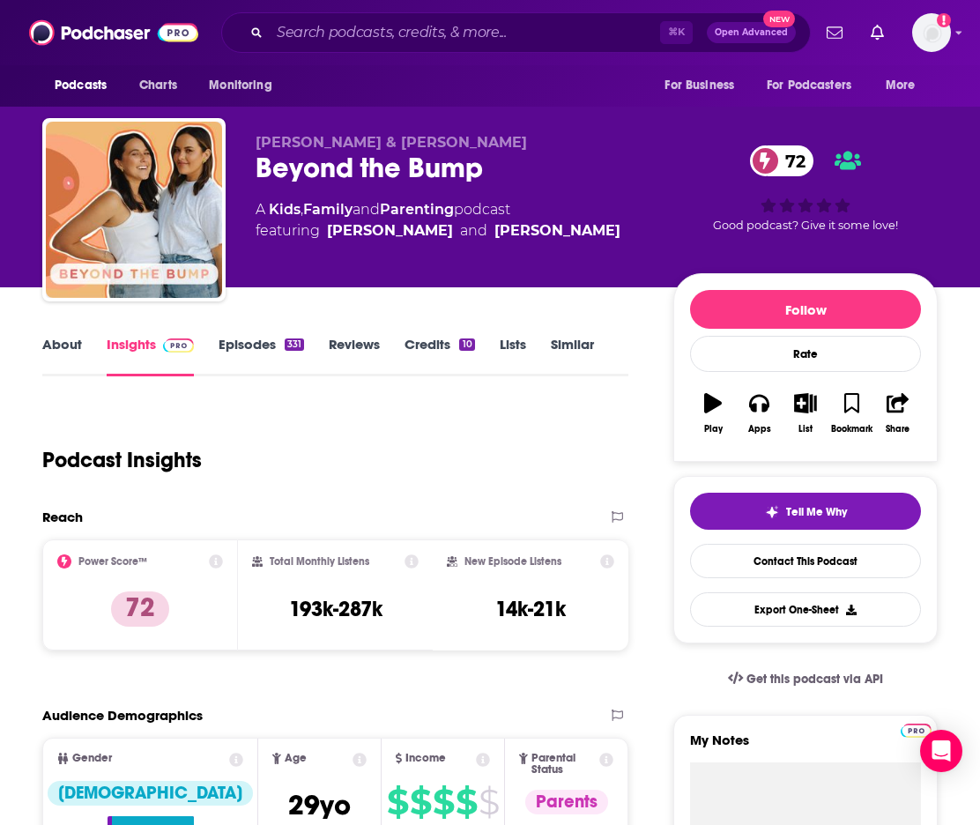
click at [61, 347] on link "About" at bounding box center [62, 356] width 40 height 41
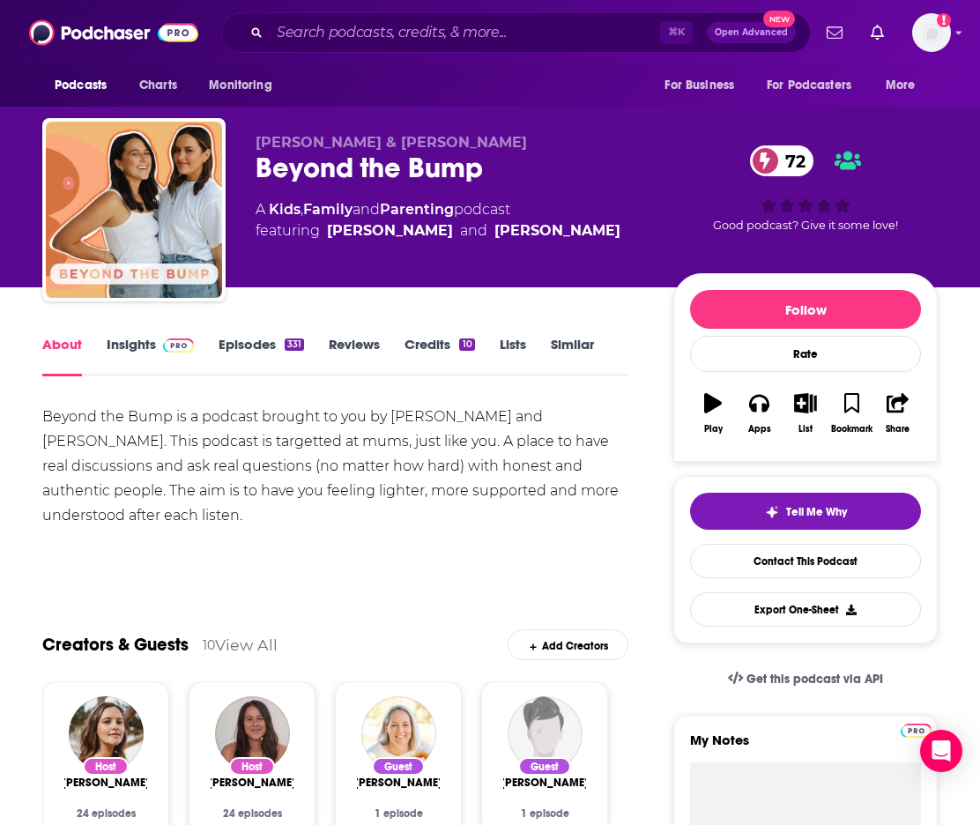
click at [146, 351] on link "Insights" at bounding box center [150, 356] width 87 height 41
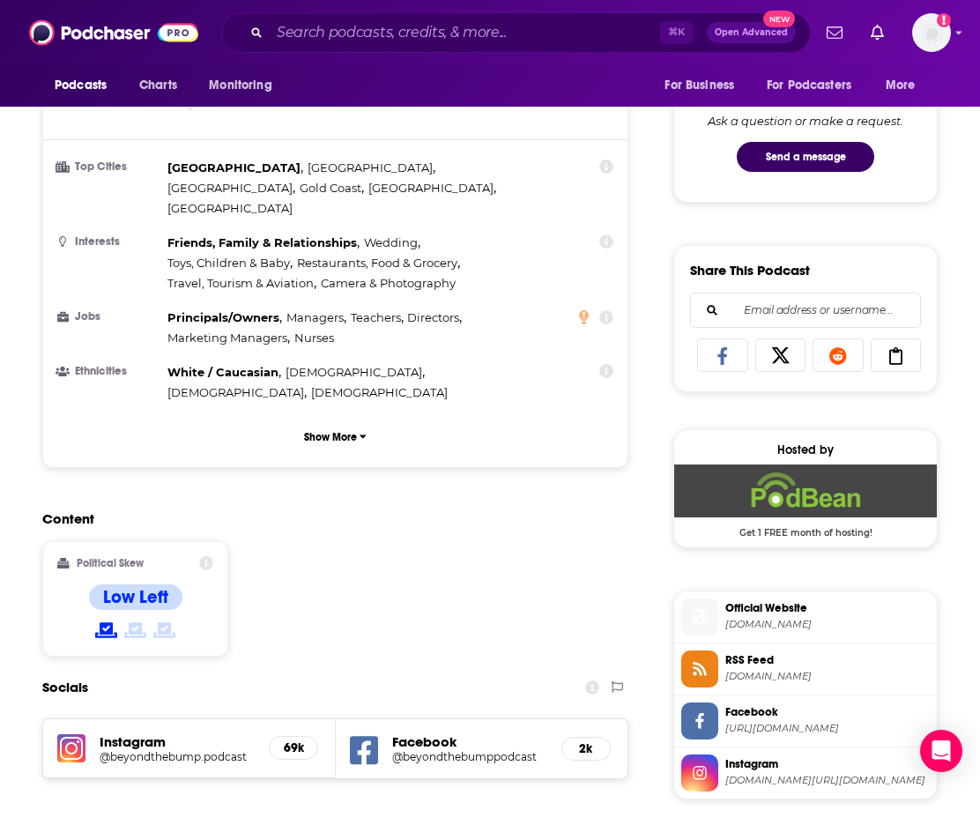
scroll to position [1267, 0]
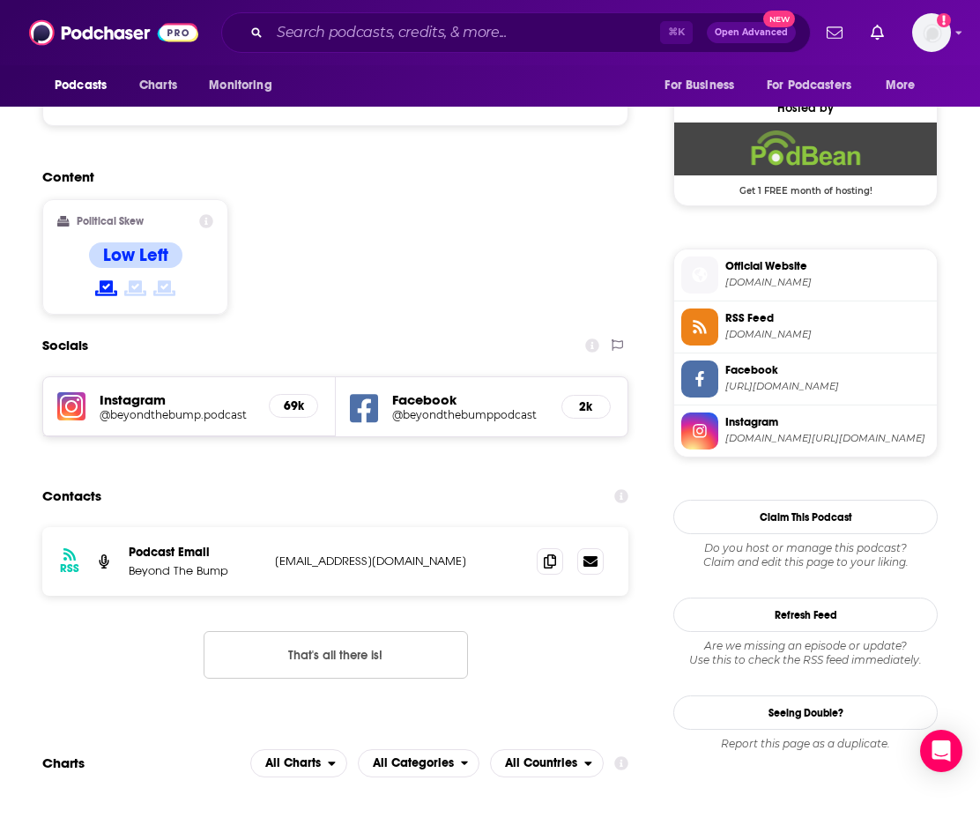
drag, startPoint x: 517, startPoint y: 488, endPoint x: 271, endPoint y: 495, distance: 245.9
click at [271, 527] on div "RSS Podcast Email Beyond The Bump [EMAIL_ADDRESS][DOMAIN_NAME] [EMAIL_ADDRESS][…" at bounding box center [335, 561] width 586 height 69
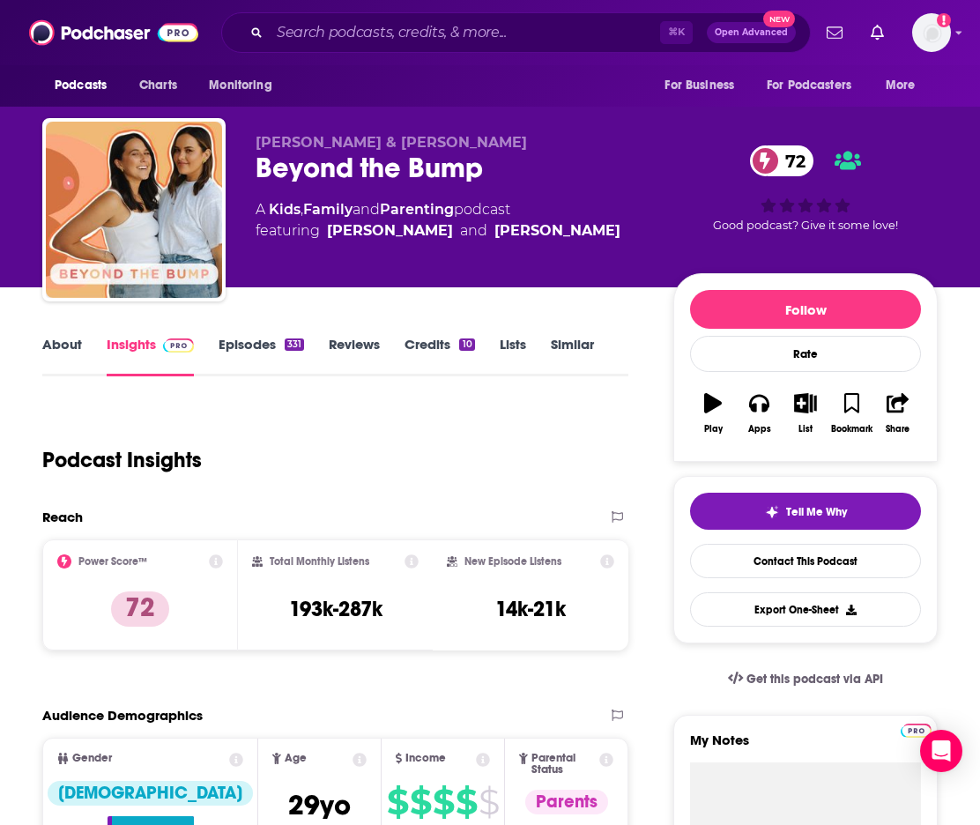
scroll to position [0, 0]
click at [293, 24] on input "Search podcasts, credits, & more..." at bounding box center [465, 33] width 390 height 28
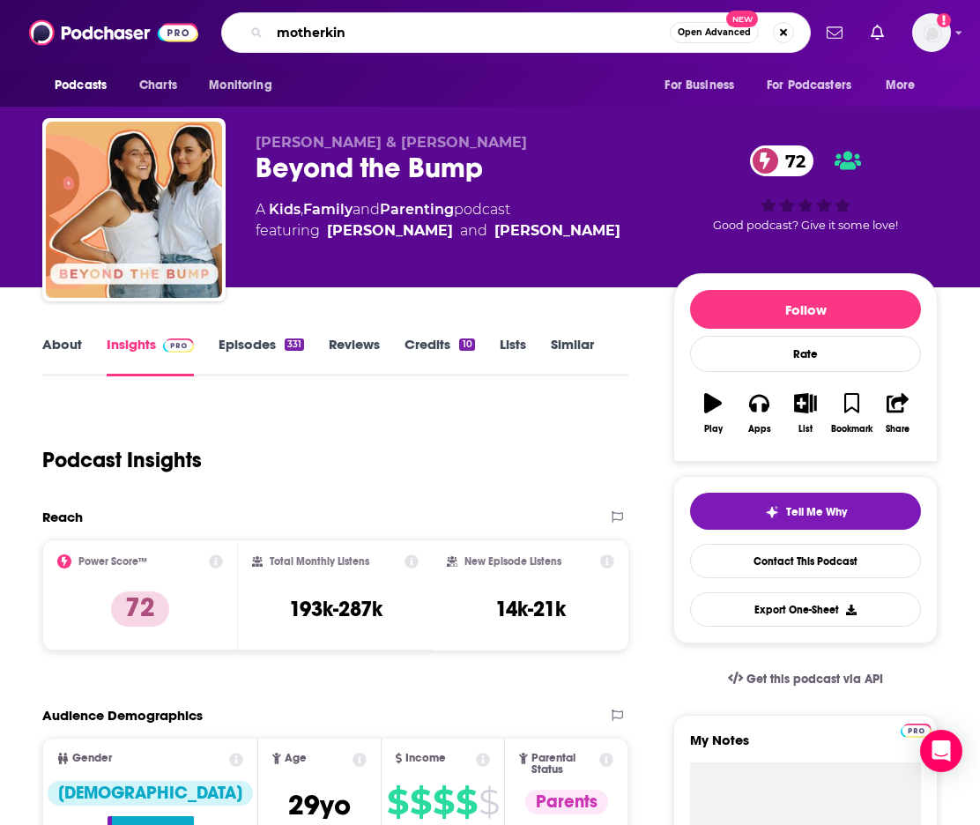
type input "motherkind"
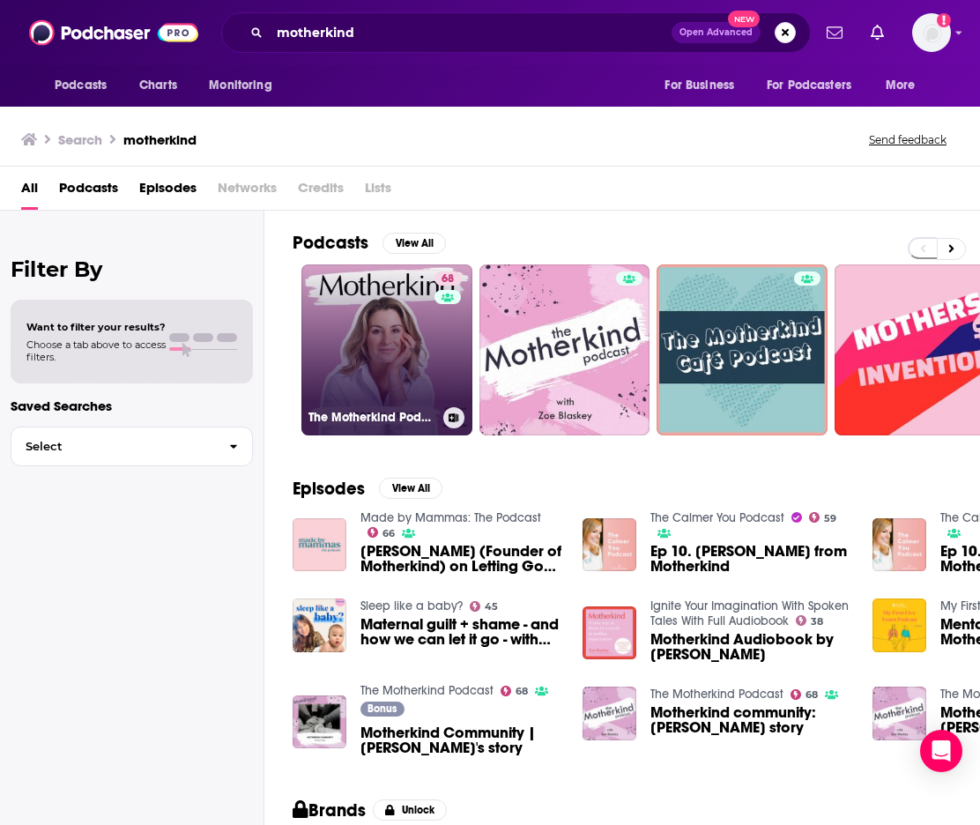
click at [397, 381] on link "68 The Motherkind Podcast" at bounding box center [386, 349] width 171 height 171
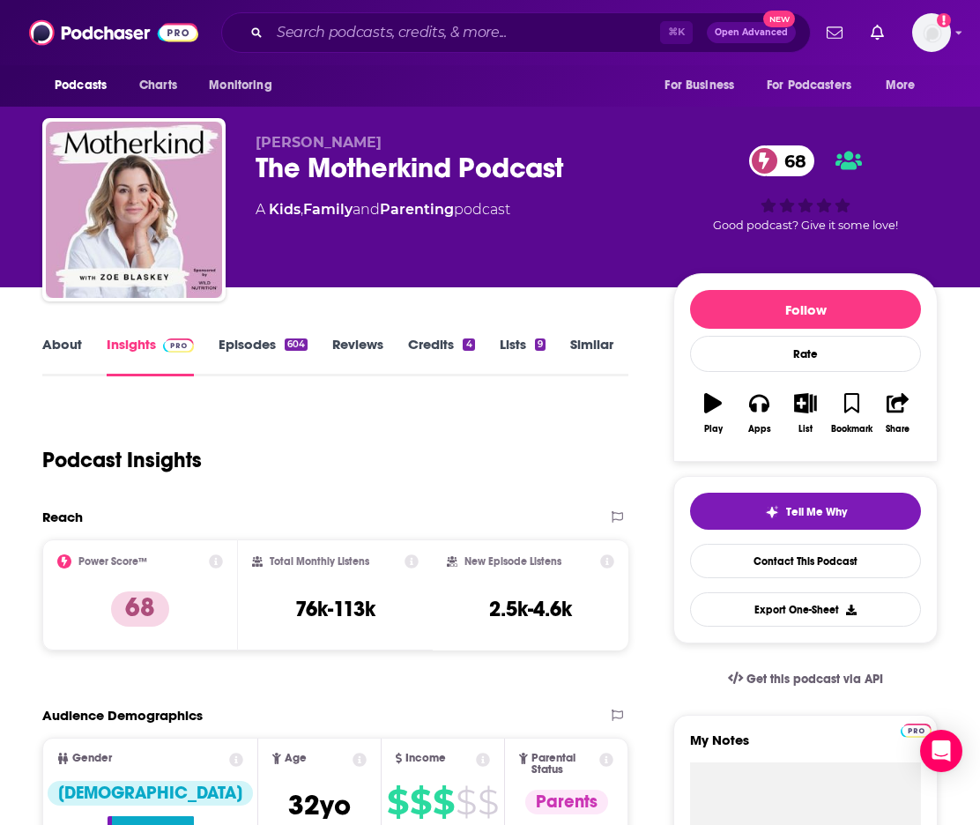
click at [54, 341] on link "About" at bounding box center [62, 356] width 40 height 41
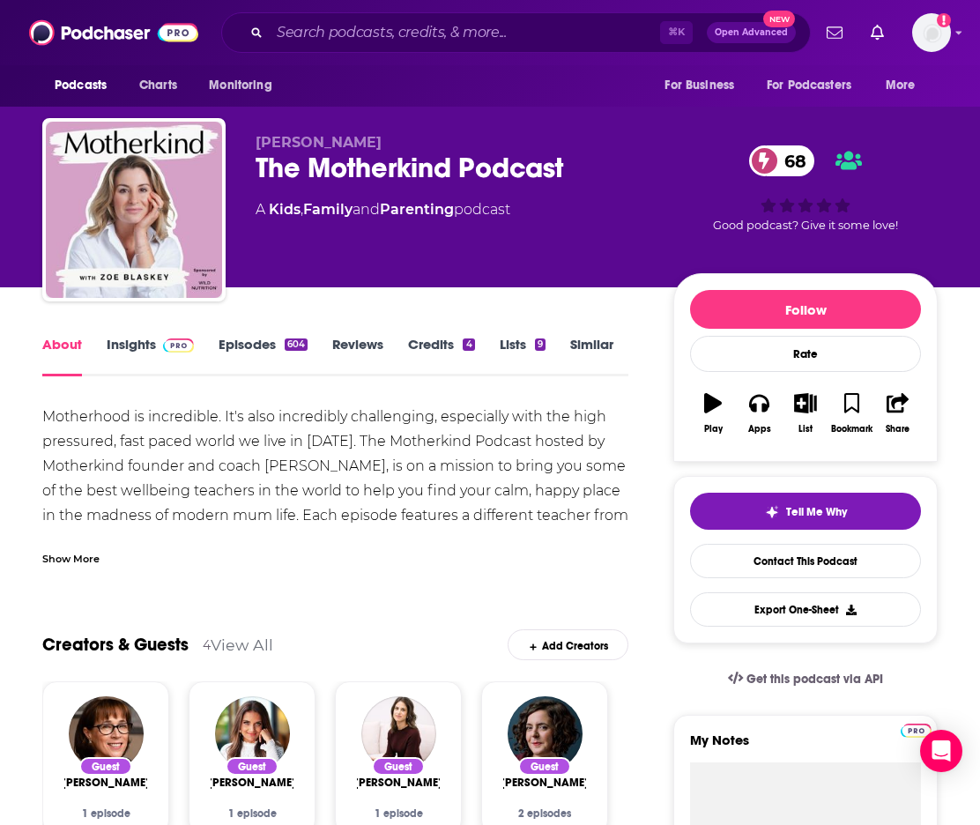
click at [149, 347] on link "Insights" at bounding box center [150, 356] width 87 height 41
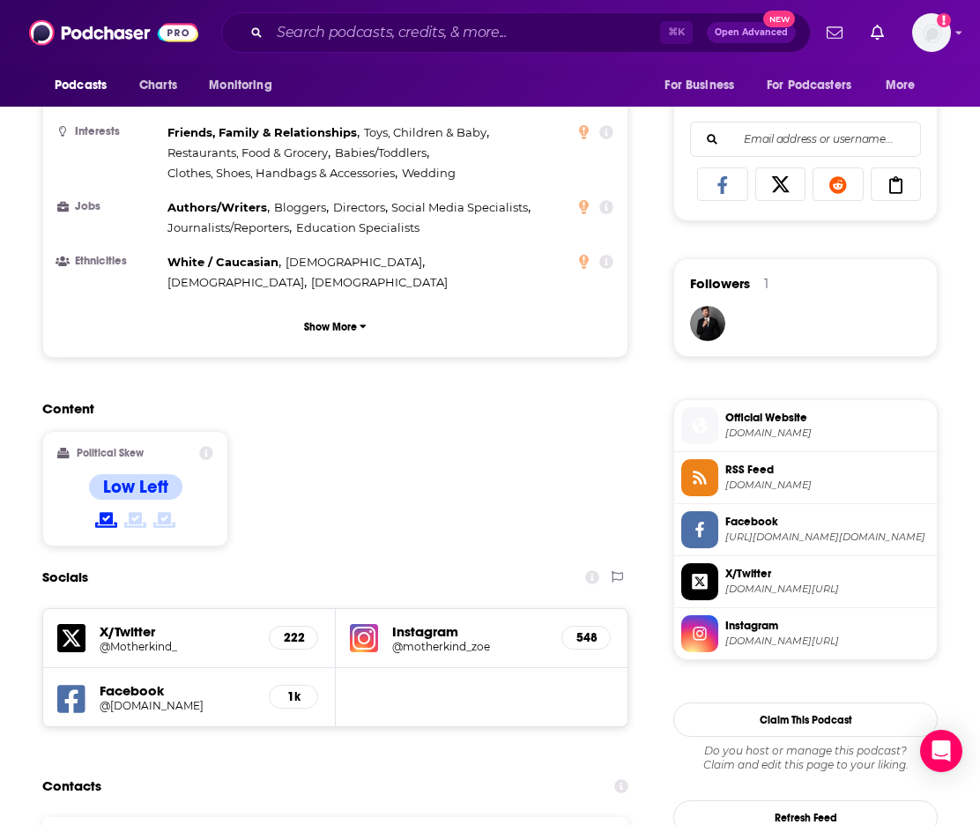
scroll to position [1382, 0]
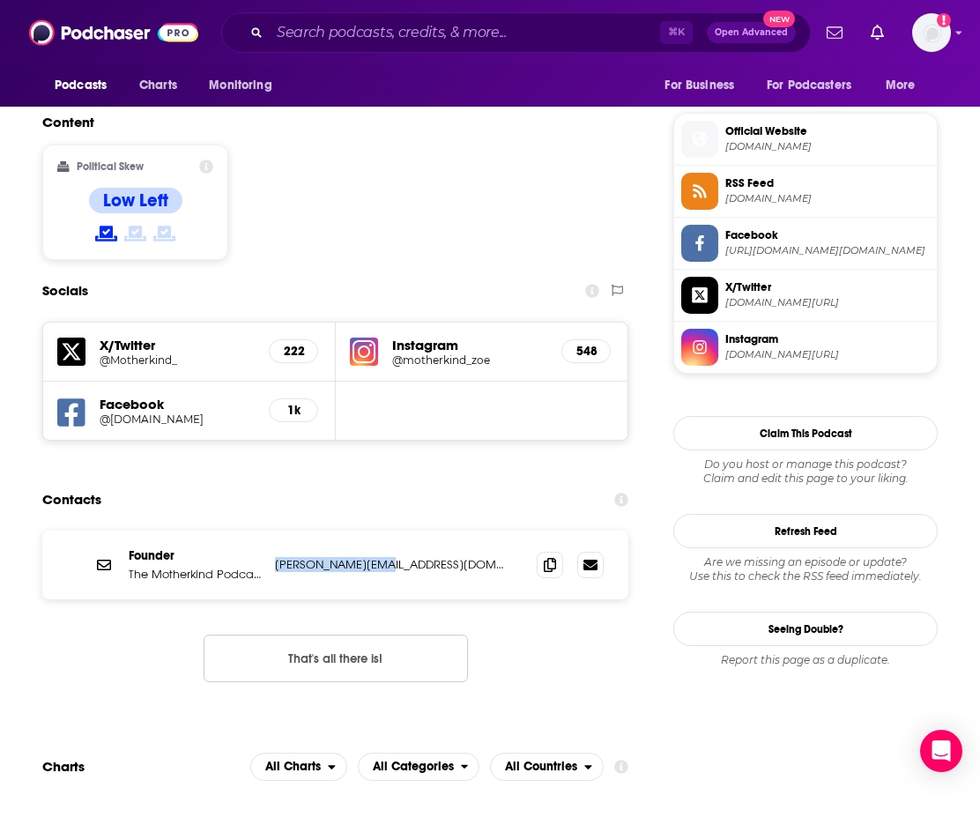
drag, startPoint x: 392, startPoint y: 453, endPoint x: 273, endPoint y: 456, distance: 119.0
click at [273, 530] on div "Founder The Motherkind Podcast [PERSON_NAME][EMAIL_ADDRESS][DOMAIN_NAME] [PERSO…" at bounding box center [335, 564] width 586 height 69
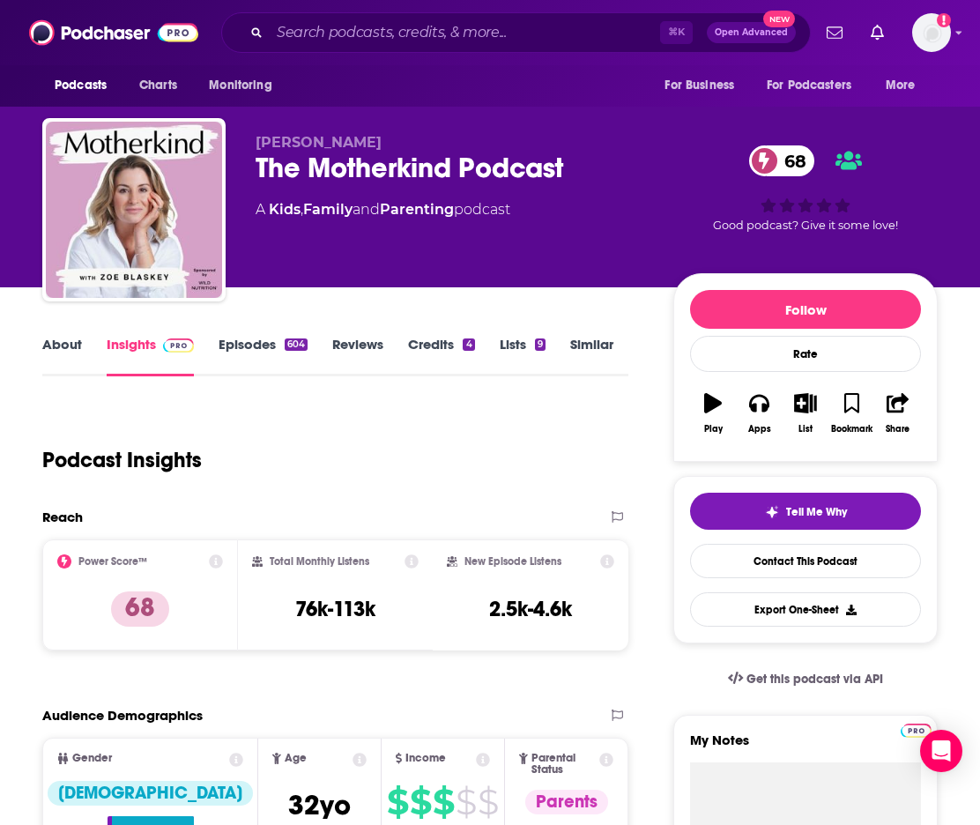
scroll to position [0, 0]
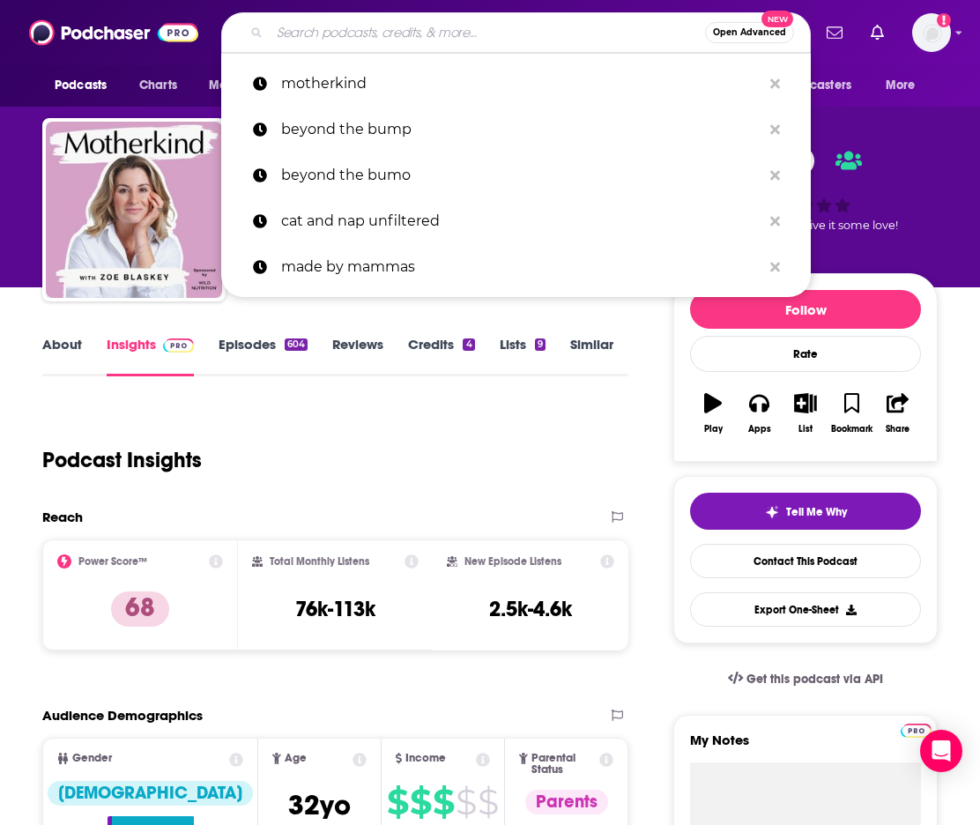
click at [346, 41] on input "Search podcasts, credits, & more..." at bounding box center [487, 33] width 435 height 28
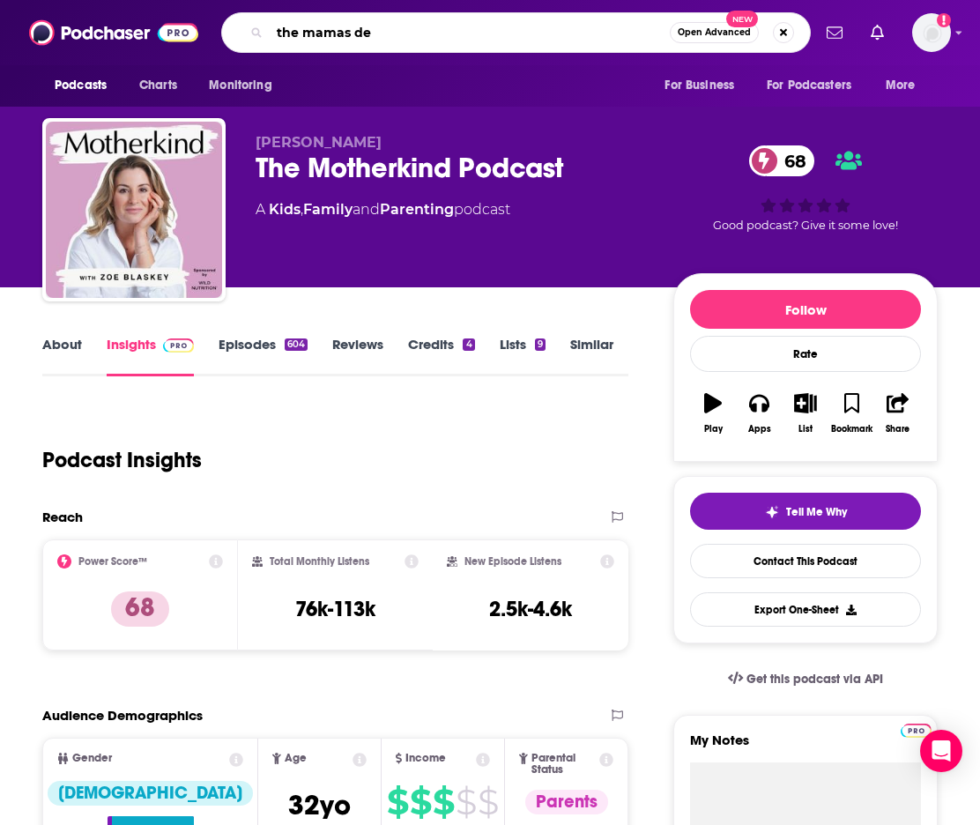
type input "the mamas den"
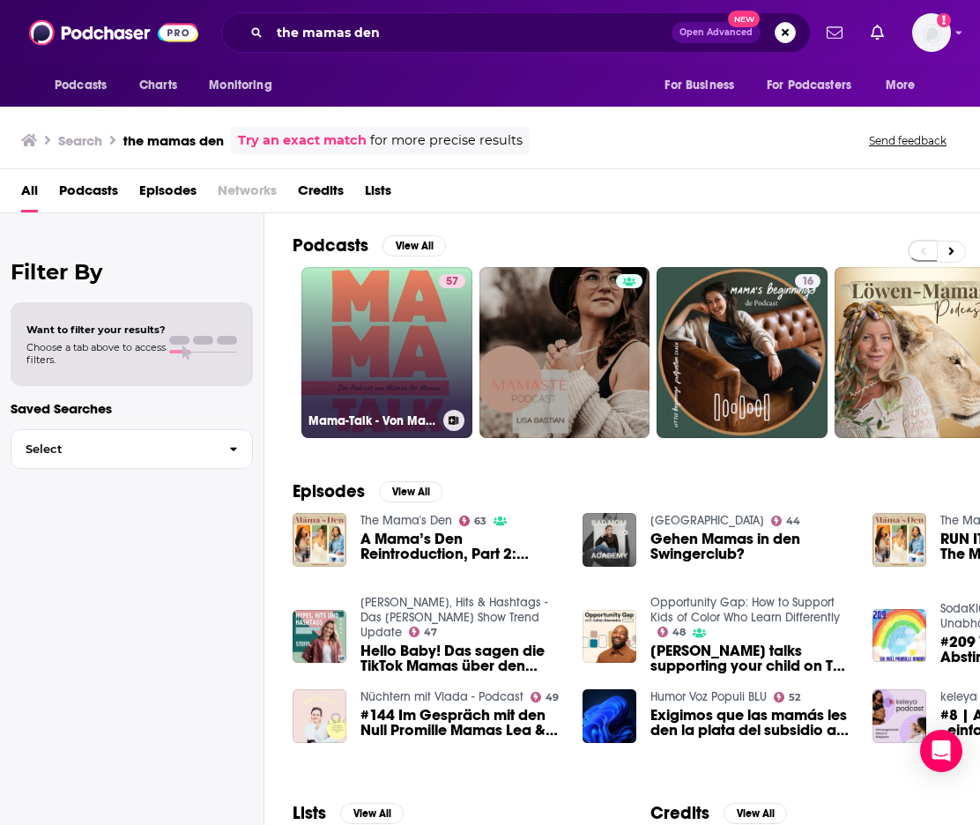
click at [359, 304] on link "57 Mama-Talk - Von Mamas für Mamas" at bounding box center [386, 352] width 171 height 171
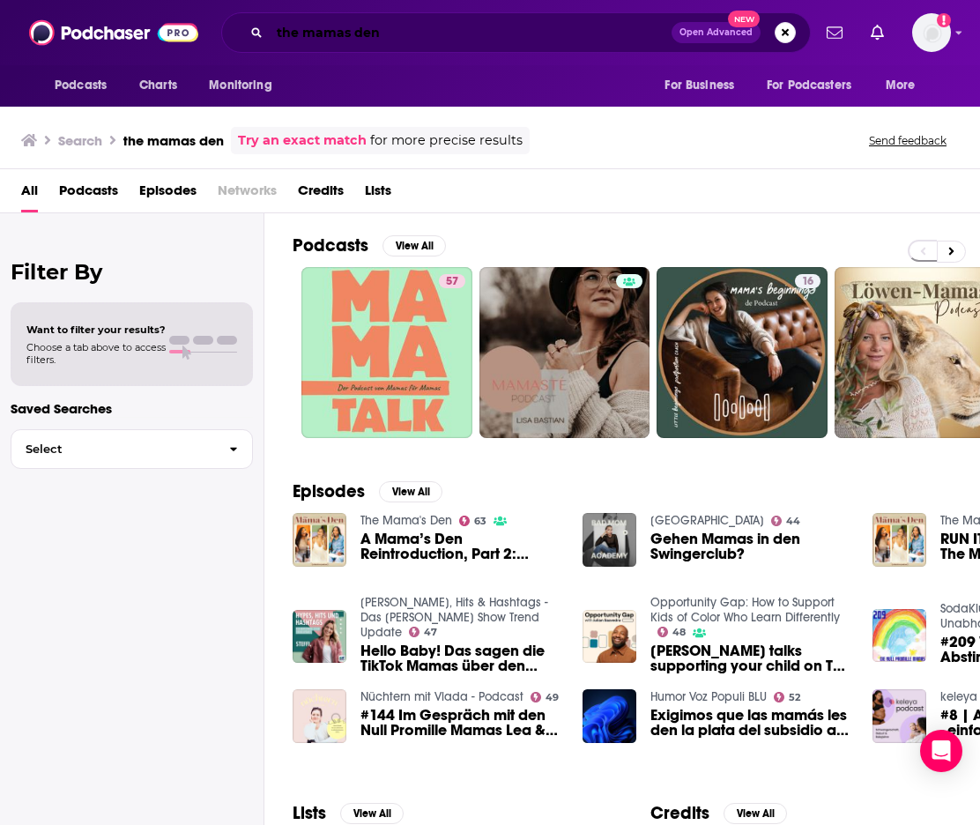
click at [341, 32] on input "the mamas den" at bounding box center [471, 33] width 402 height 28
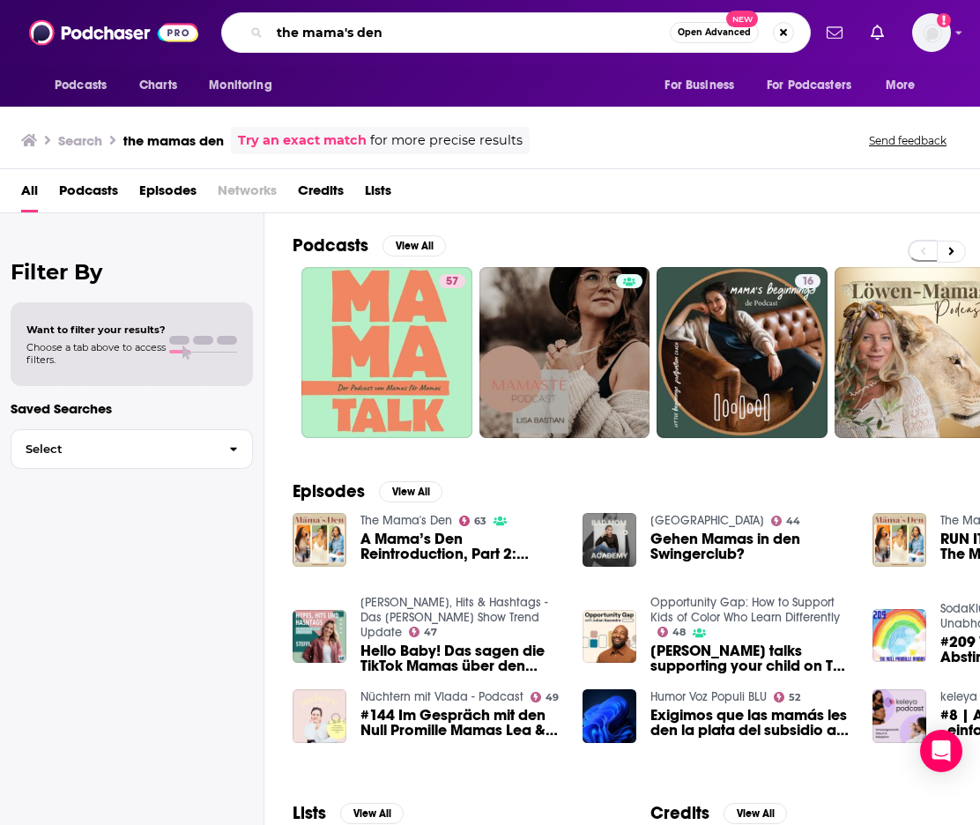
type input "the mama's den"
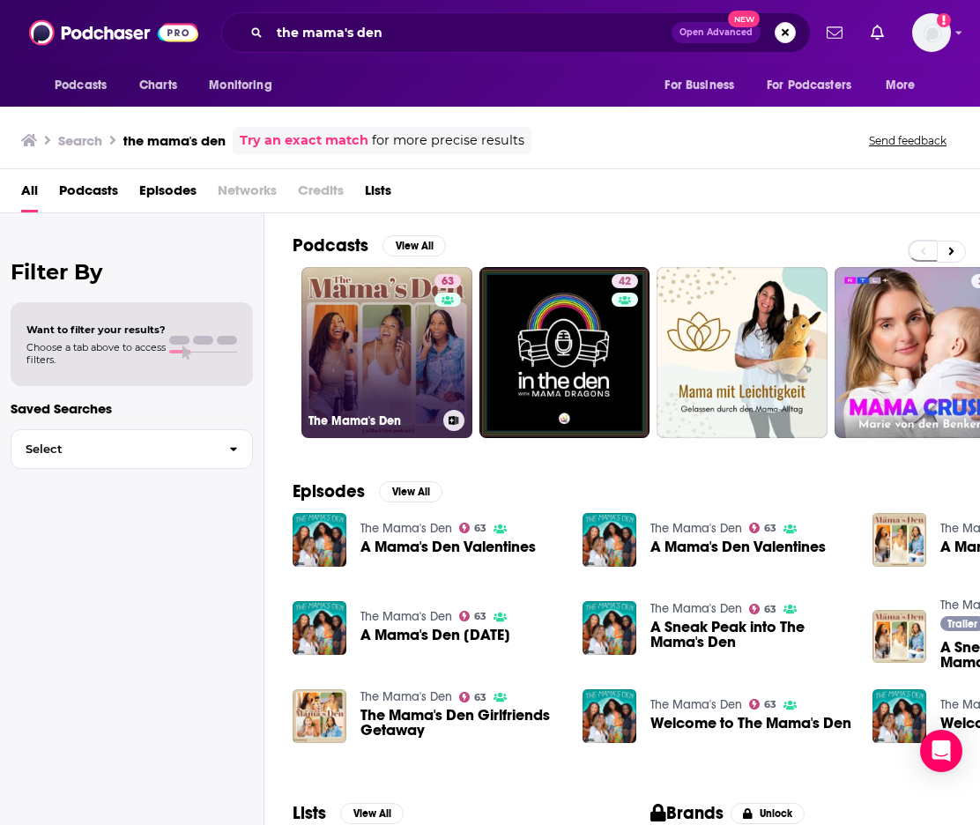
click at [359, 290] on link "63 The Mama's Den" at bounding box center [386, 352] width 171 height 171
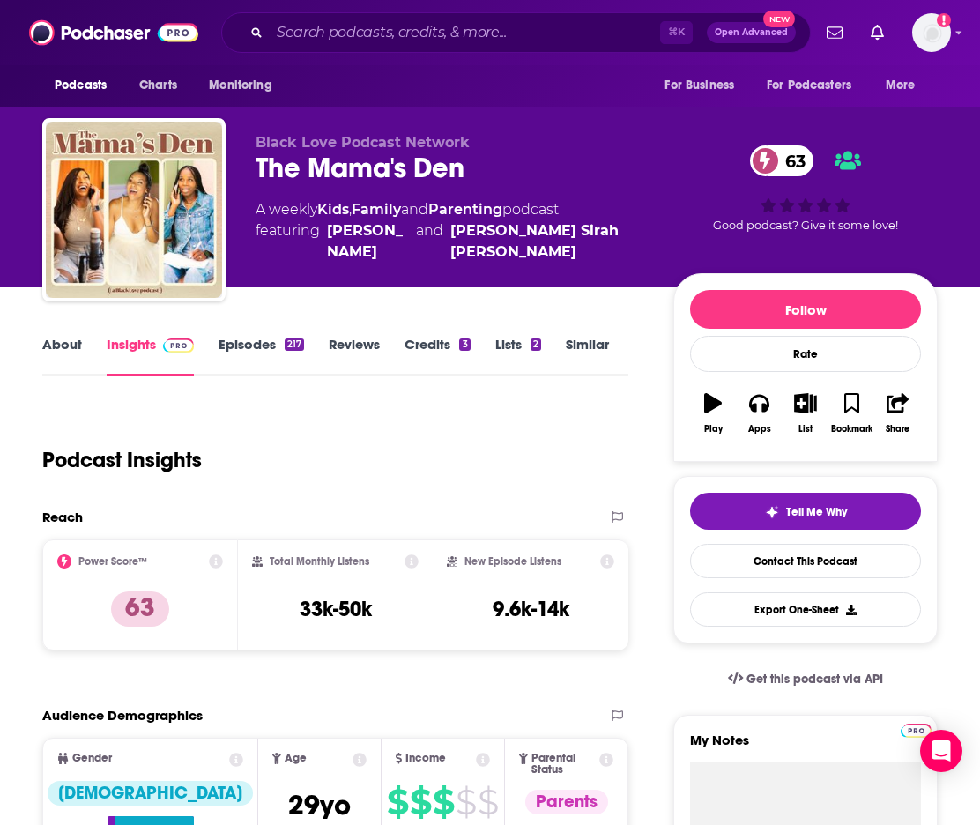
click at [56, 342] on link "About" at bounding box center [62, 356] width 40 height 41
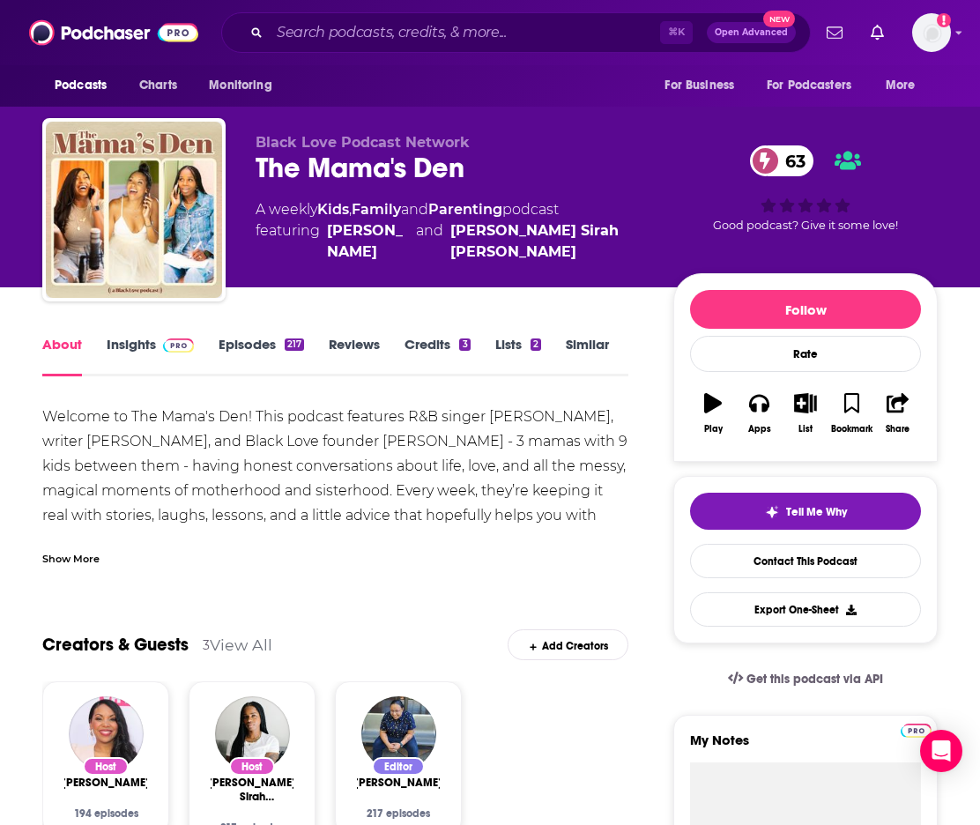
click at [138, 344] on link "Insights" at bounding box center [150, 356] width 87 height 41
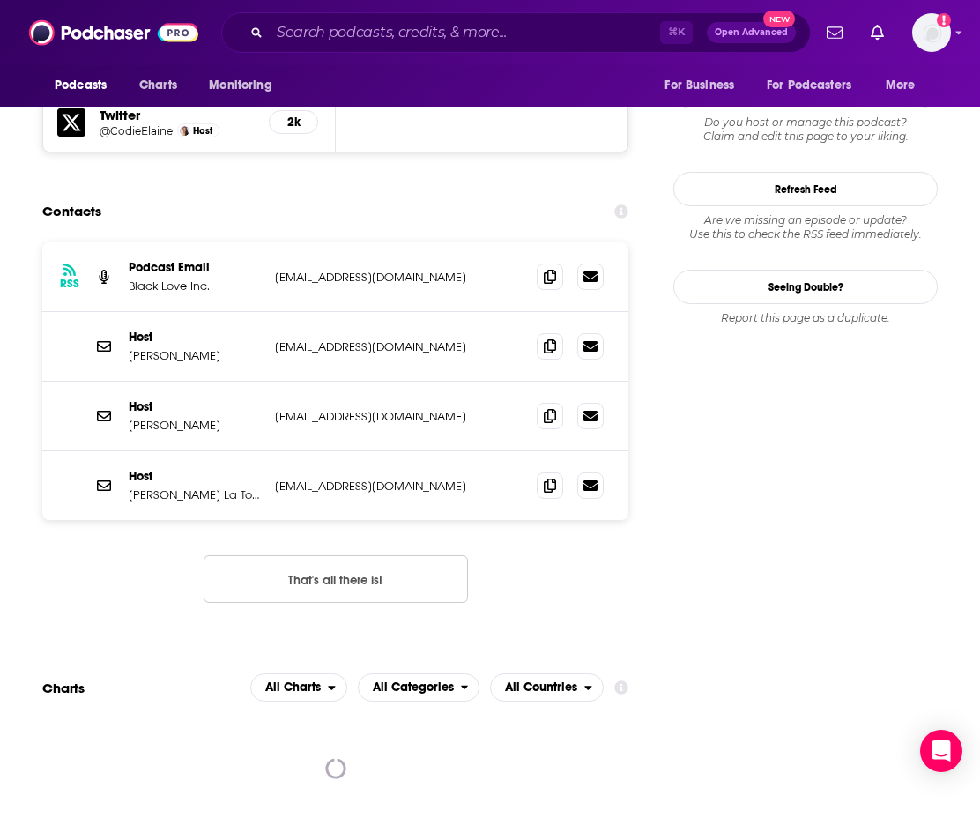
scroll to position [1444, 0]
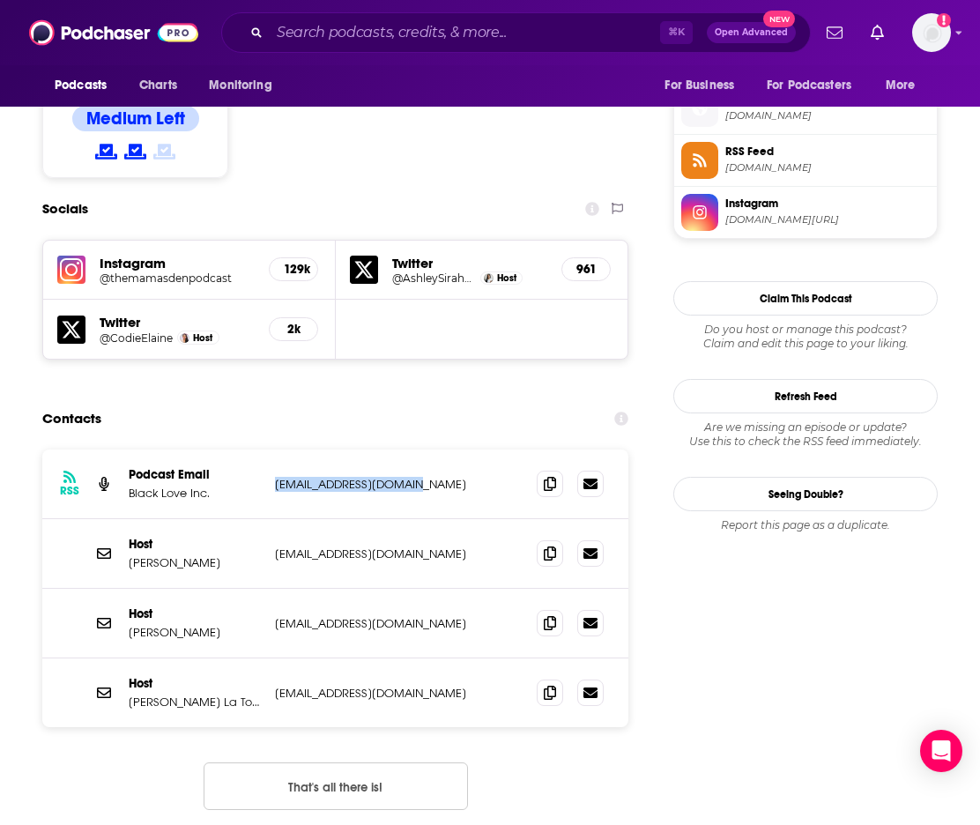
drag, startPoint x: 417, startPoint y: 394, endPoint x: 270, endPoint y: 404, distance: 147.5
click at [270, 449] on div "RSS Podcast Email Black Love Inc. [EMAIL_ADDRESS][DOMAIN_NAME] [EMAIL_ADDRESS][…" at bounding box center [335, 484] width 586 height 70
drag, startPoint x: 396, startPoint y: 470, endPoint x: 277, endPoint y: 470, distance: 118.9
click at [277, 546] on p "[EMAIL_ADDRESS][DOMAIN_NAME]" at bounding box center [391, 553] width 233 height 15
drag, startPoint x: 434, startPoint y: 537, endPoint x: 275, endPoint y: 539, distance: 159.5
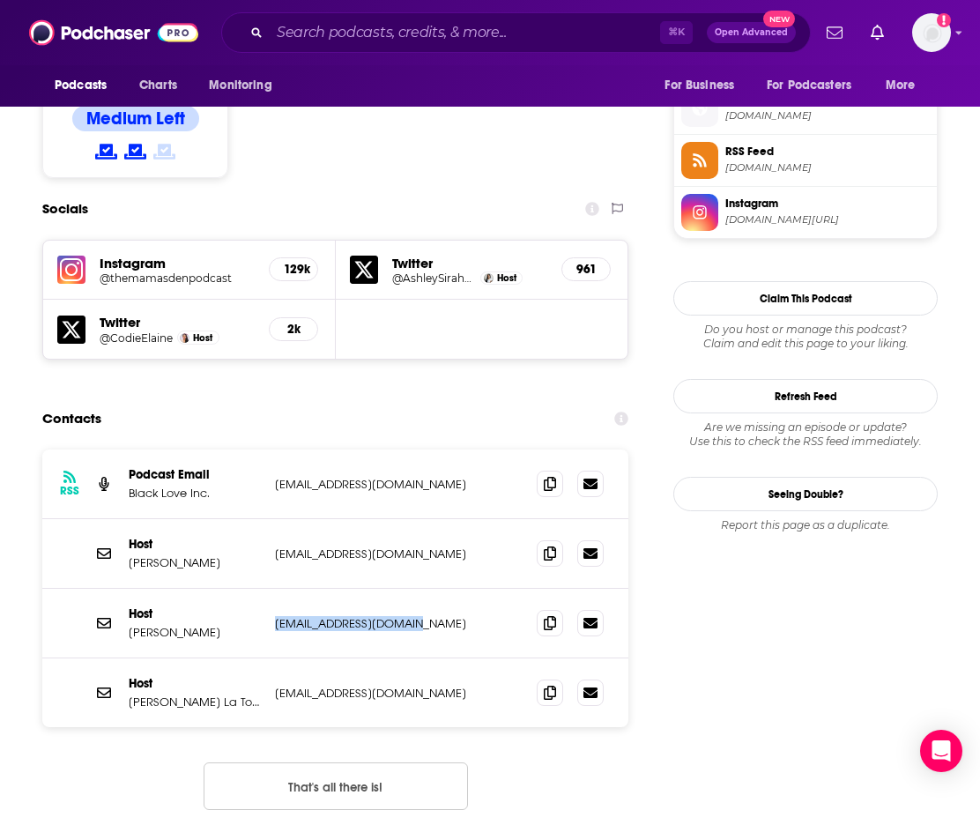
click at [275, 616] on p "[EMAIL_ADDRESS][DOMAIN_NAME]" at bounding box center [391, 623] width 233 height 15
drag, startPoint x: 417, startPoint y: 604, endPoint x: 263, endPoint y: 614, distance: 154.5
click at [263, 658] on div "Host [PERSON_NAME] La Tour [EMAIL_ADDRESS][DOMAIN_NAME] [EMAIL_ADDRESS][DOMAIN_…" at bounding box center [335, 692] width 586 height 69
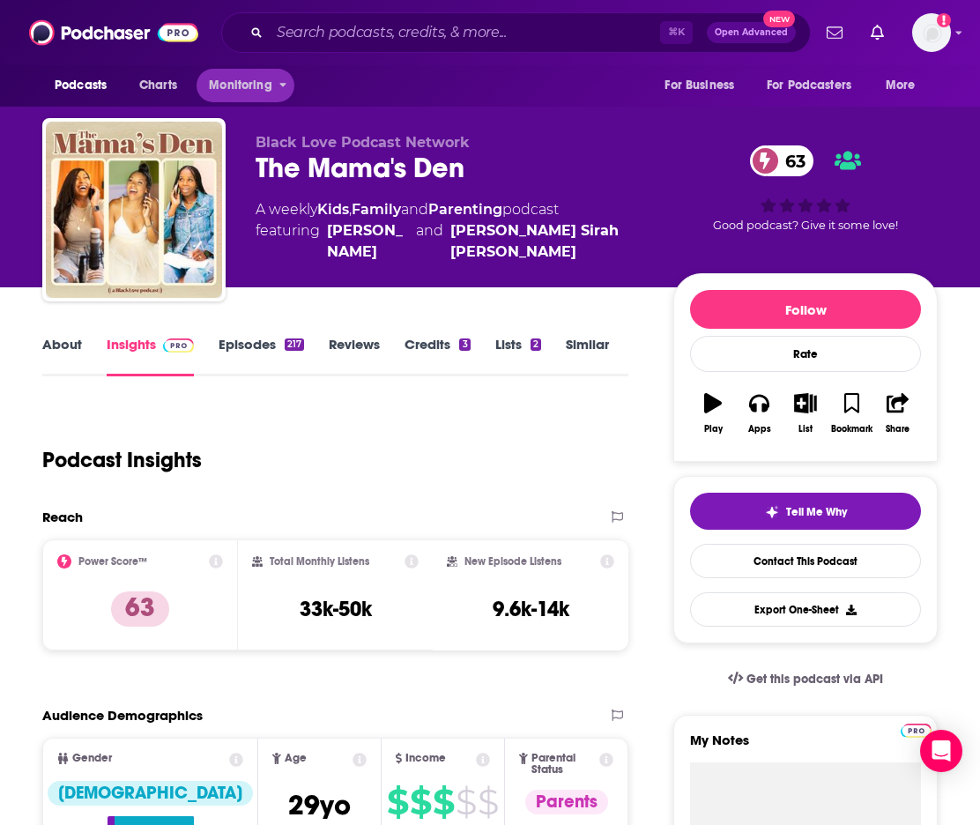
scroll to position [0, 0]
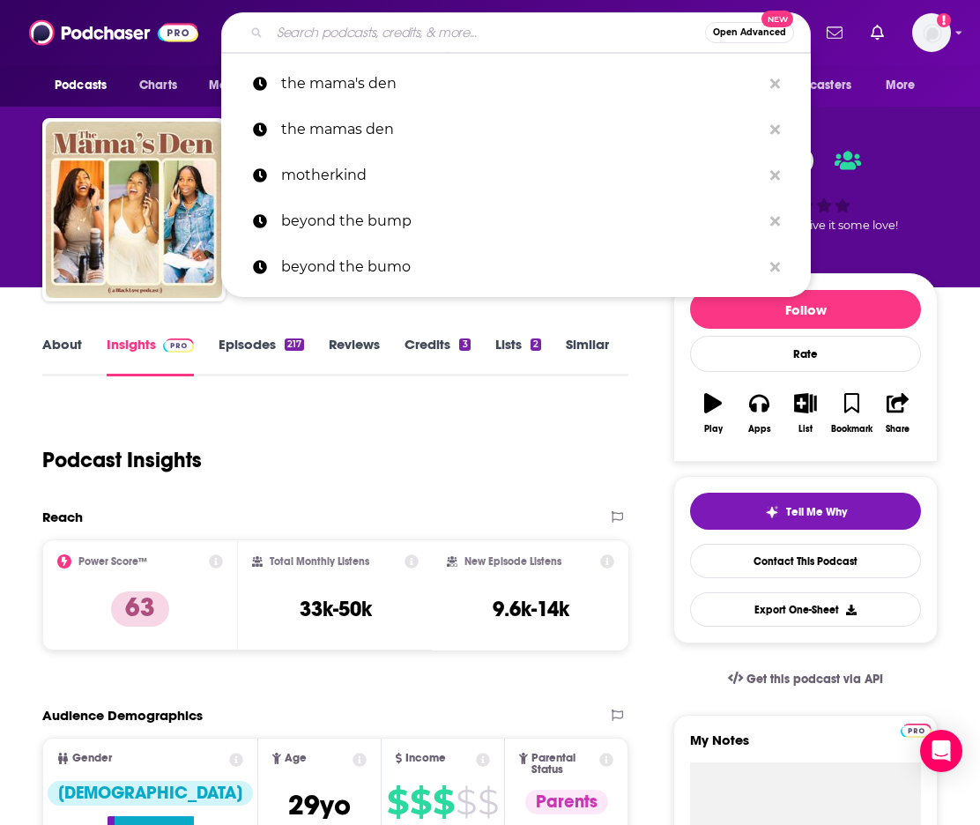
click at [300, 25] on input "Search podcasts, credits, & more..." at bounding box center [487, 33] width 435 height 28
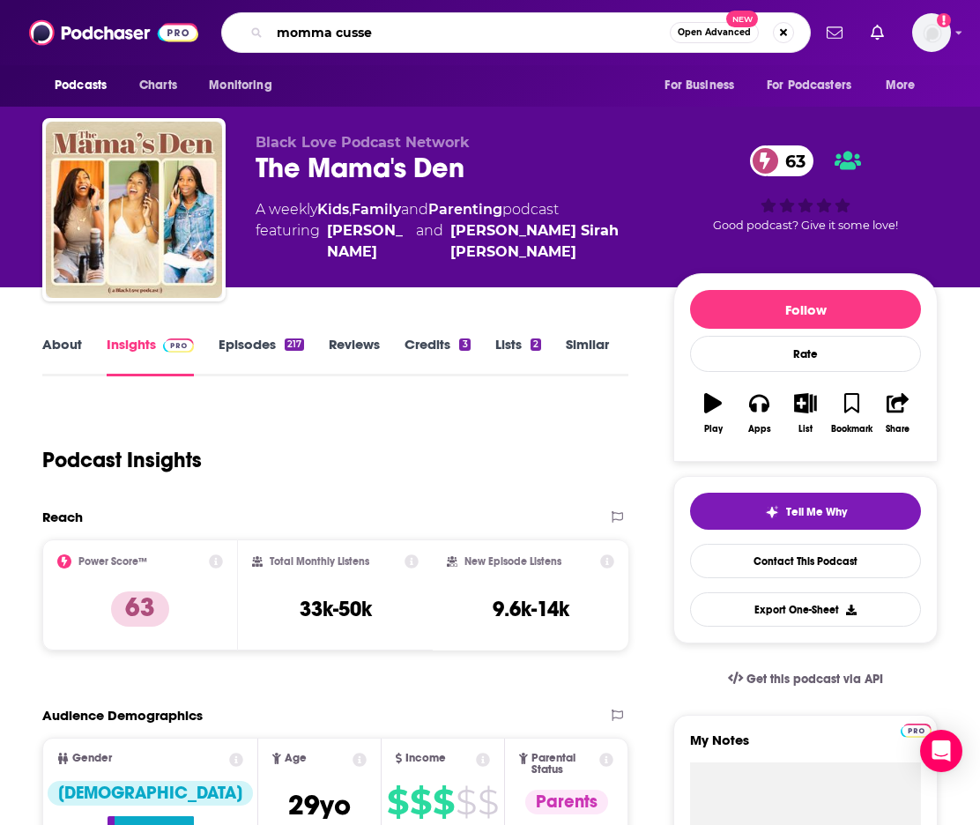
type input "momma cusses"
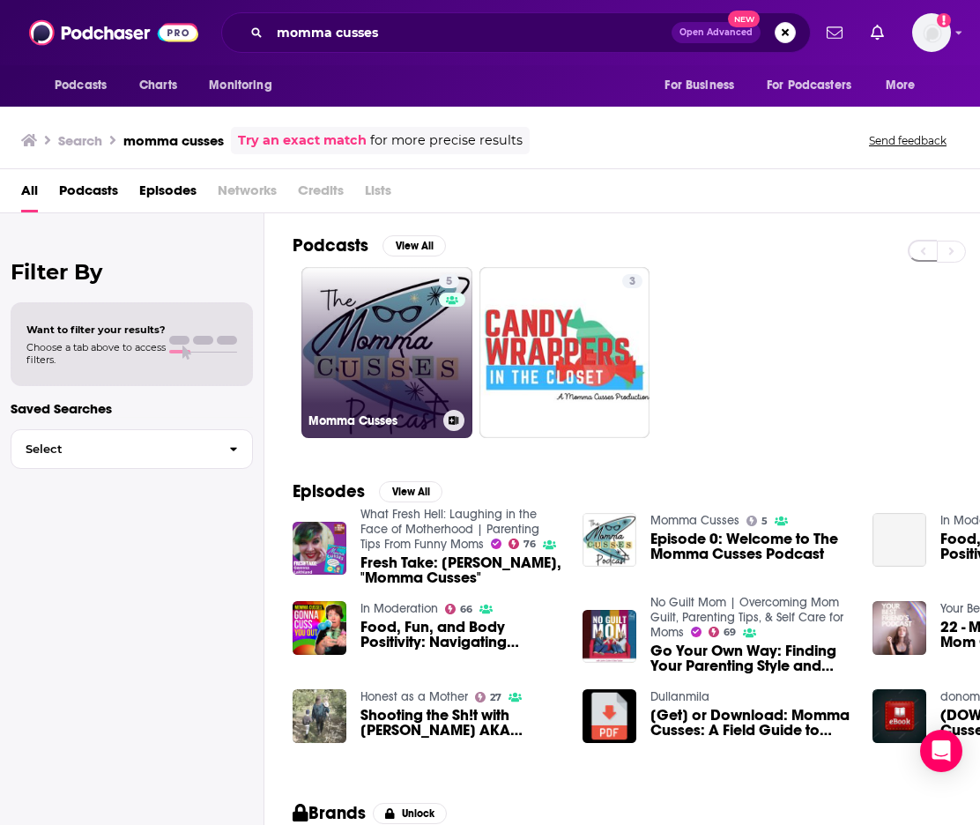
click at [389, 365] on link "5 Momma Cusses" at bounding box center [386, 352] width 171 height 171
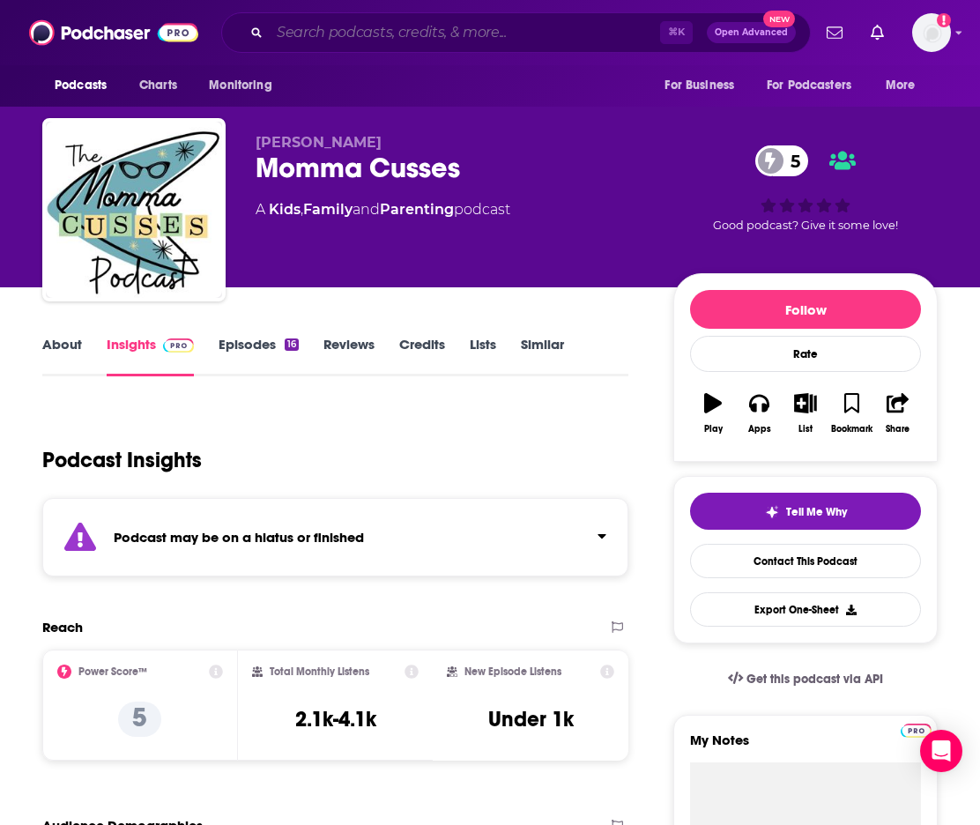
click at [359, 32] on input "Search podcasts, credits, & more..." at bounding box center [465, 33] width 390 height 28
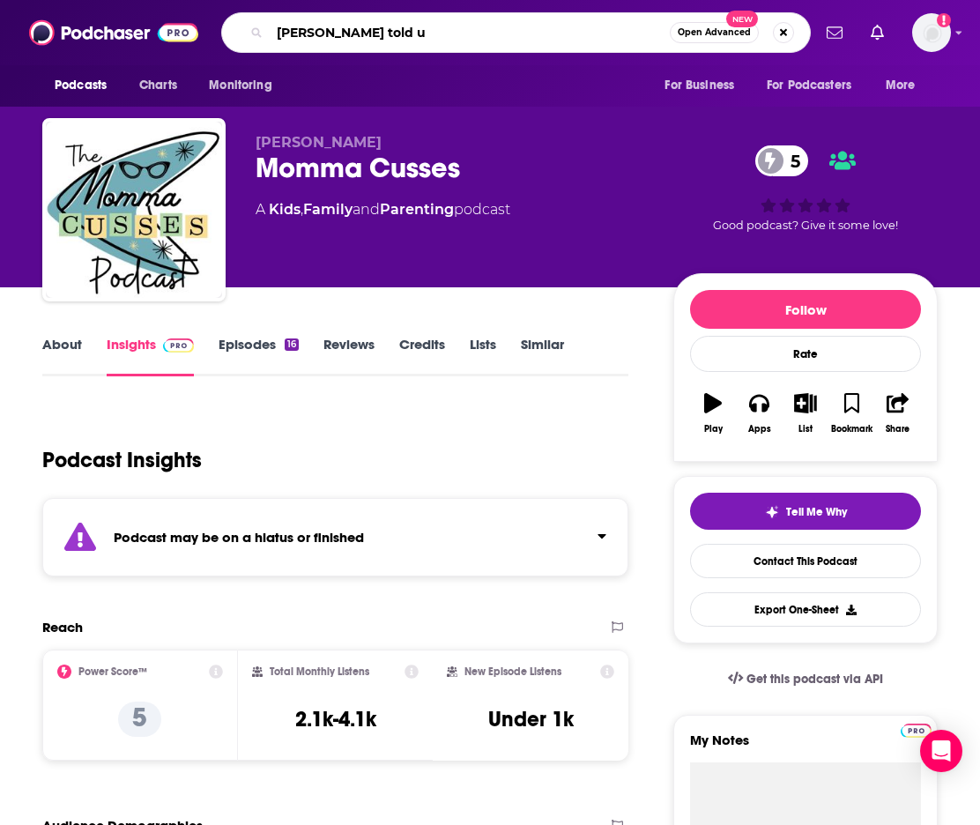
type input "[PERSON_NAME] told us"
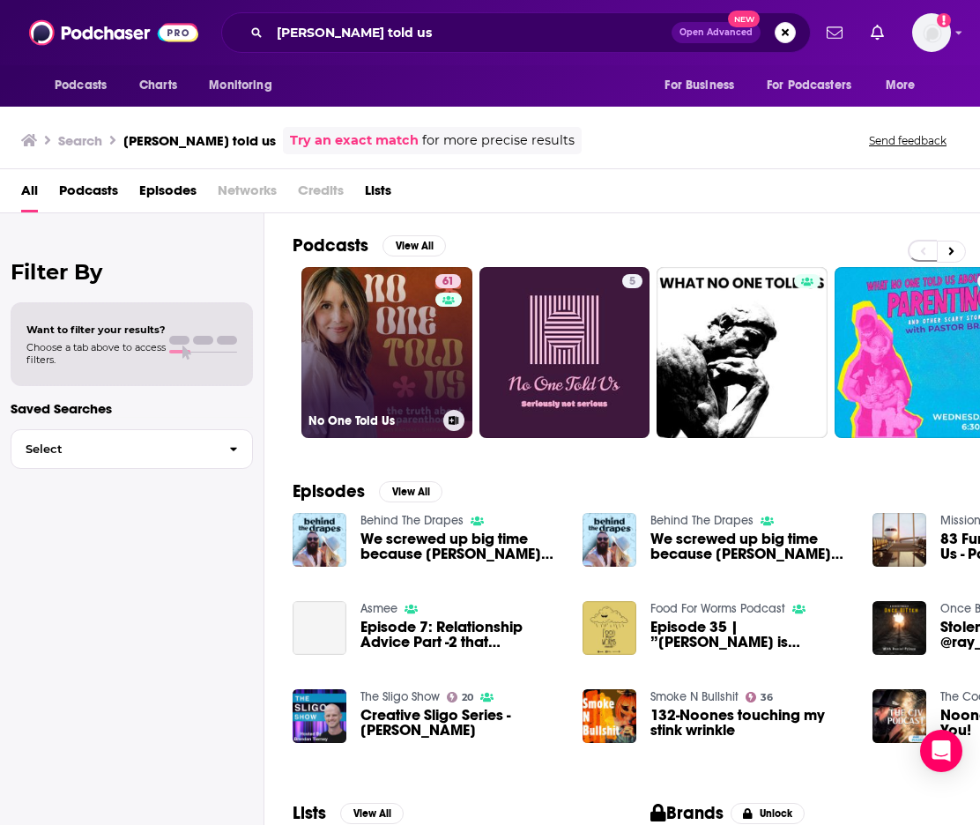
click at [389, 367] on link "61 No One Told Us" at bounding box center [386, 352] width 171 height 171
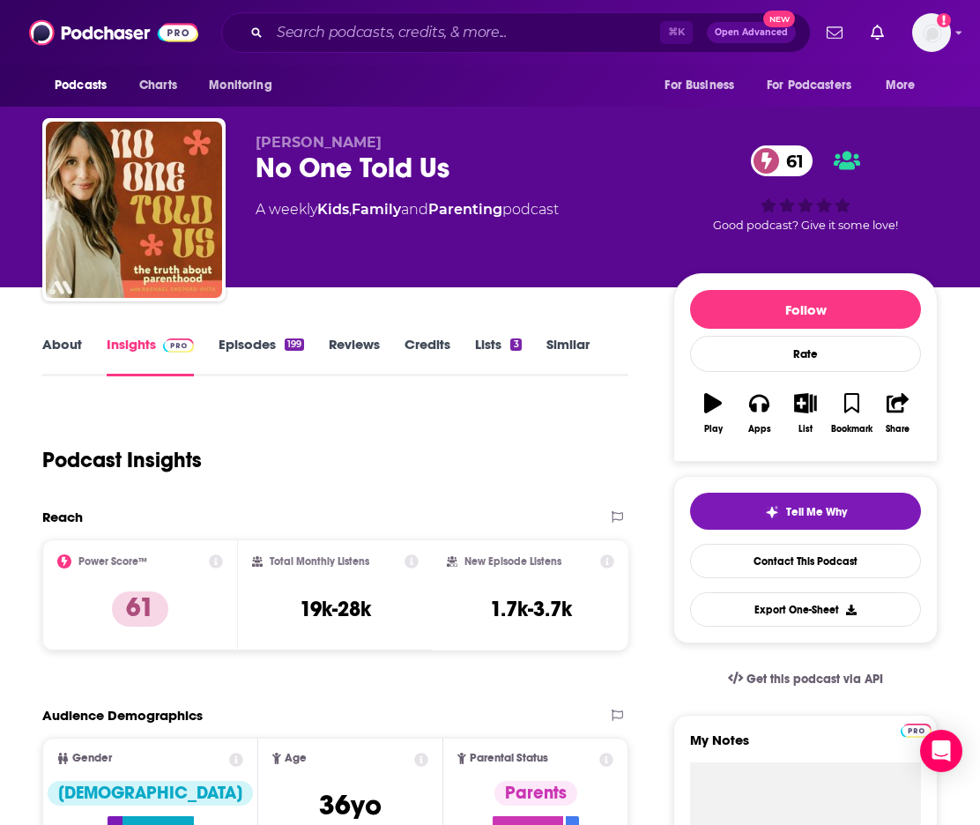
click at [52, 345] on link "About" at bounding box center [62, 356] width 40 height 41
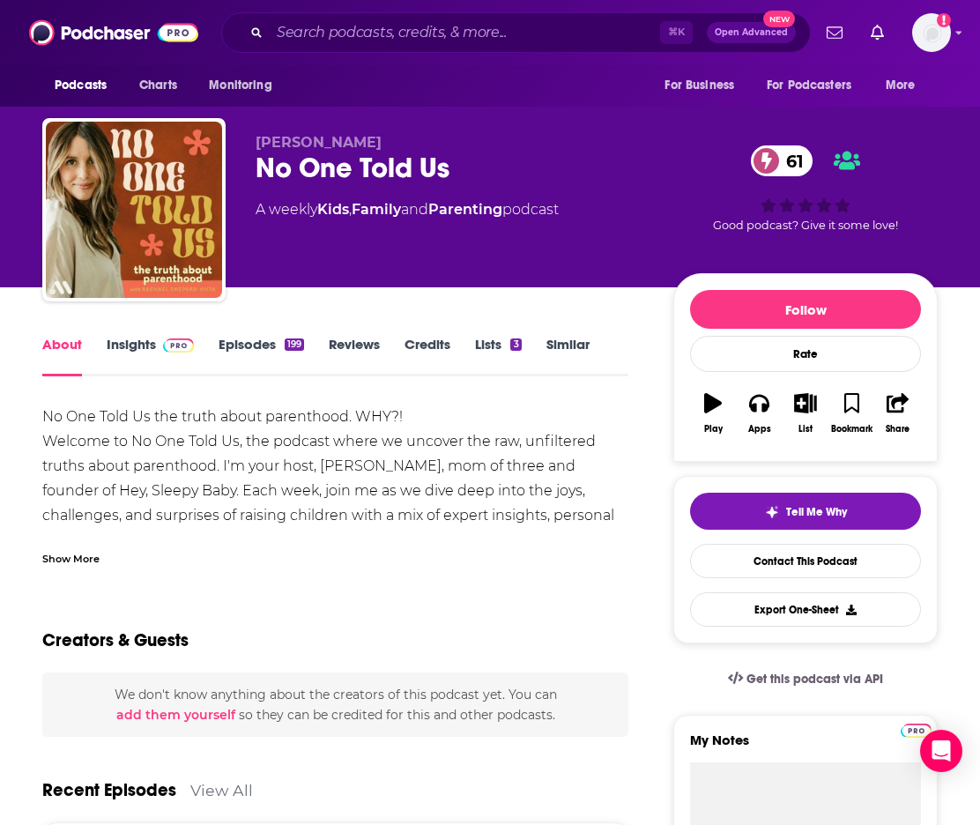
click at [143, 351] on link "Insights" at bounding box center [150, 356] width 87 height 41
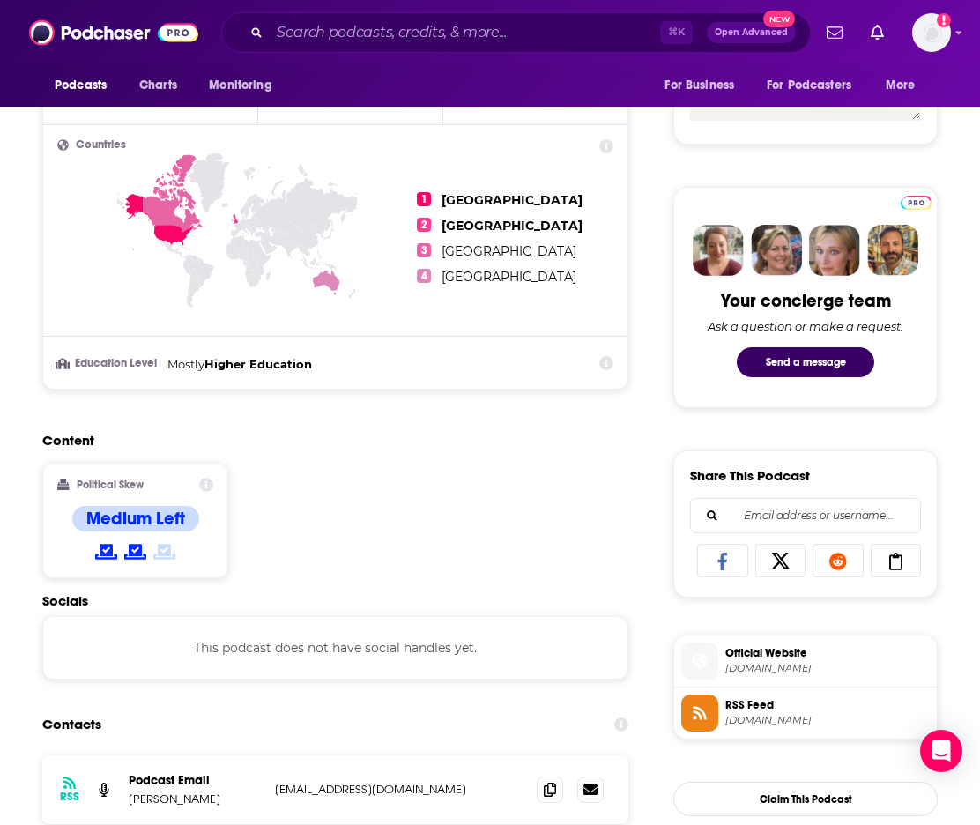
scroll to position [910, 0]
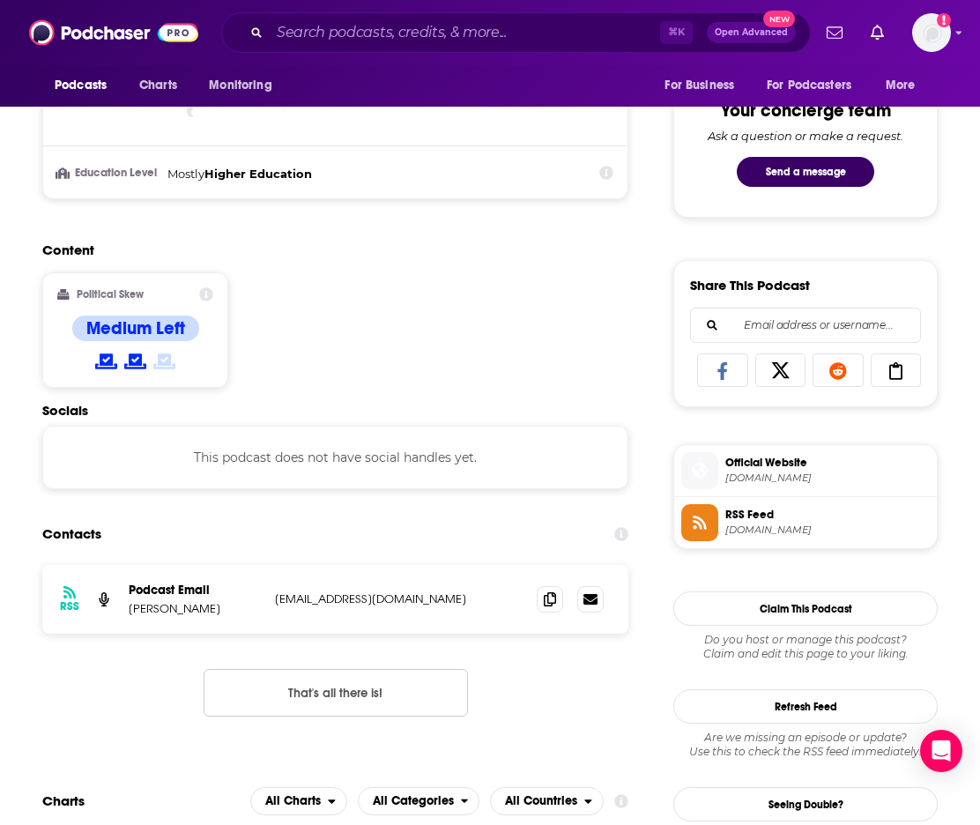
drag, startPoint x: 441, startPoint y: 596, endPoint x: 268, endPoint y: 604, distance: 172.8
click at [268, 604] on div "RSS Podcast Email Rachael Shepard-Ohta [EMAIL_ADDRESS][DOMAIN_NAME] [EMAIL_ADDR…" at bounding box center [335, 599] width 586 height 69
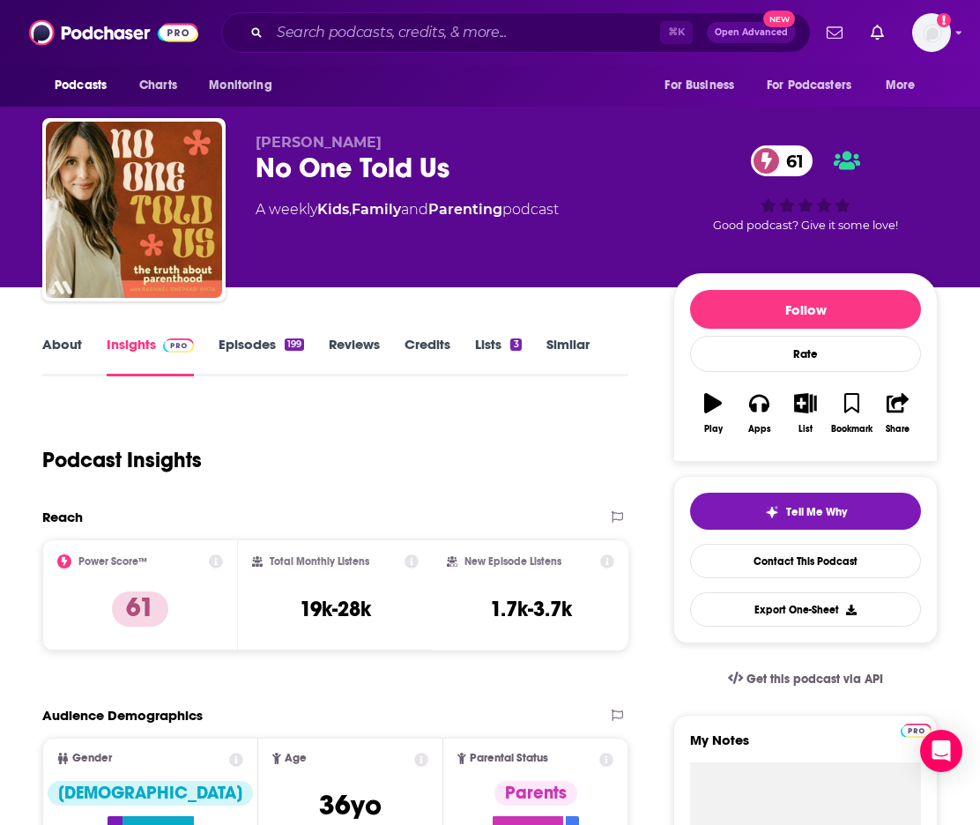
scroll to position [0, 0]
click at [326, 21] on input "Search podcasts, credits, & more..." at bounding box center [465, 33] width 390 height 28
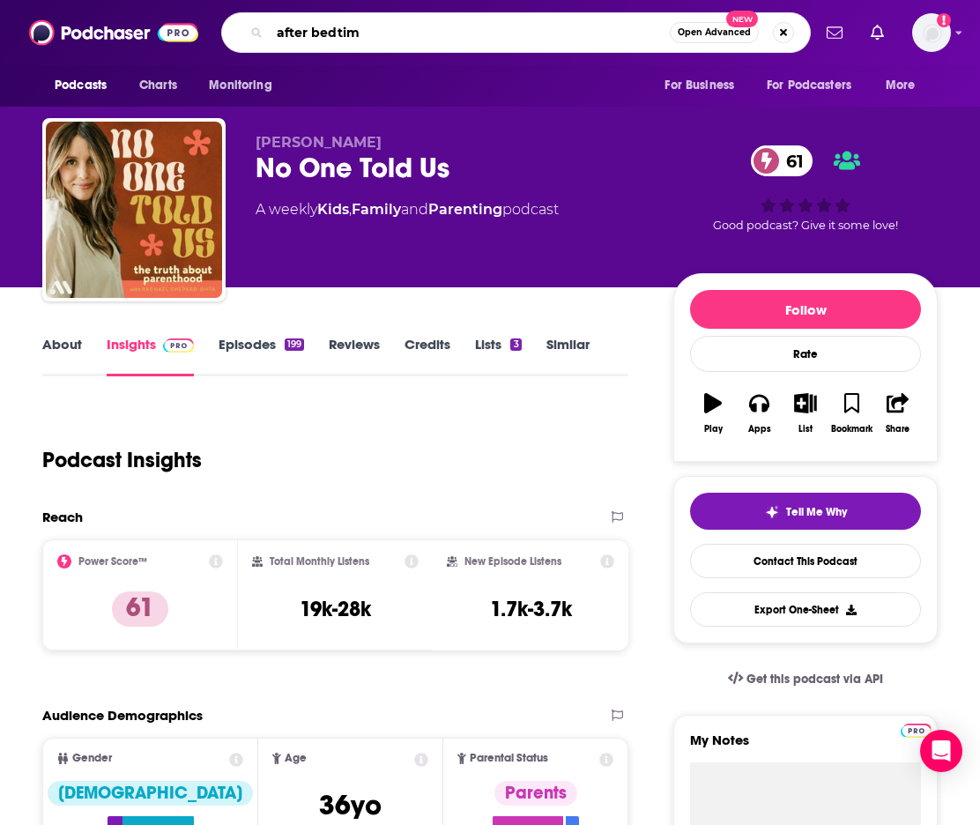
type input "after bedtime"
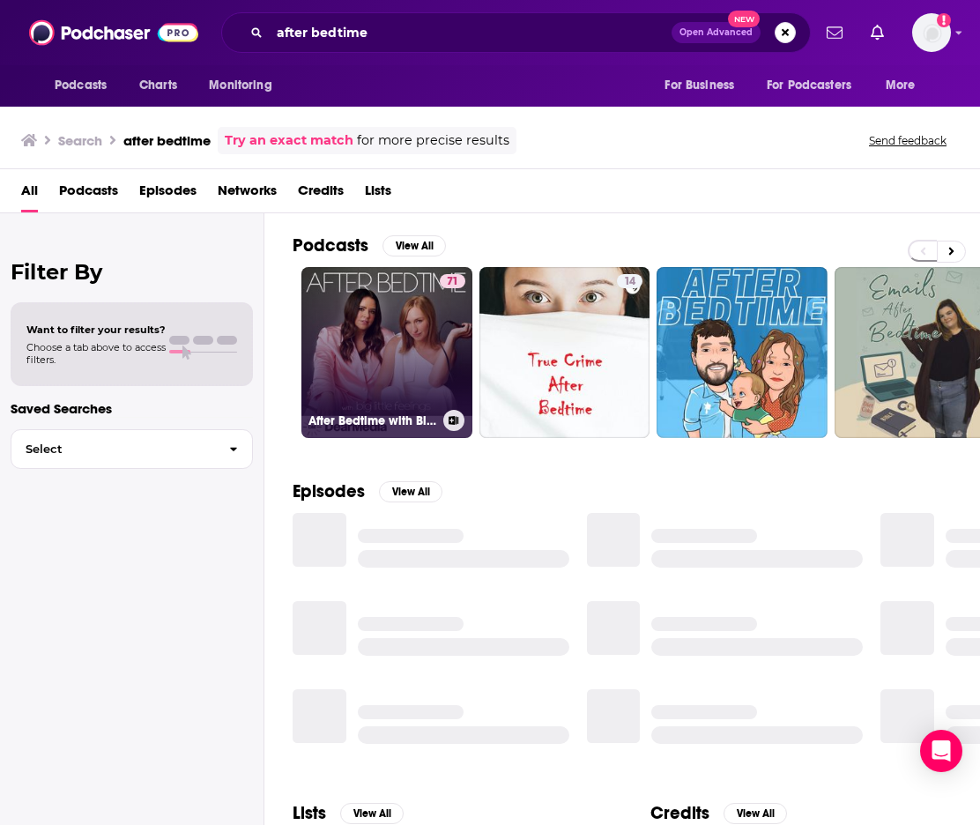
click at [395, 369] on link "71 After Bedtime with Big Little Feelings" at bounding box center [386, 352] width 171 height 171
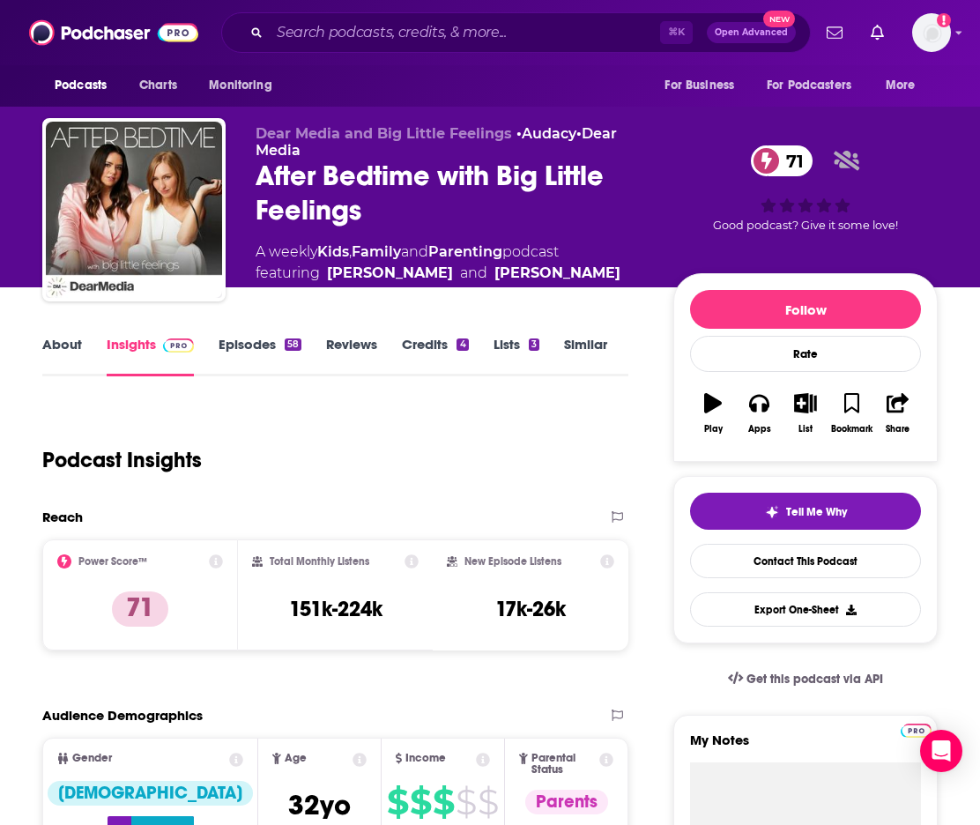
click at [73, 342] on link "About" at bounding box center [62, 356] width 40 height 41
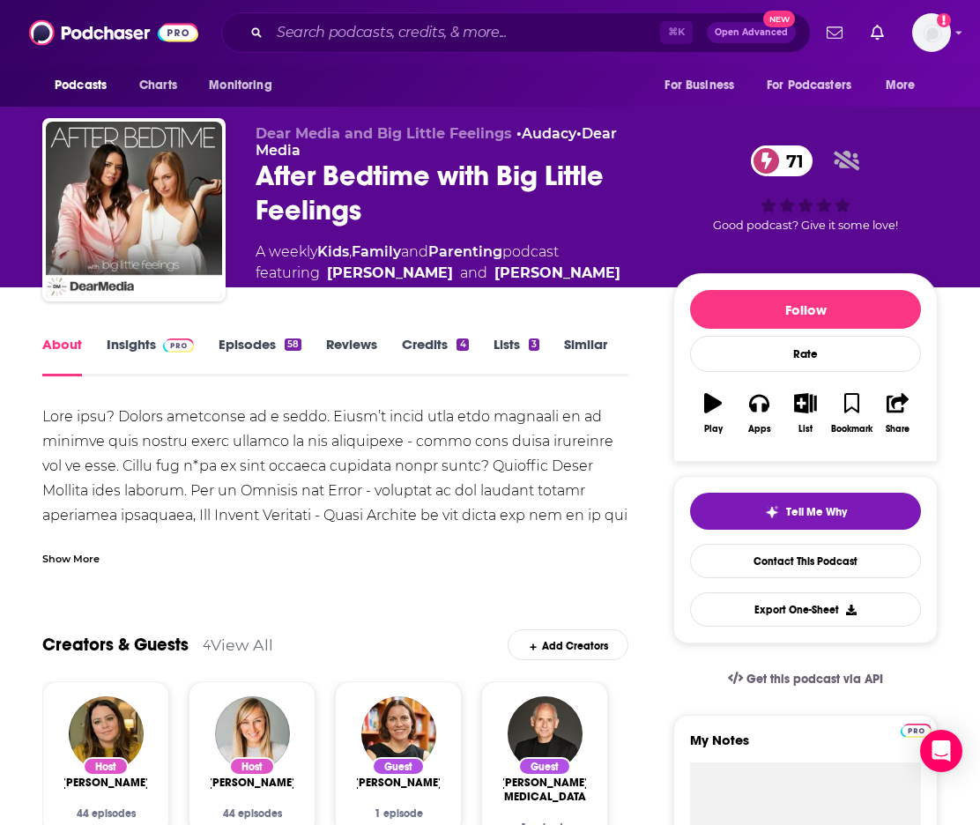
click at [153, 341] on link "Insights" at bounding box center [150, 356] width 87 height 41
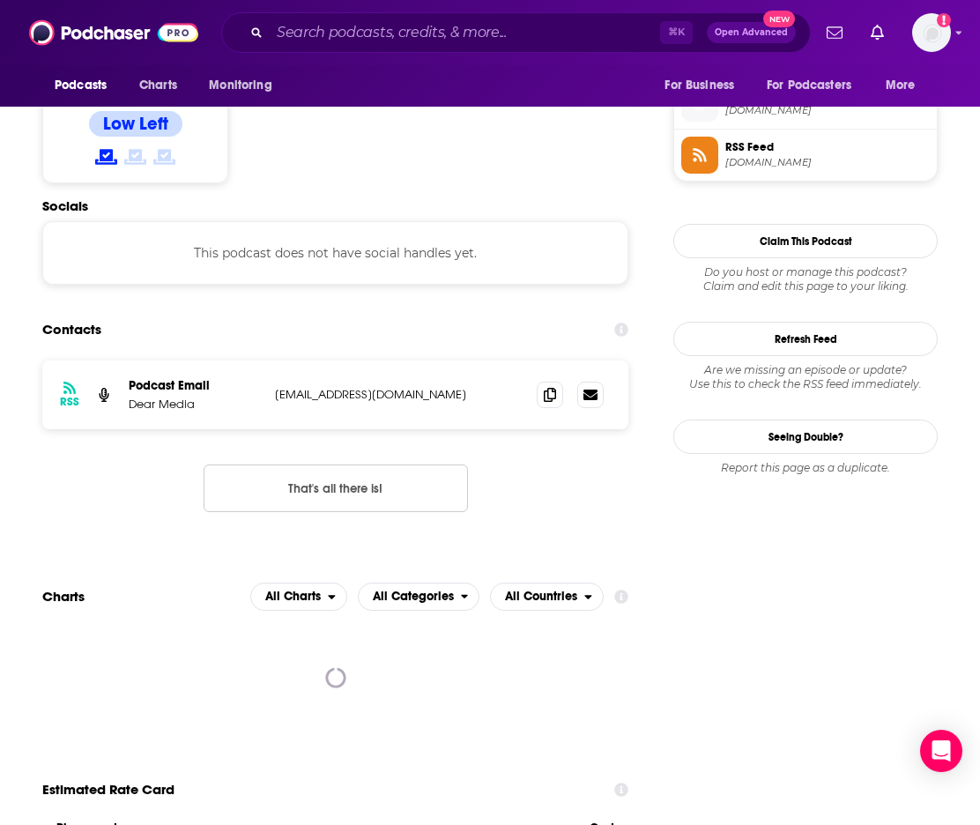
scroll to position [1405, 1]
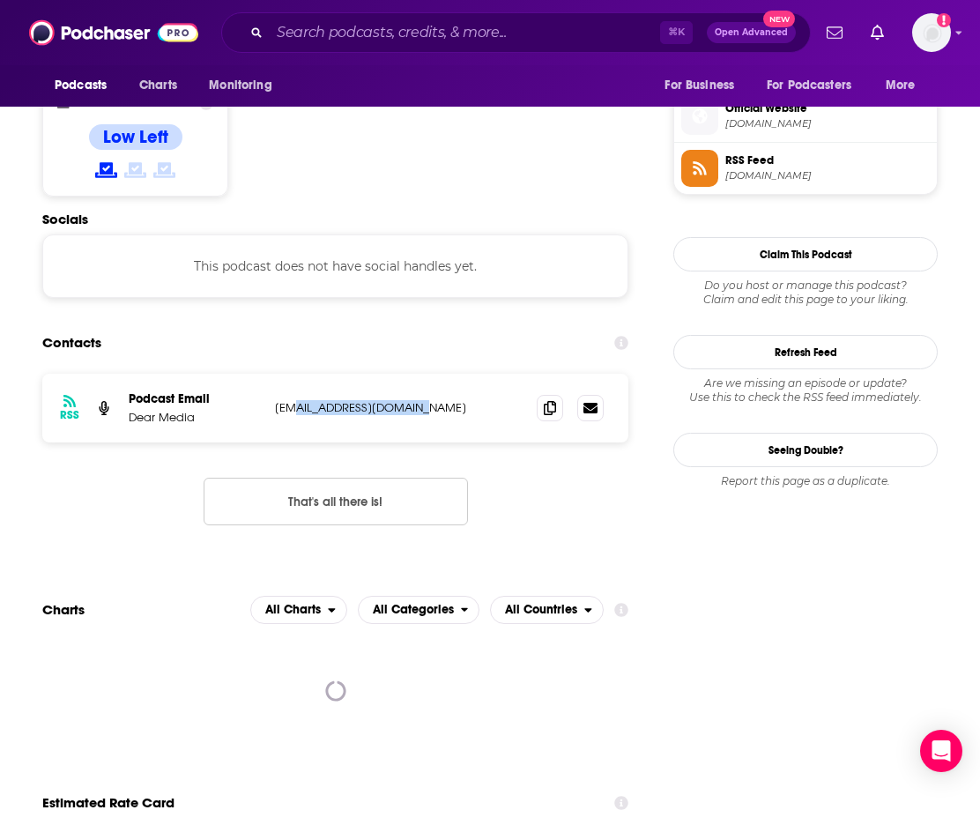
drag, startPoint x: 424, startPoint y: 317, endPoint x: 403, endPoint y: 314, distance: 21.4
click at [296, 400] on p "[EMAIL_ADDRESS][DOMAIN_NAME]" at bounding box center [391, 407] width 233 height 15
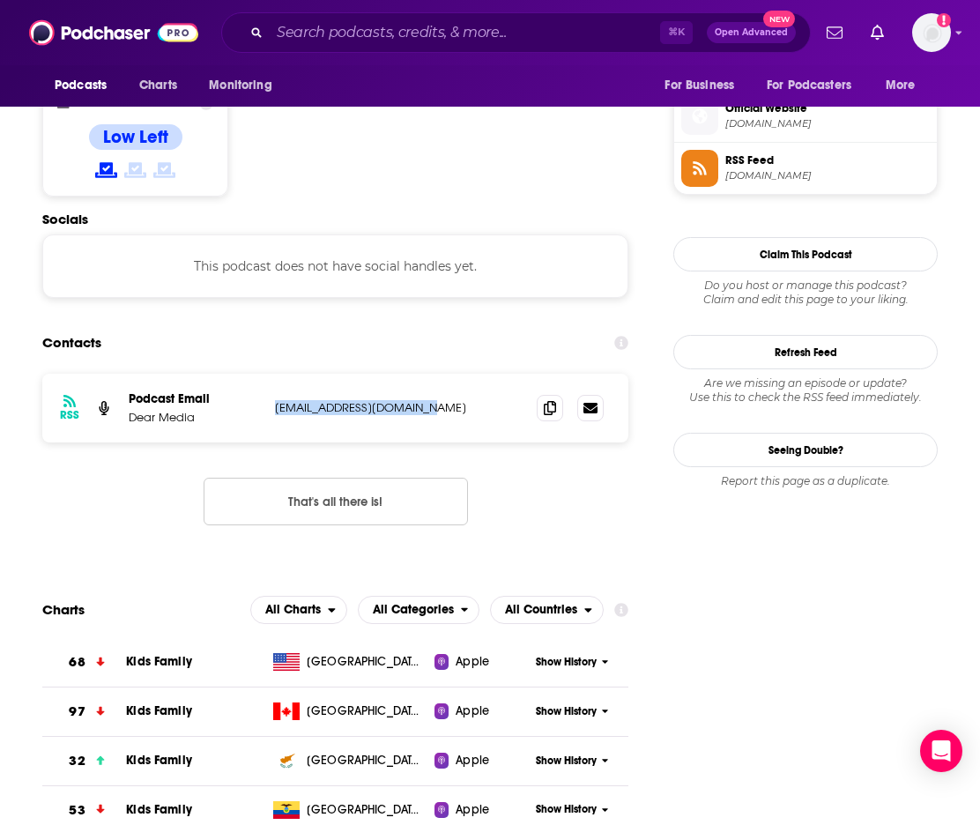
drag, startPoint x: 401, startPoint y: 316, endPoint x: 270, endPoint y: 319, distance: 130.4
click at [270, 374] on div "RSS Podcast Email Dear Media [EMAIL_ADDRESS][DOMAIN_NAME] [EMAIL_ADDRESS][DOMAI…" at bounding box center [335, 408] width 586 height 69
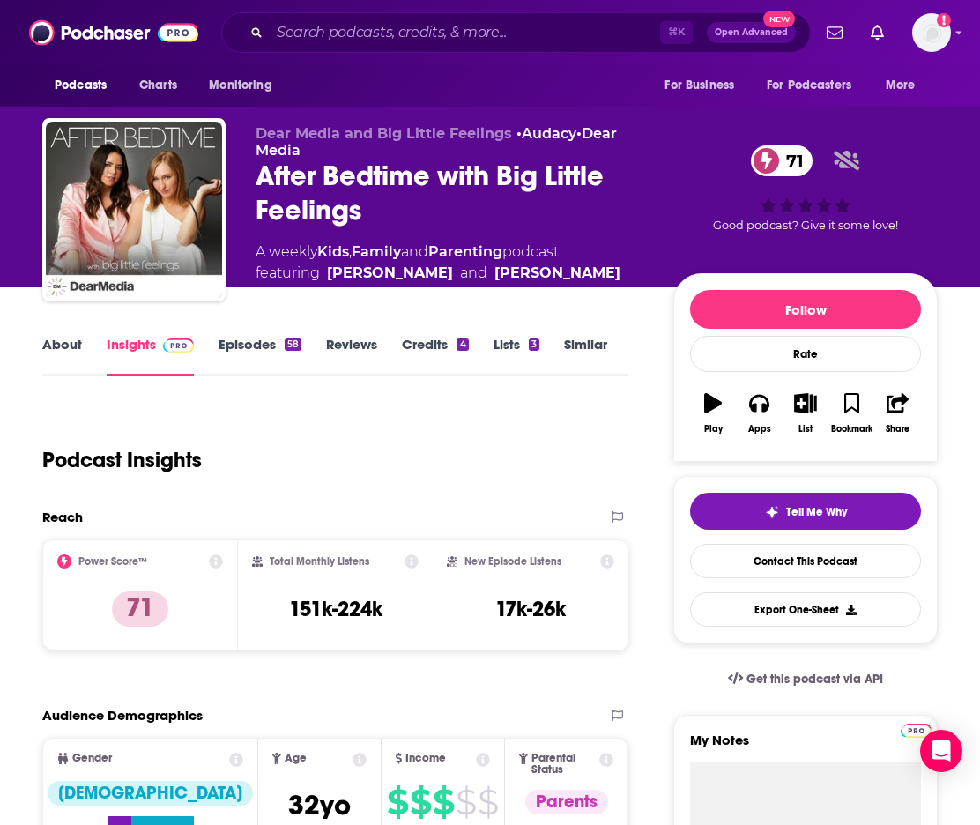
scroll to position [0, 1]
click at [269, 2] on div "Podcasts Charts Monitoring ⌘ K Open Advanced New For Business For Podcasters Mo…" at bounding box center [490, 32] width 980 height 65
click at [330, 45] on input "Search podcasts, credits, & more..." at bounding box center [465, 33] width 390 height 28
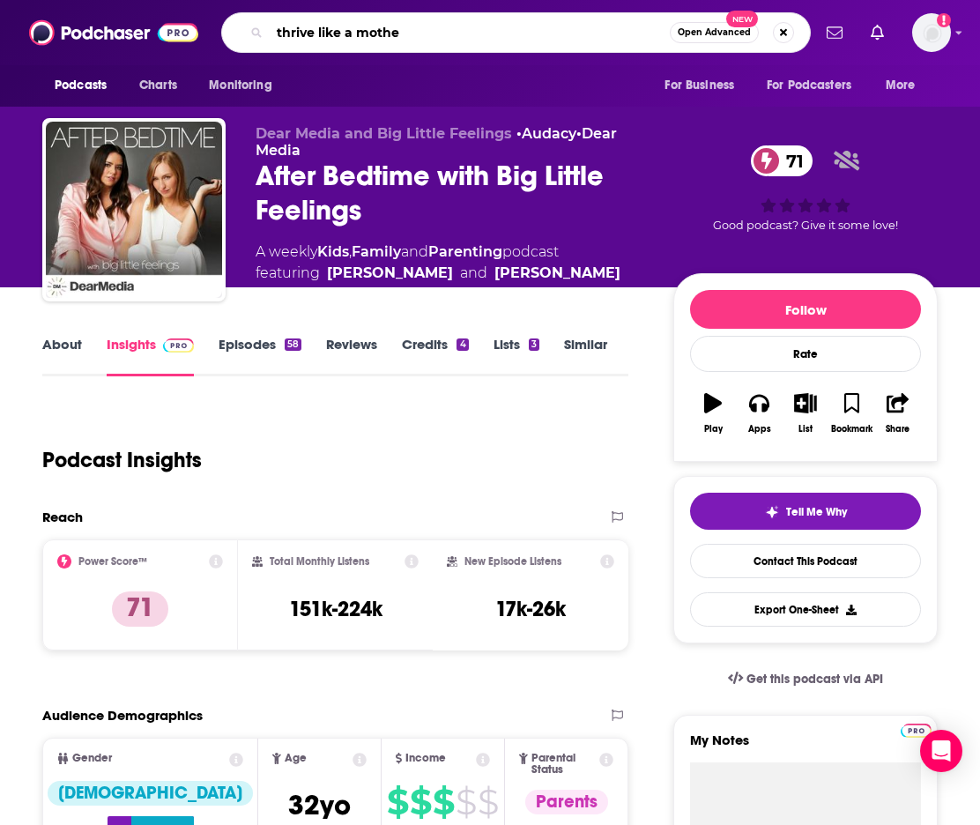
type input "thrive like a mother"
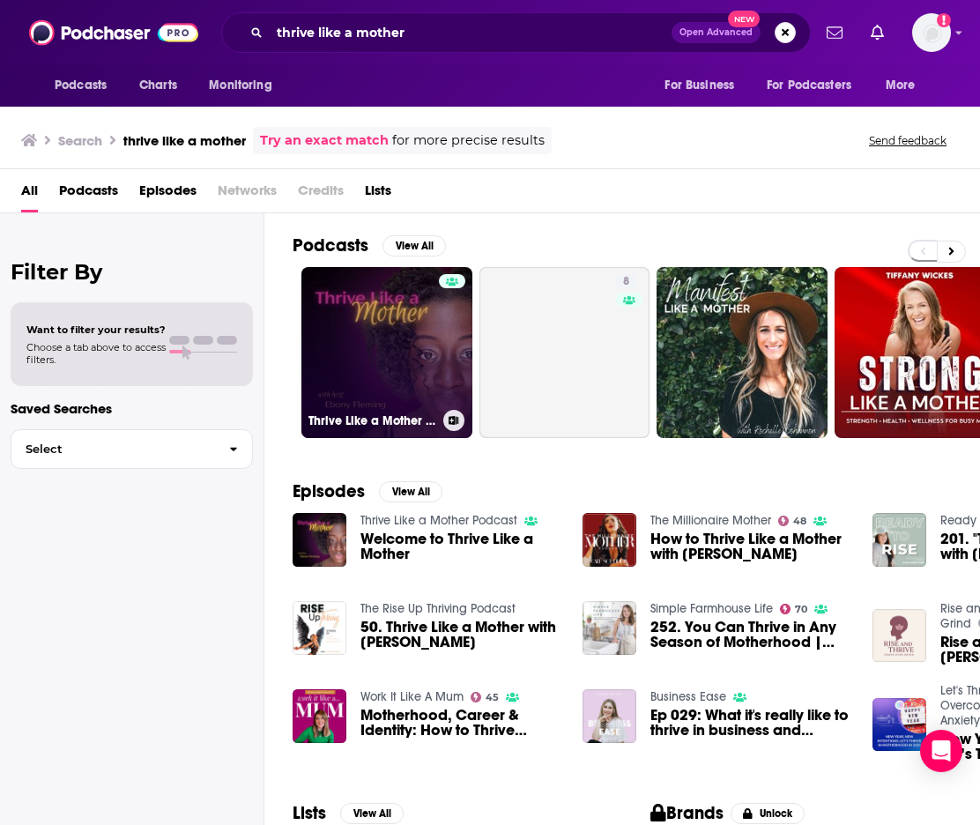
click at [392, 348] on link "Thrive Like a Mother Podcast" at bounding box center [386, 352] width 171 height 171
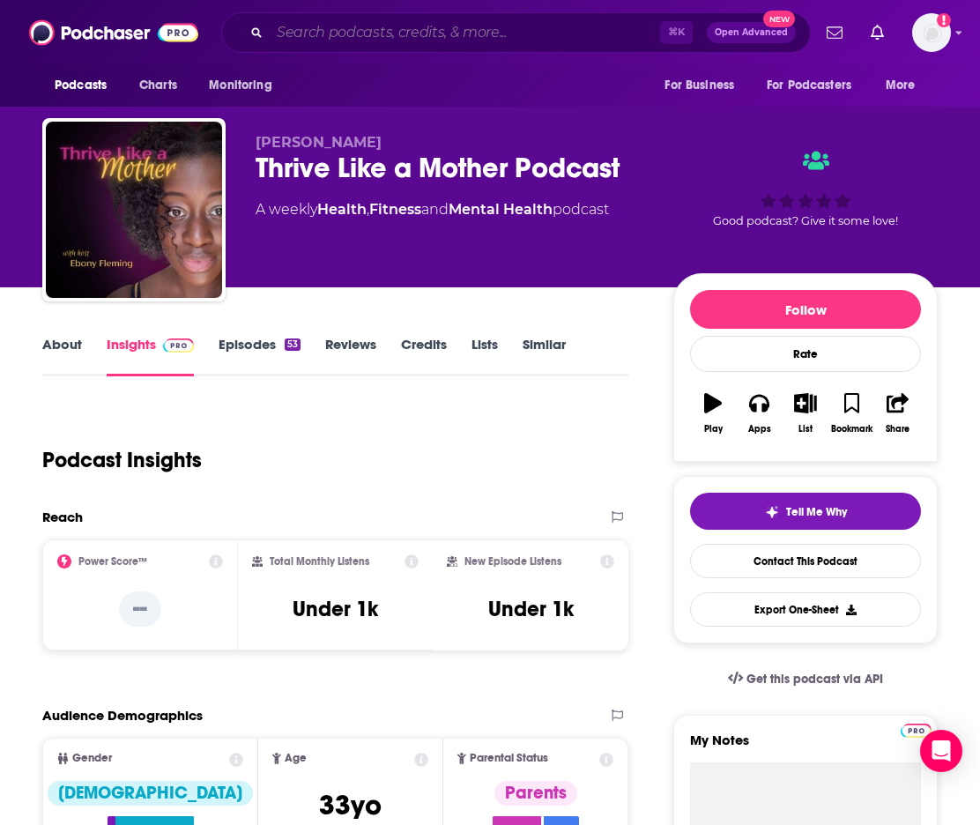
click at [311, 35] on input "Search podcasts, credits, & more..." at bounding box center [465, 33] width 390 height 28
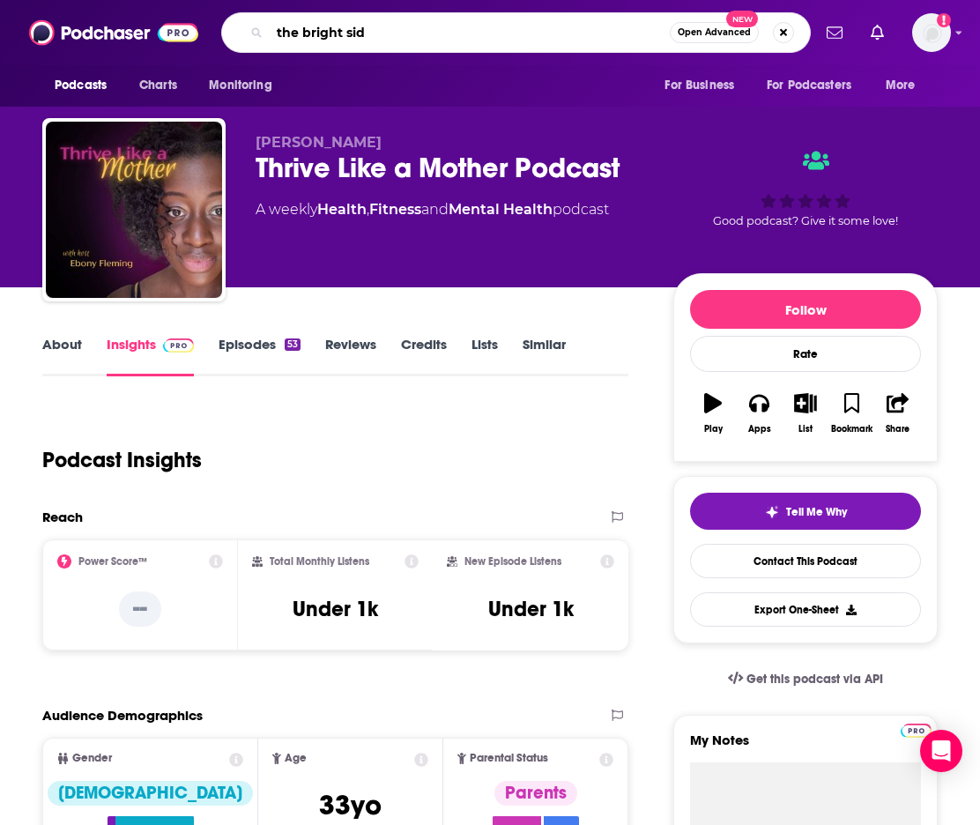
type input "the bright side"
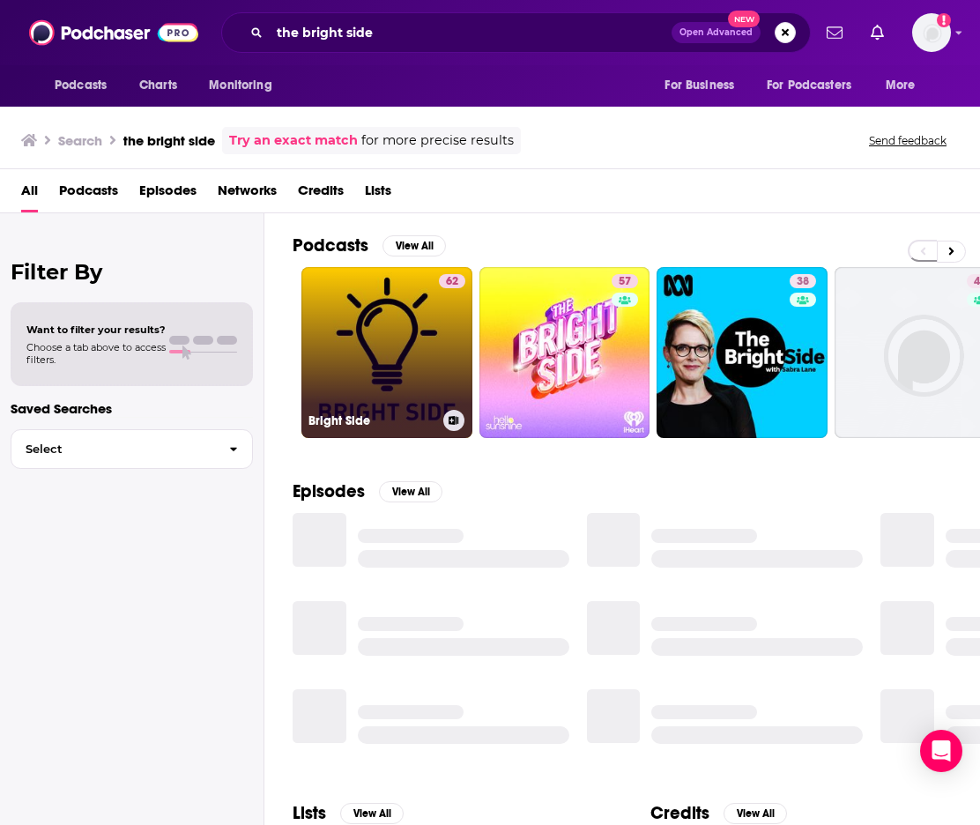
click at [368, 356] on link "62 Bright Side" at bounding box center [386, 352] width 171 height 171
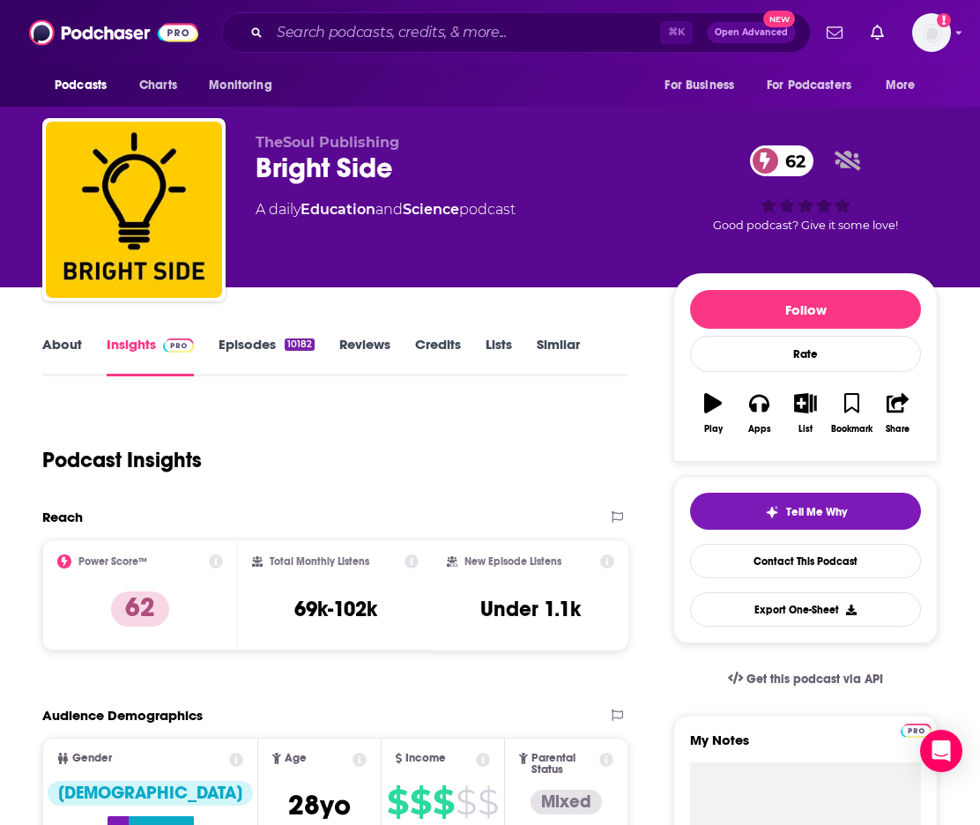
click at [57, 352] on link "About" at bounding box center [62, 356] width 40 height 41
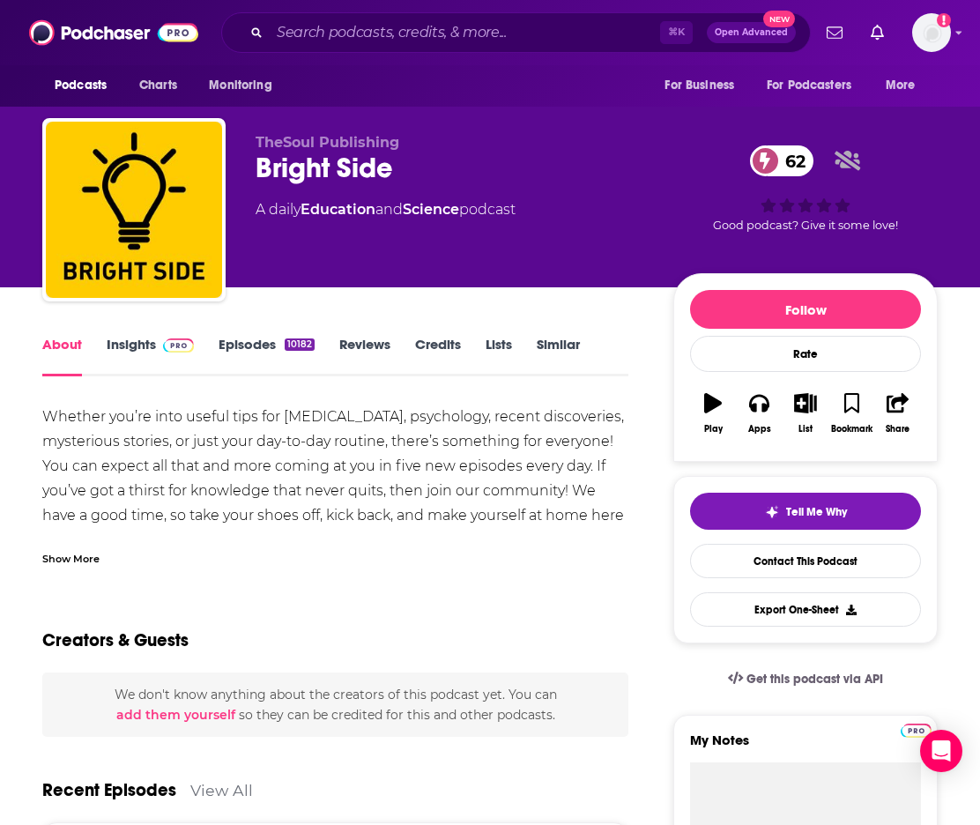
click at [245, 343] on link "Episodes 10182" at bounding box center [266, 356] width 96 height 41
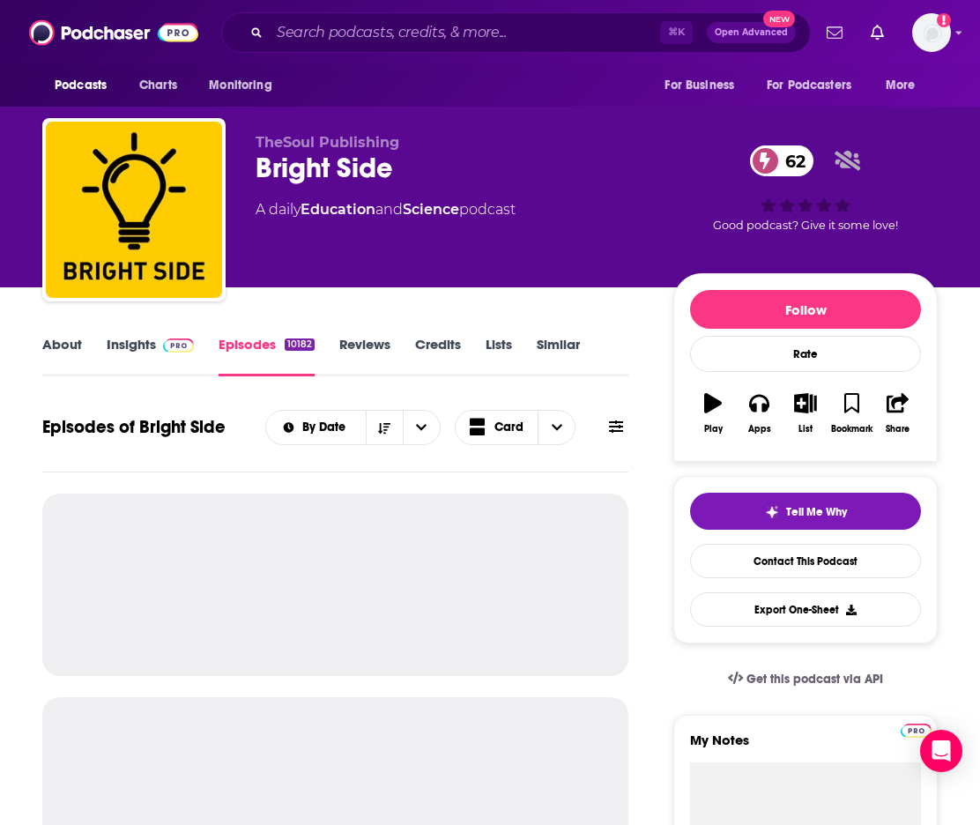
scroll to position [-11, 0]
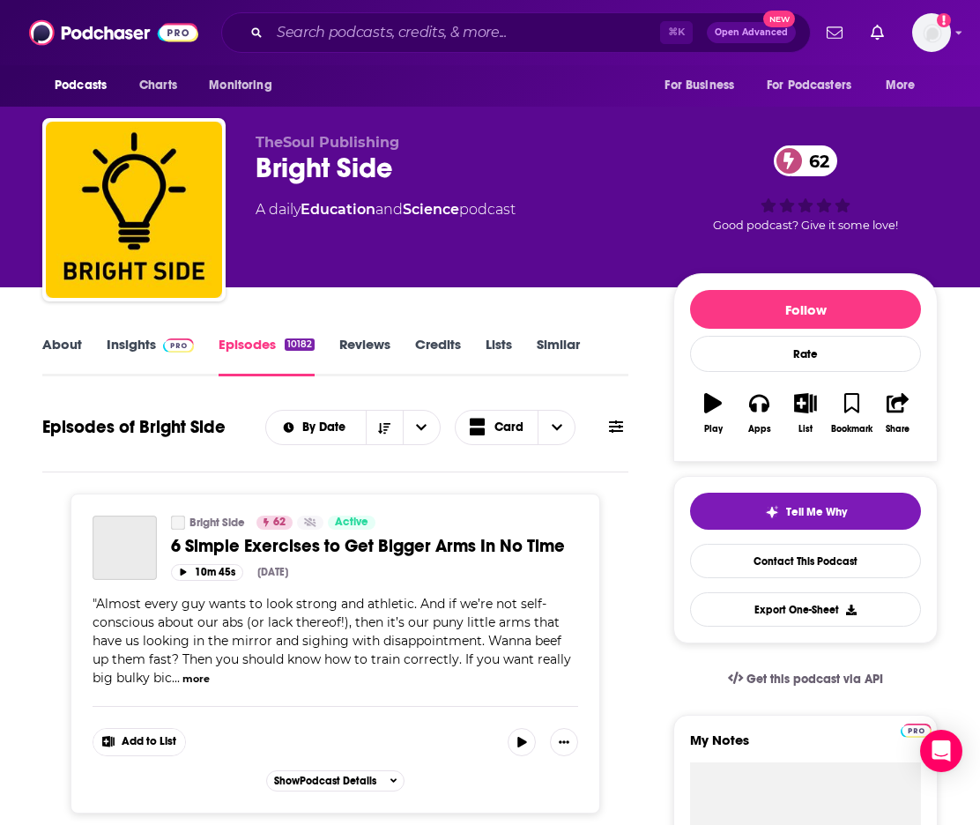
click at [125, 348] on link "Insights" at bounding box center [150, 356] width 87 height 41
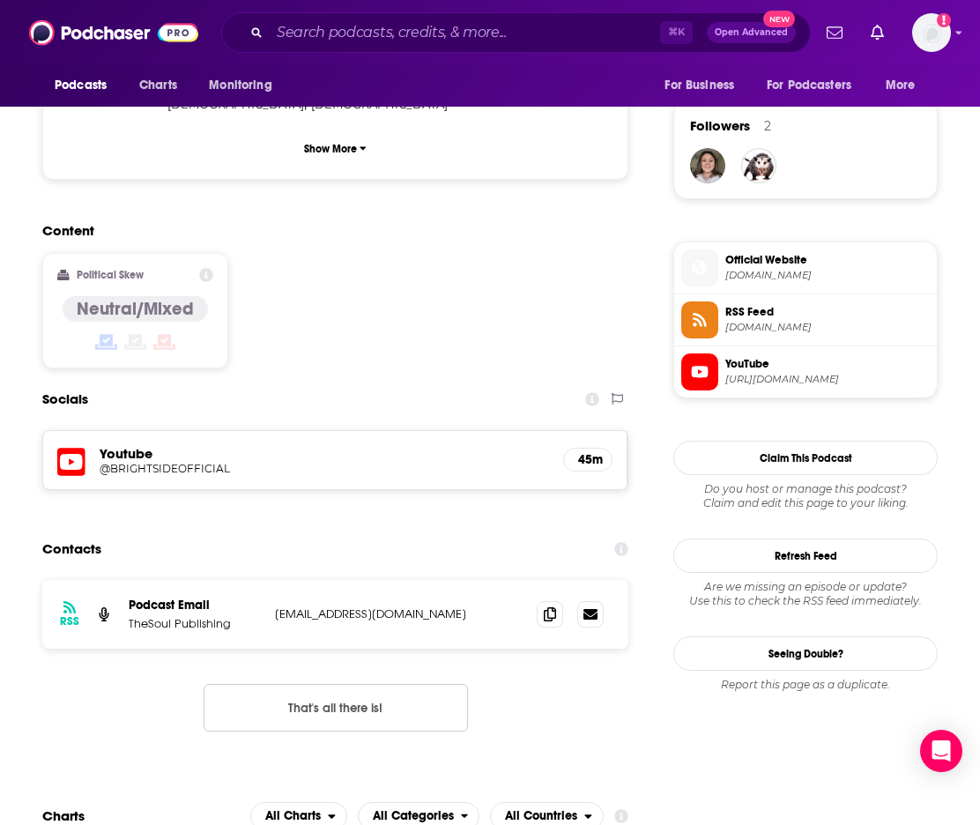
scroll to position [1549, 0]
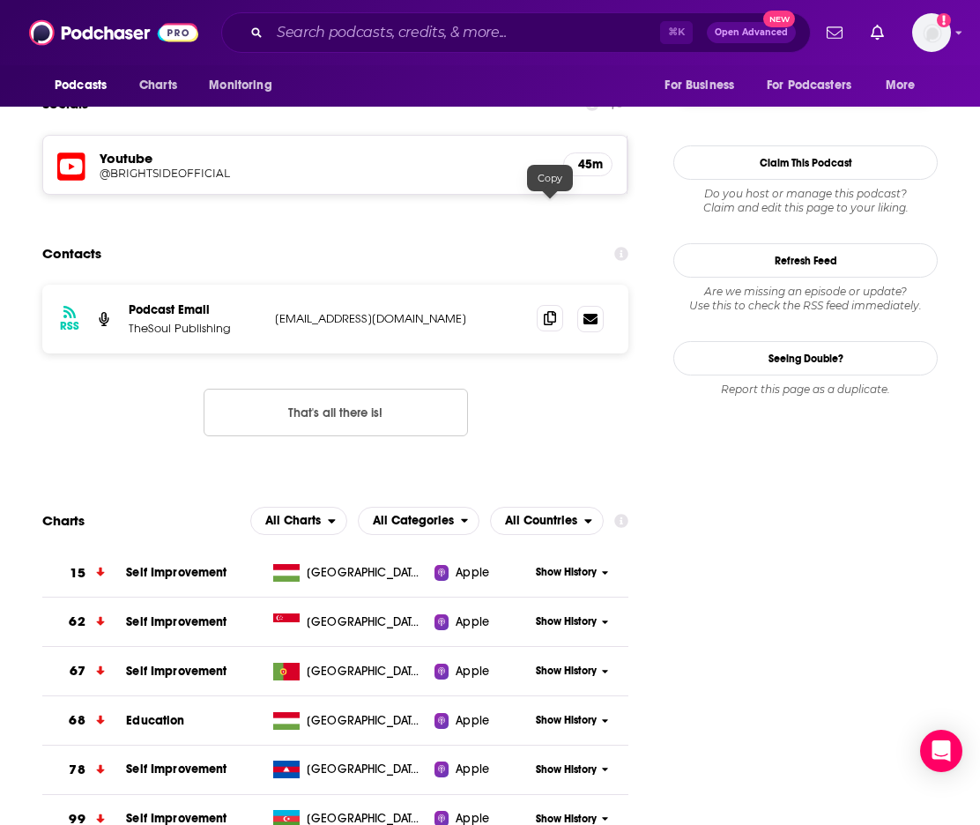
click at [546, 311] on icon at bounding box center [550, 318] width 12 height 14
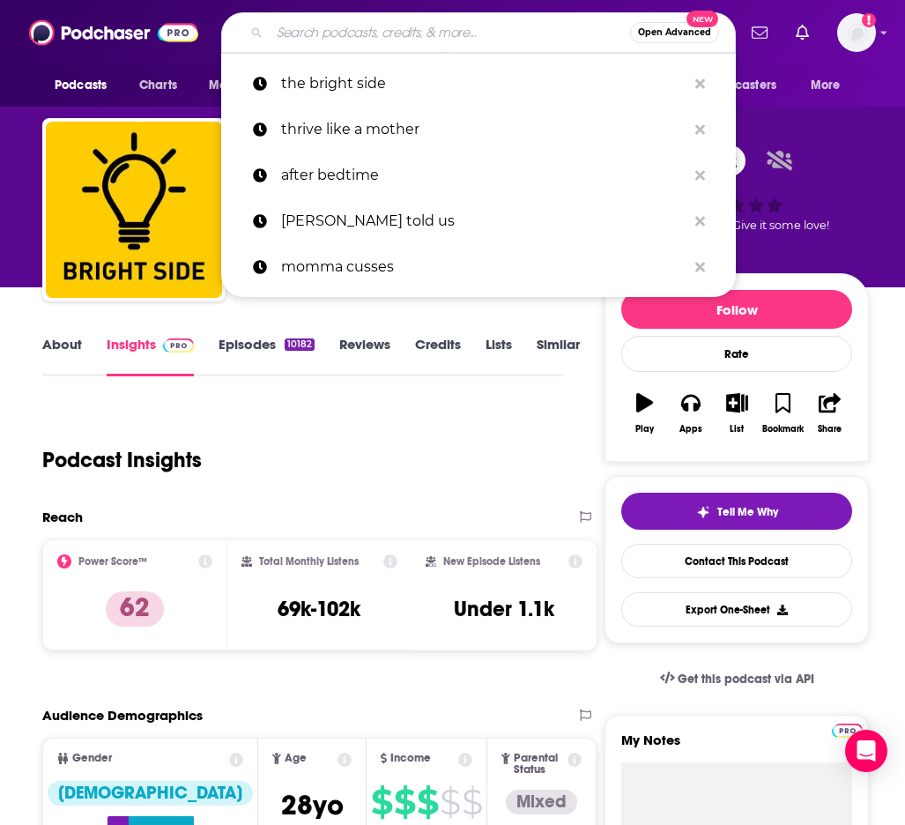
click at [319, 33] on input "Search podcasts, credits, & more..." at bounding box center [450, 33] width 360 height 28
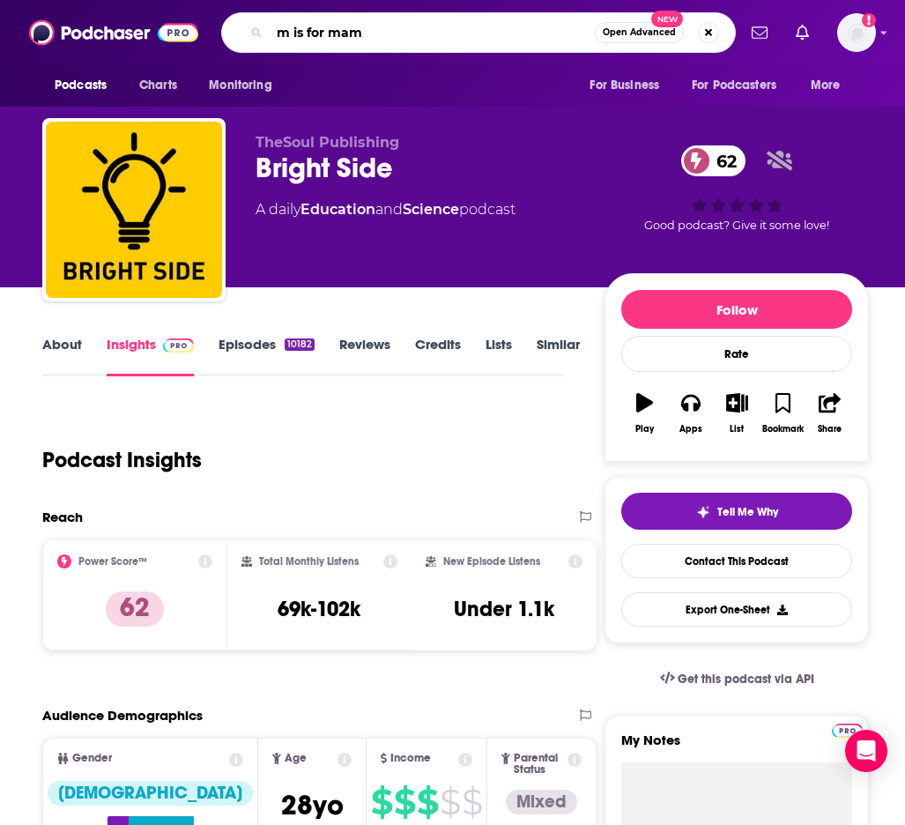
type input "m is for mama"
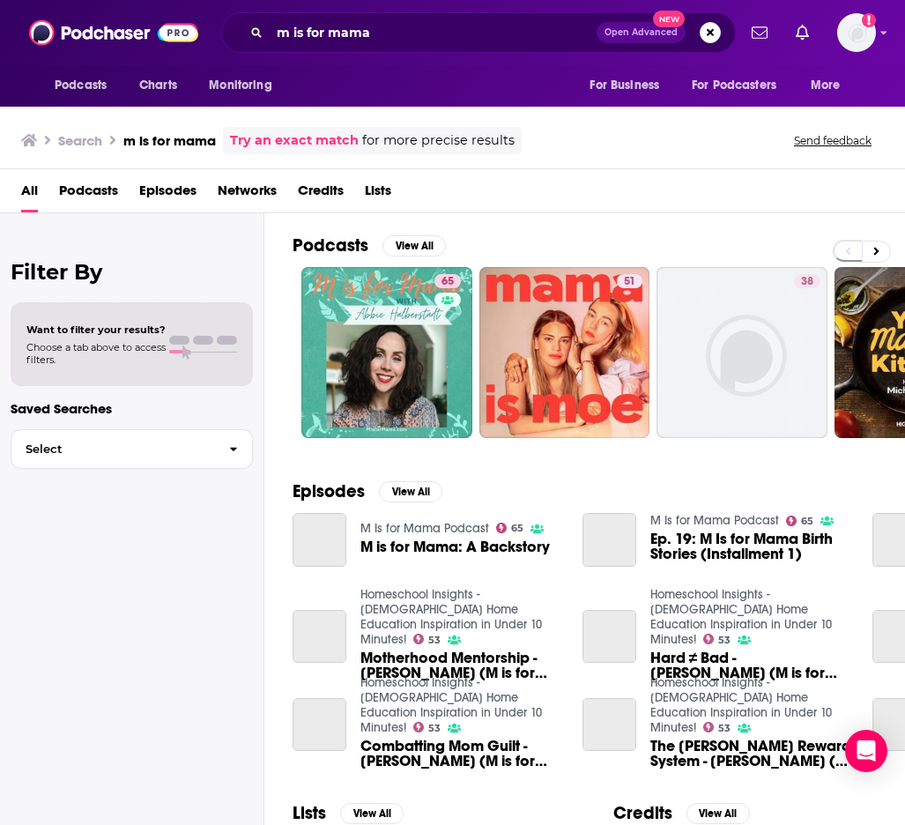
click at [384, 344] on link "65" at bounding box center [386, 352] width 171 height 171
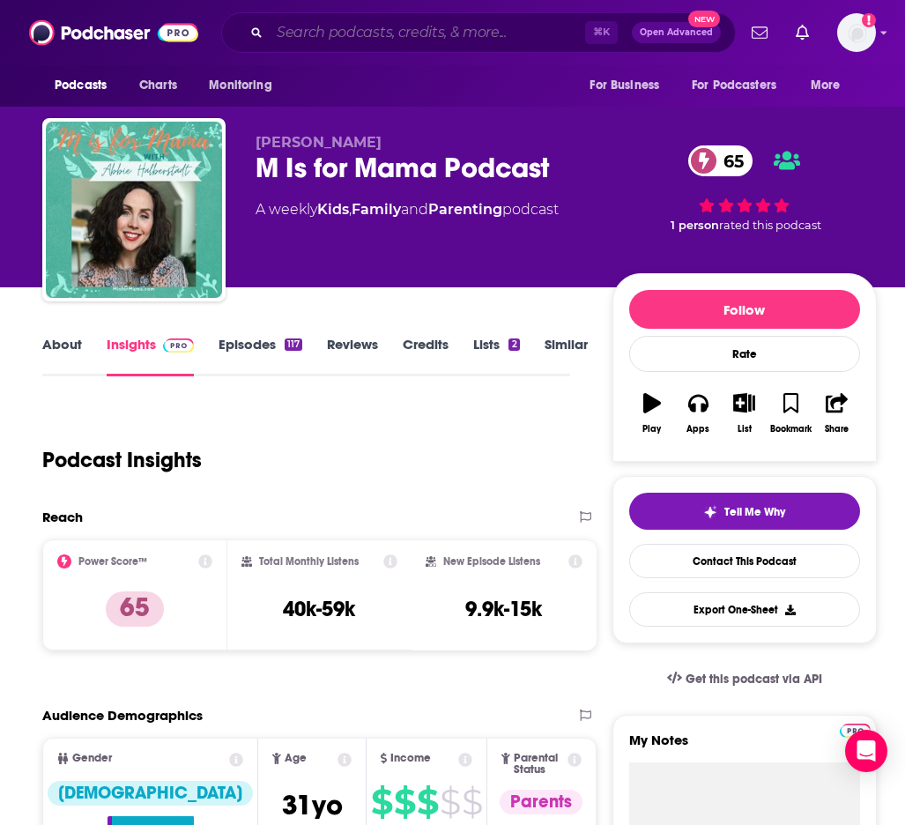
click at [292, 29] on input "Search podcasts, credits, & more..." at bounding box center [427, 33] width 315 height 28
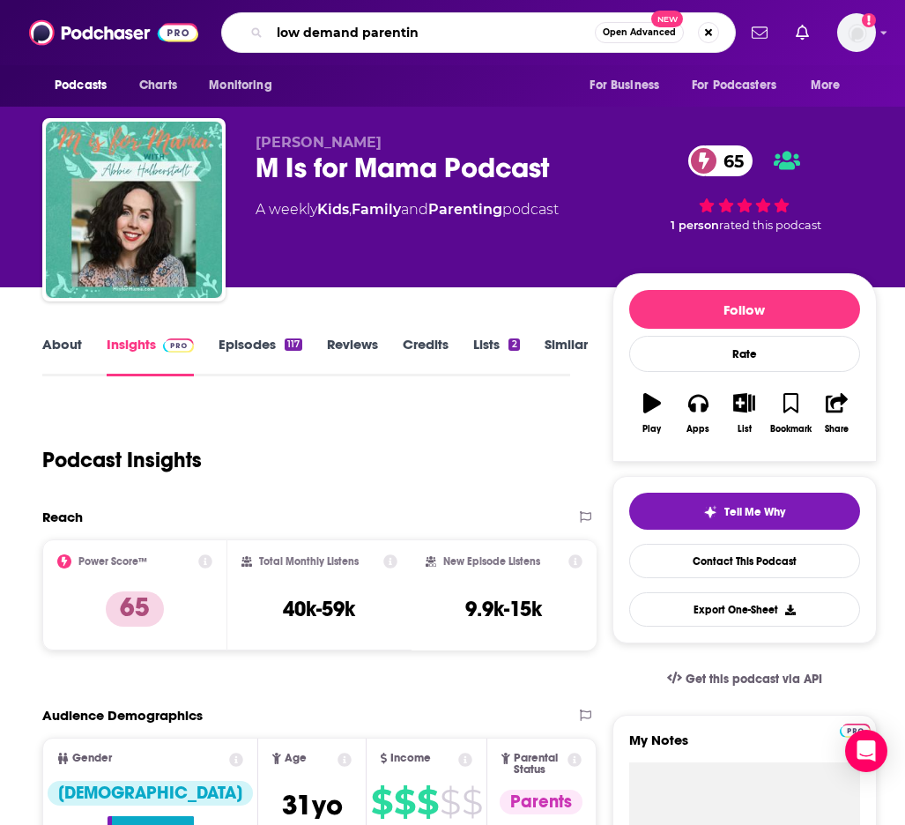
type input "low demand parenting"
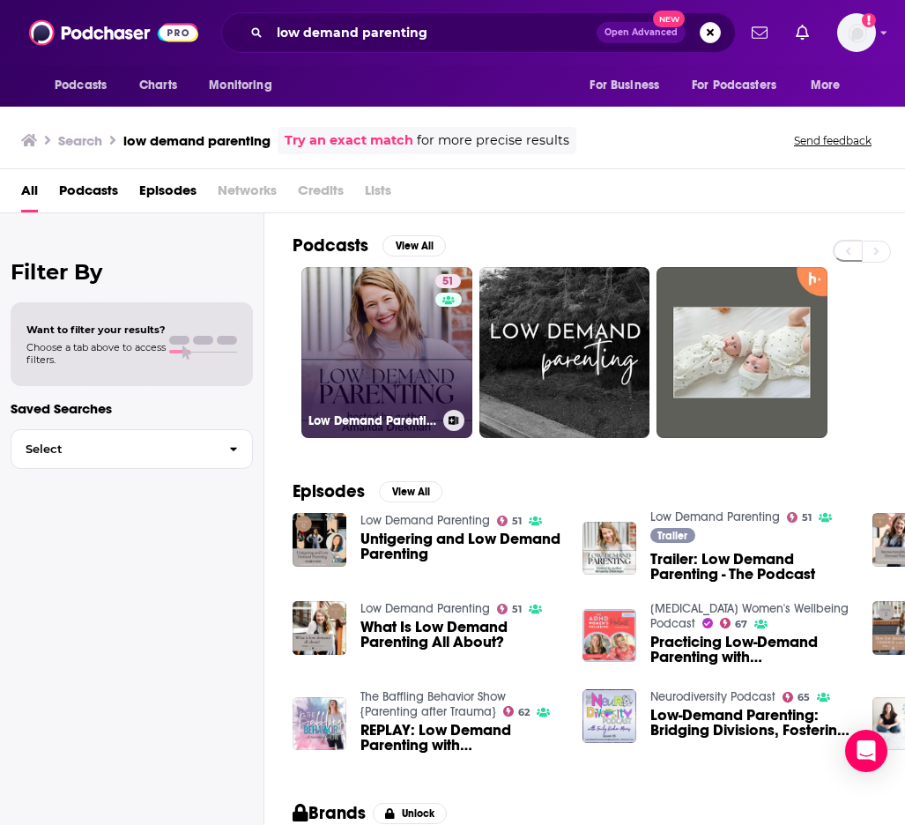
click at [367, 377] on link "51 Low Demand Parenting" at bounding box center [386, 352] width 171 height 171
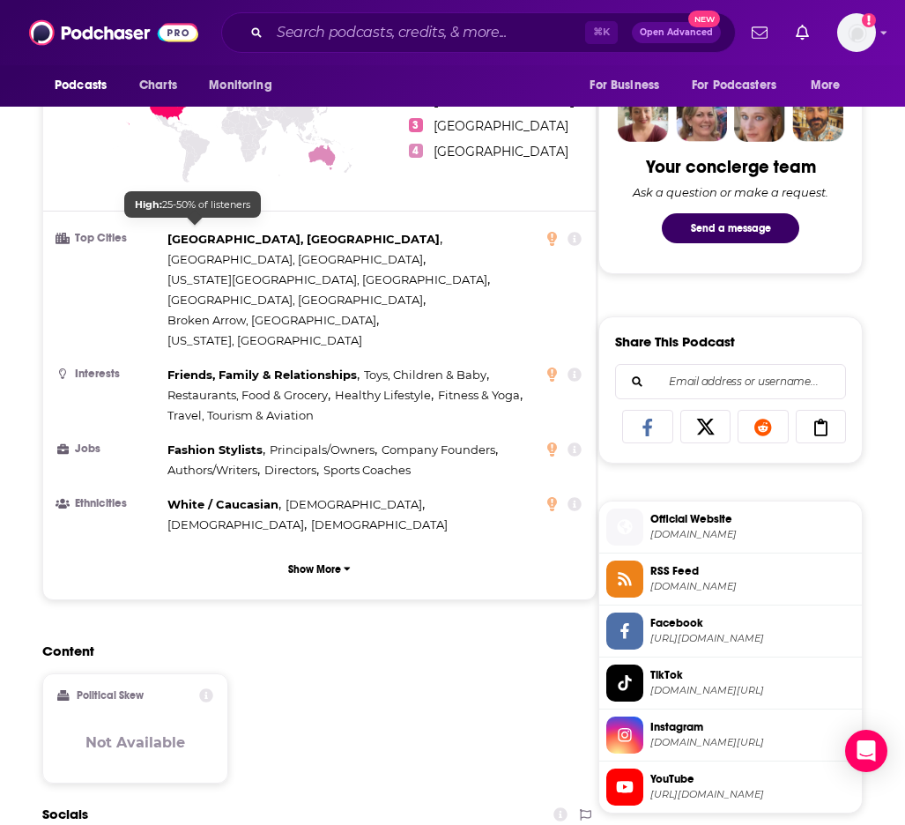
scroll to position [1200, 0]
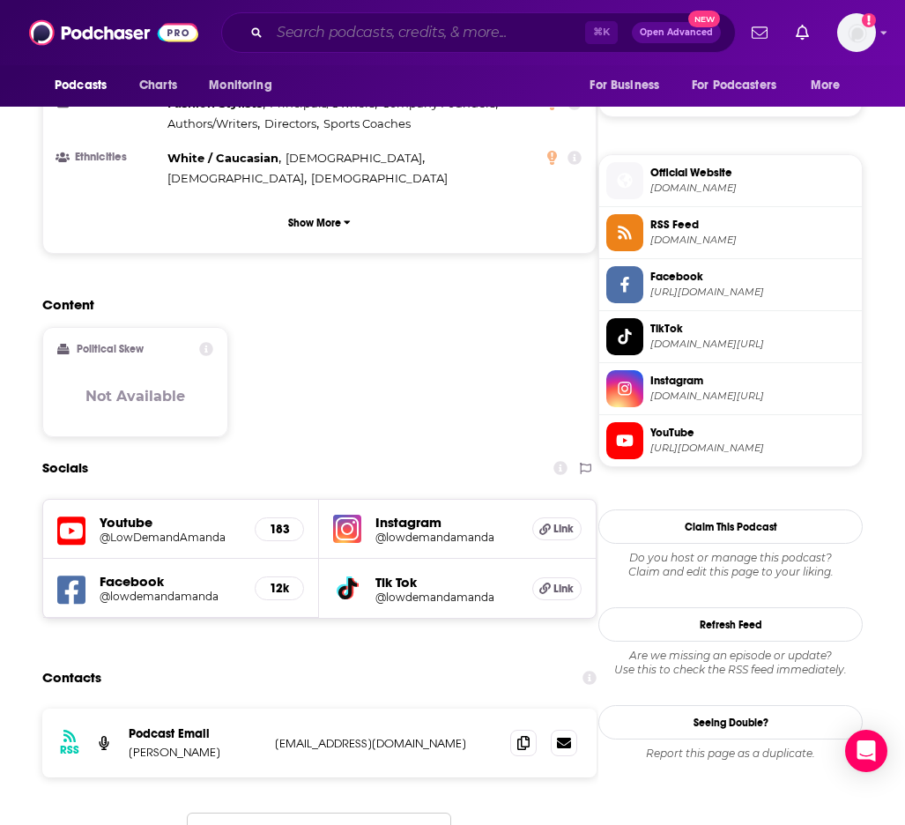
click at [304, 28] on input "Search podcasts, credits, & more..." at bounding box center [427, 33] width 315 height 28
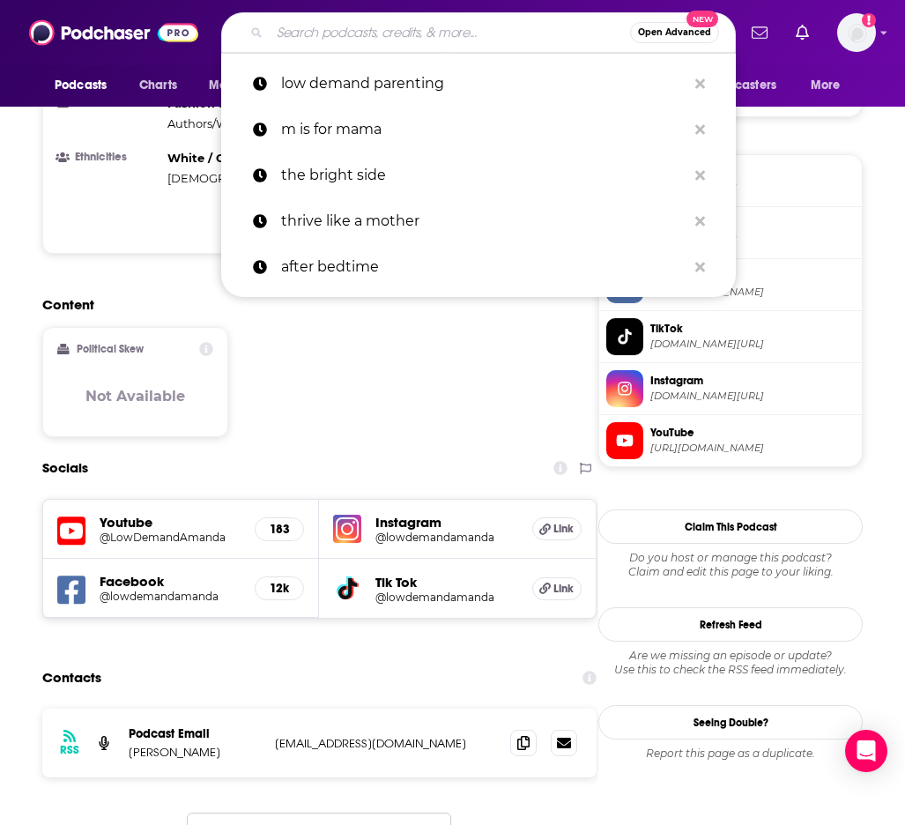
paste input "How to Talk to kids about anything"
type input "How to Talk to kids about anything"
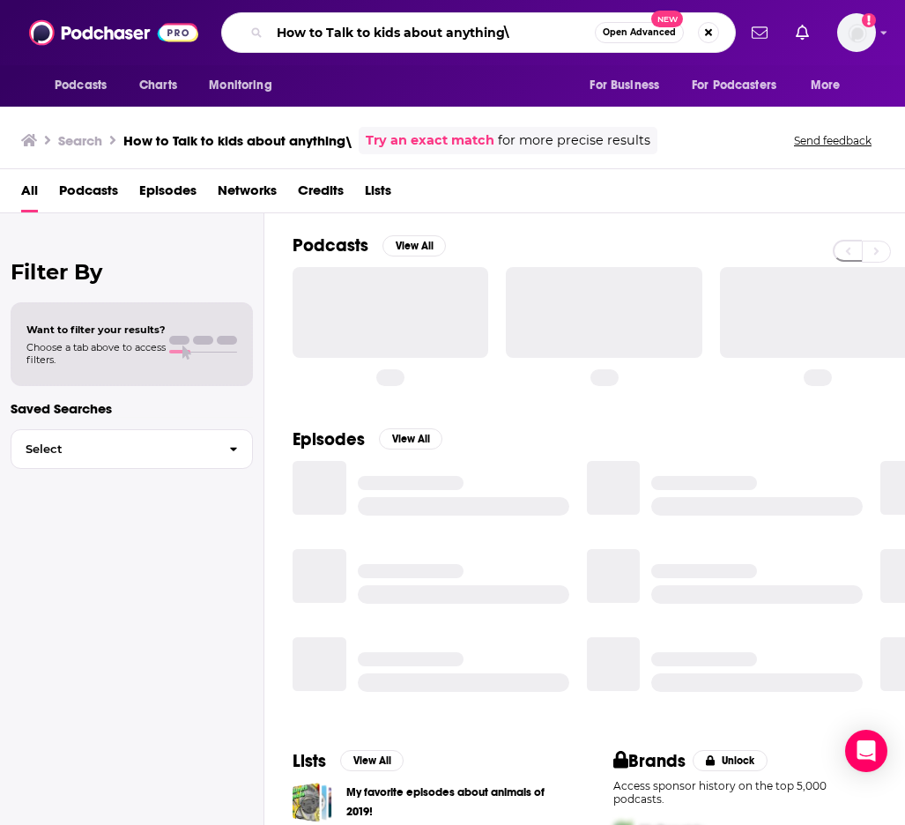
click at [514, 26] on input "How to Talk to kids about anything\" at bounding box center [432, 33] width 325 height 28
type input "How to Talk to kids about anything"
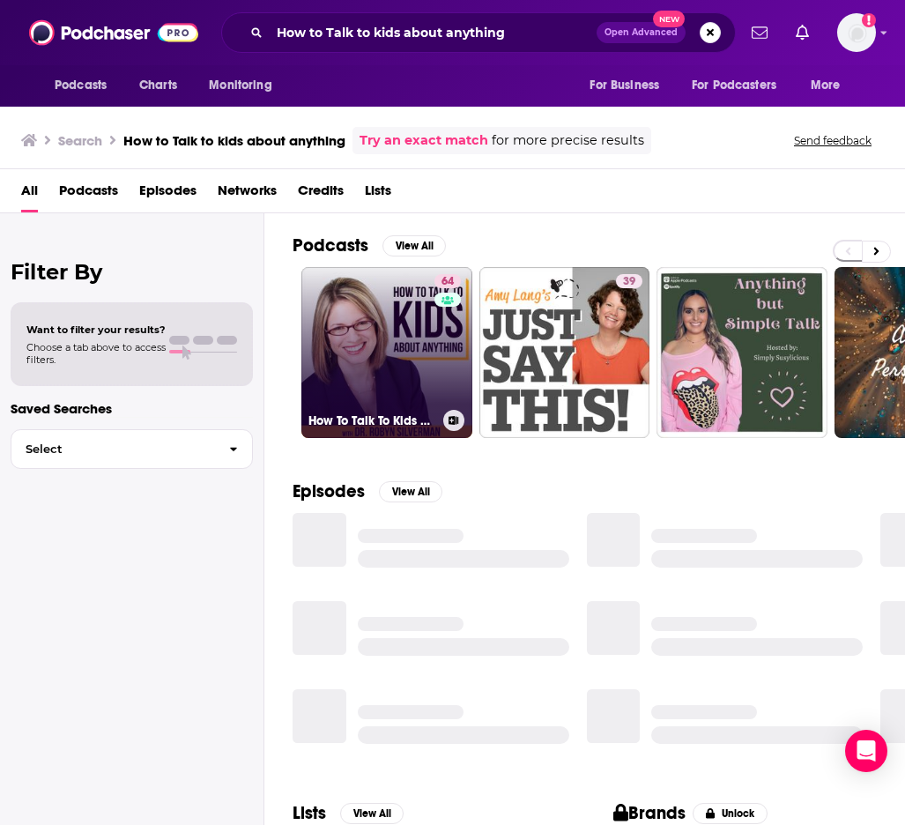
click at [394, 323] on link "64 How To Talk To Kids About Anything" at bounding box center [386, 352] width 171 height 171
